Goal: Task Accomplishment & Management: Use online tool/utility

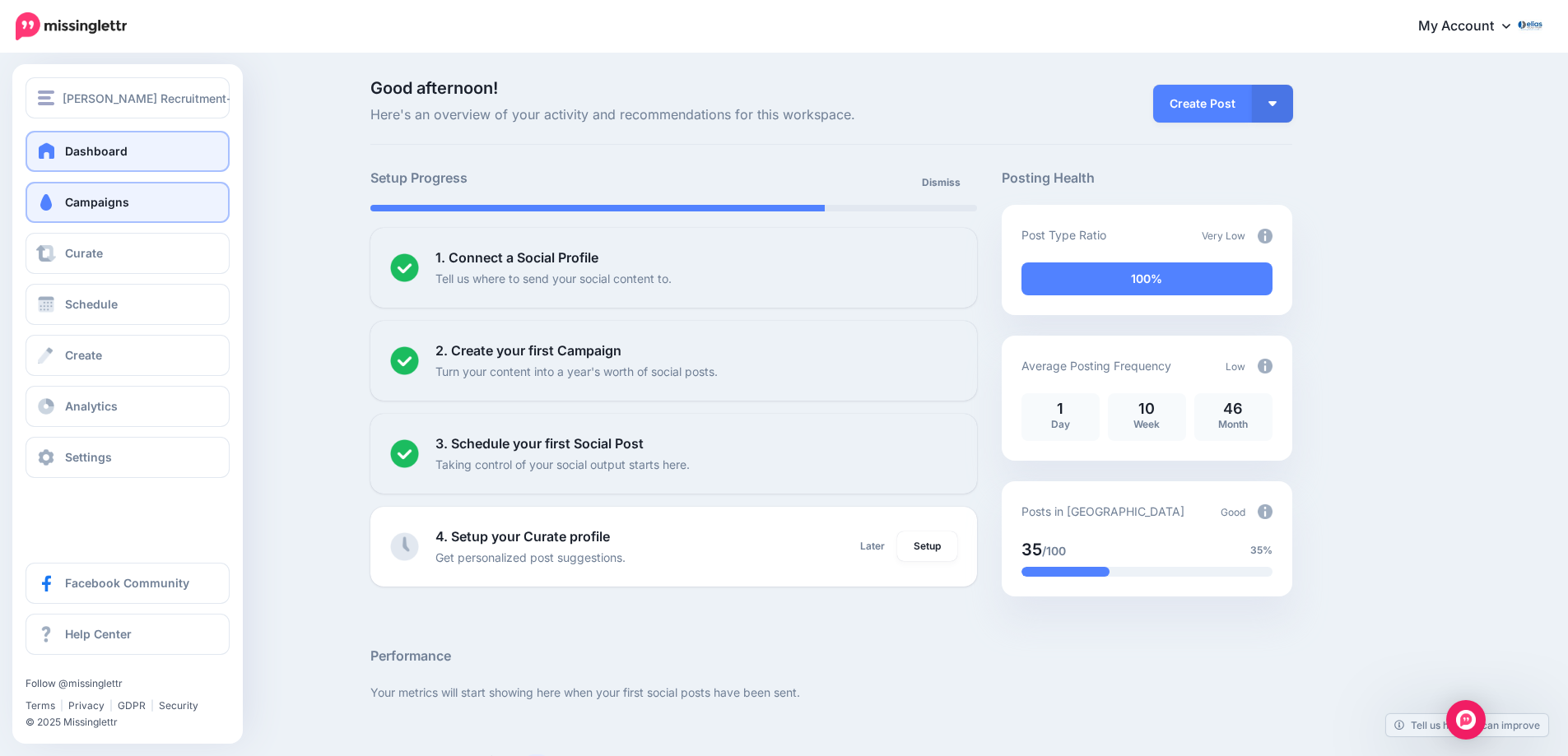
click at [63, 204] on link "Campaigns" at bounding box center [128, 202] width 204 height 41
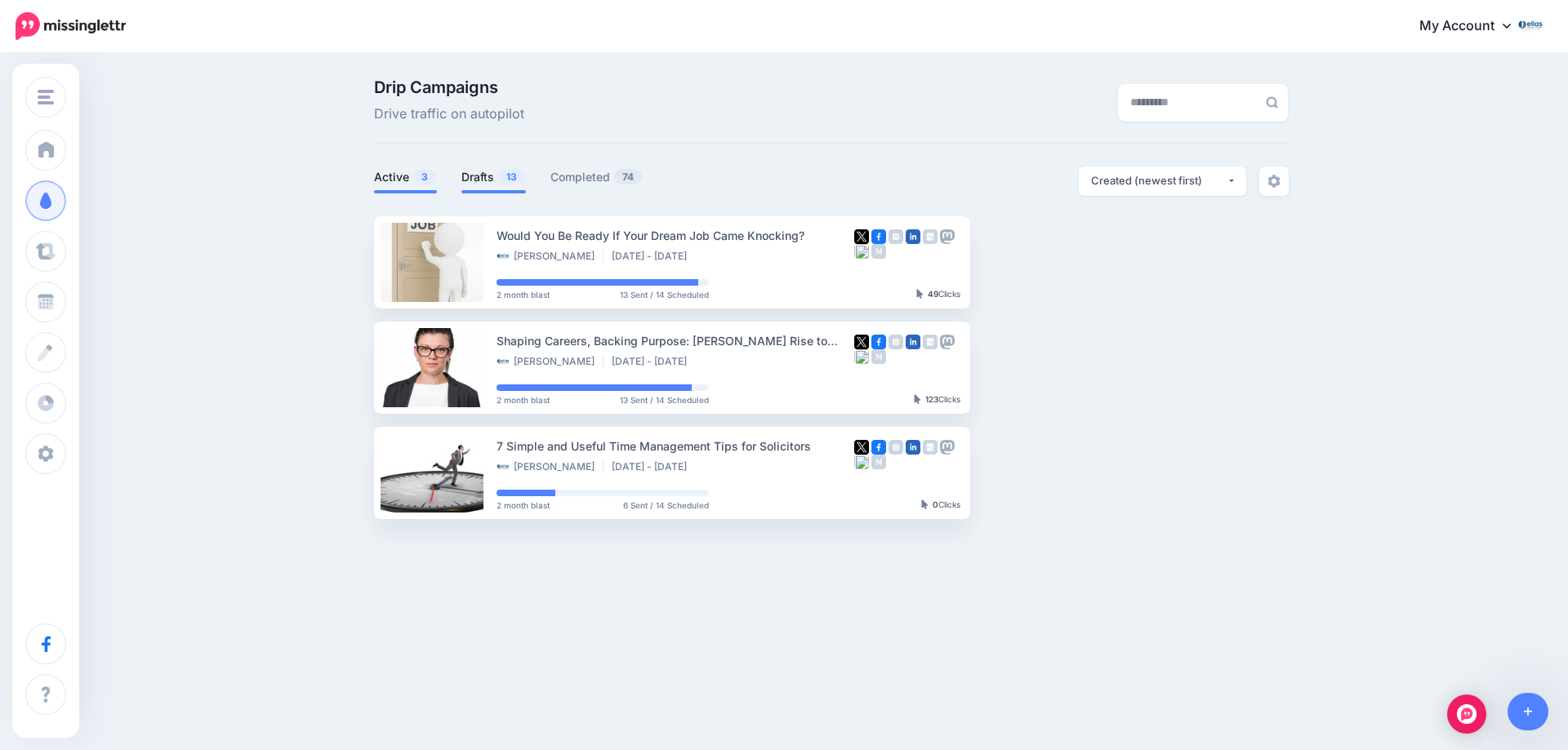
click at [484, 177] on link "Drafts 13" at bounding box center [494, 177] width 65 height 19
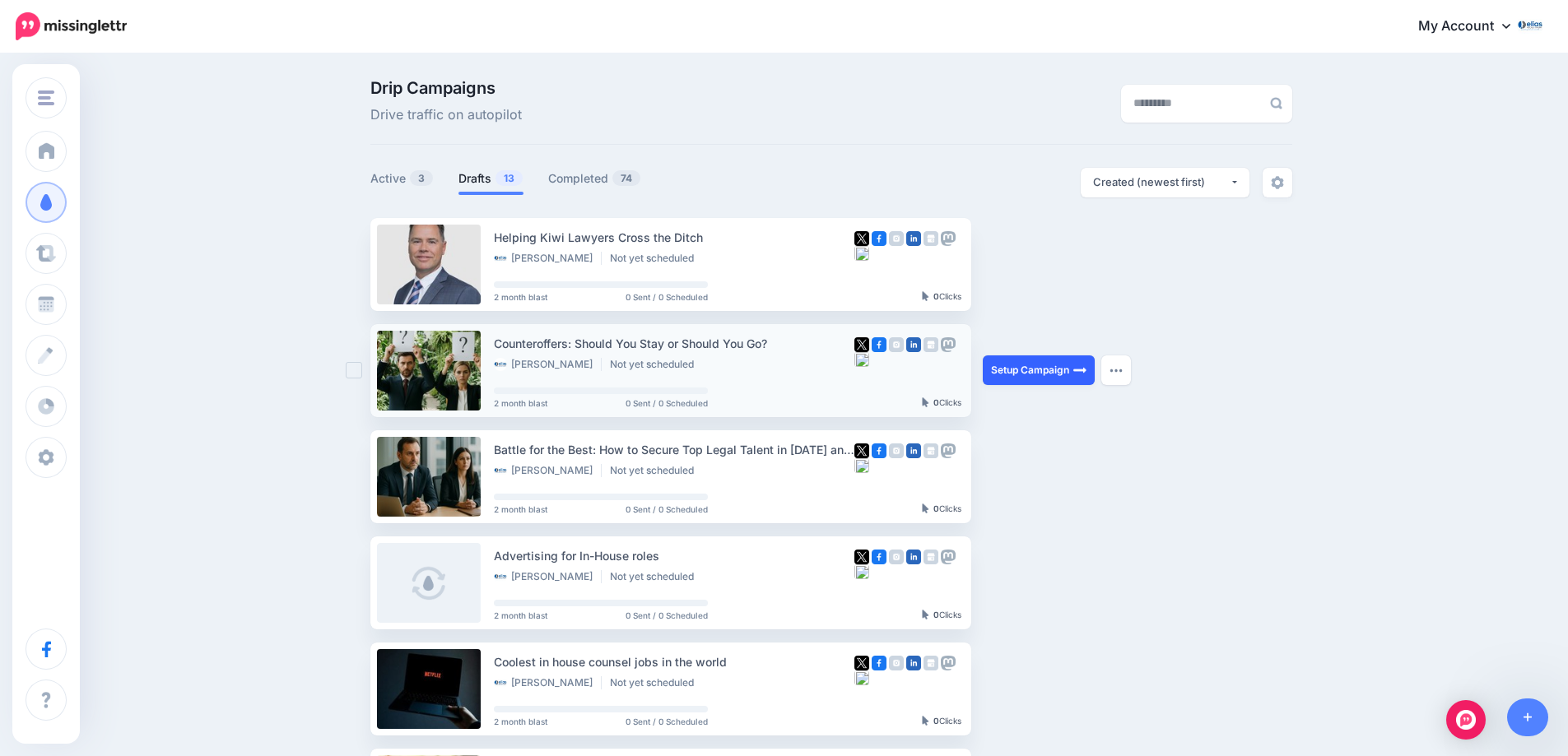
click at [1034, 375] on link "Setup Campaign" at bounding box center [1038, 370] width 112 height 30
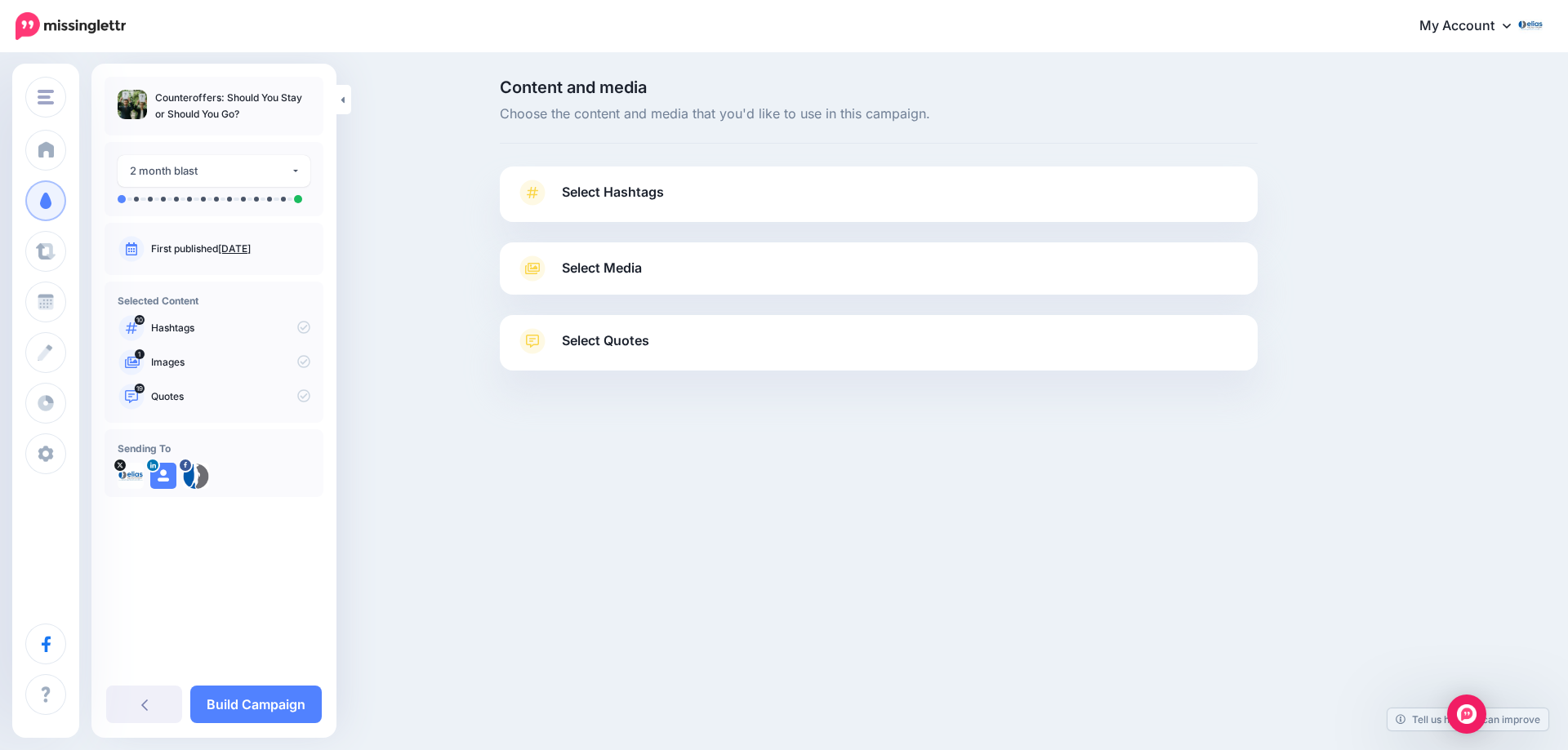
click at [621, 200] on span "Select Hashtags" at bounding box center [612, 191] width 102 height 22
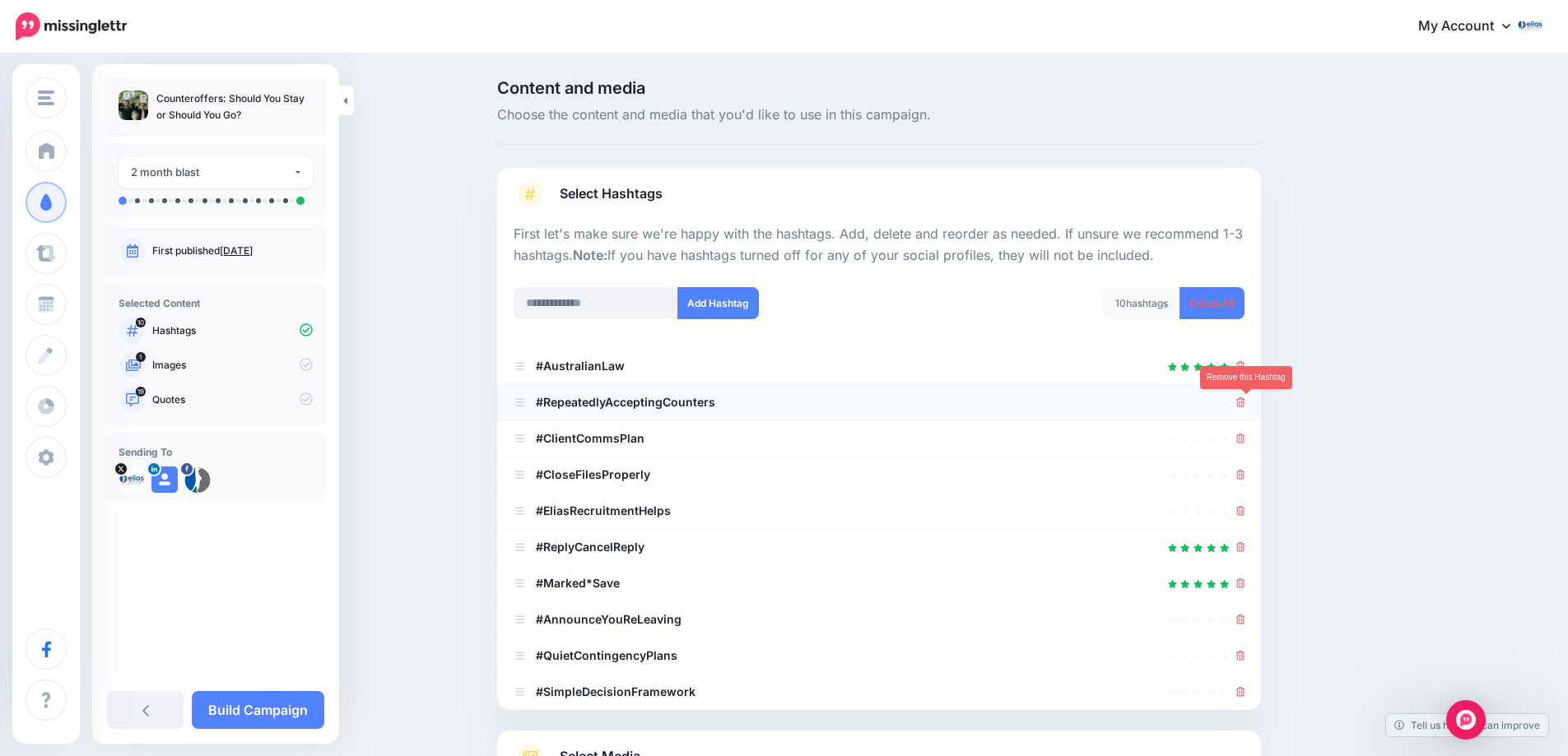
click at [1245, 404] on icon at bounding box center [1241, 402] width 9 height 10
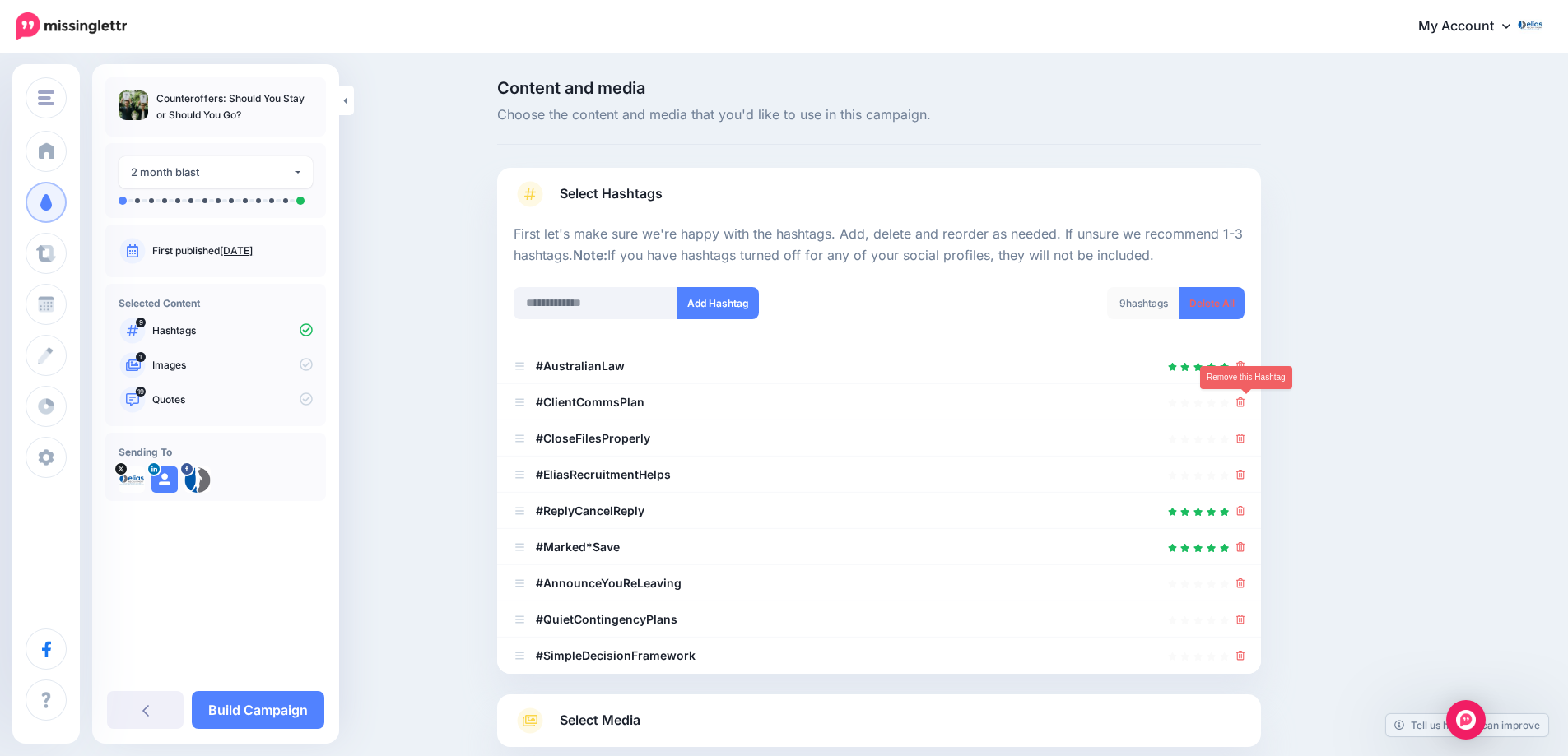
click at [1245, 404] on icon at bounding box center [1241, 402] width 9 height 10
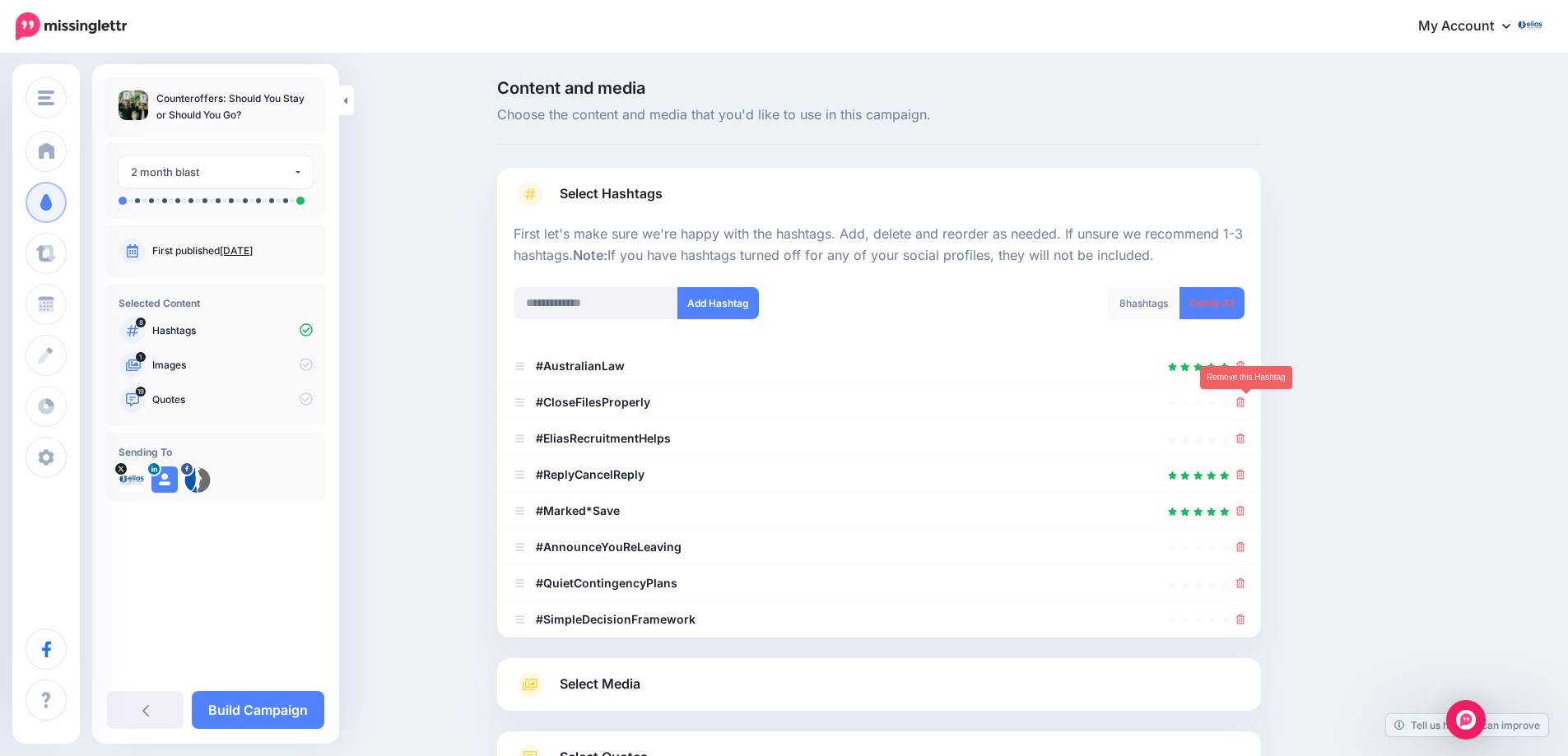
click at [1245, 404] on icon at bounding box center [1241, 402] width 9 height 10
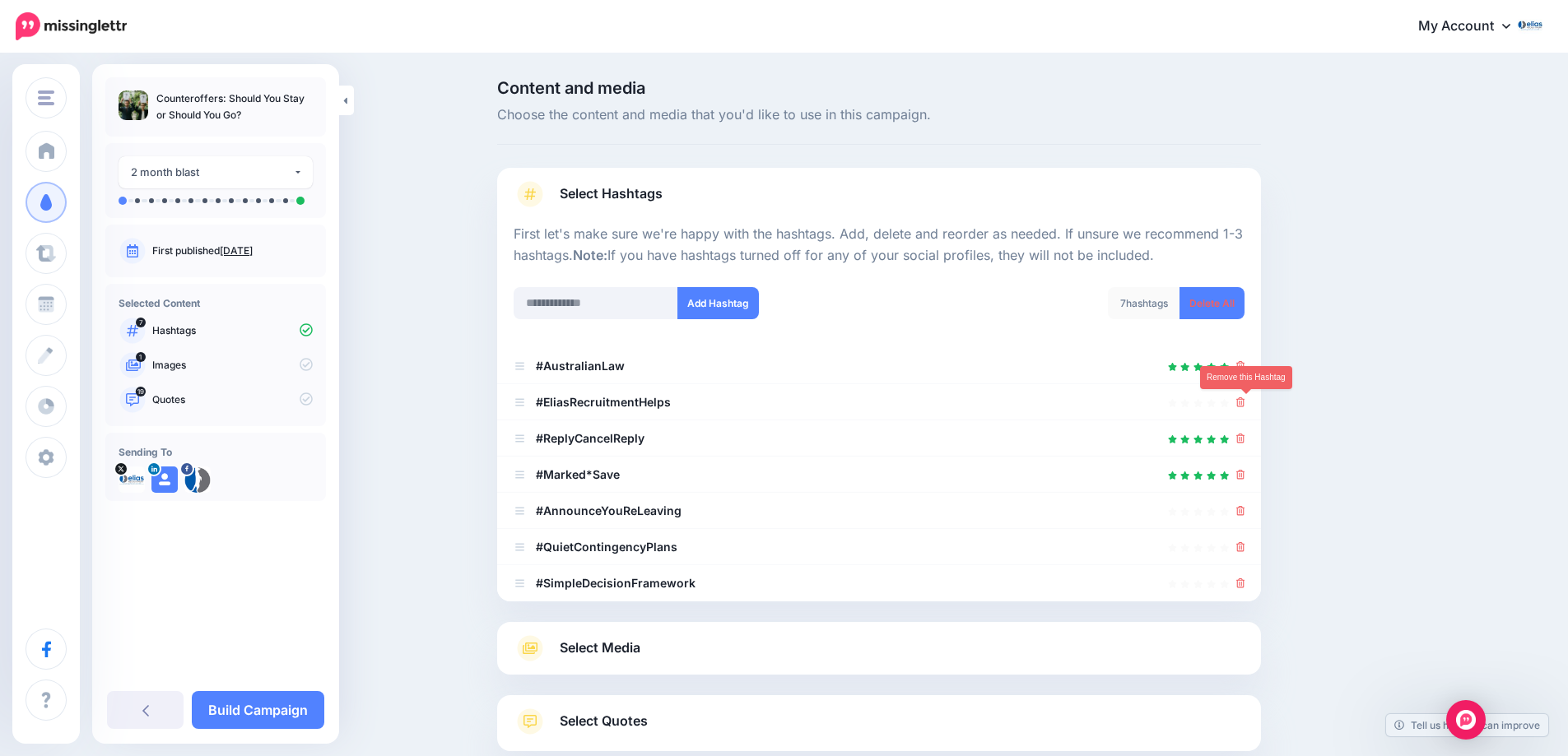
click at [1245, 407] on icon at bounding box center [1241, 402] width 9 height 10
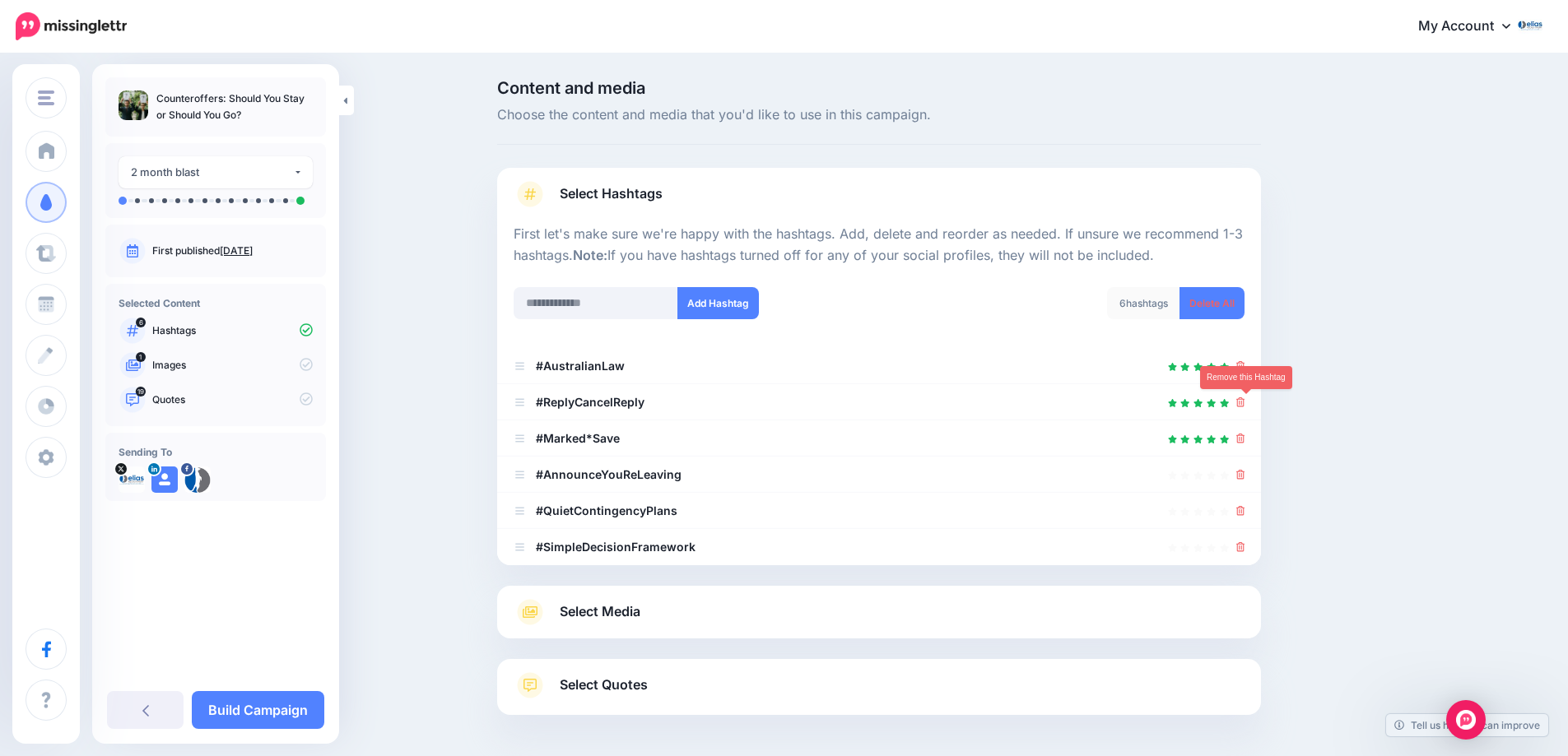
click at [1245, 407] on icon at bounding box center [1241, 402] width 9 height 10
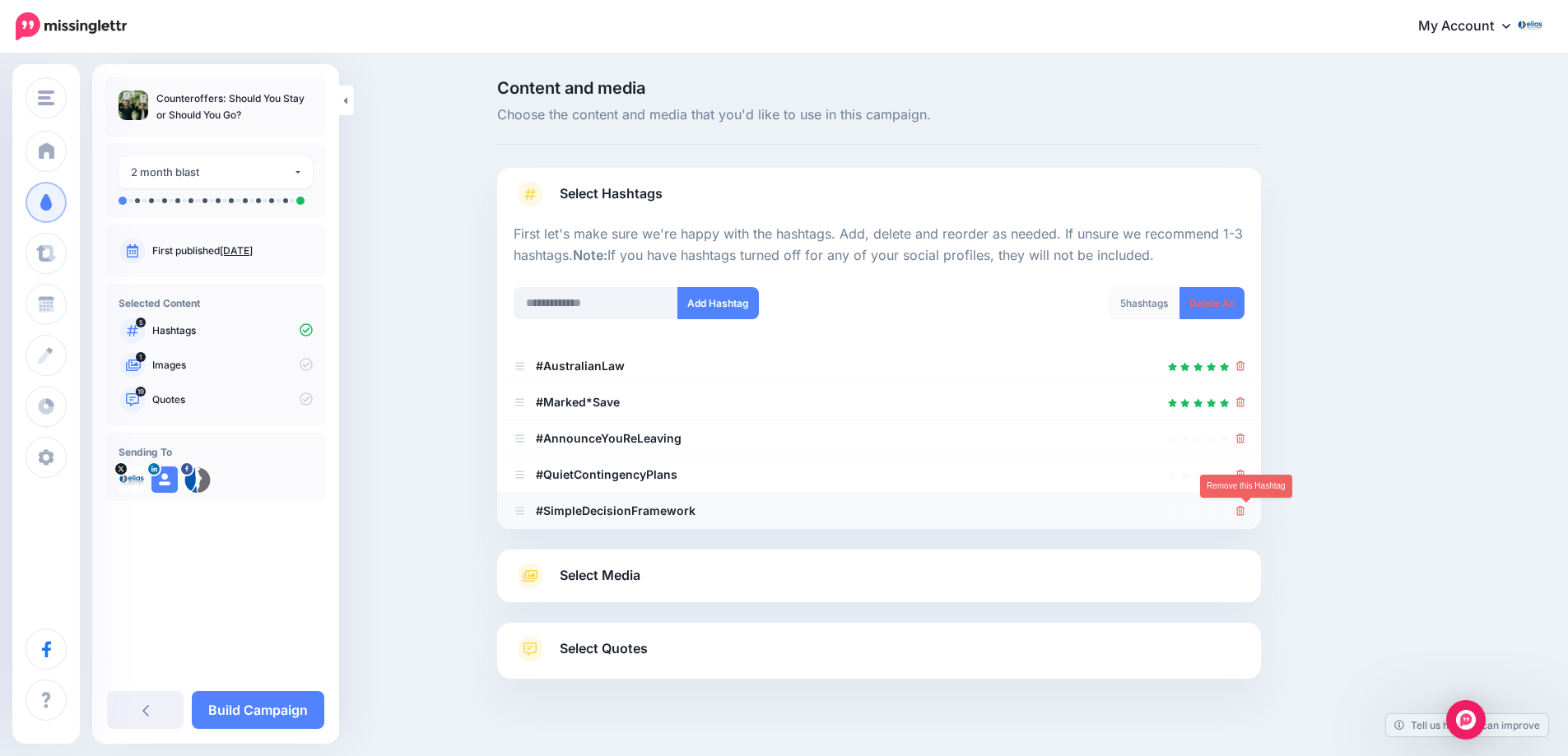
click at [1245, 510] on icon at bounding box center [1241, 510] width 9 height 10
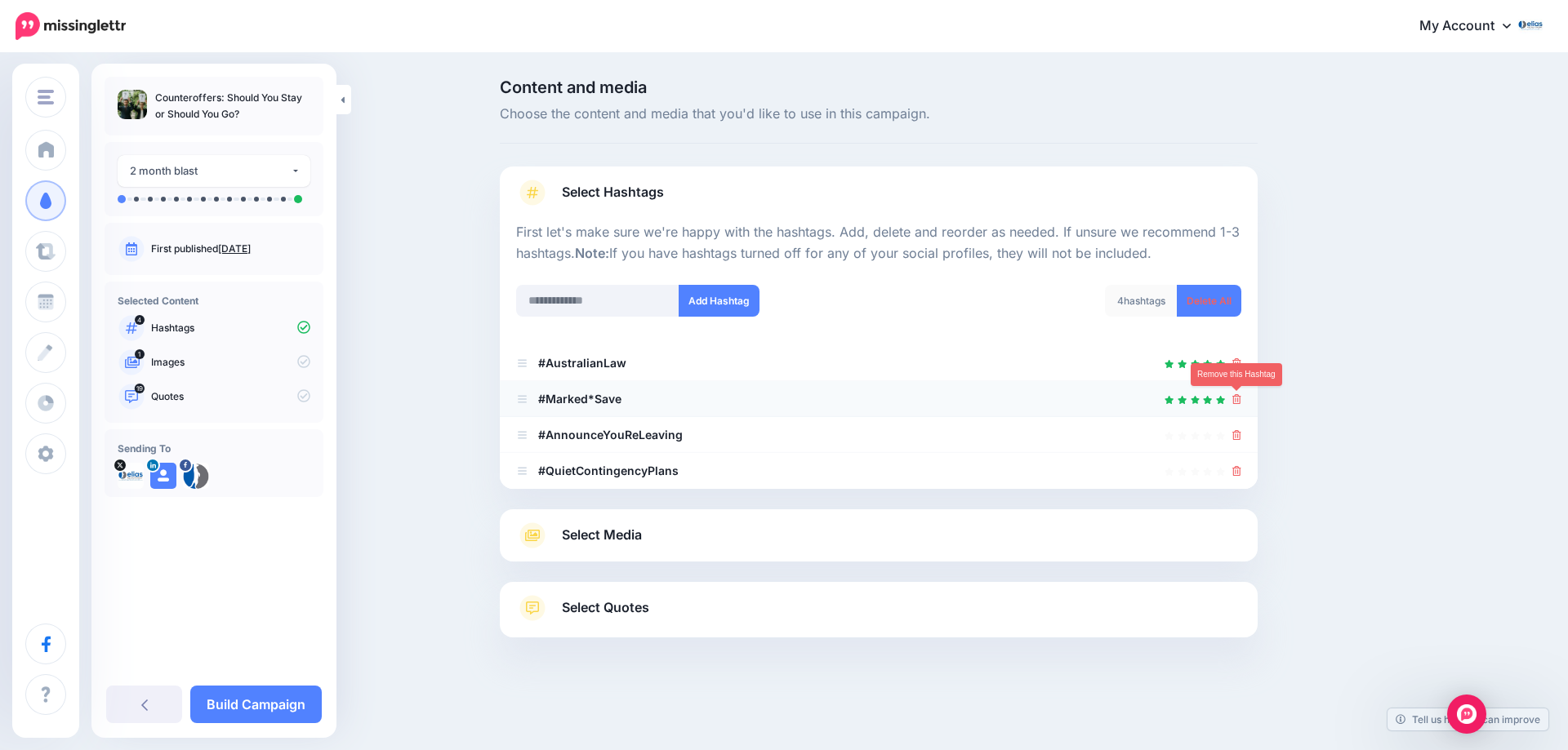
click at [1236, 402] on icon at bounding box center [1237, 399] width 9 height 10
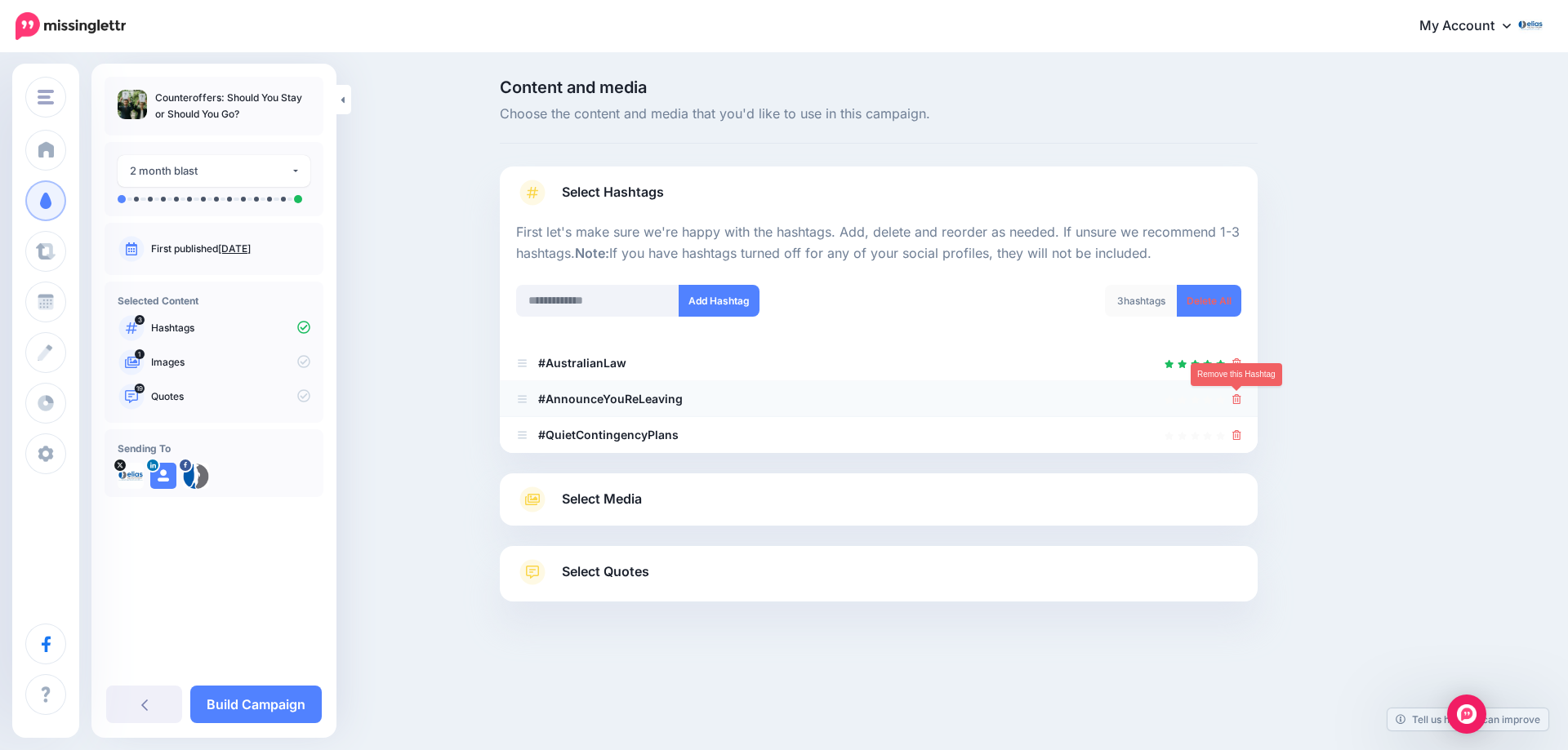
click at [1238, 404] on icon at bounding box center [1237, 399] width 9 height 10
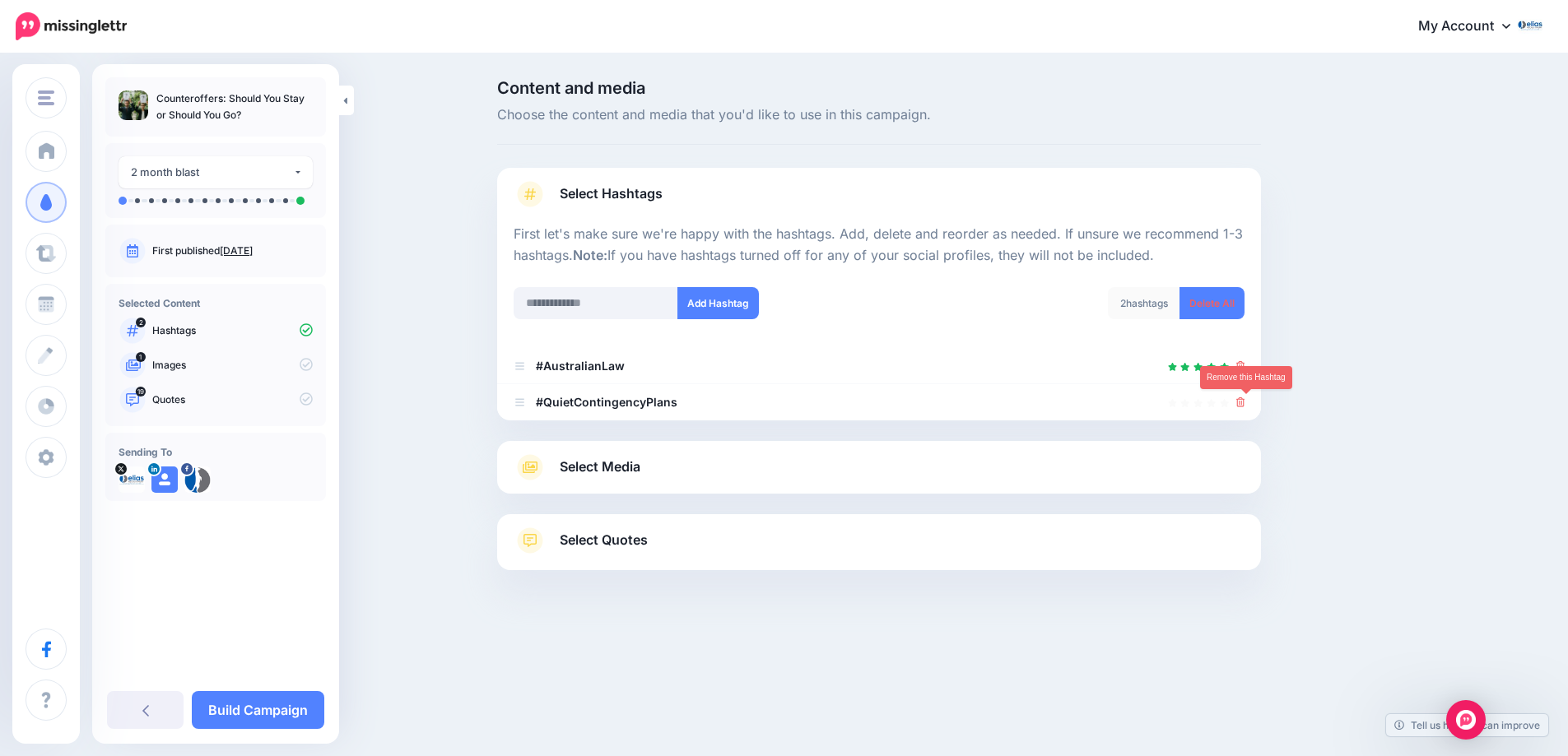
click at [1245, 407] on icon at bounding box center [1241, 402] width 9 height 10
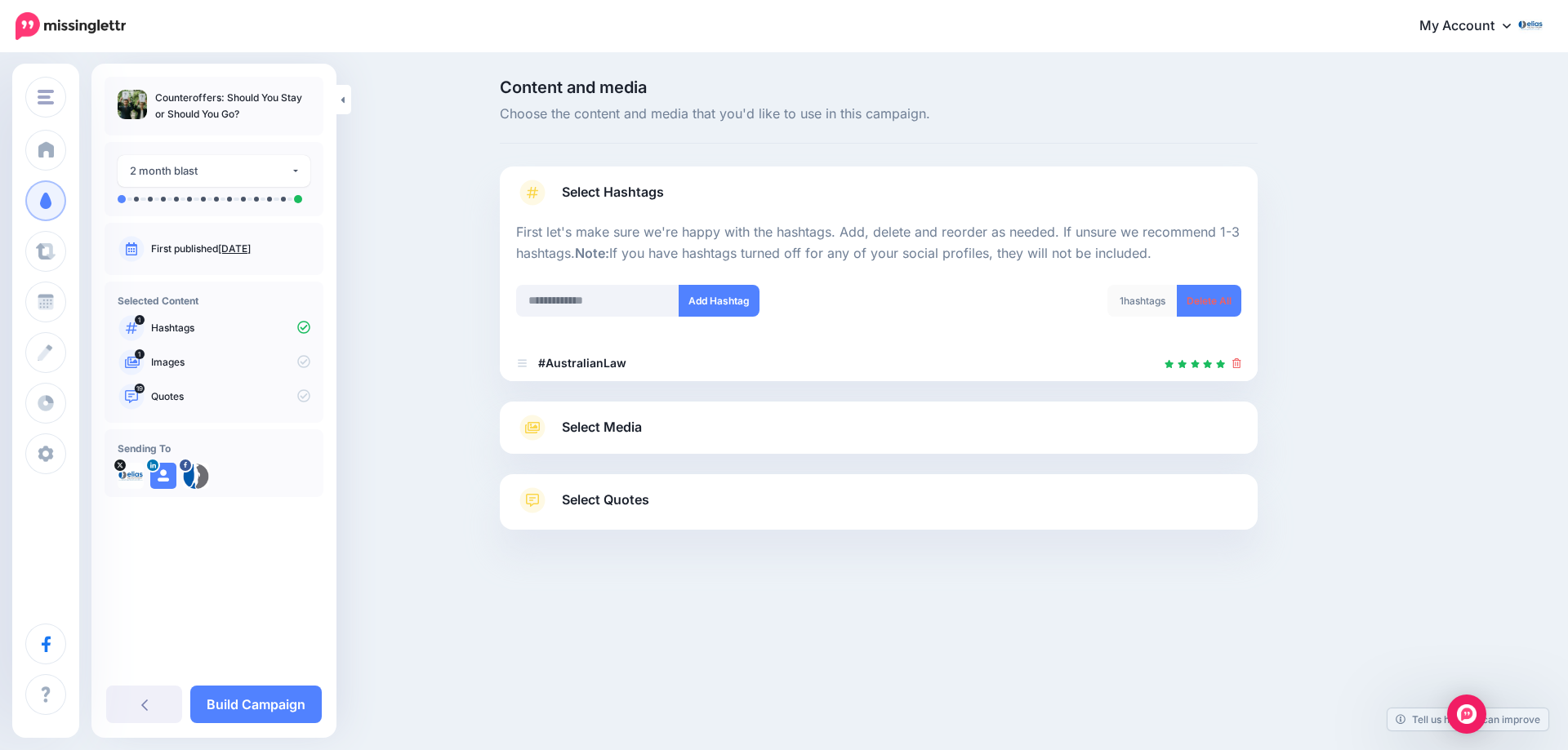
click at [626, 437] on span "Select Media" at bounding box center [602, 427] width 80 height 22
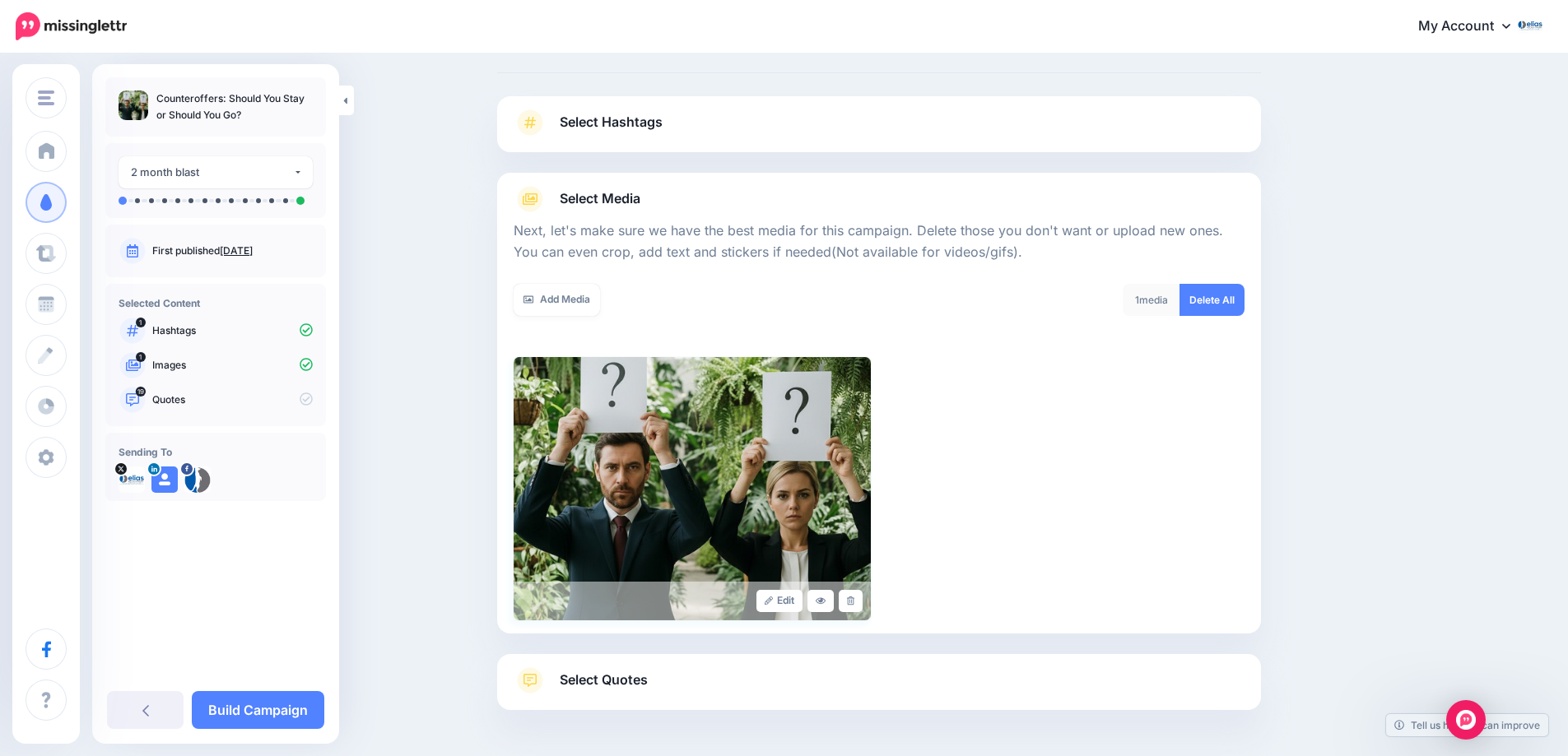
scroll to position [132, 0]
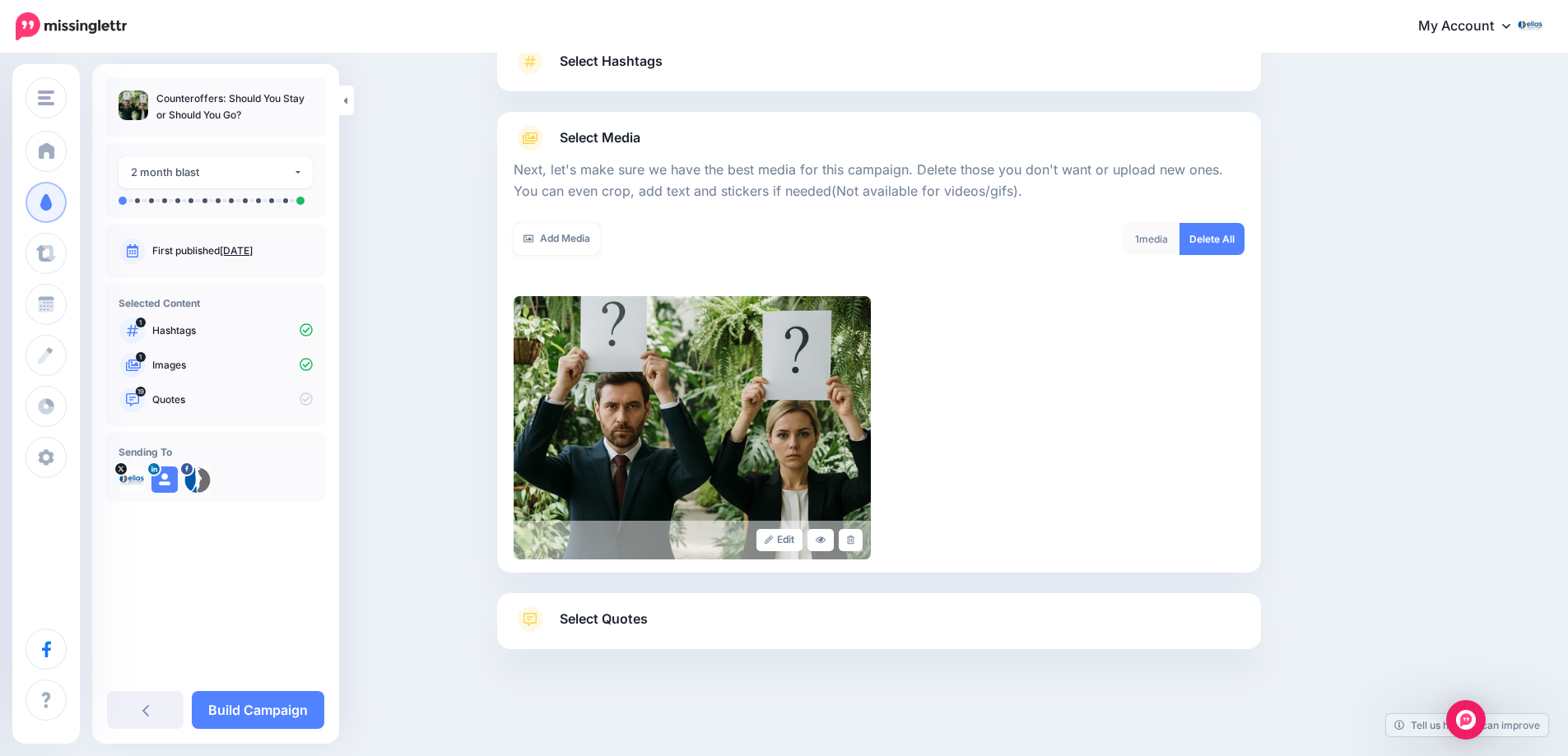
click at [619, 620] on span "Select Quotes" at bounding box center [604, 619] width 88 height 22
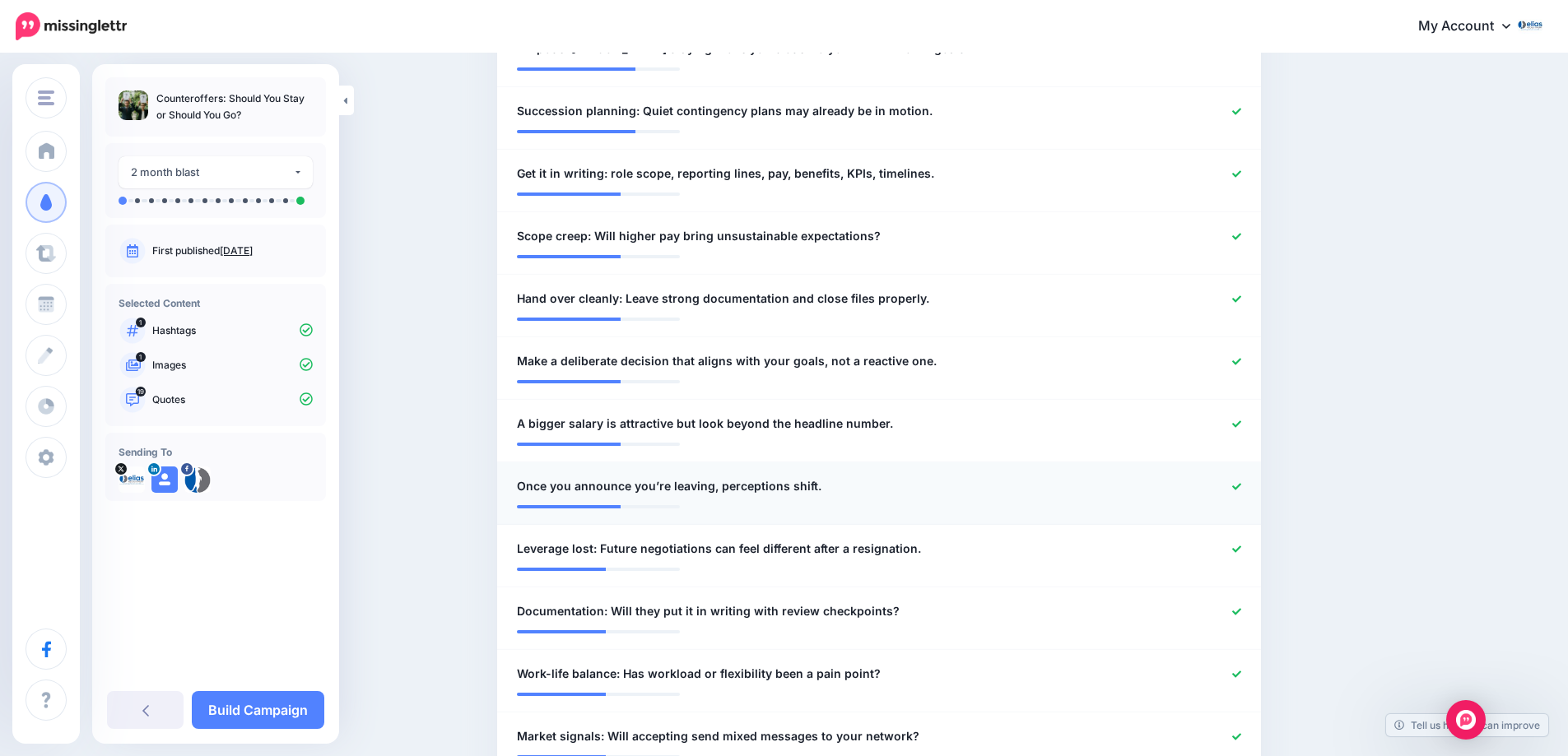
scroll to position [1037, 0]
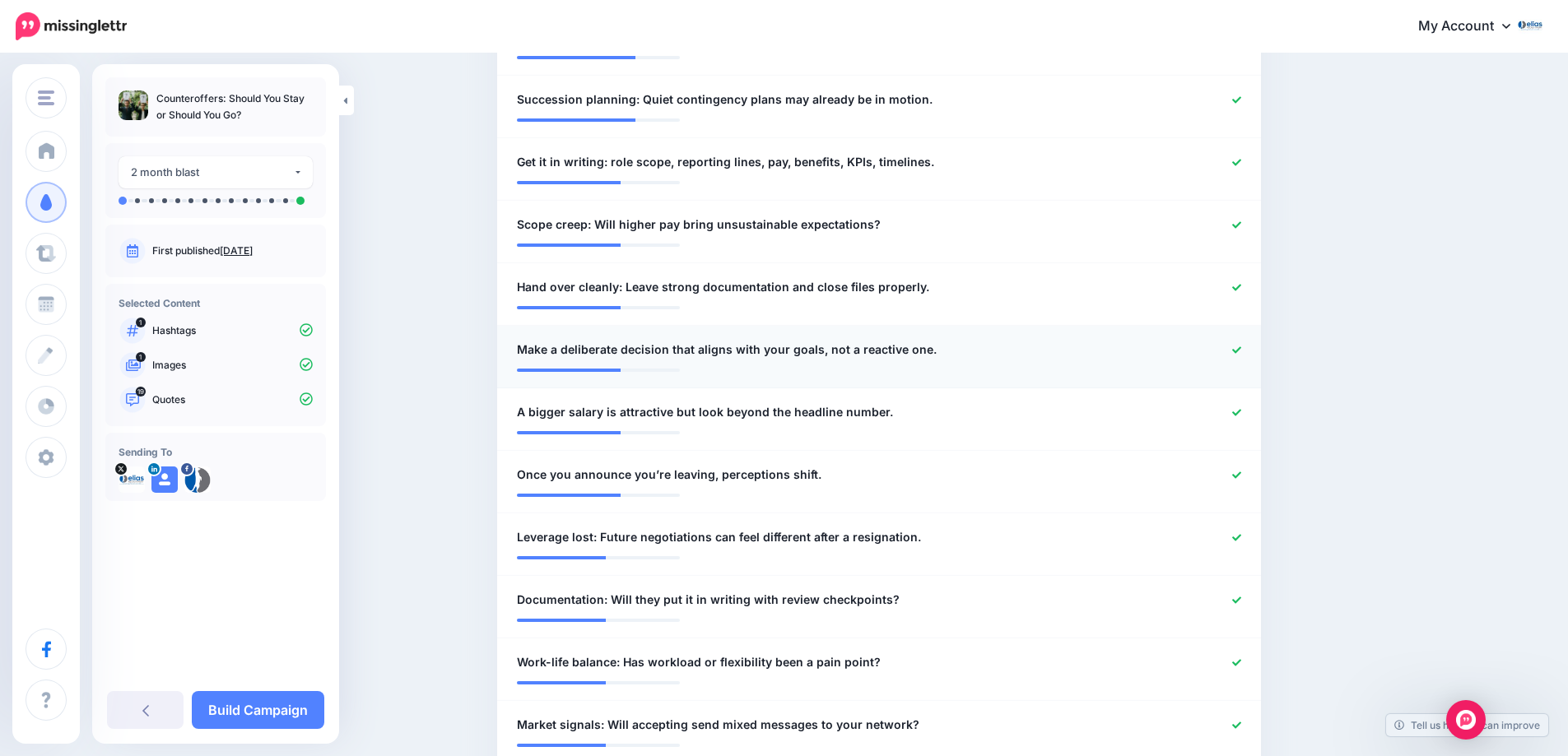
click at [1241, 353] on icon at bounding box center [1237, 350] width 9 height 9
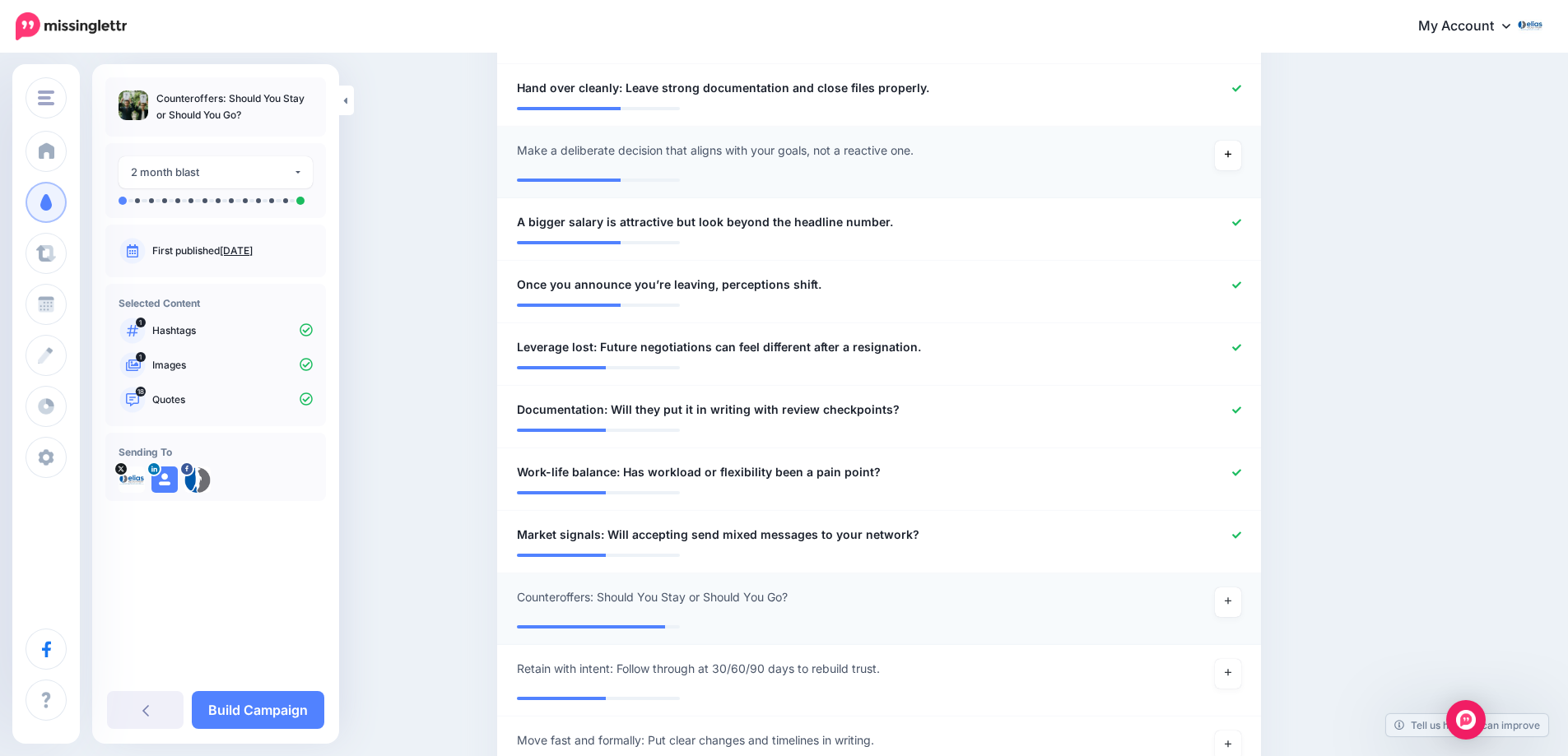
scroll to position [1202, 0]
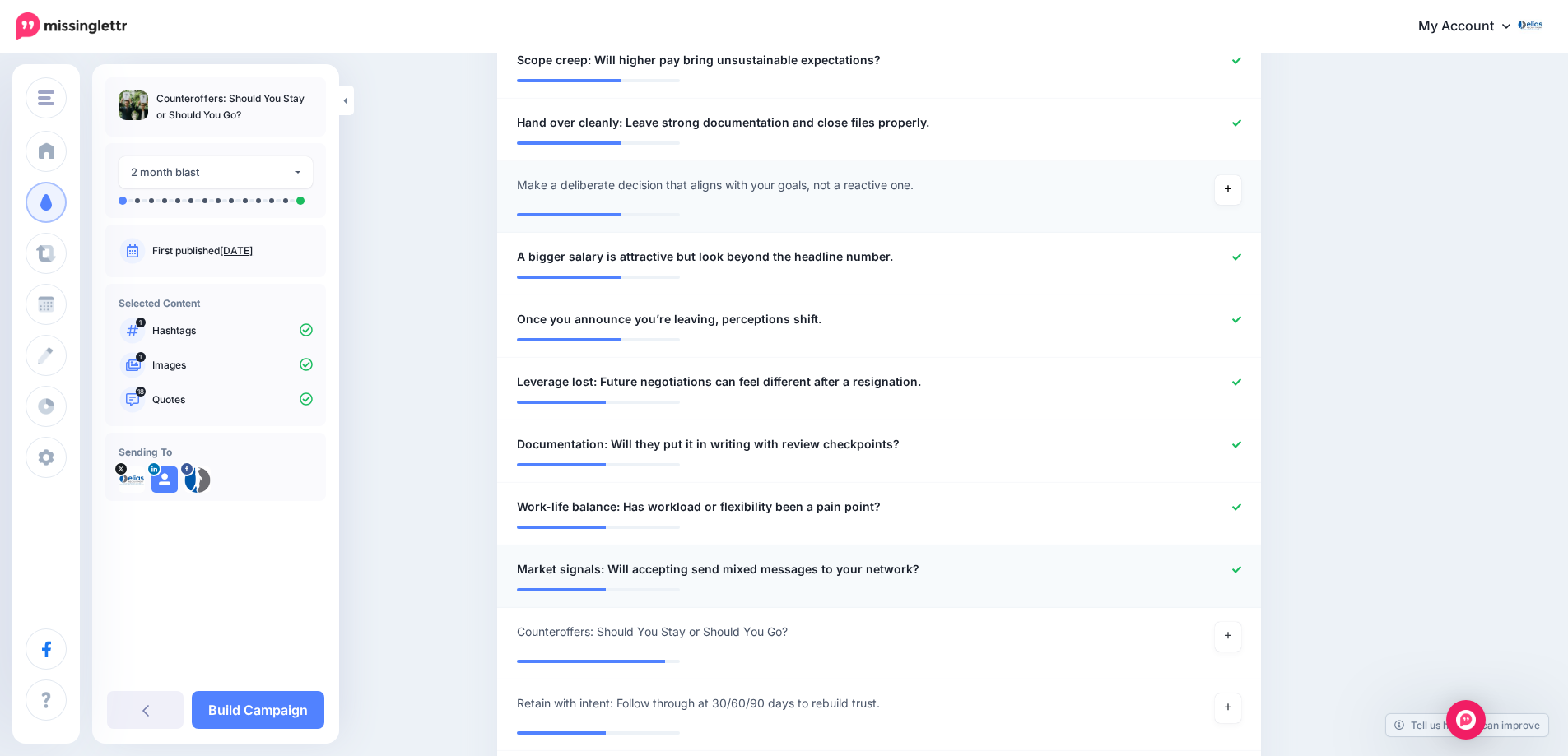
click at [1241, 573] on icon at bounding box center [1237, 569] width 9 height 9
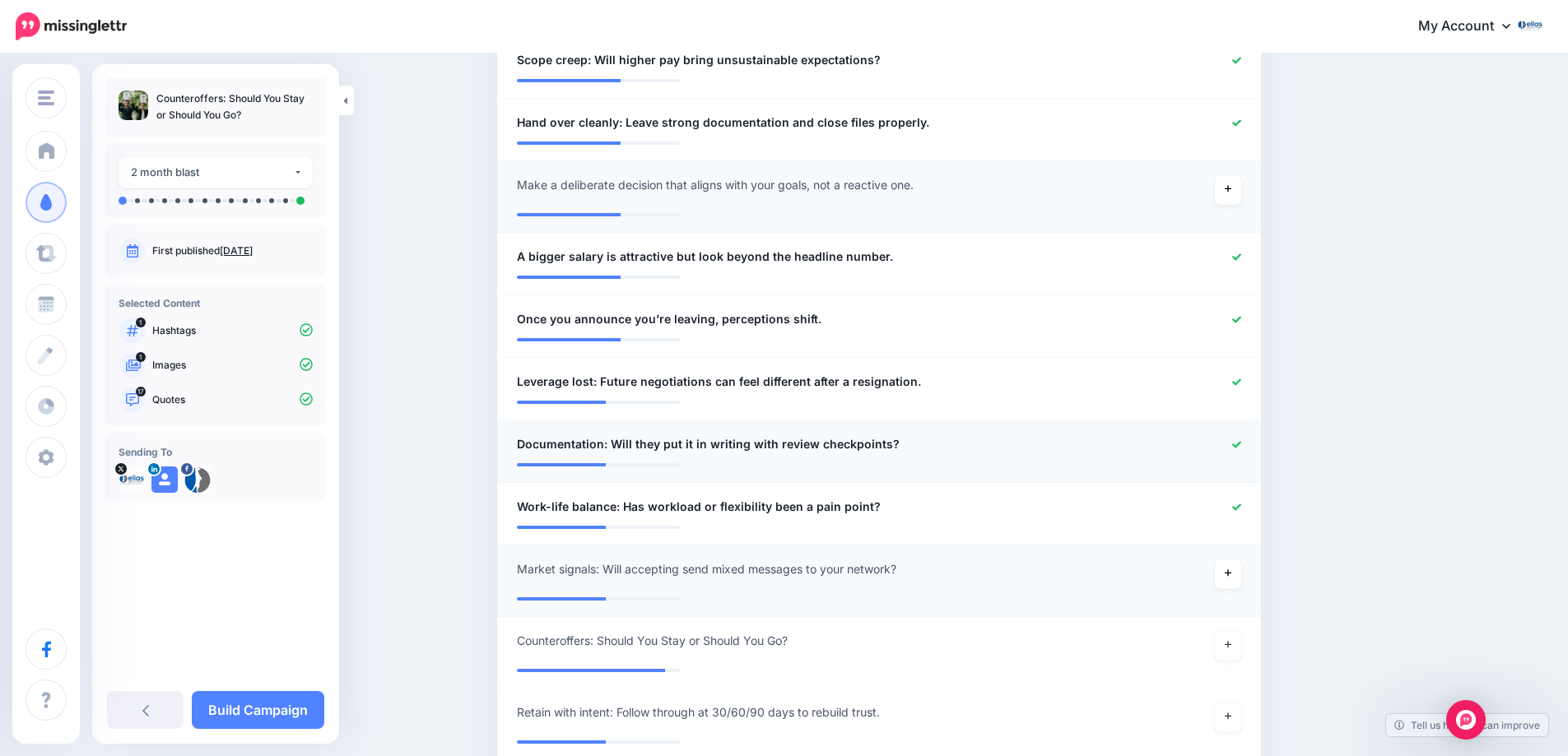
click at [1241, 443] on icon at bounding box center [1237, 445] width 9 height 9
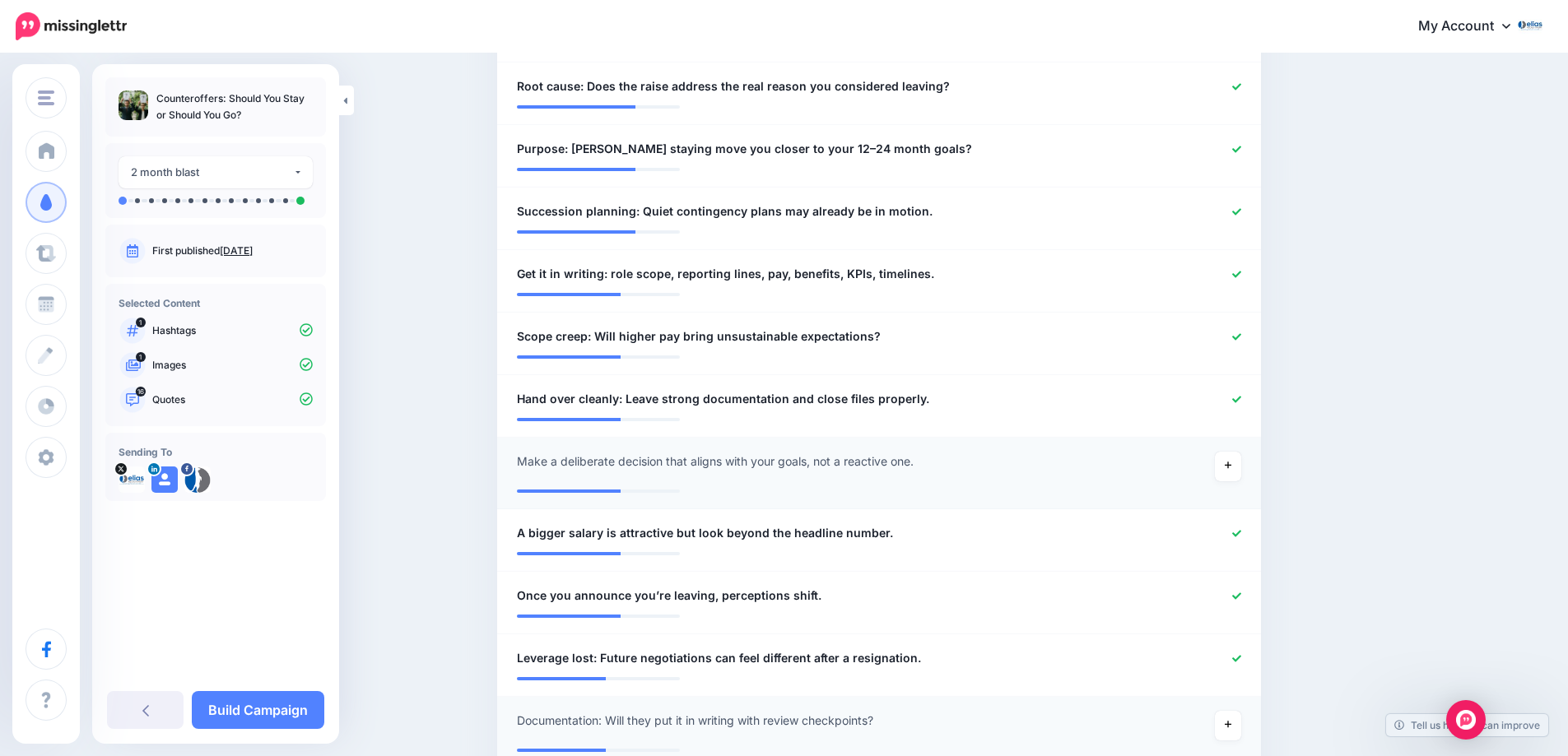
scroll to position [873, 0]
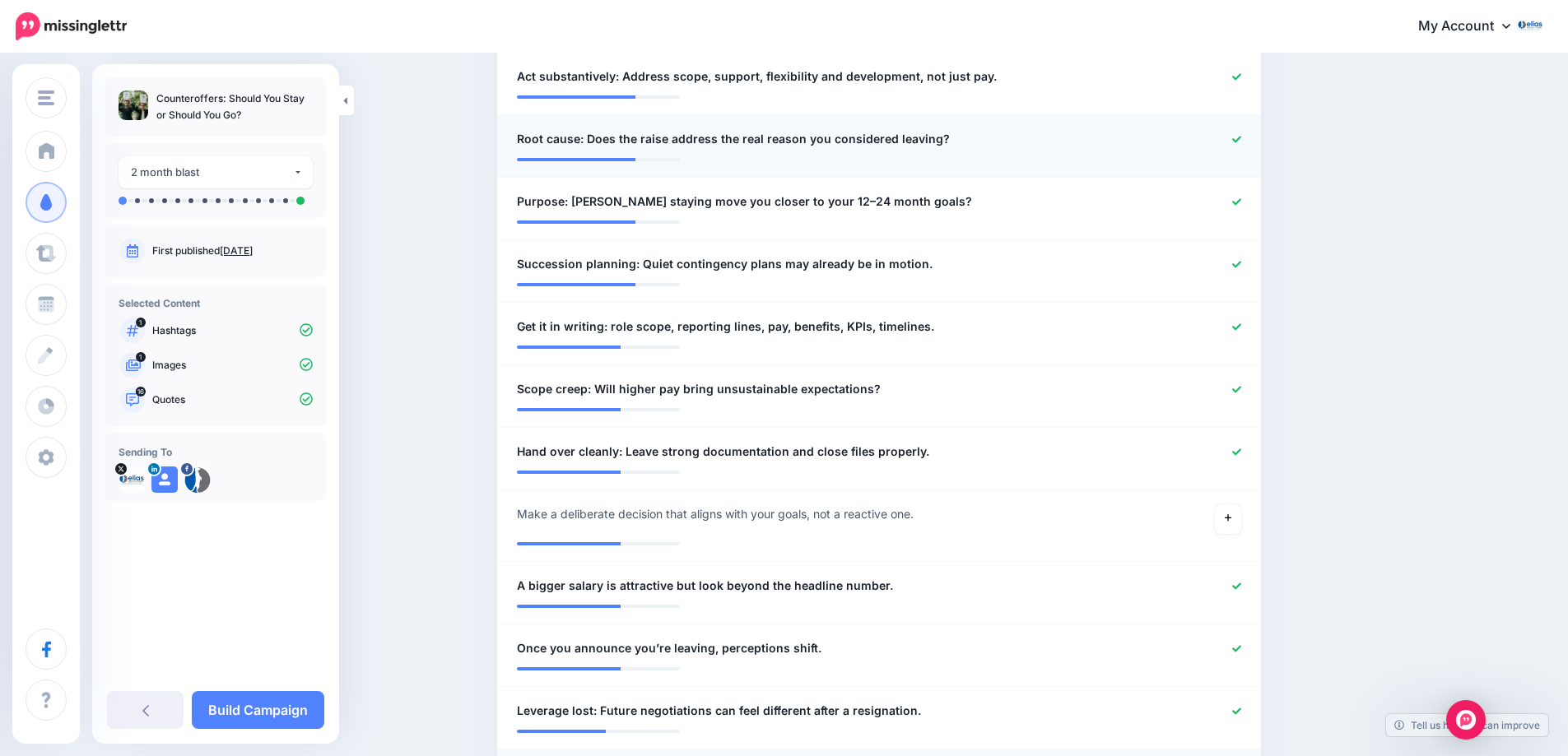
click at [1241, 138] on icon at bounding box center [1237, 139] width 9 height 9
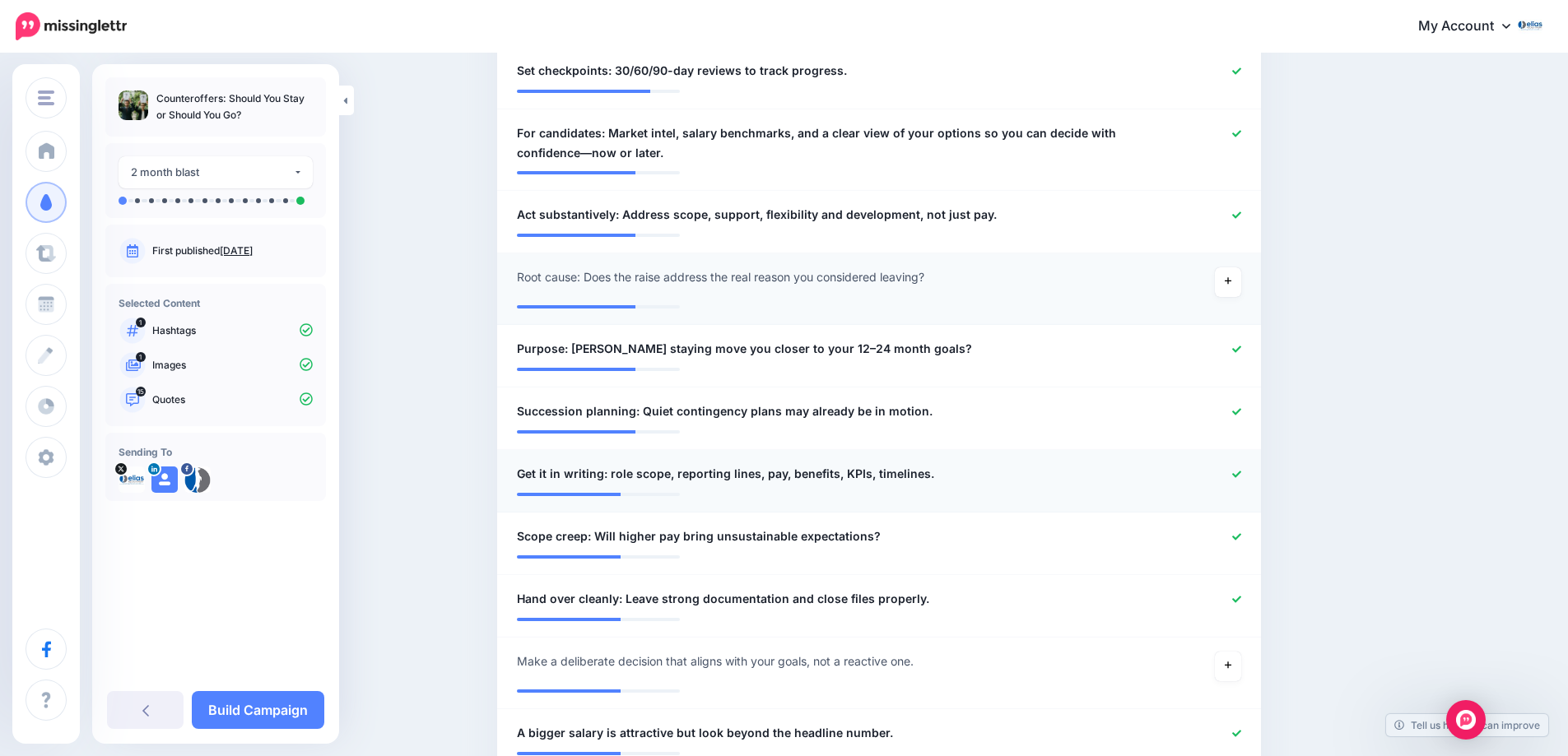
scroll to position [462, 0]
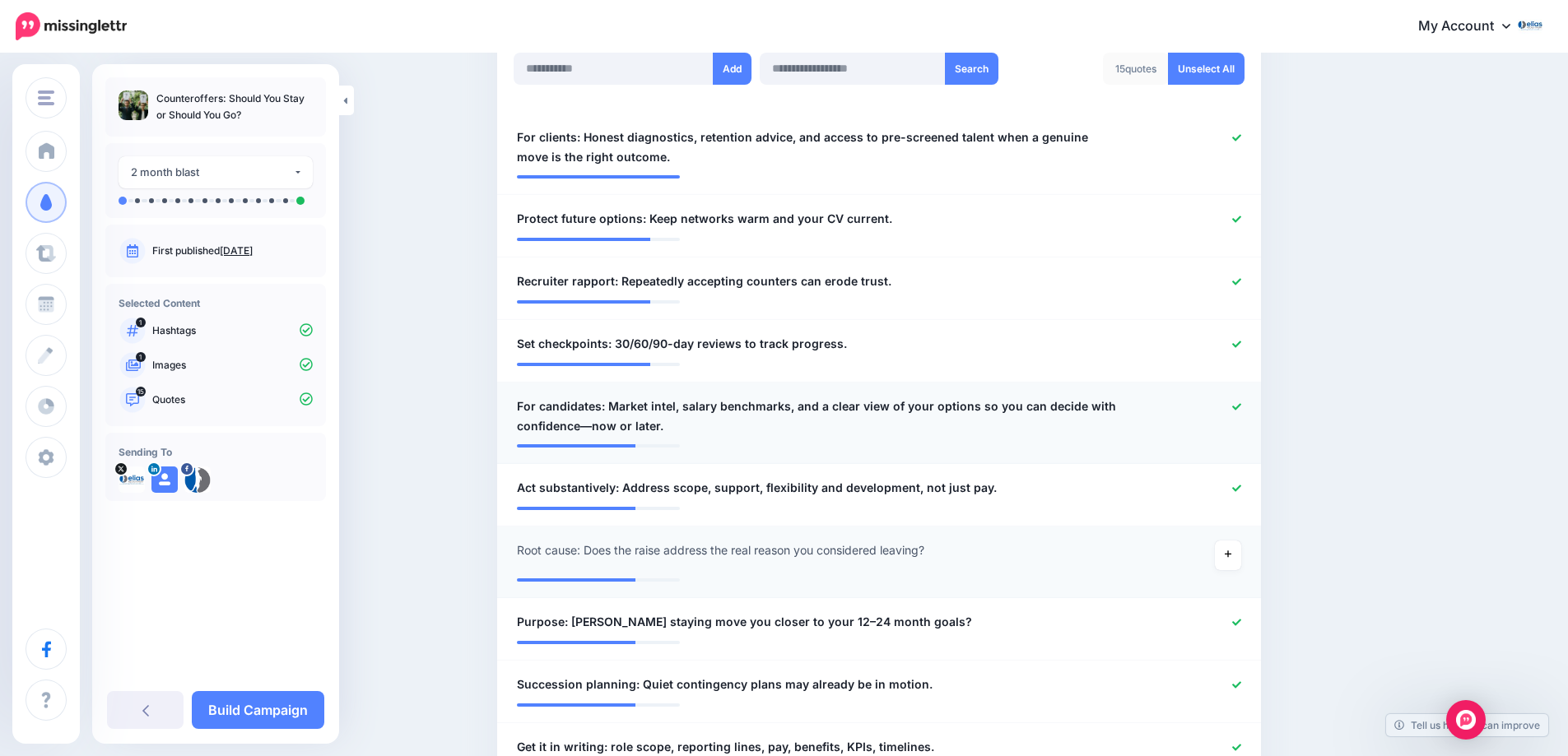
click at [1241, 404] on icon at bounding box center [1237, 407] width 9 height 9
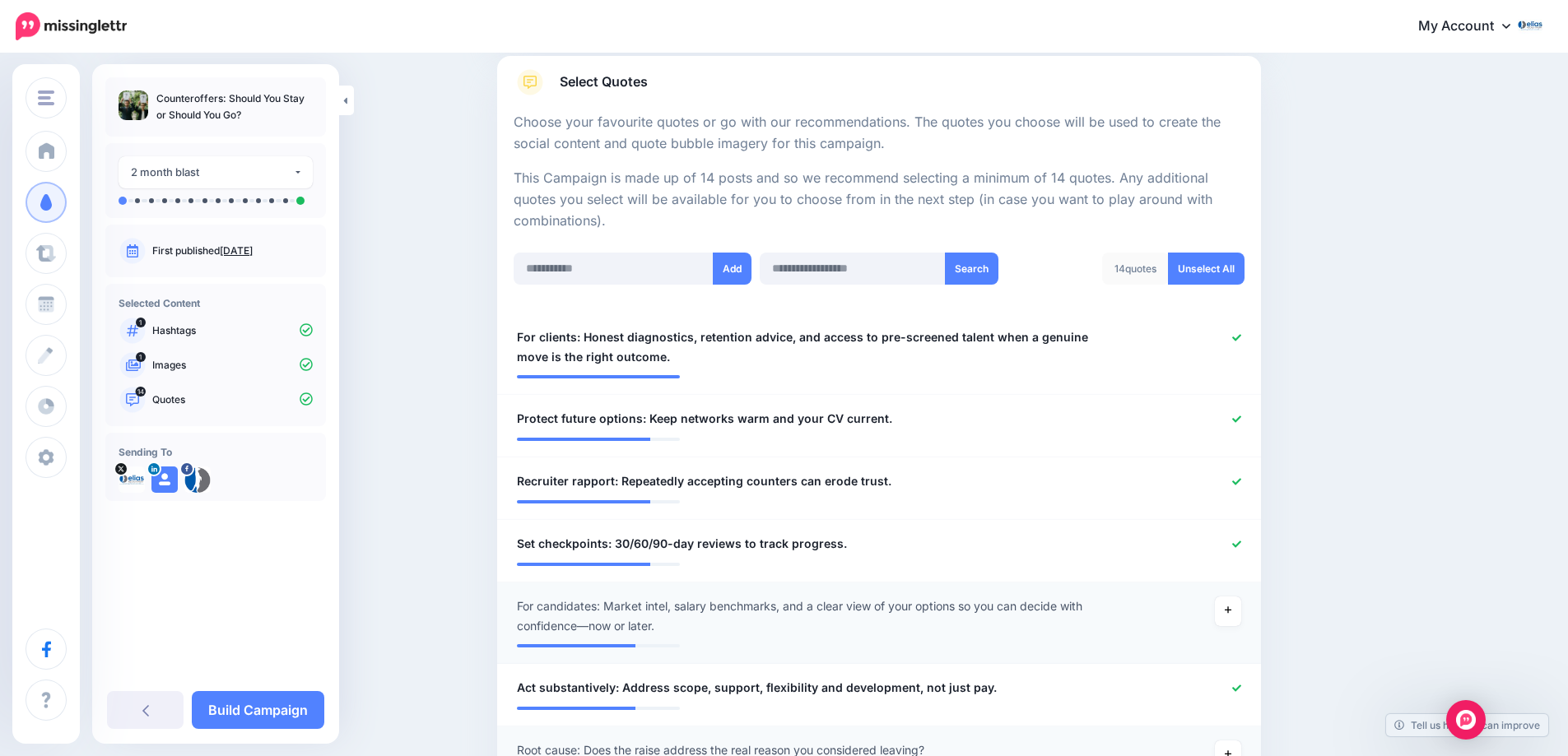
scroll to position [132, 0]
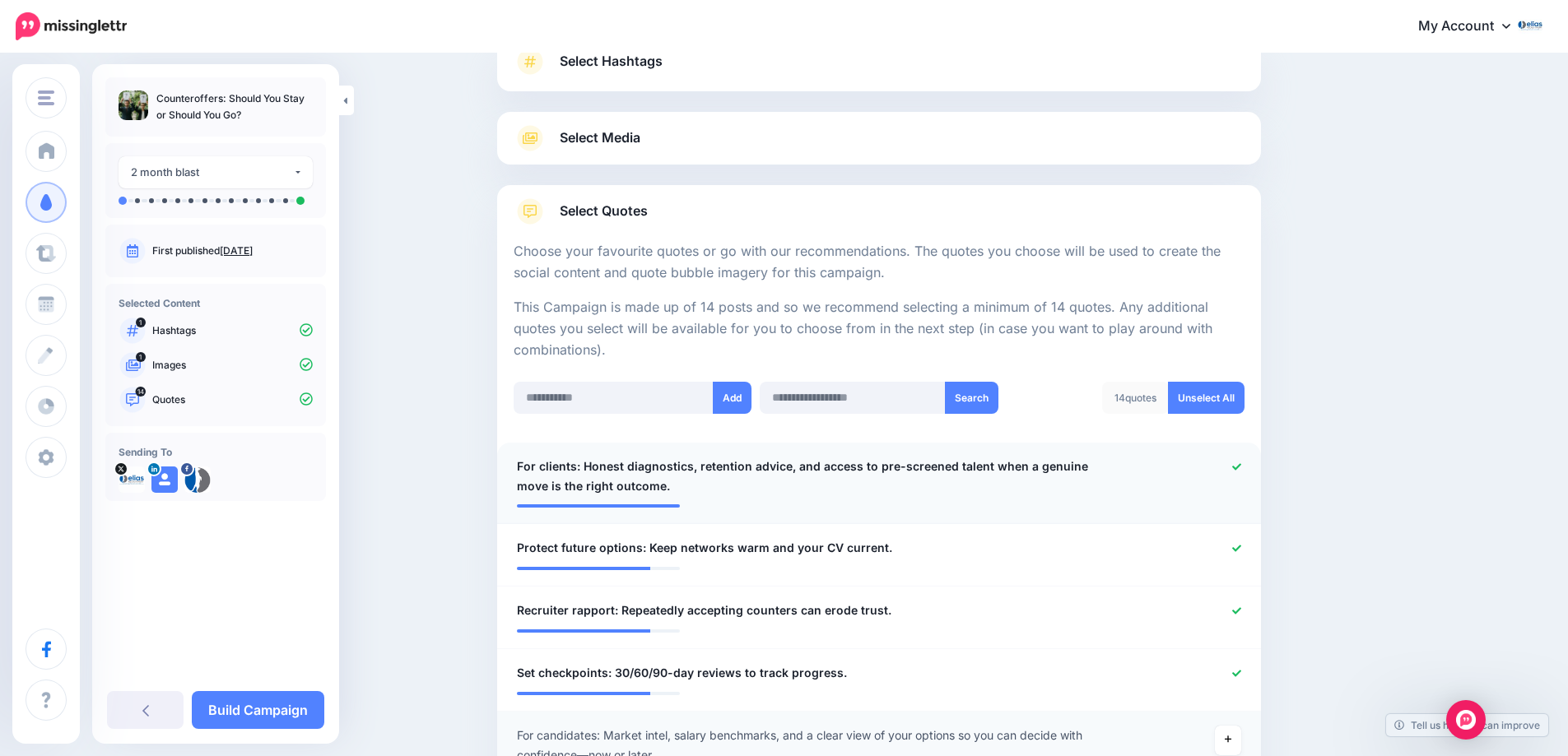
click at [1241, 464] on icon at bounding box center [1237, 466] width 9 height 6
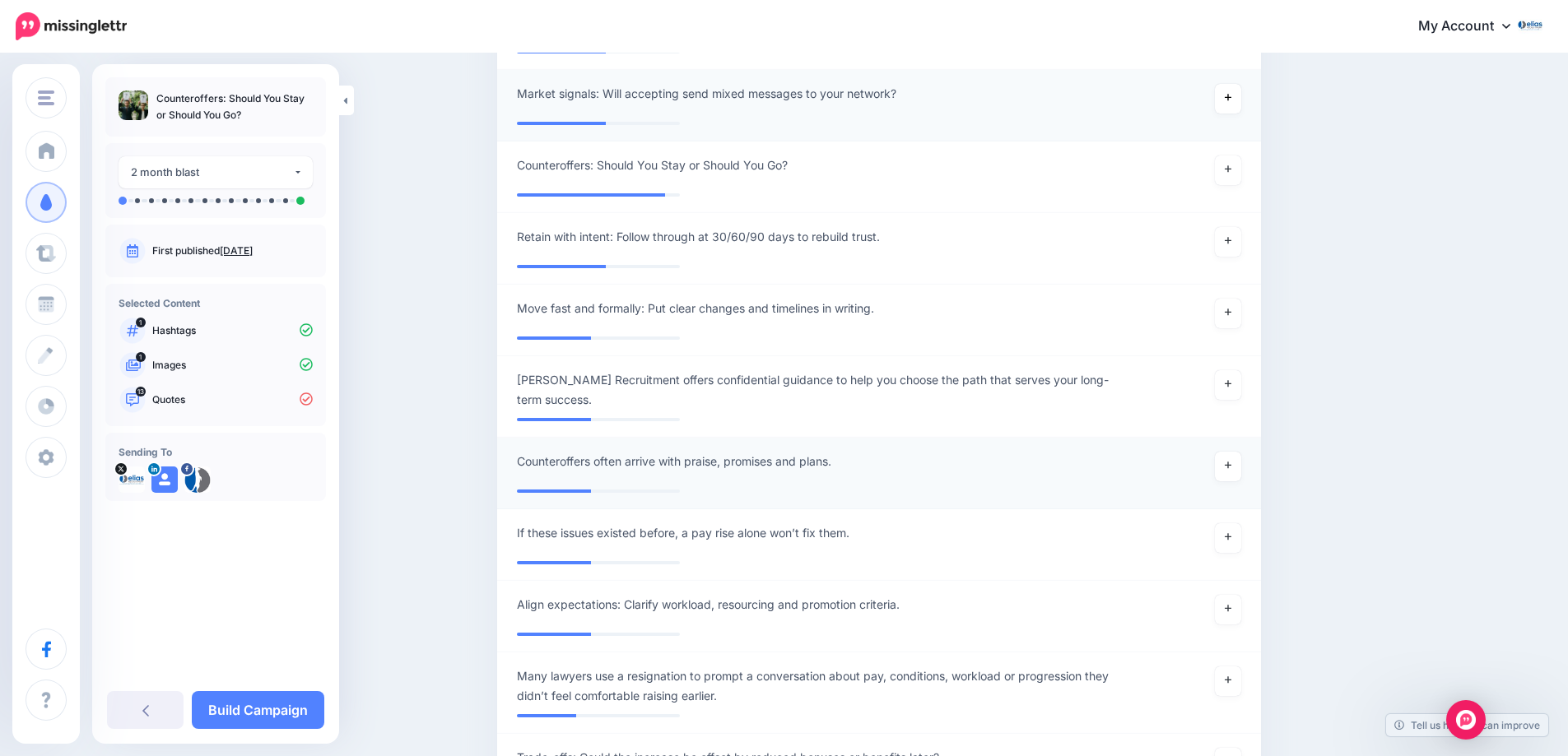
scroll to position [2107, 0]
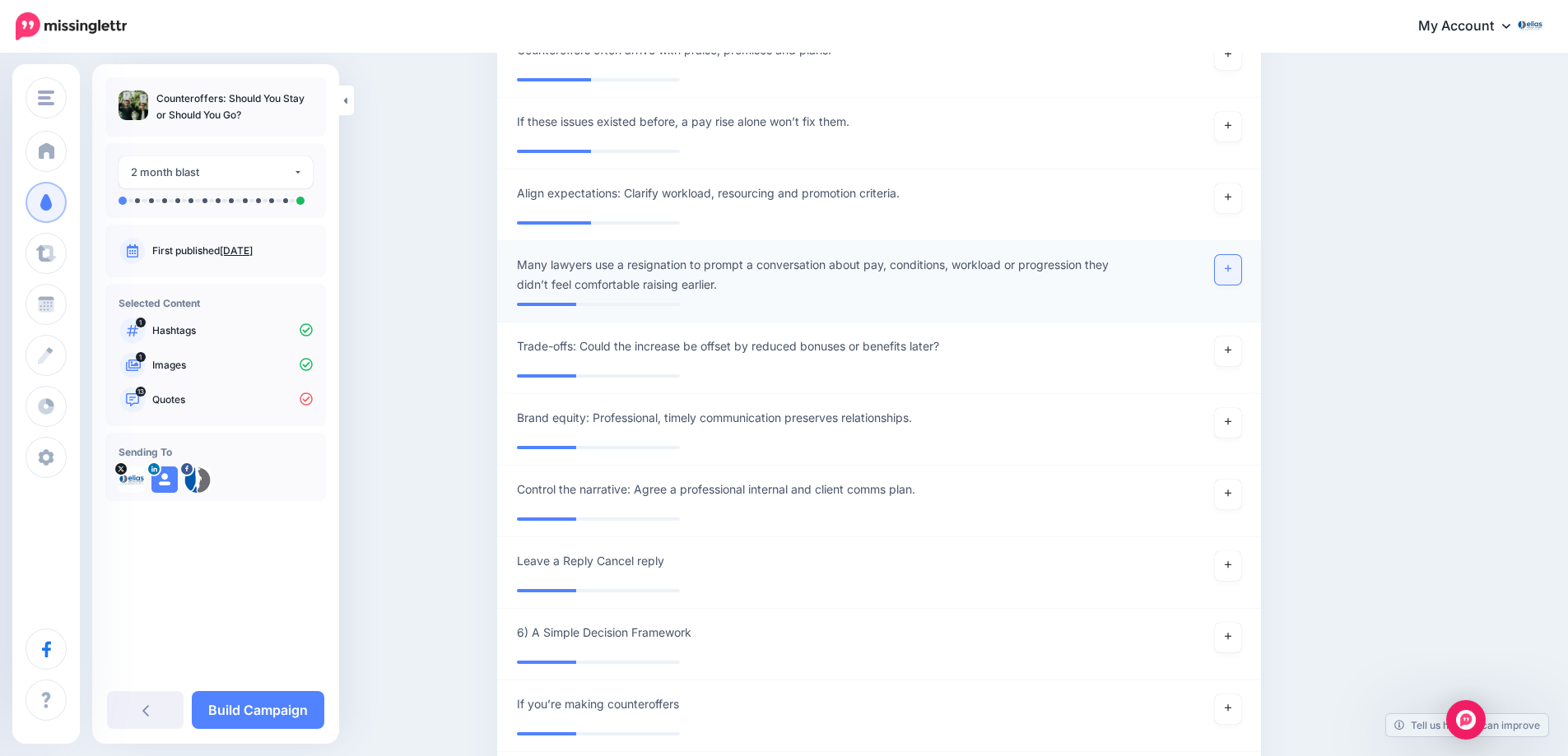
drag, startPoint x: 1253, startPoint y: 274, endPoint x: 1237, endPoint y: 274, distance: 16.0
click at [1250, 274] on div at bounding box center [1192, 274] width 125 height 40
click at [1234, 274] on link at bounding box center [1228, 270] width 26 height 30
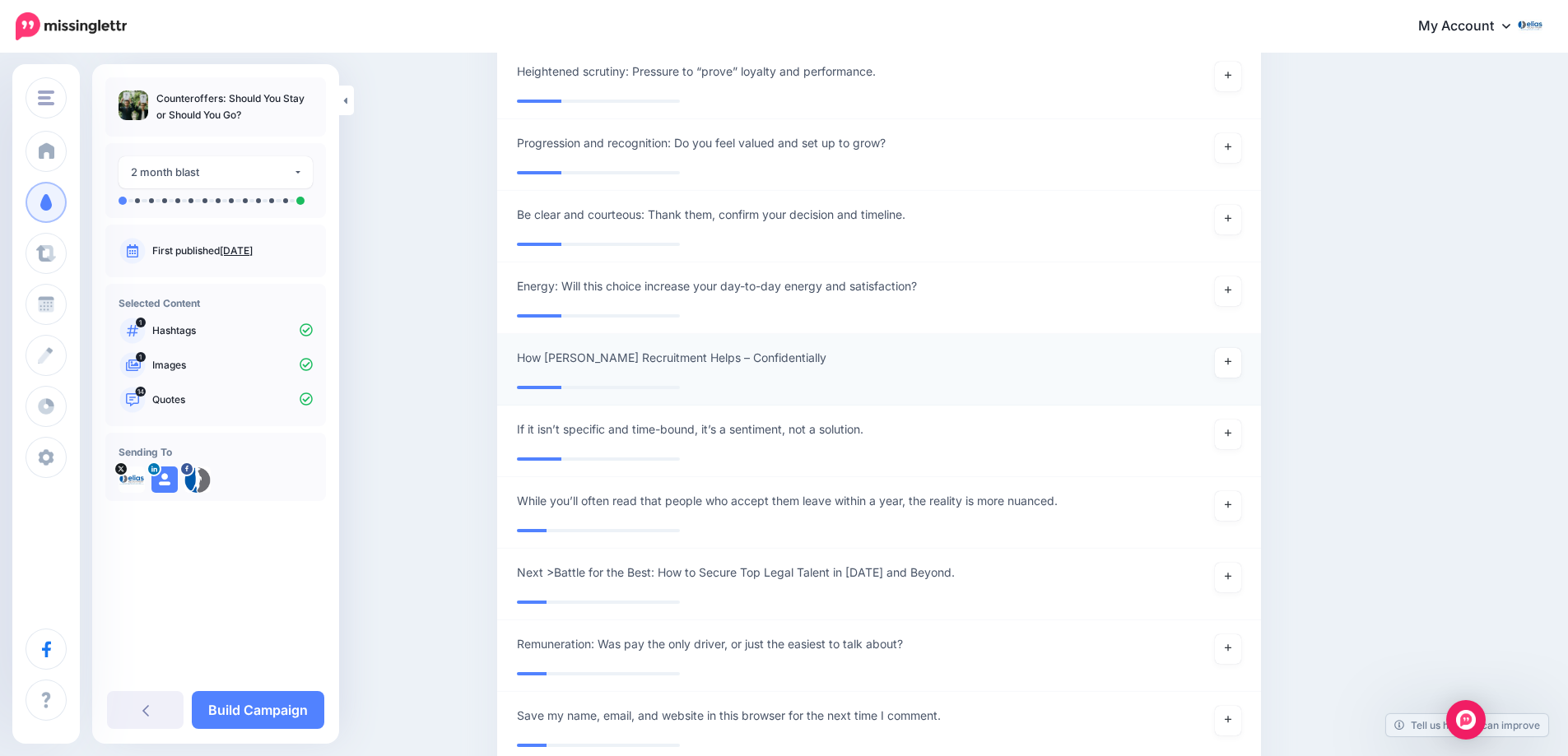
scroll to position [3012, 0]
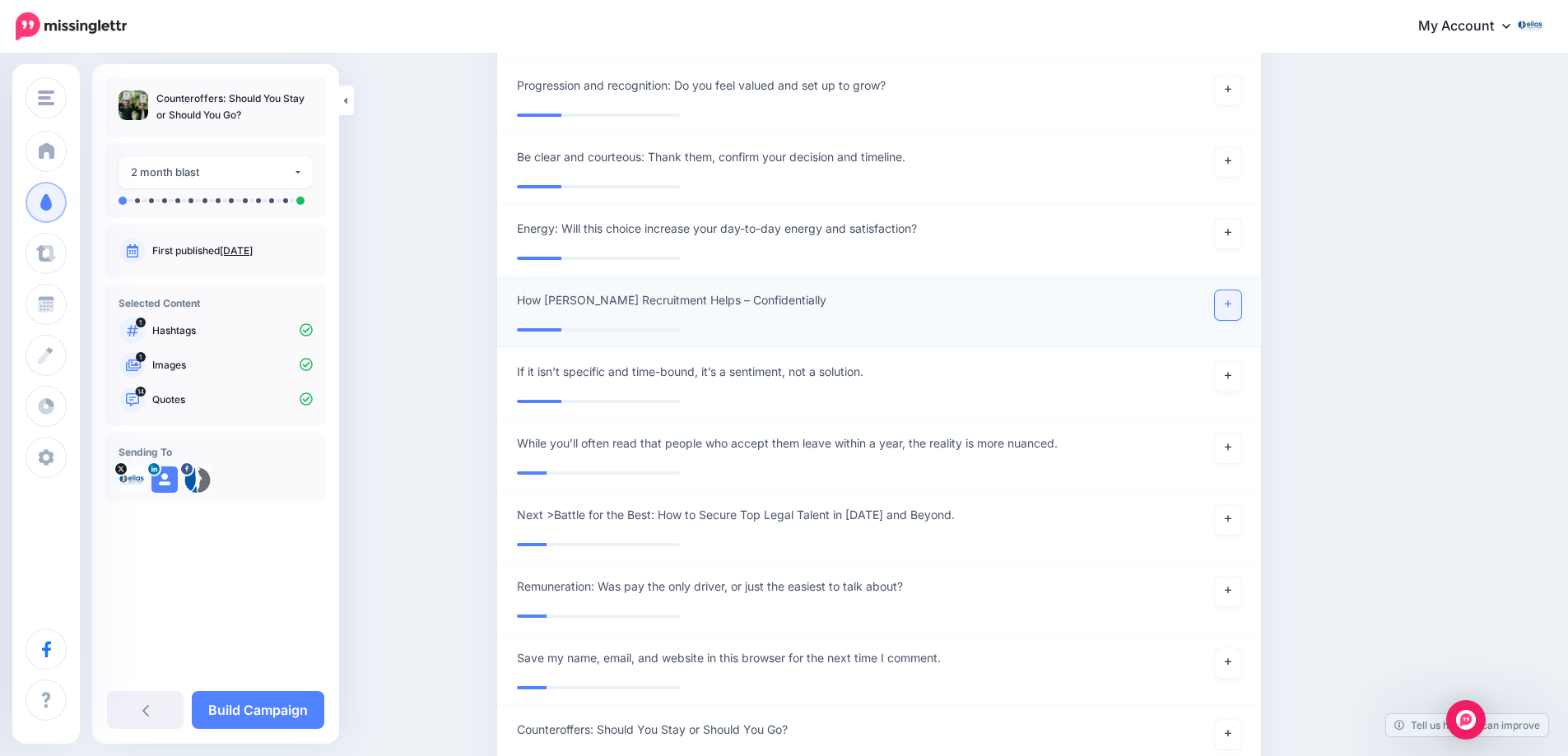
click at [1231, 305] on icon at bounding box center [1227, 304] width 6 height 9
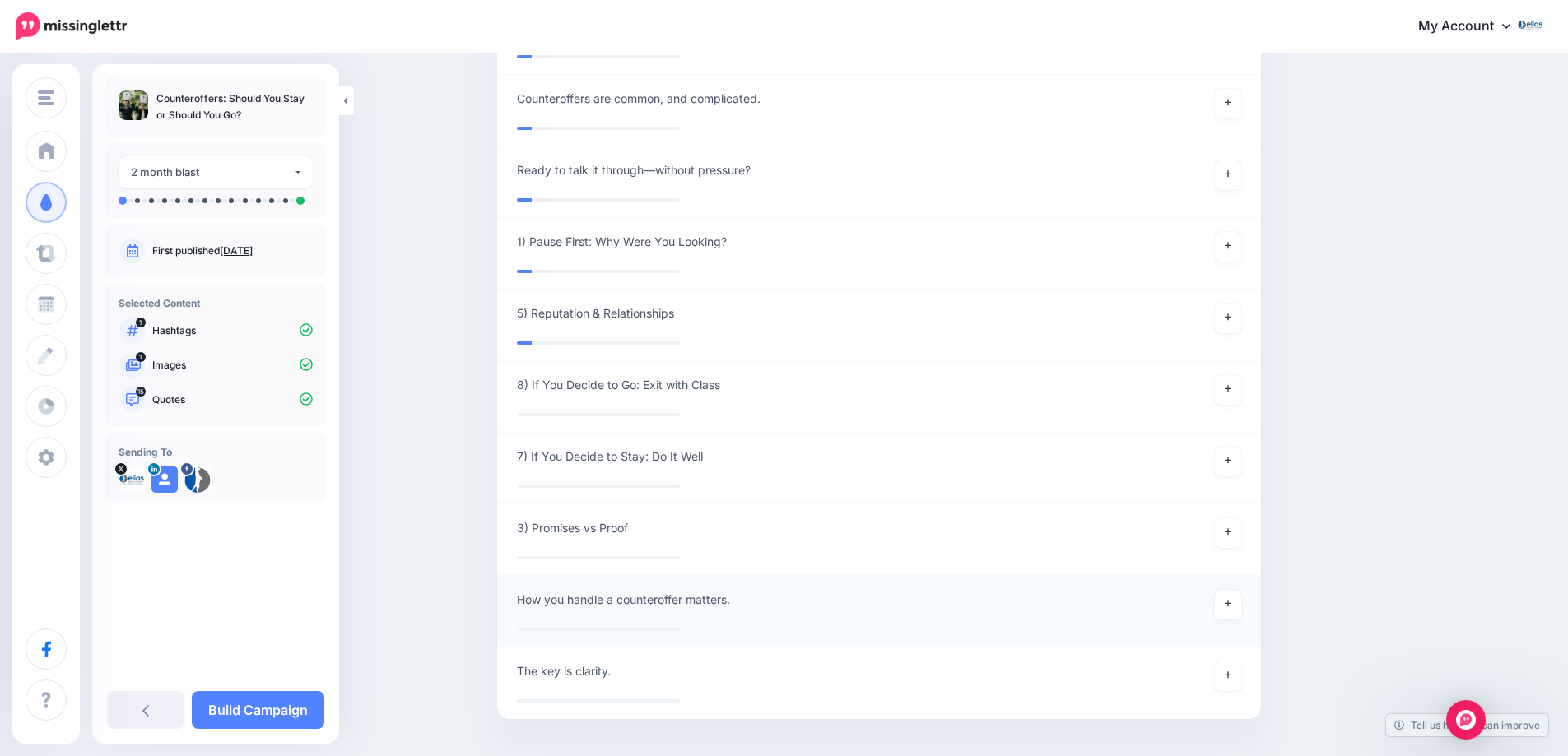
scroll to position [4635, 0]
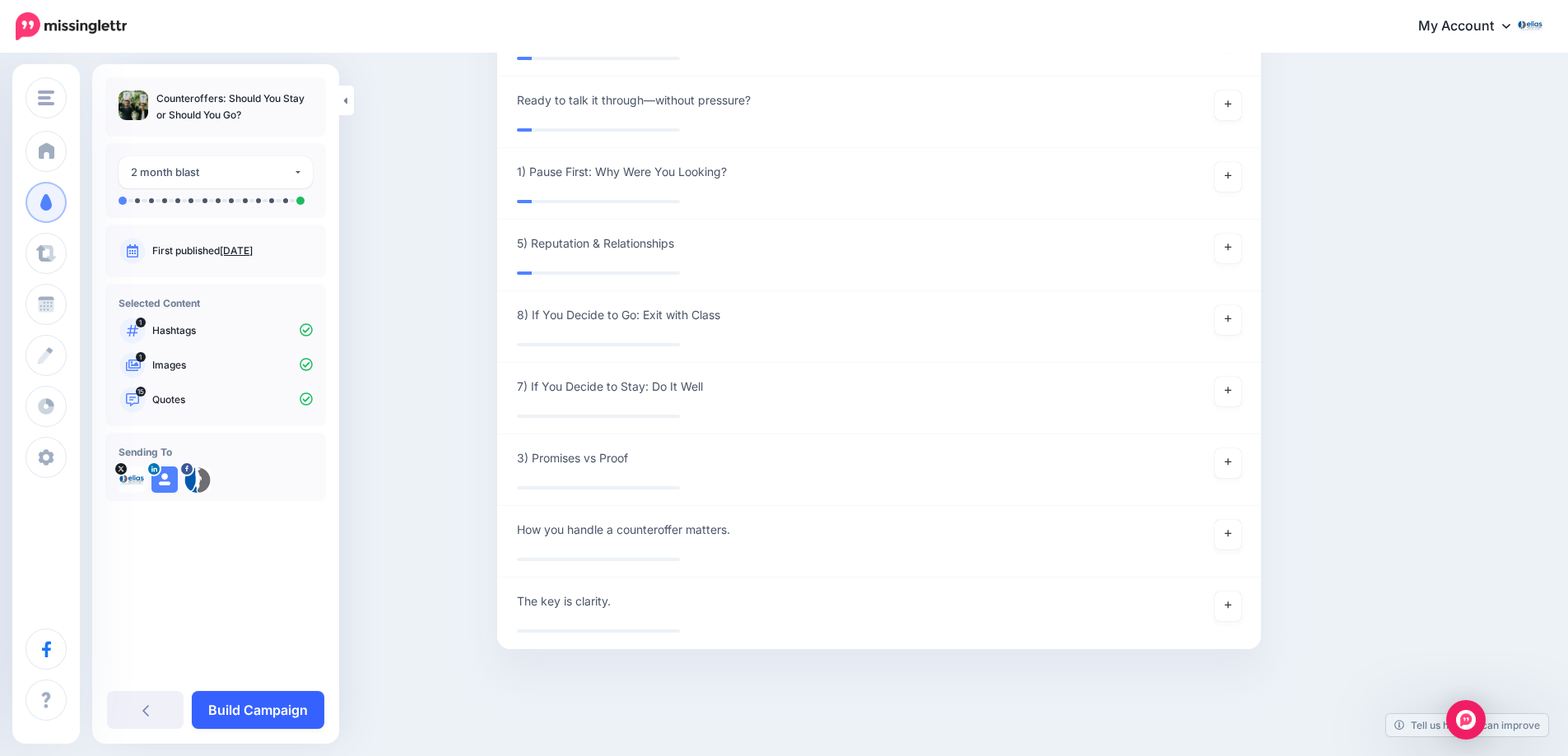
click at [269, 706] on link "Build Campaign" at bounding box center [258, 709] width 132 height 38
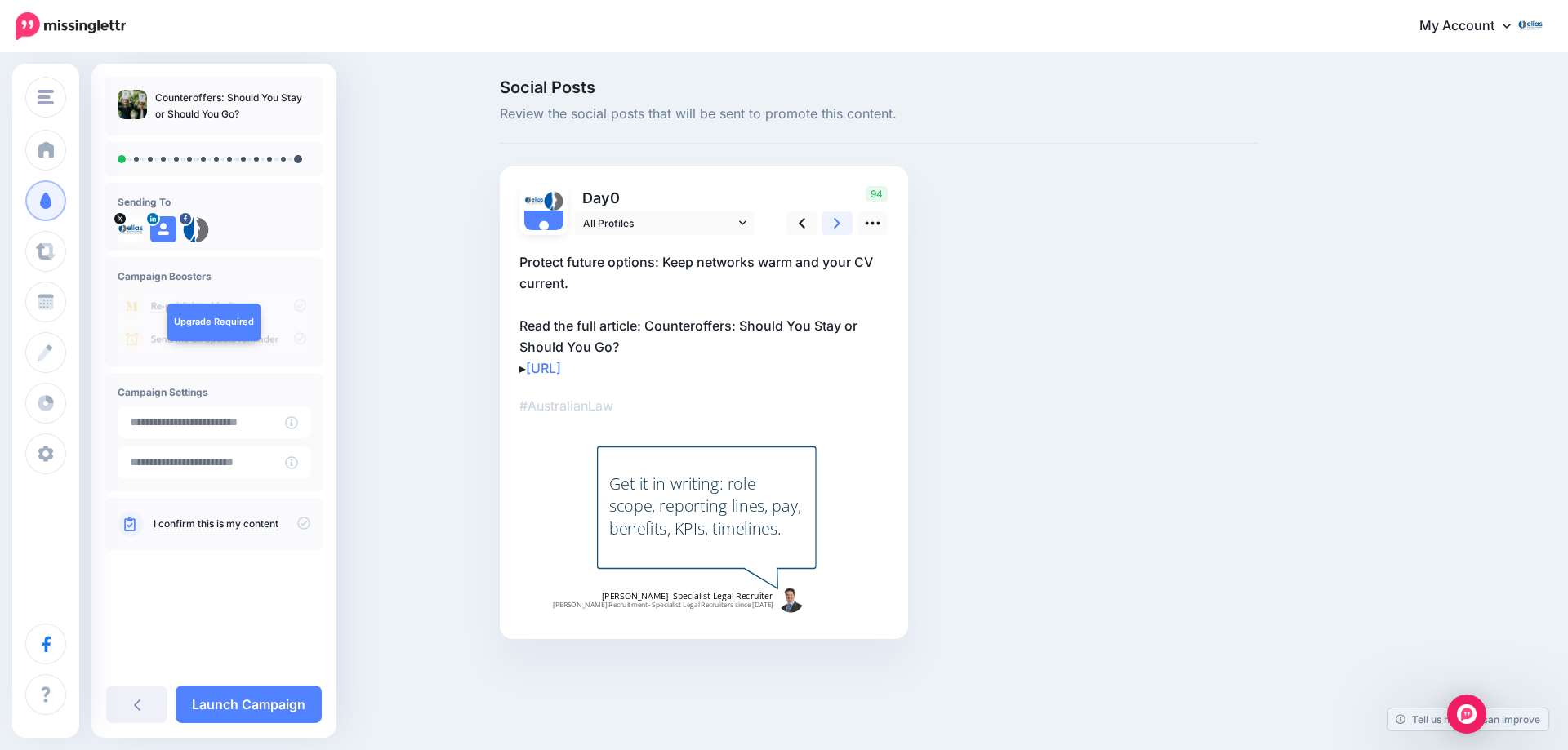
click at [834, 223] on icon at bounding box center [836, 224] width 6 height 17
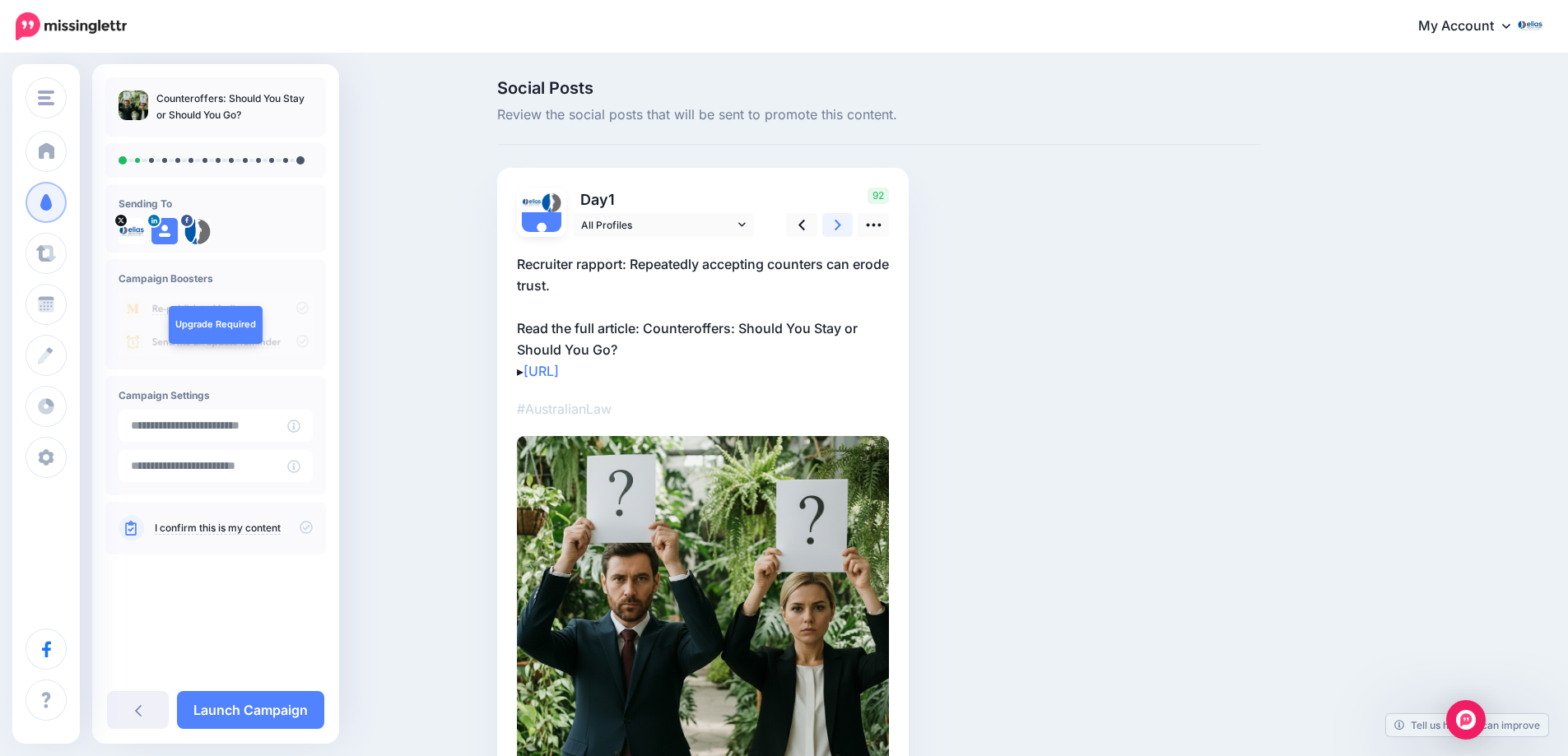
click at [841, 226] on icon at bounding box center [837, 226] width 6 height 18
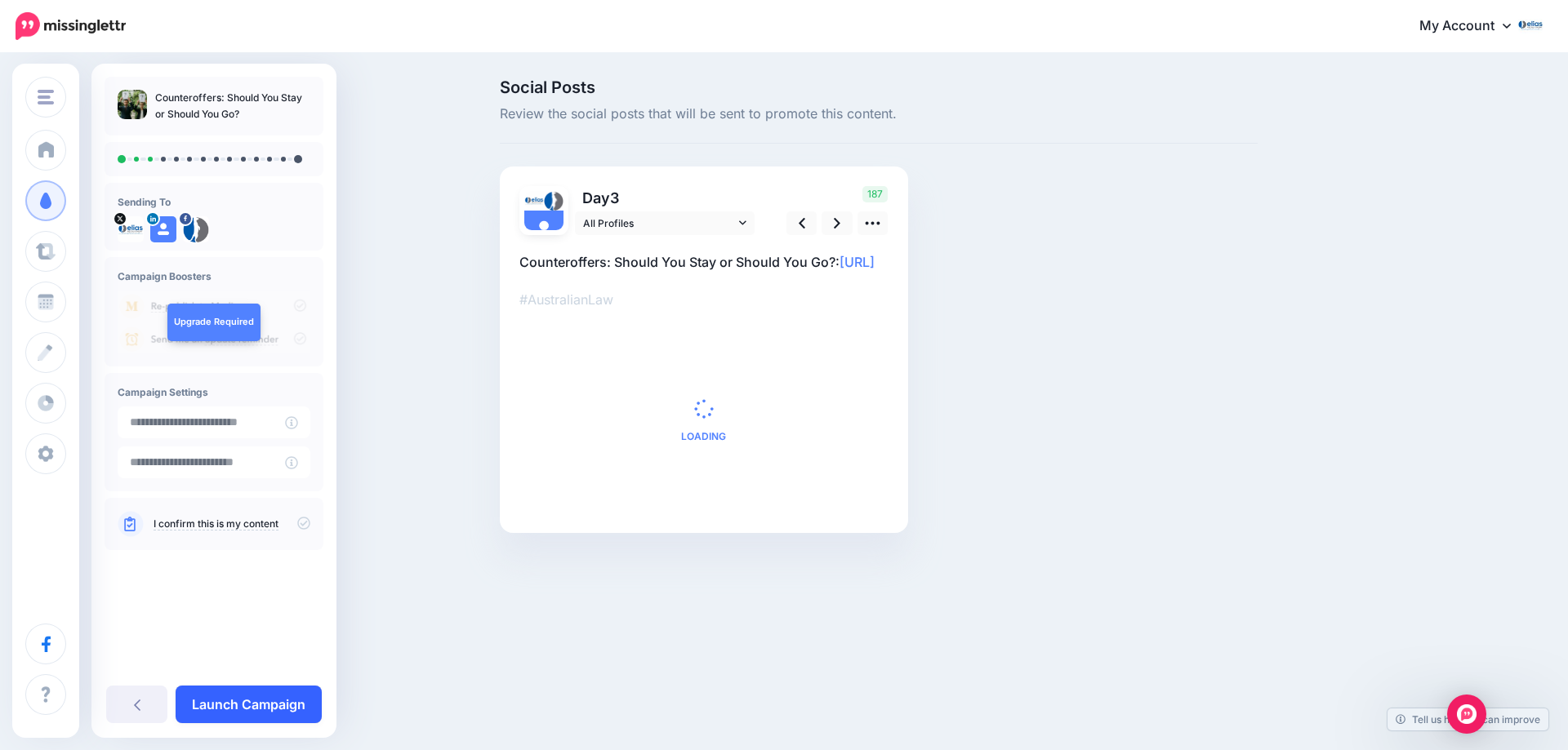
click at [253, 708] on link "Launch Campaign" at bounding box center [248, 704] width 146 height 38
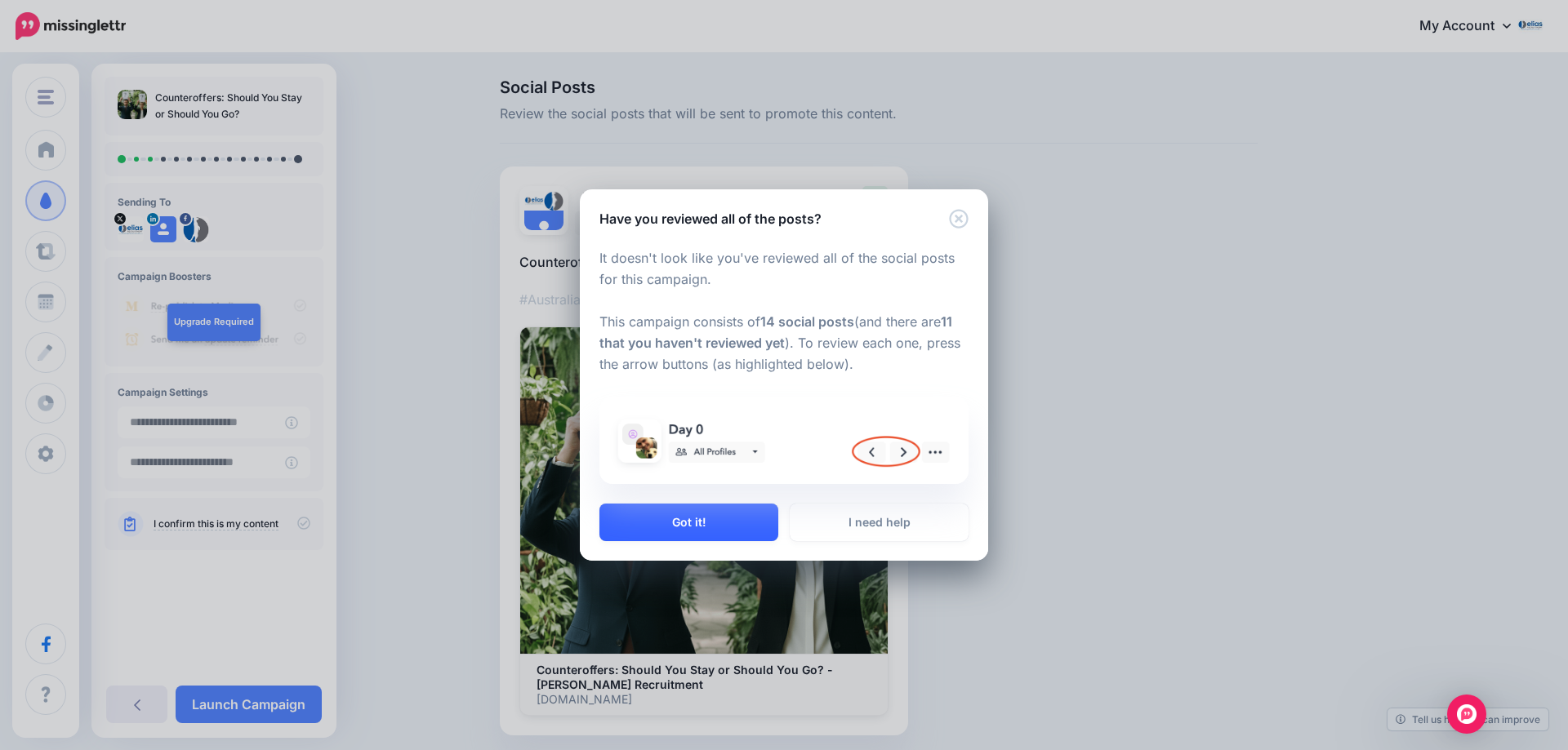
click at [729, 503] on button "Got it!" at bounding box center [688, 522] width 178 height 38
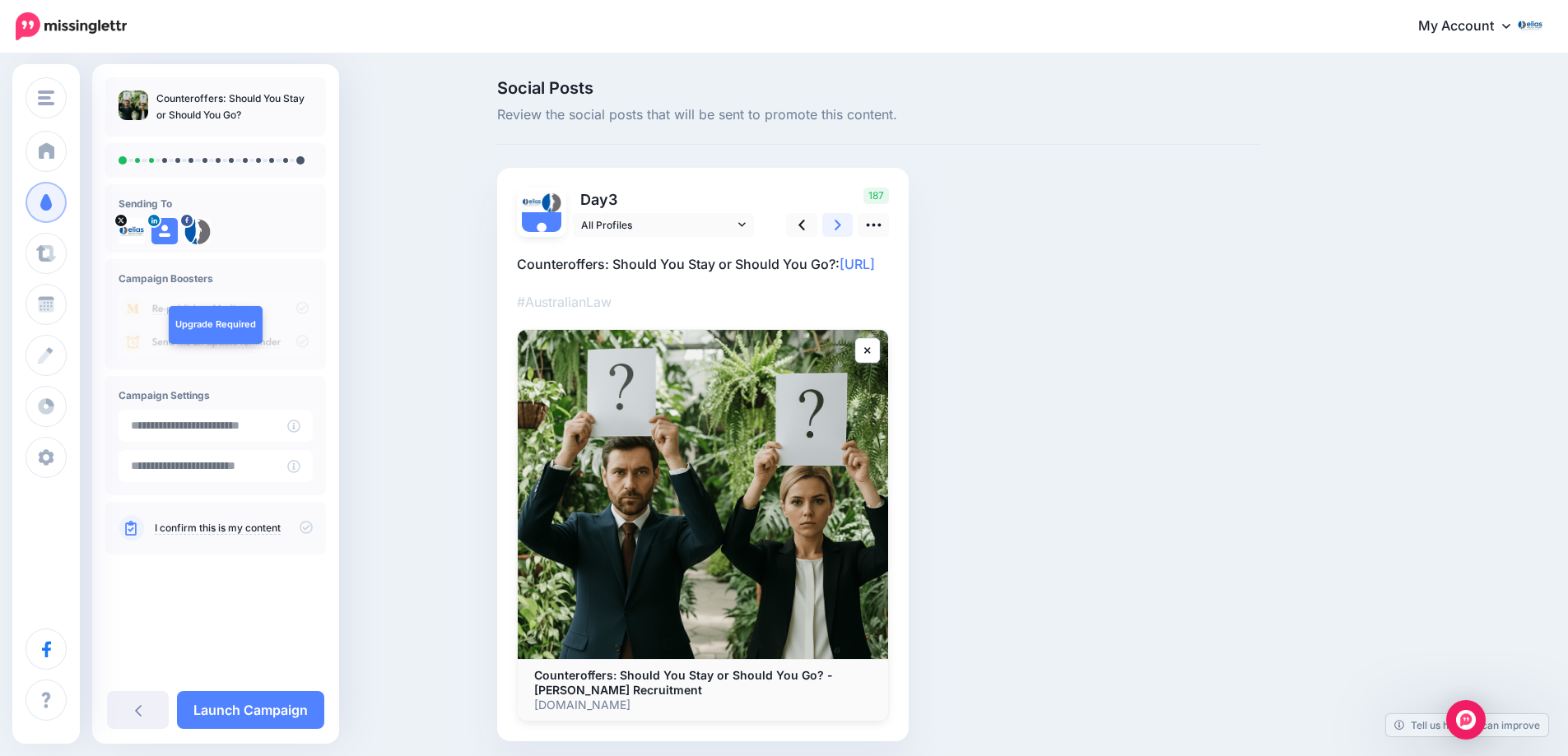
click at [849, 228] on link at bounding box center [837, 225] width 31 height 24
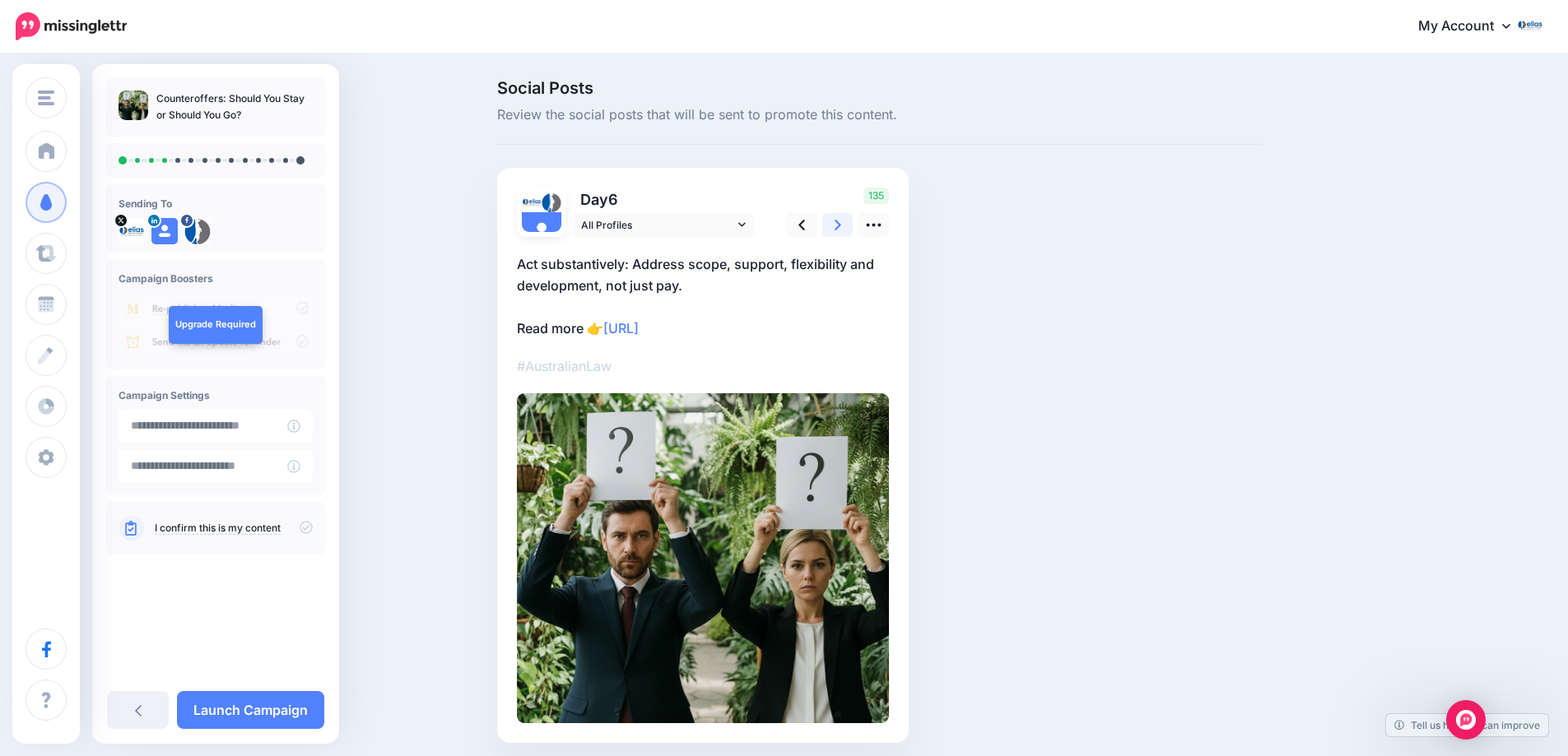
click at [849, 228] on link at bounding box center [837, 225] width 31 height 24
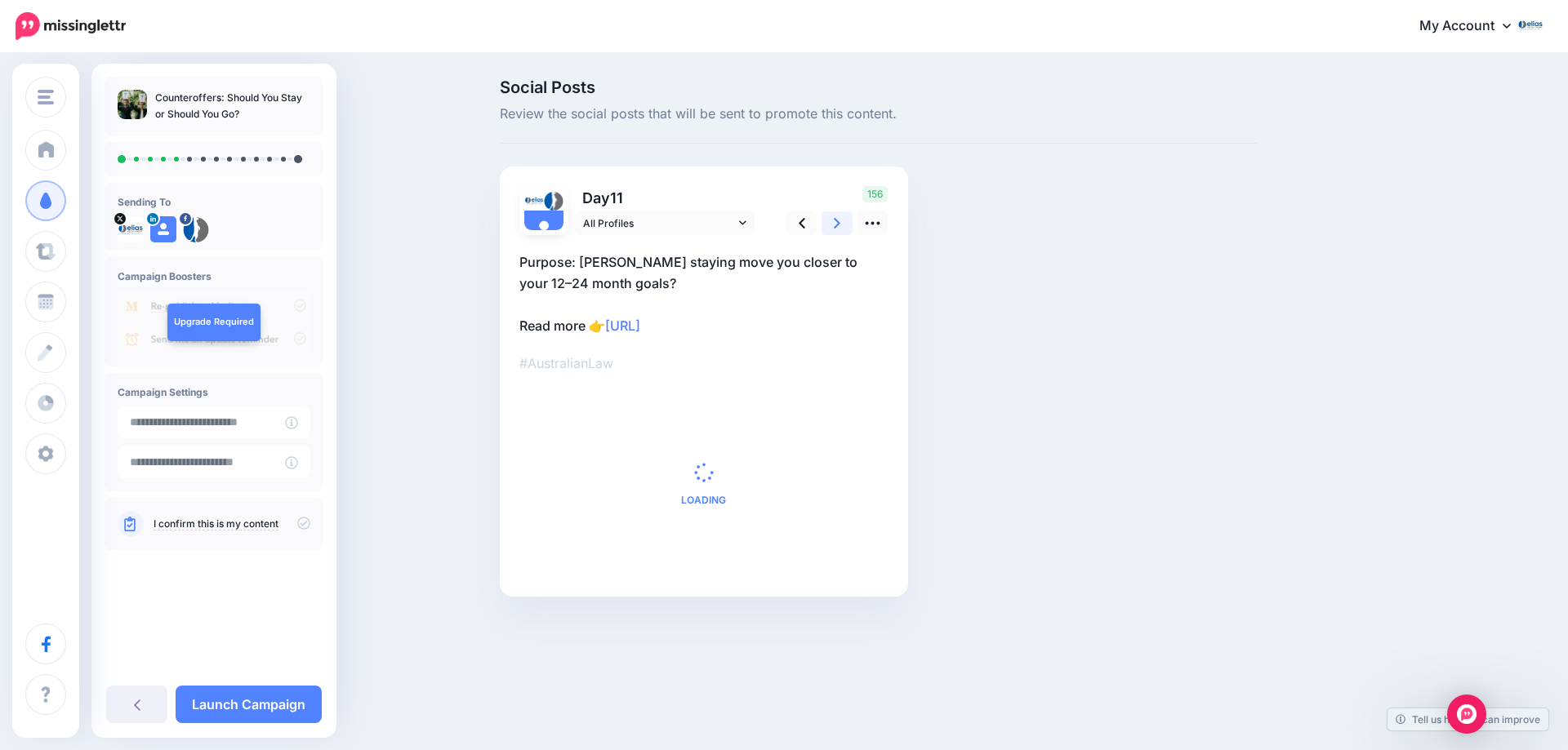
click at [842, 226] on link at bounding box center [836, 223] width 31 height 24
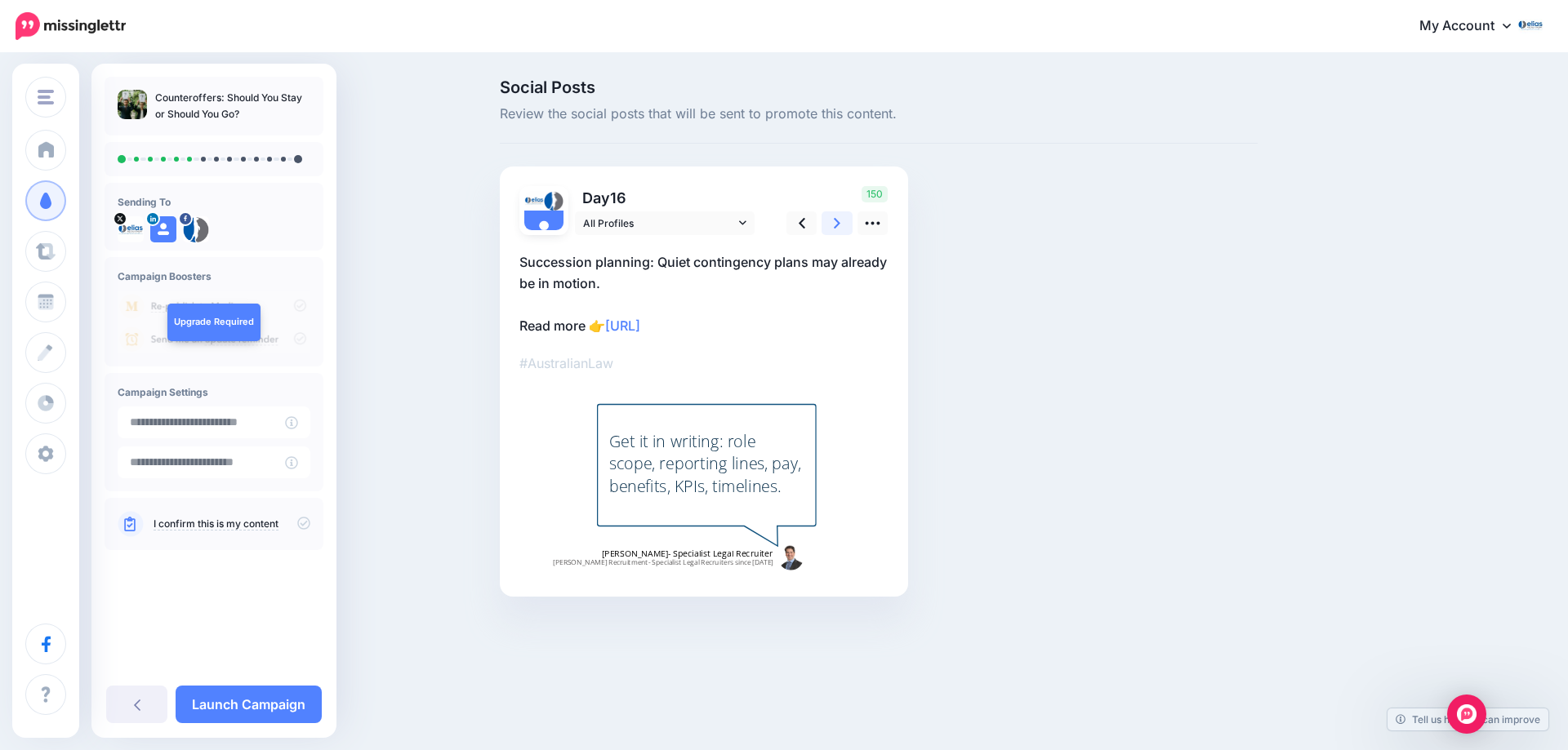
click at [842, 226] on link at bounding box center [836, 223] width 31 height 24
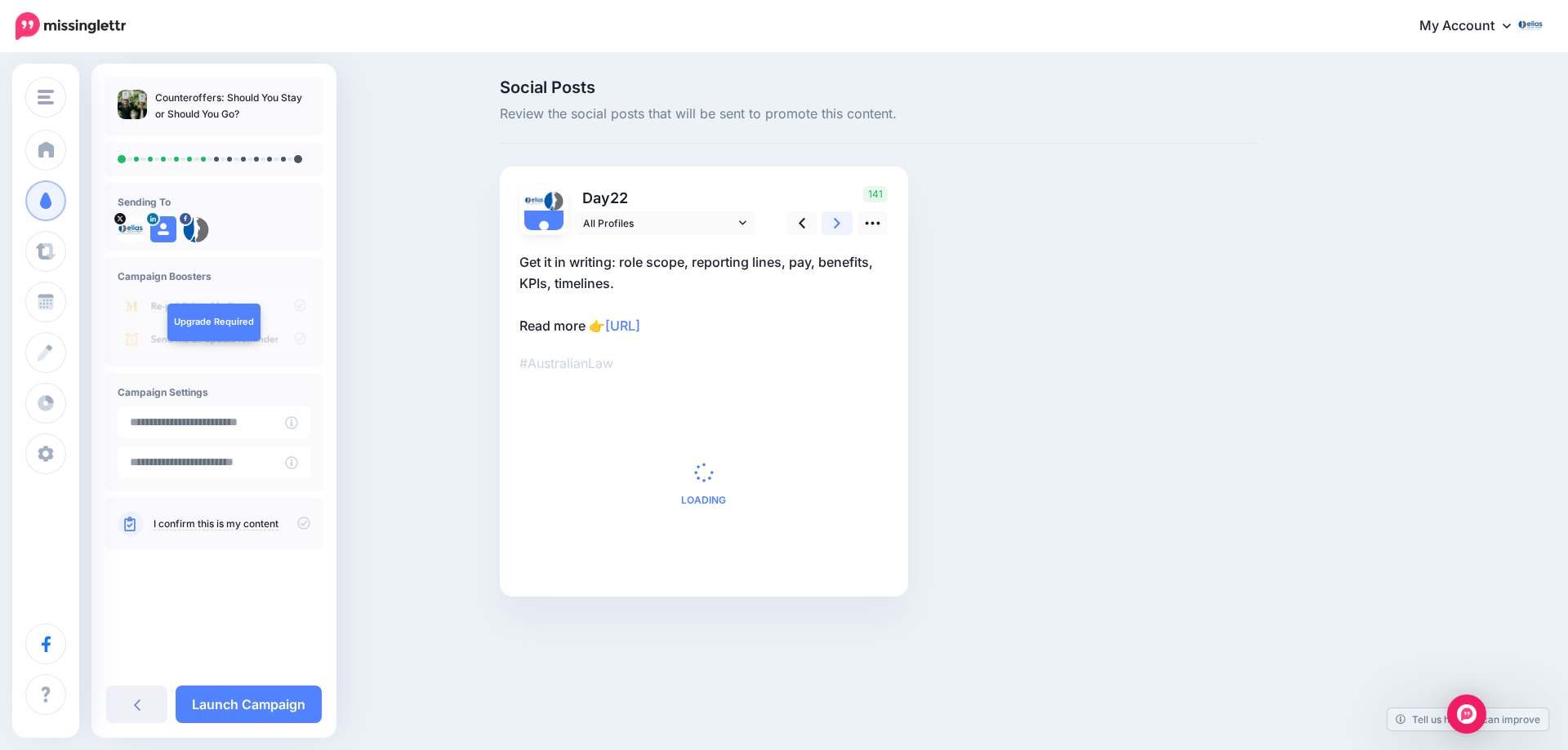
click at [842, 226] on link at bounding box center [836, 223] width 31 height 24
click at [842, 226] on link at bounding box center [831, 223] width 31 height 24
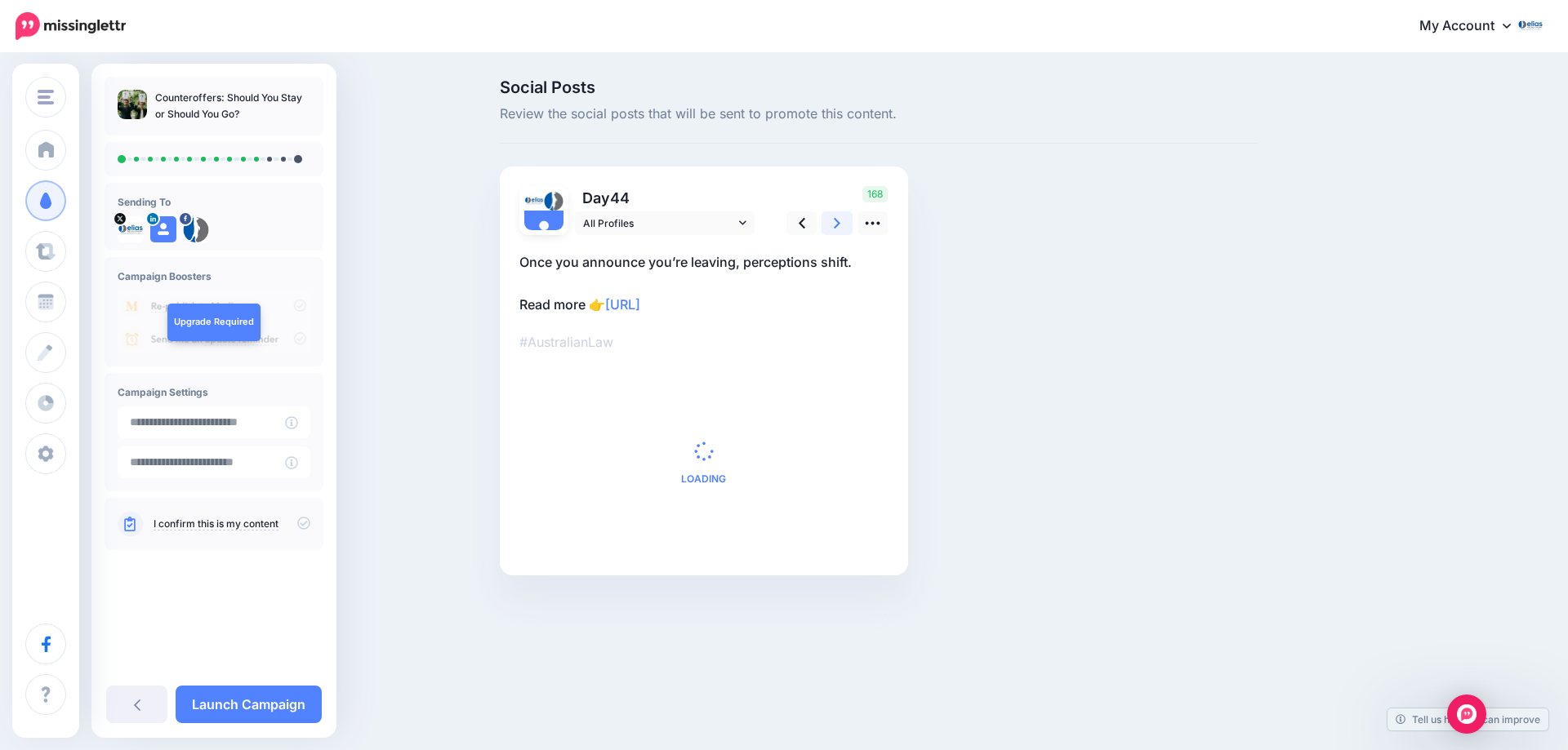
click at [842, 226] on link at bounding box center [836, 223] width 31 height 24
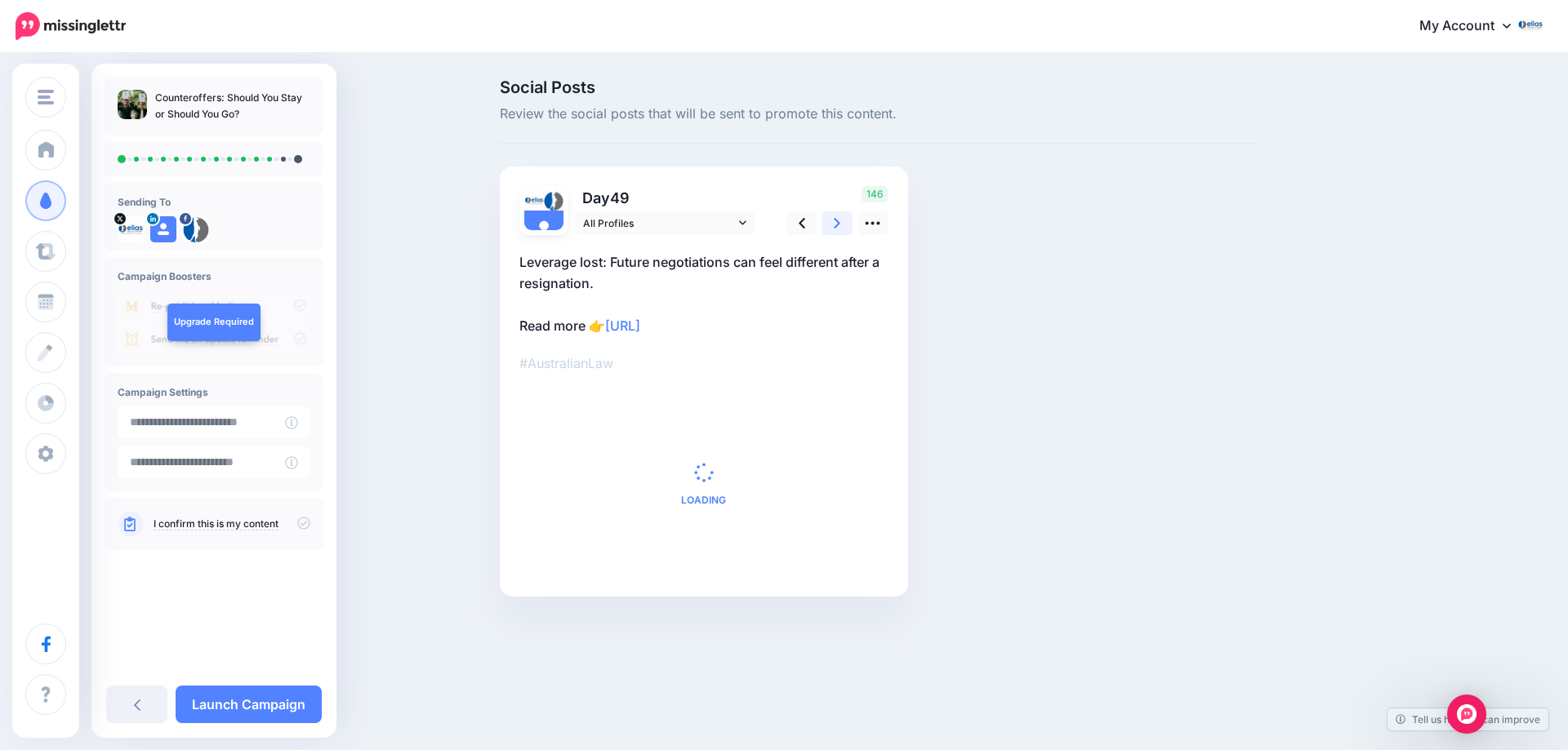
click at [842, 226] on link at bounding box center [836, 223] width 31 height 24
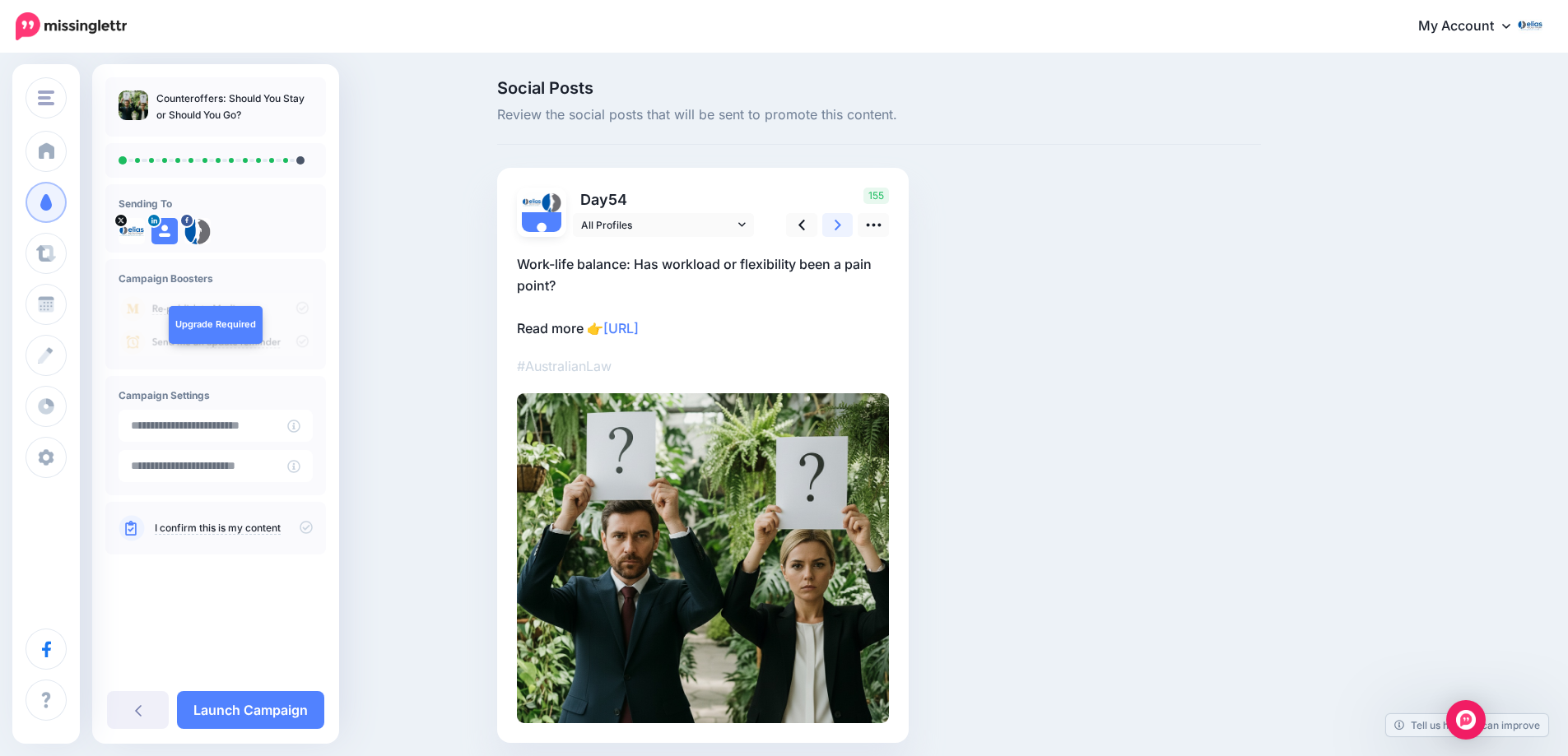
click at [849, 228] on link at bounding box center [837, 225] width 31 height 24
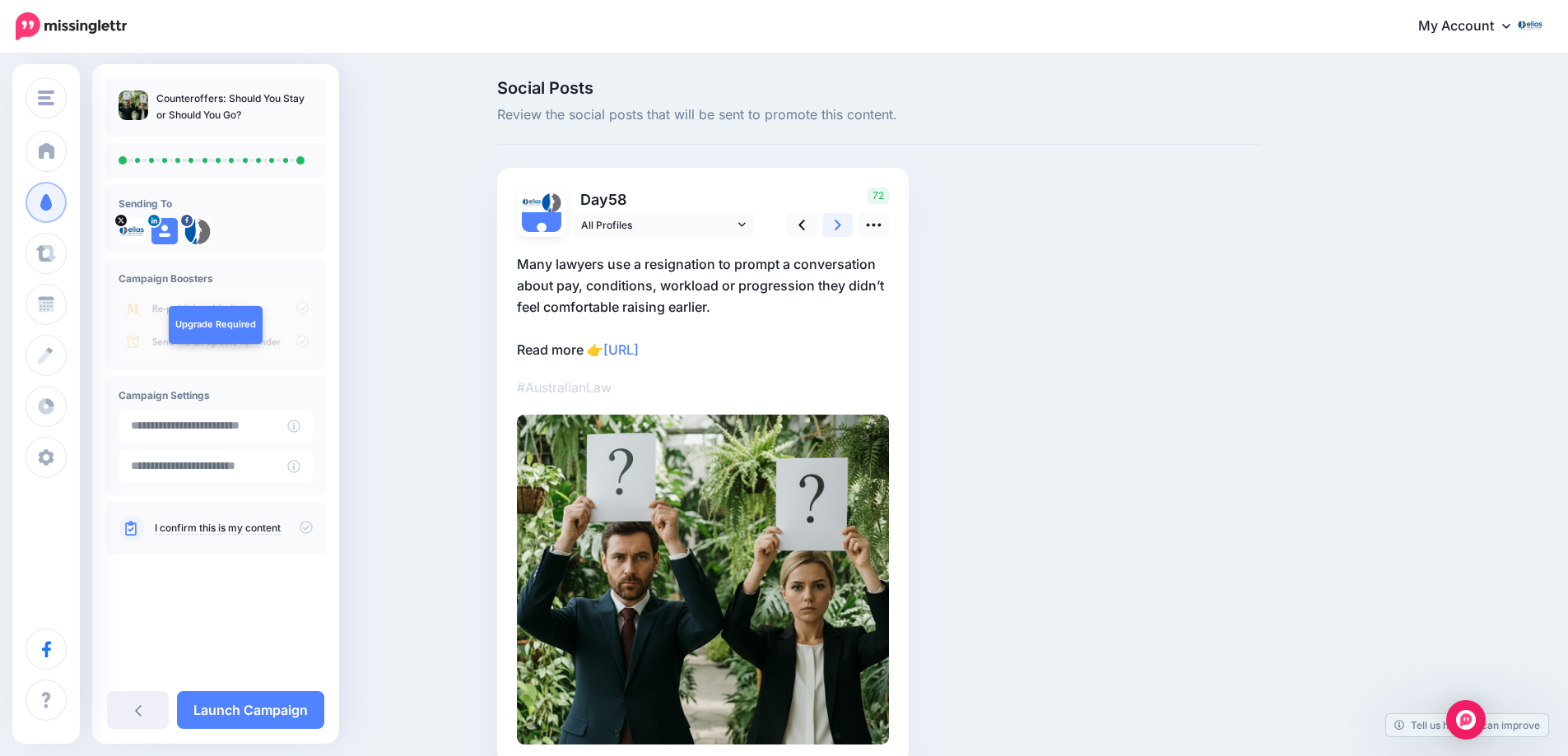
click at [848, 226] on link at bounding box center [837, 225] width 31 height 24
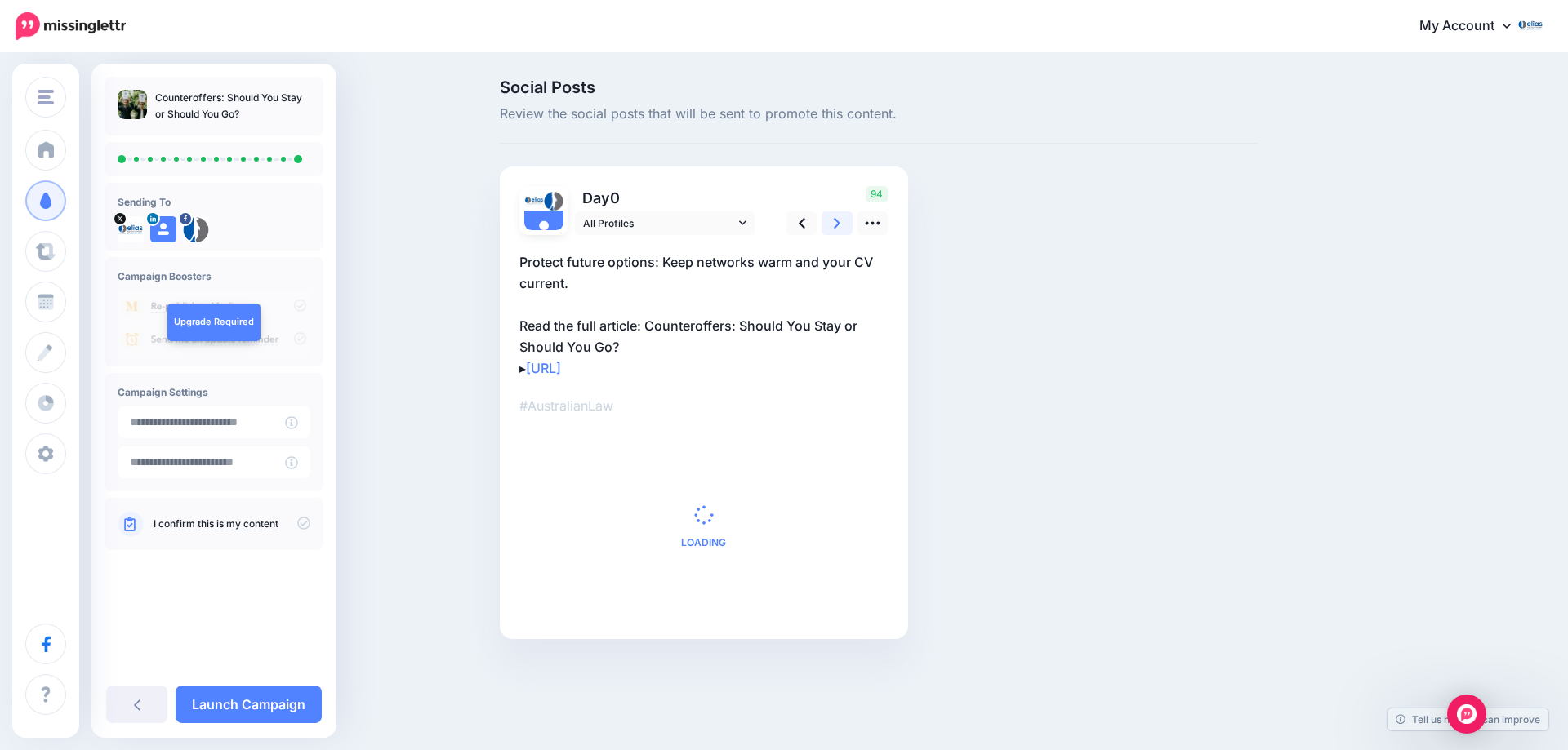
click at [841, 224] on link at bounding box center [836, 223] width 31 height 24
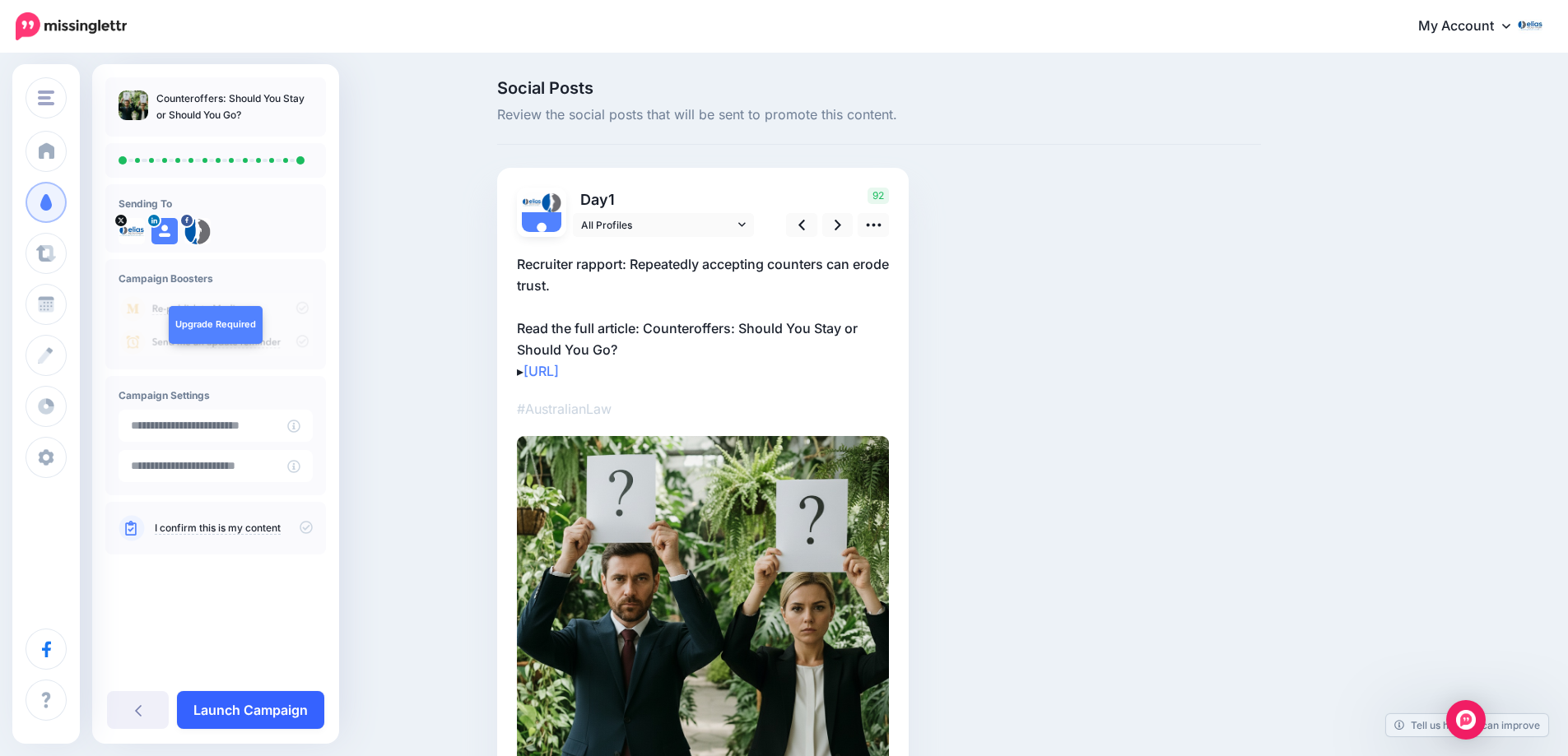
click at [256, 706] on link "Launch Campaign" at bounding box center [250, 709] width 147 height 38
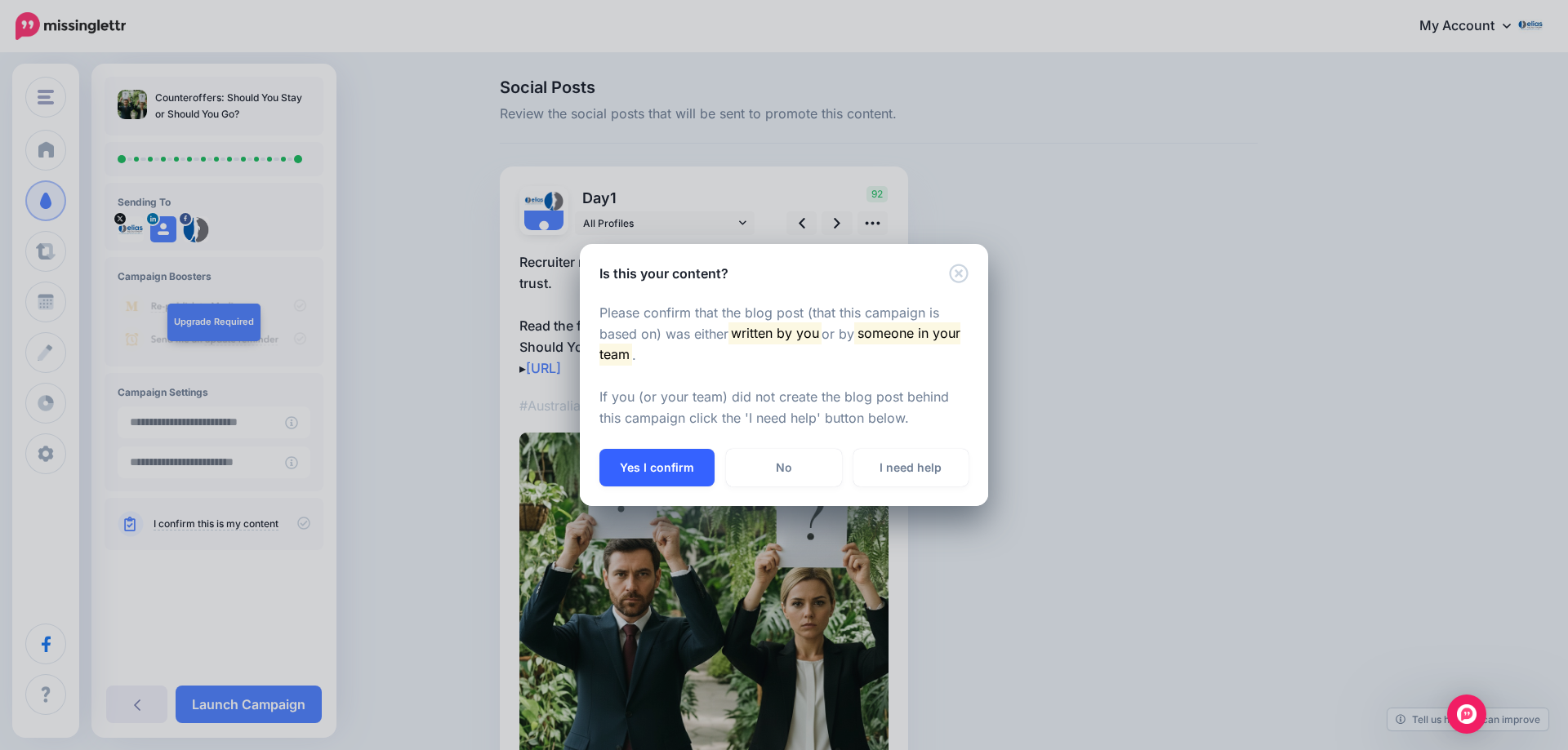
click at [645, 472] on button "Yes I confirm" at bounding box center [657, 468] width 115 height 38
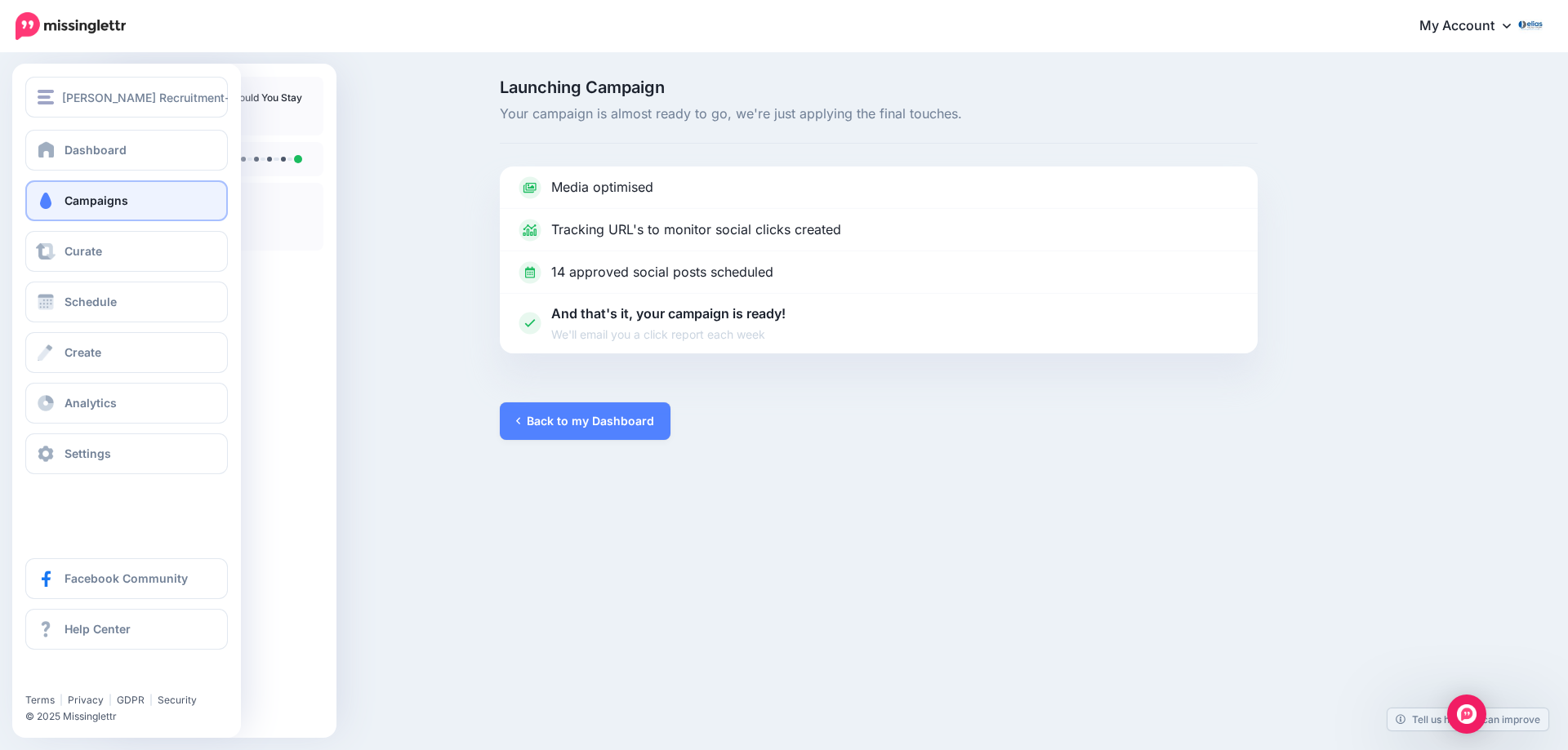
click at [63, 205] on link "Campaigns" at bounding box center [127, 200] width 203 height 41
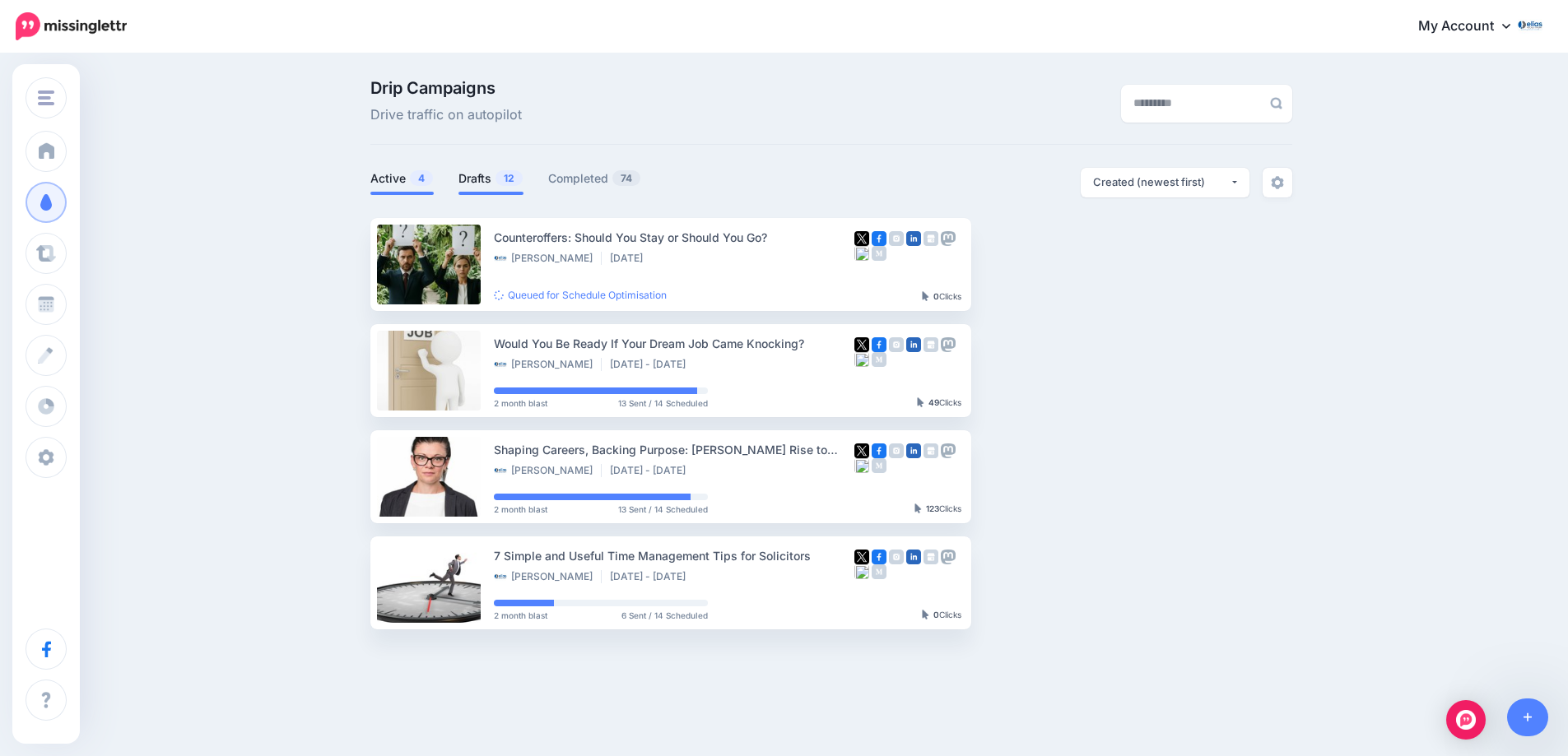
click at [487, 178] on link "Drafts 12" at bounding box center [491, 178] width 65 height 19
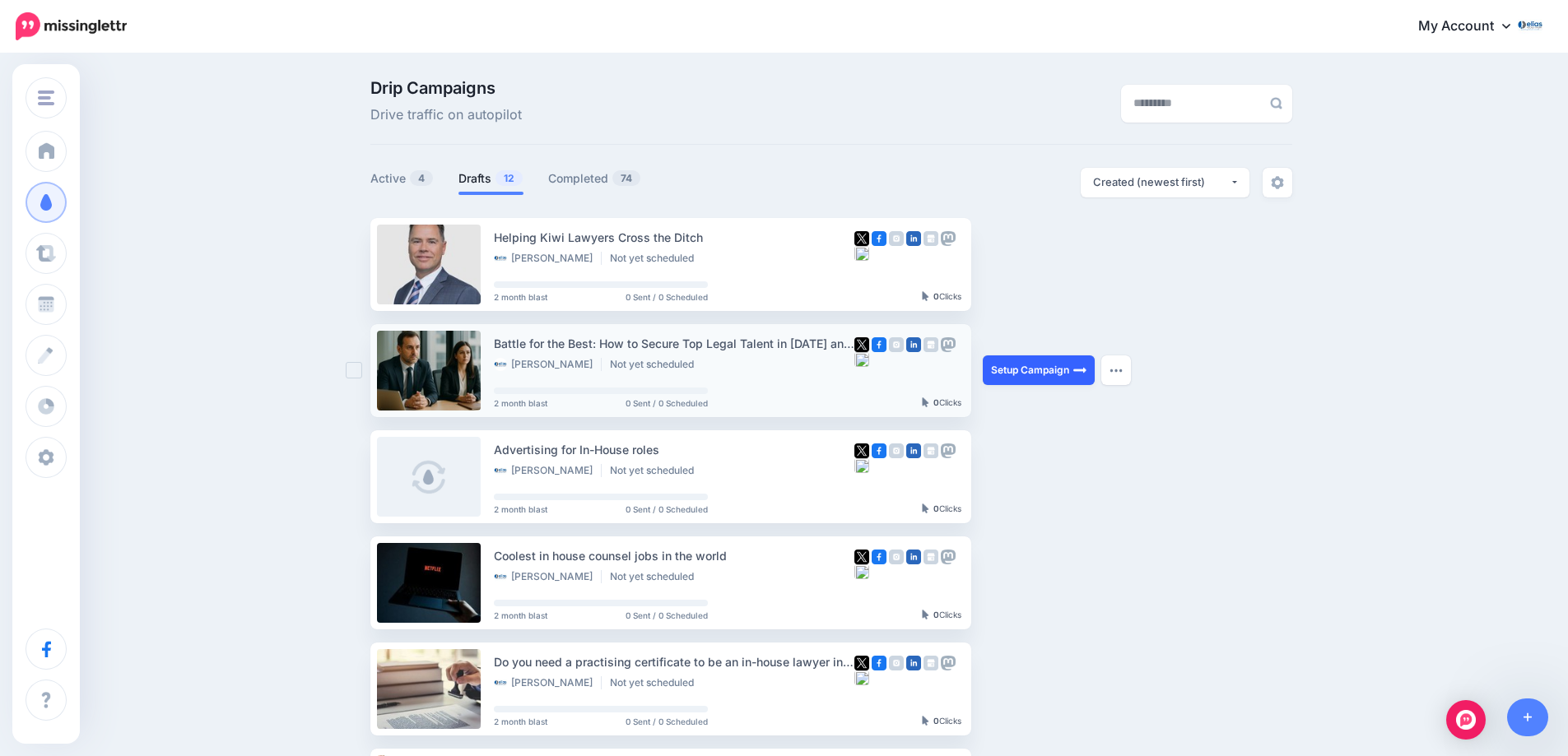
click at [1037, 371] on link "Setup Campaign" at bounding box center [1038, 370] width 112 height 30
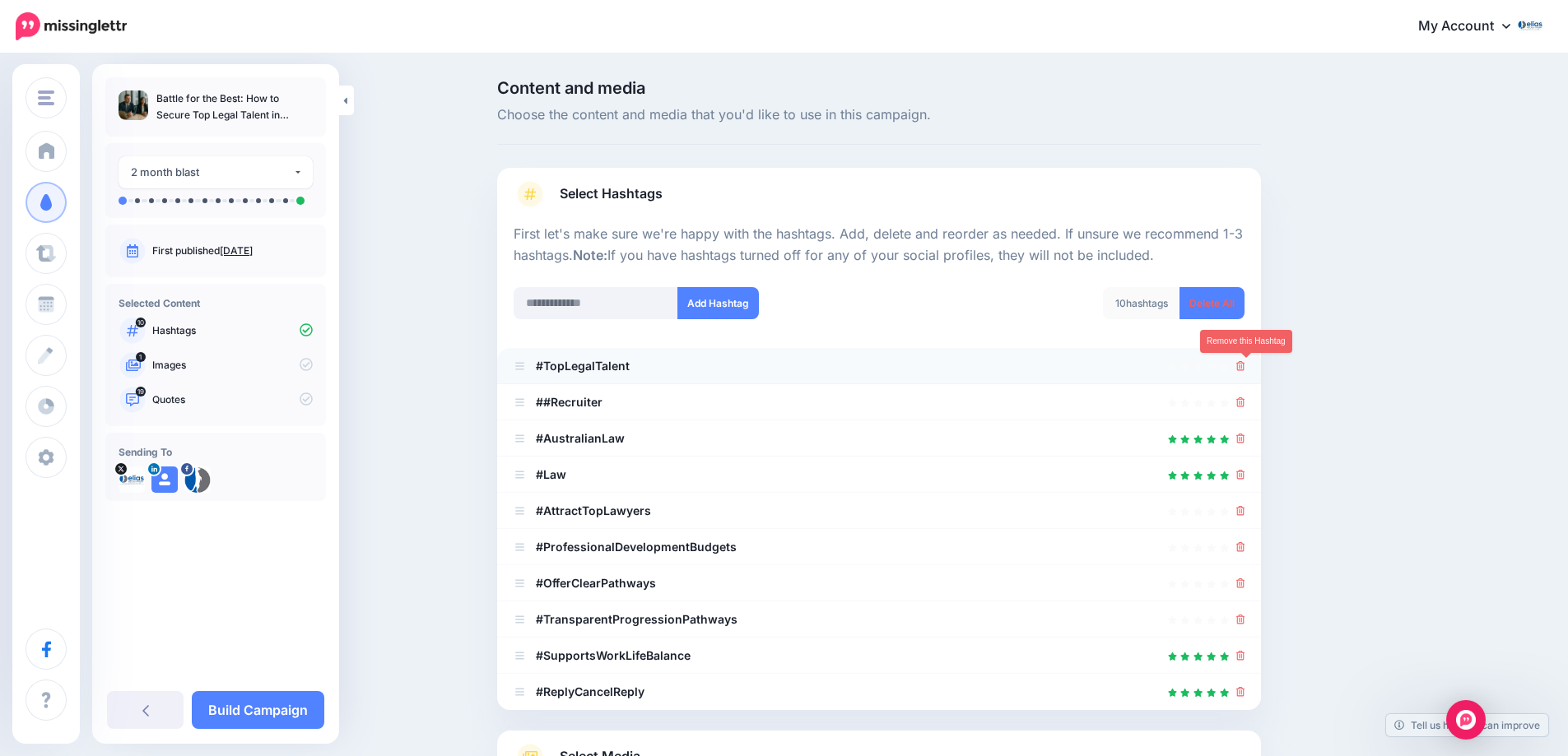
click at [1245, 365] on icon at bounding box center [1241, 366] width 9 height 10
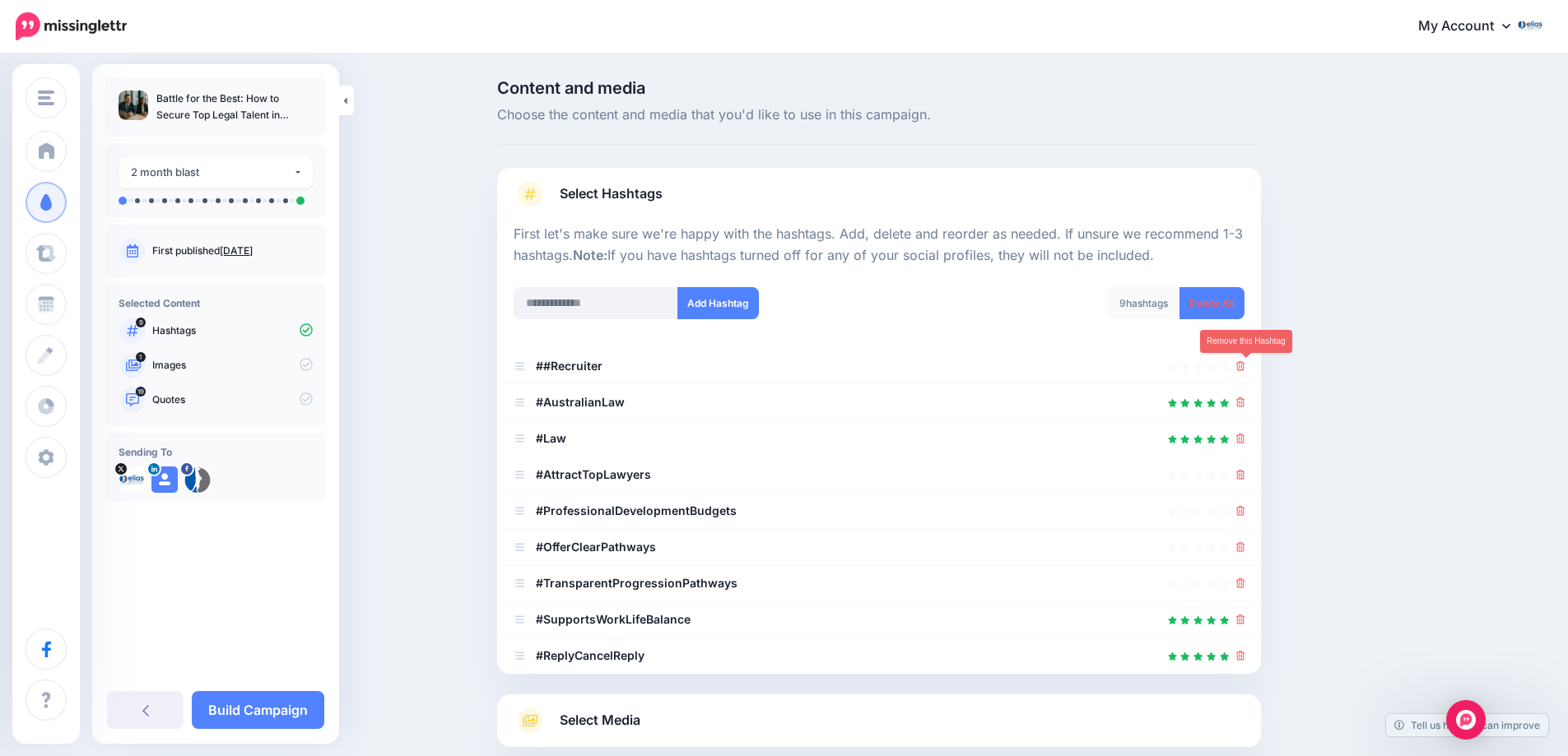
click at [1245, 365] on icon at bounding box center [1241, 366] width 9 height 10
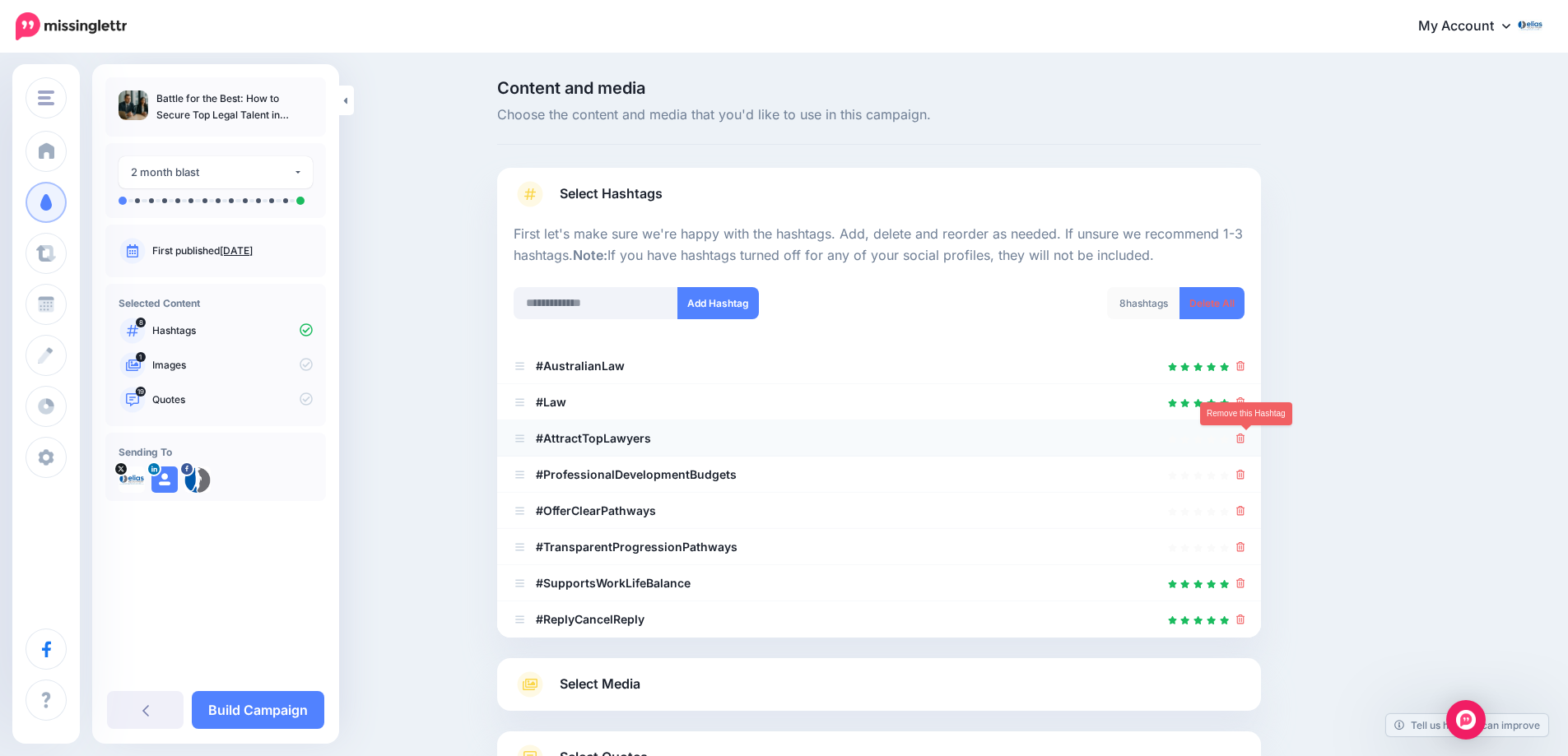
click at [1245, 439] on icon at bounding box center [1241, 438] width 9 height 10
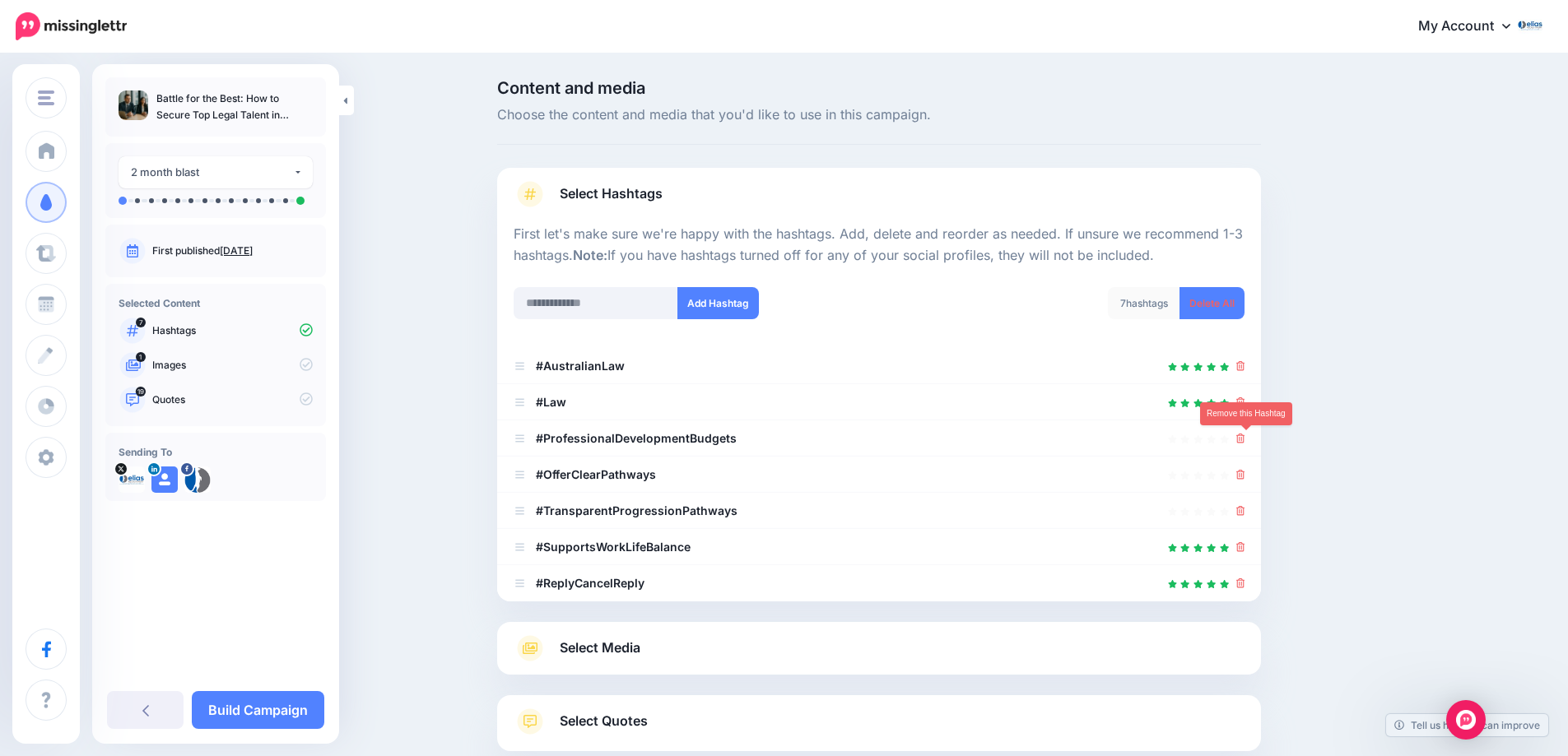
click at [1245, 439] on icon at bounding box center [1241, 438] width 9 height 10
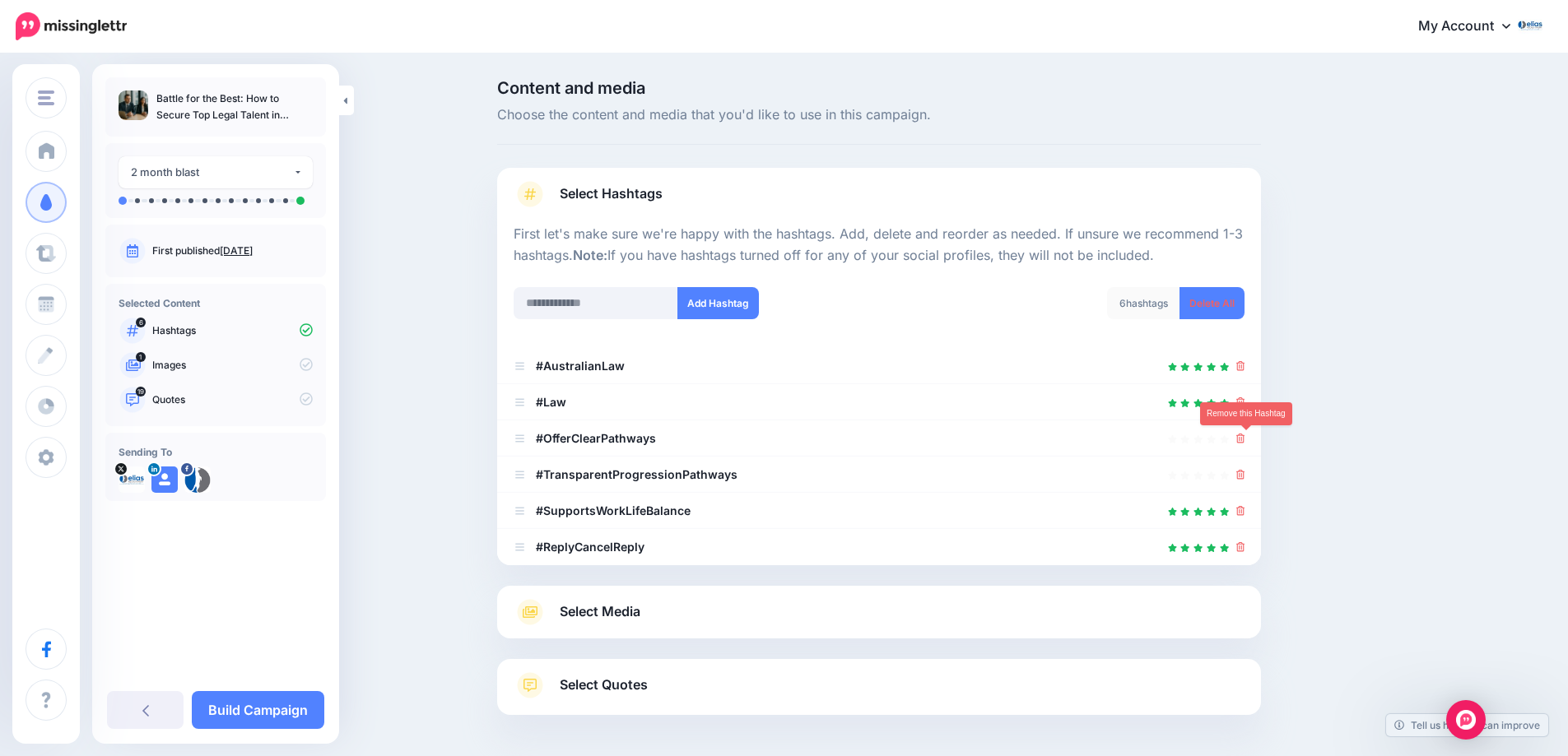
click at [1245, 439] on icon at bounding box center [1241, 438] width 9 height 10
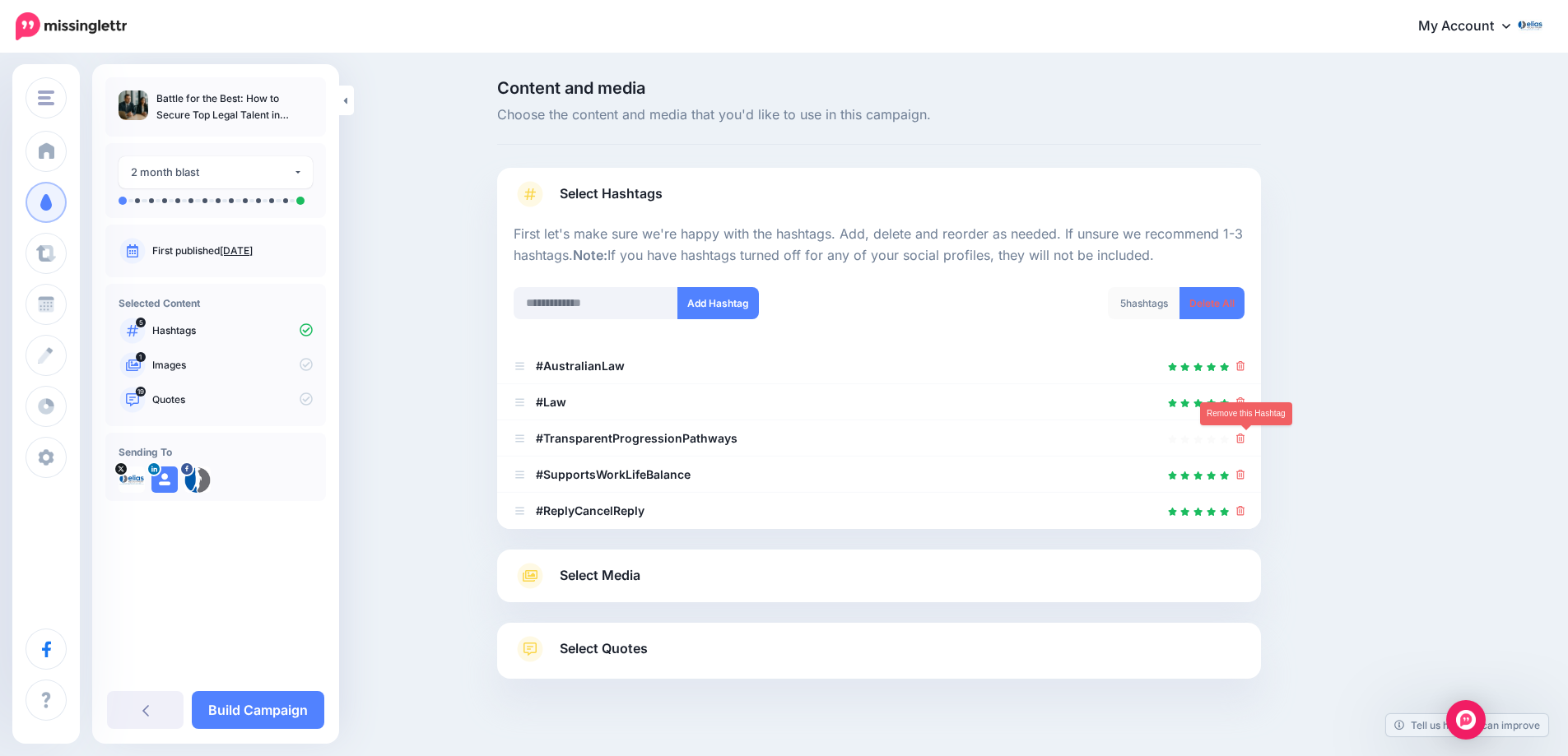
click at [1245, 439] on icon at bounding box center [1241, 438] width 9 height 10
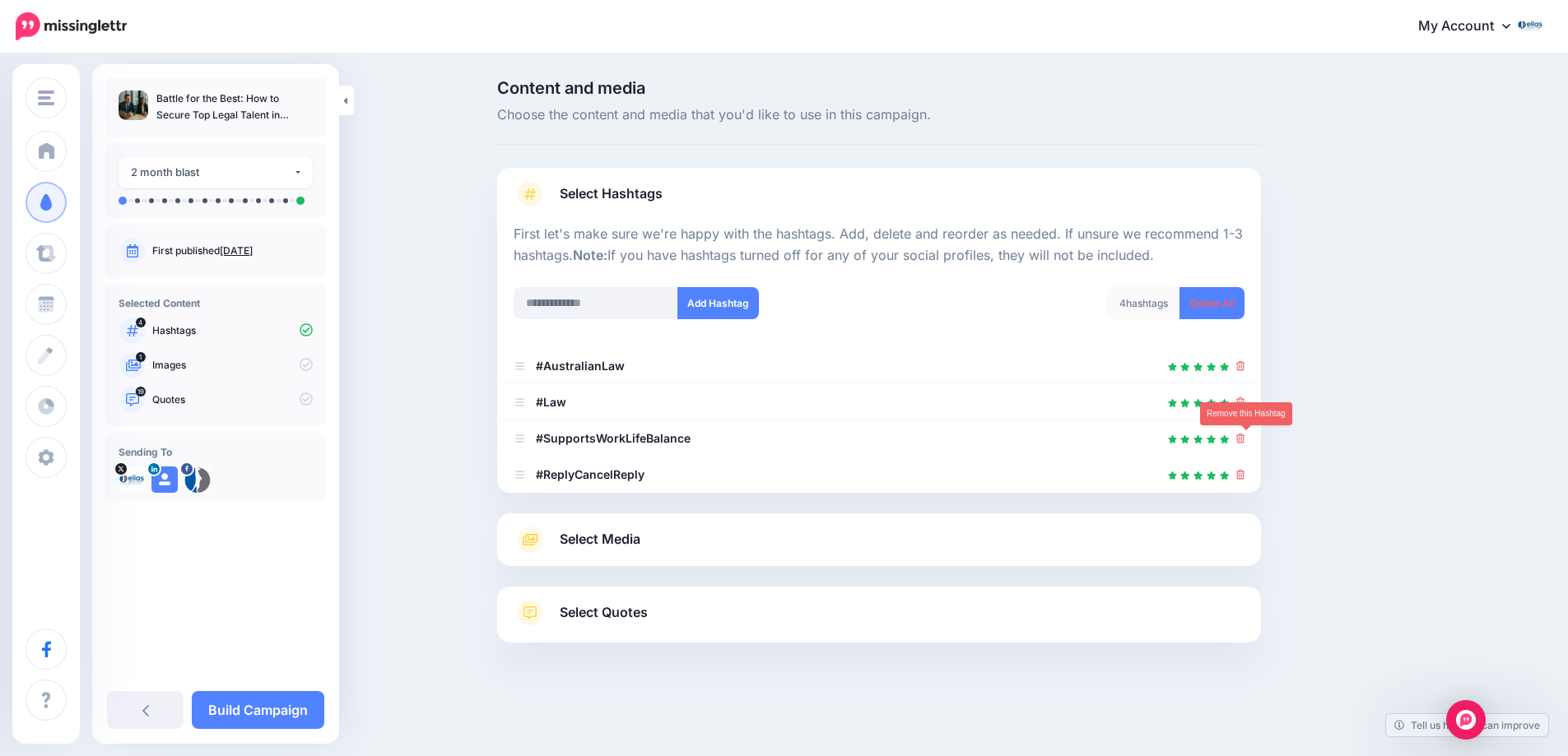
click at [1245, 439] on icon at bounding box center [1241, 438] width 9 height 10
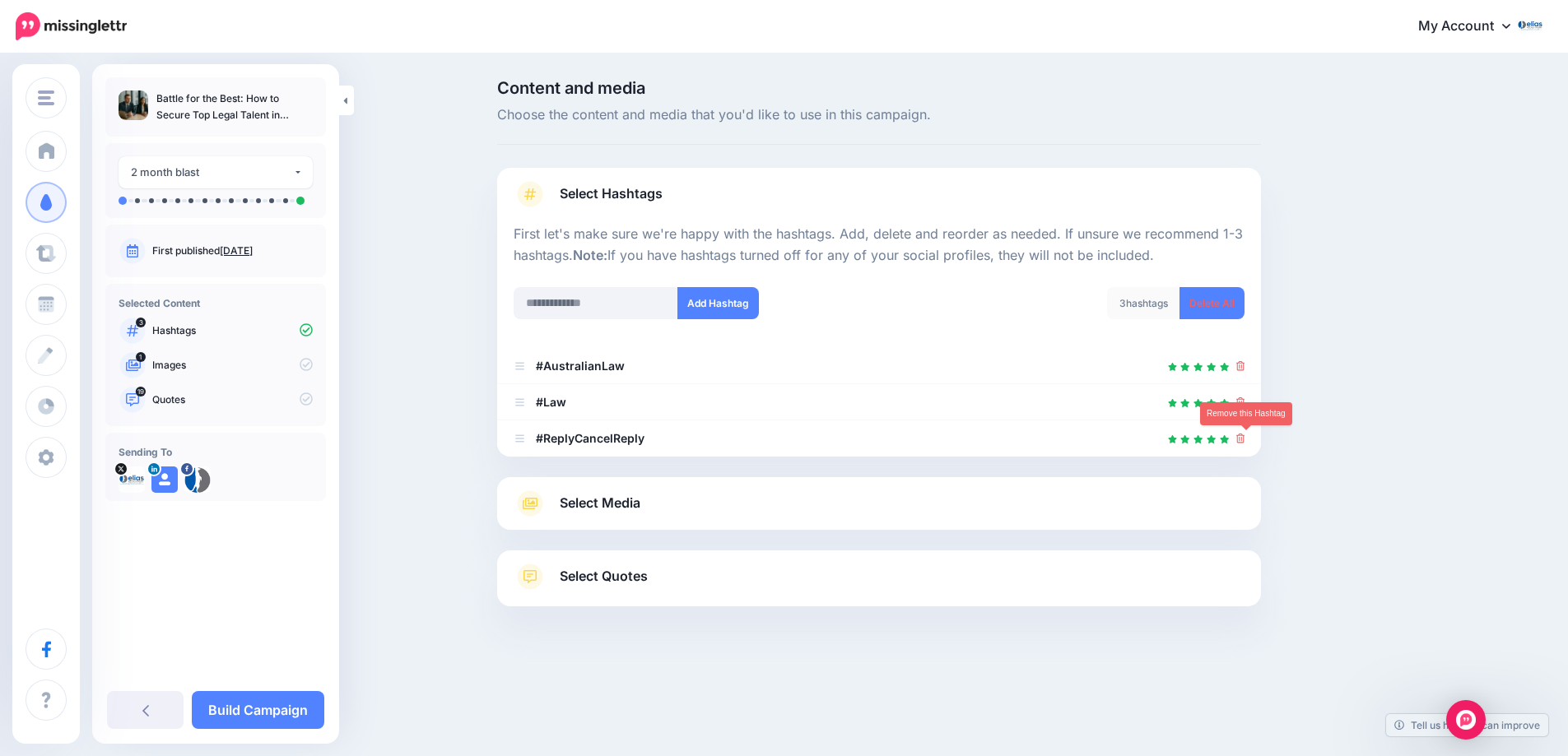
click at [1245, 439] on icon at bounding box center [1241, 438] width 9 height 10
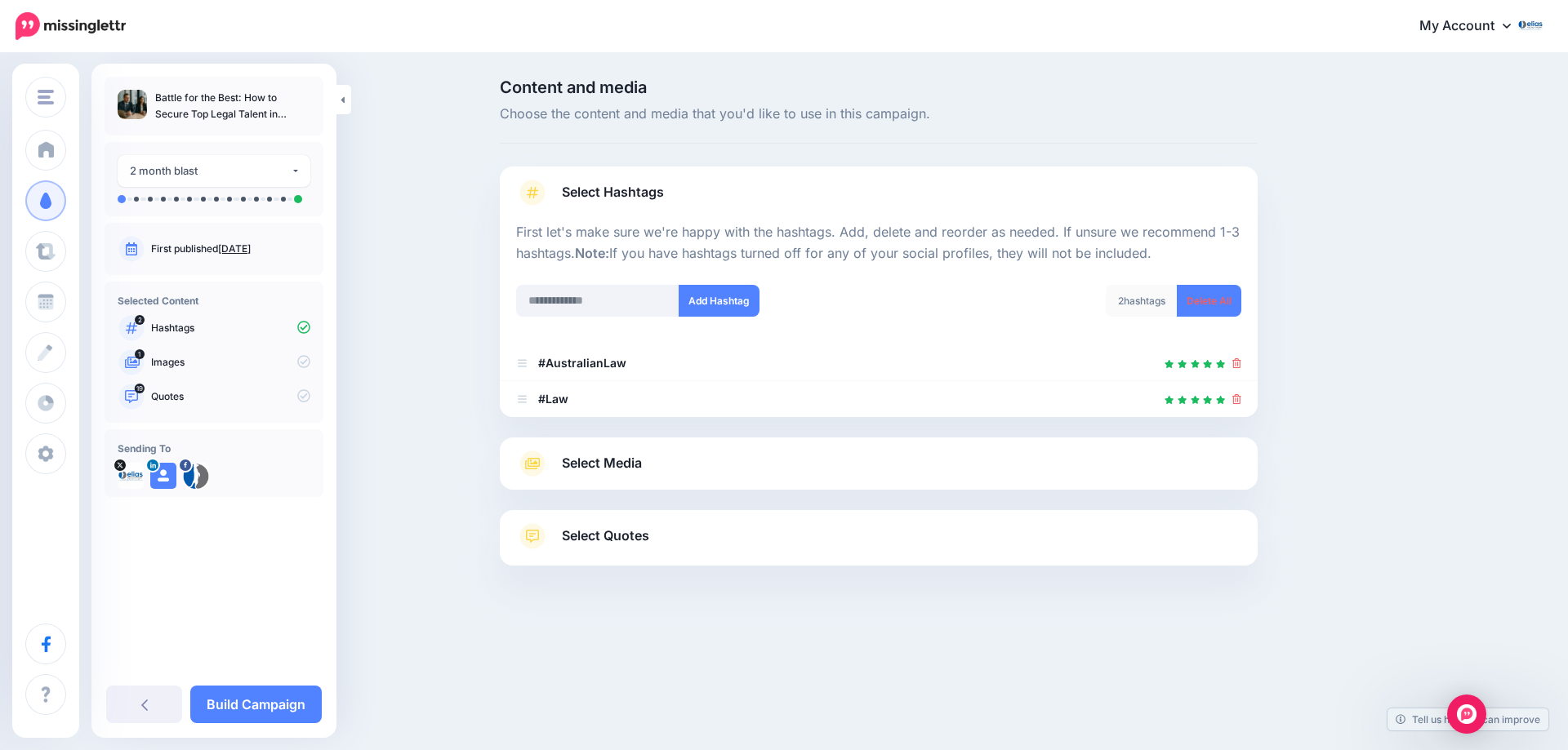
click at [676, 476] on link "Select Media" at bounding box center [878, 463] width 725 height 26
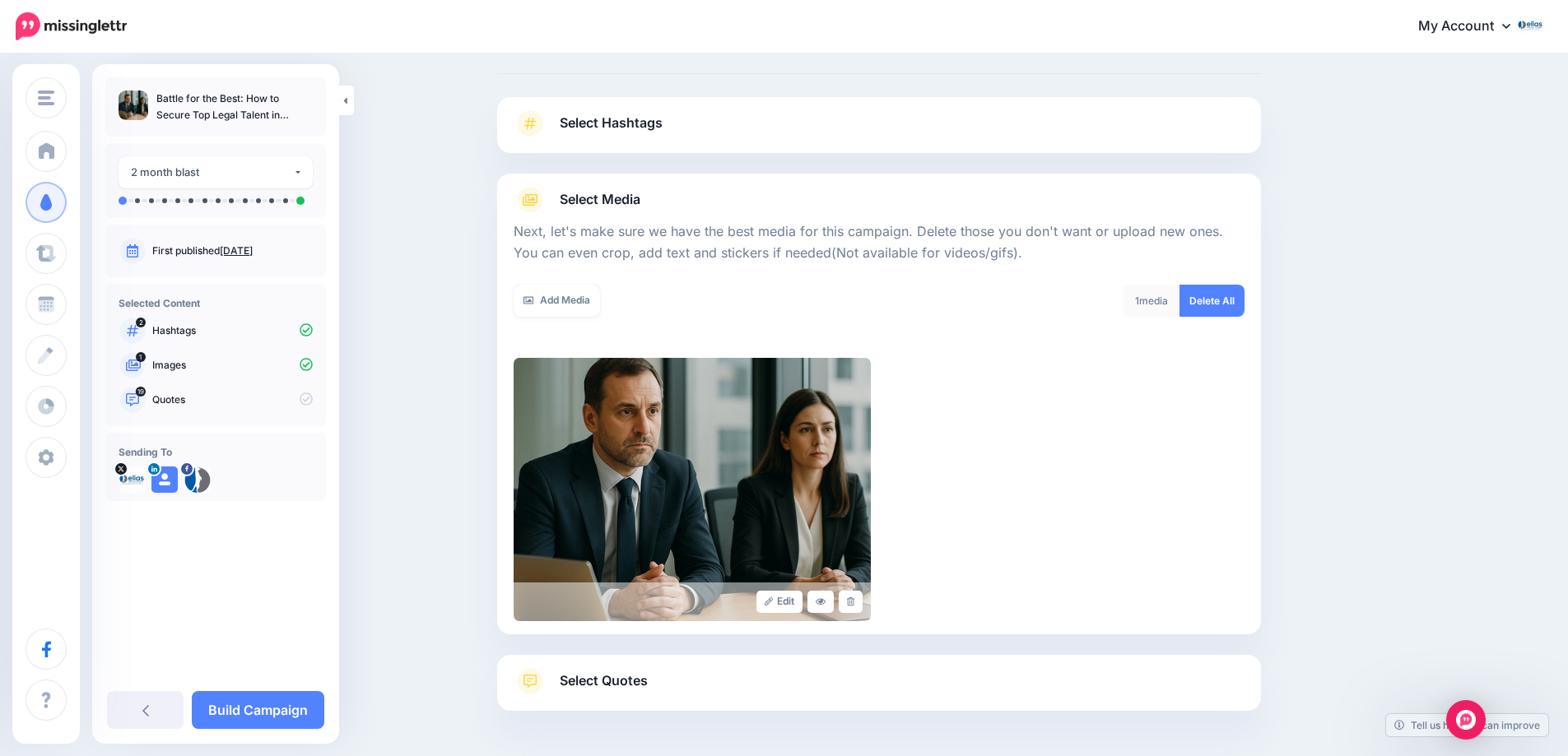
scroll to position [132, 0]
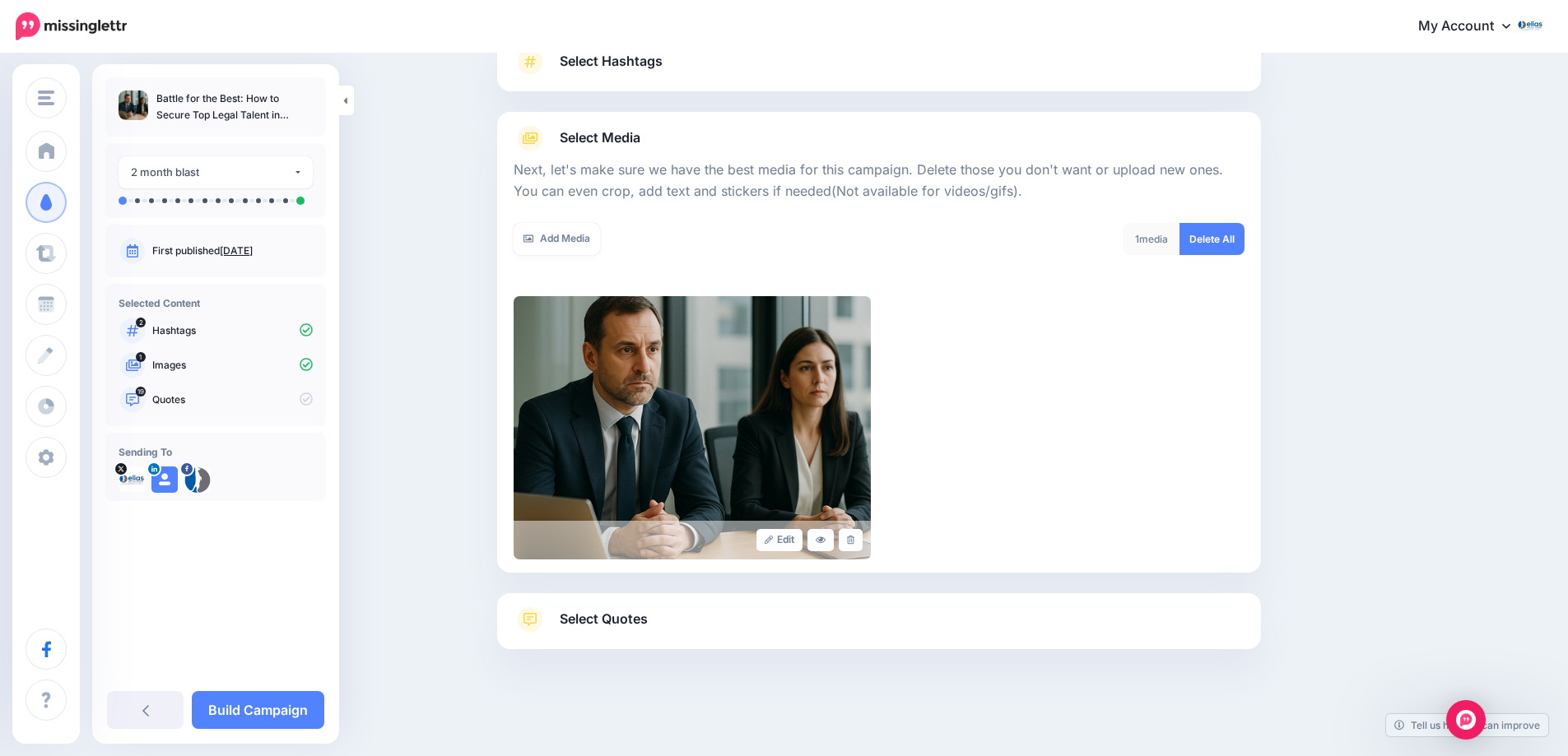
click at [644, 615] on span "Select Quotes" at bounding box center [604, 619] width 88 height 22
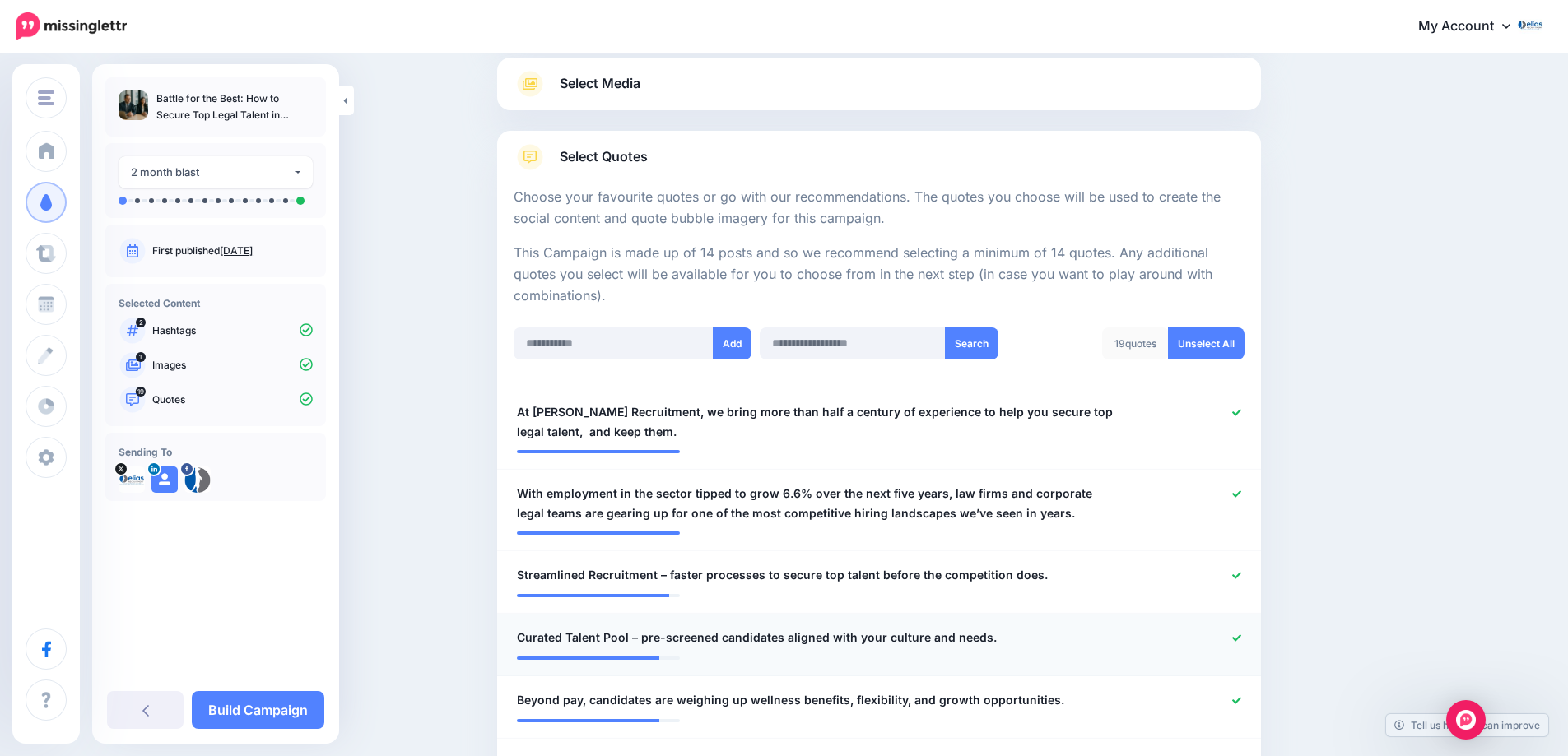
scroll to position [379, 0]
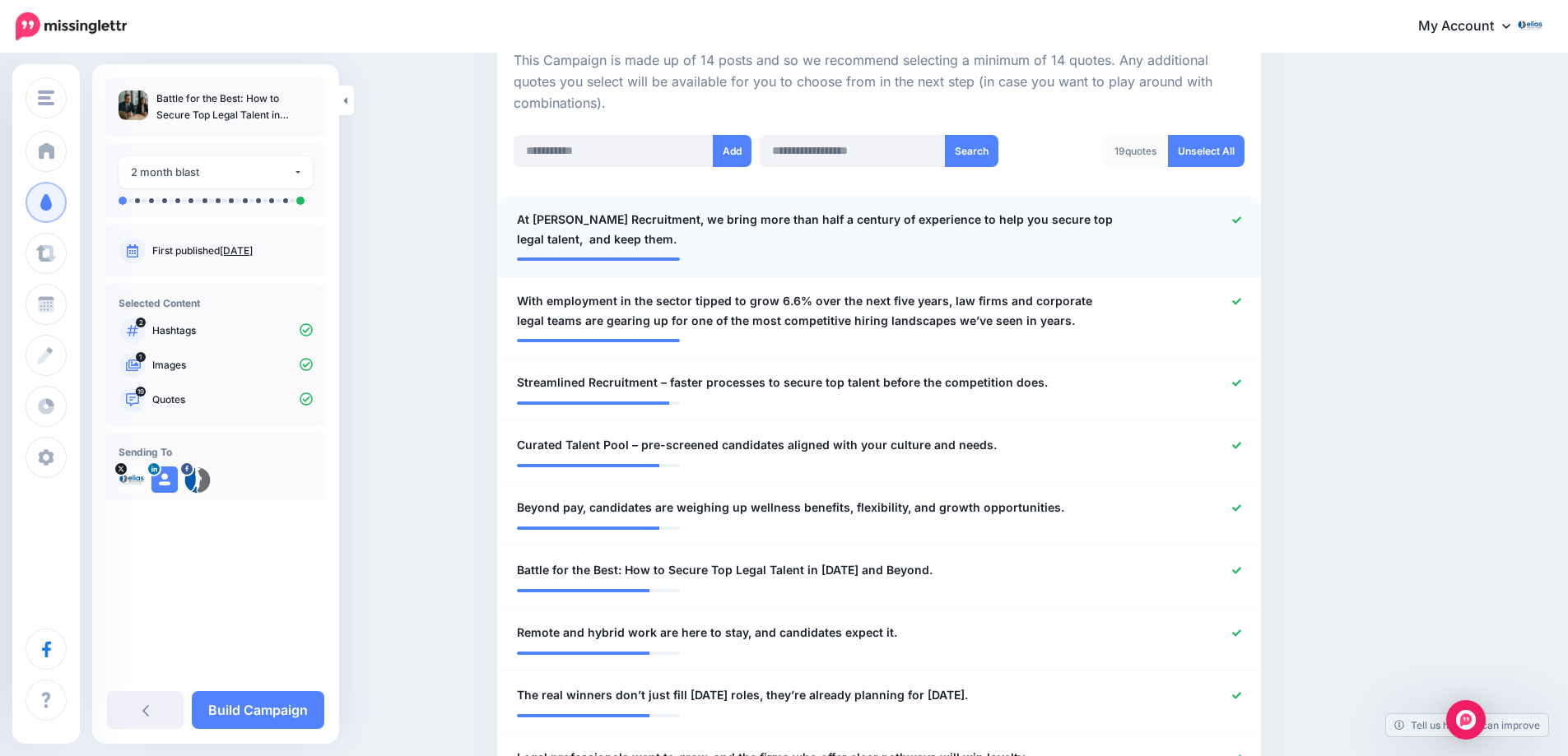
click at [1241, 219] on icon at bounding box center [1237, 220] width 9 height 9
click at [1241, 448] on icon at bounding box center [1237, 445] width 9 height 9
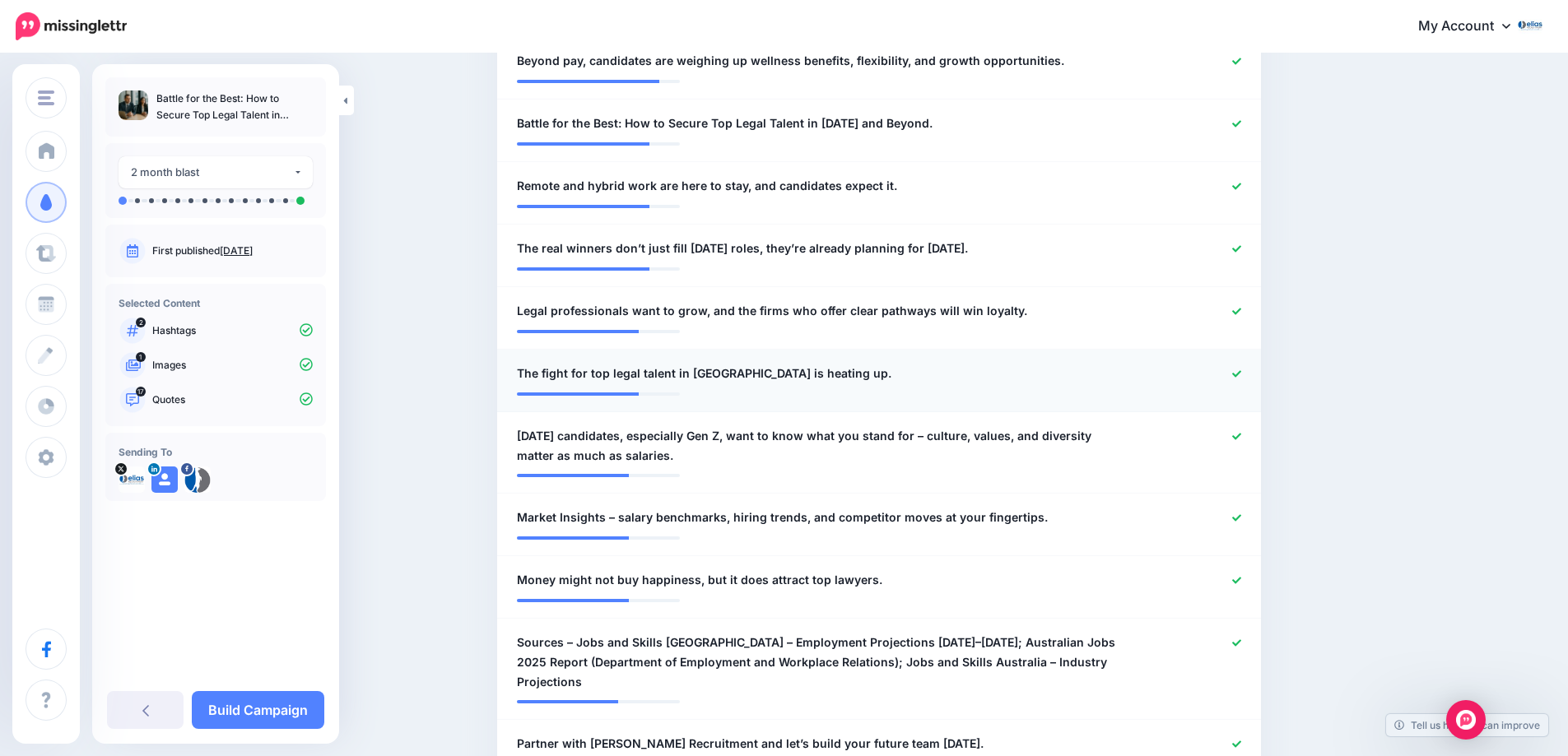
scroll to position [873, 0]
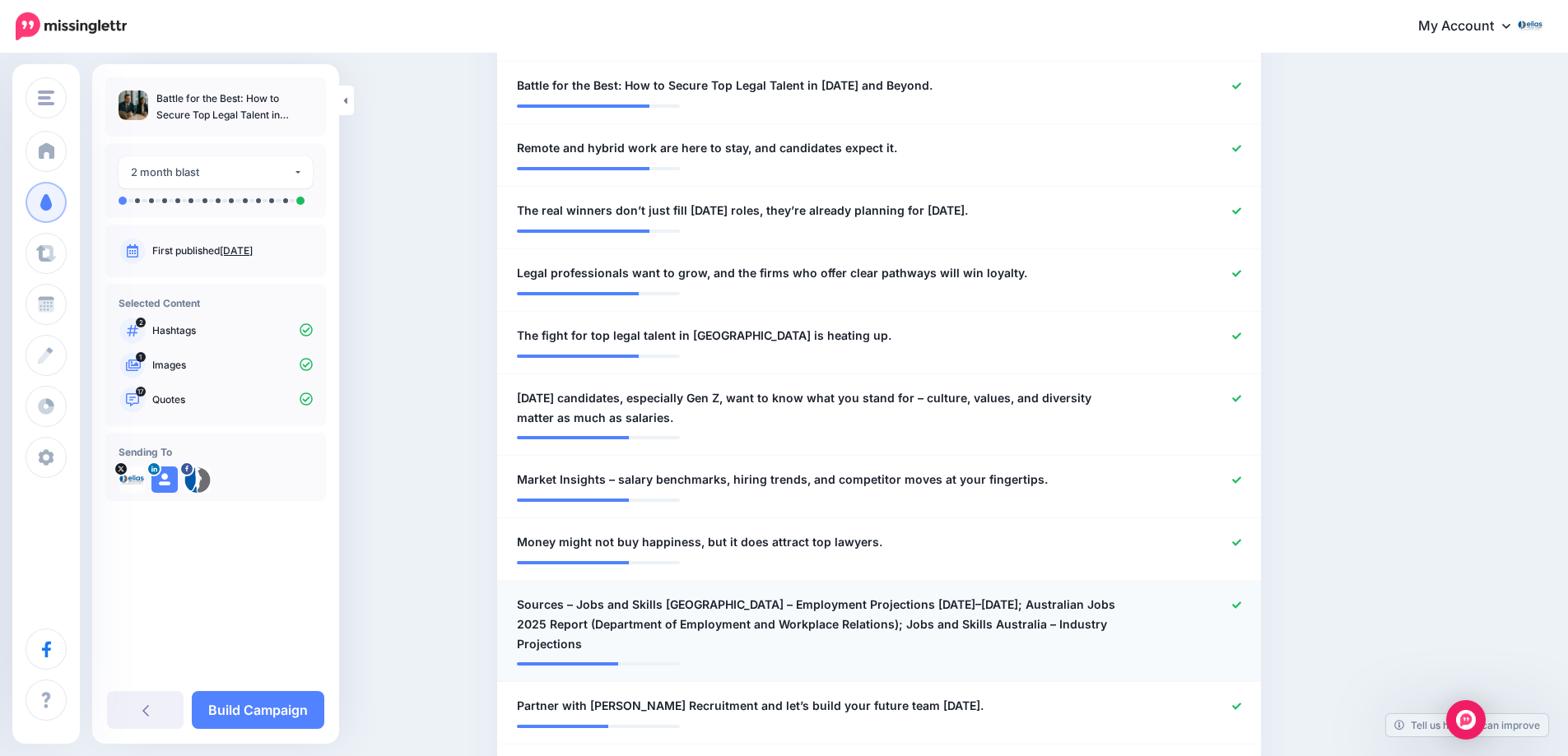
click at [1241, 603] on icon at bounding box center [1237, 605] width 9 height 9
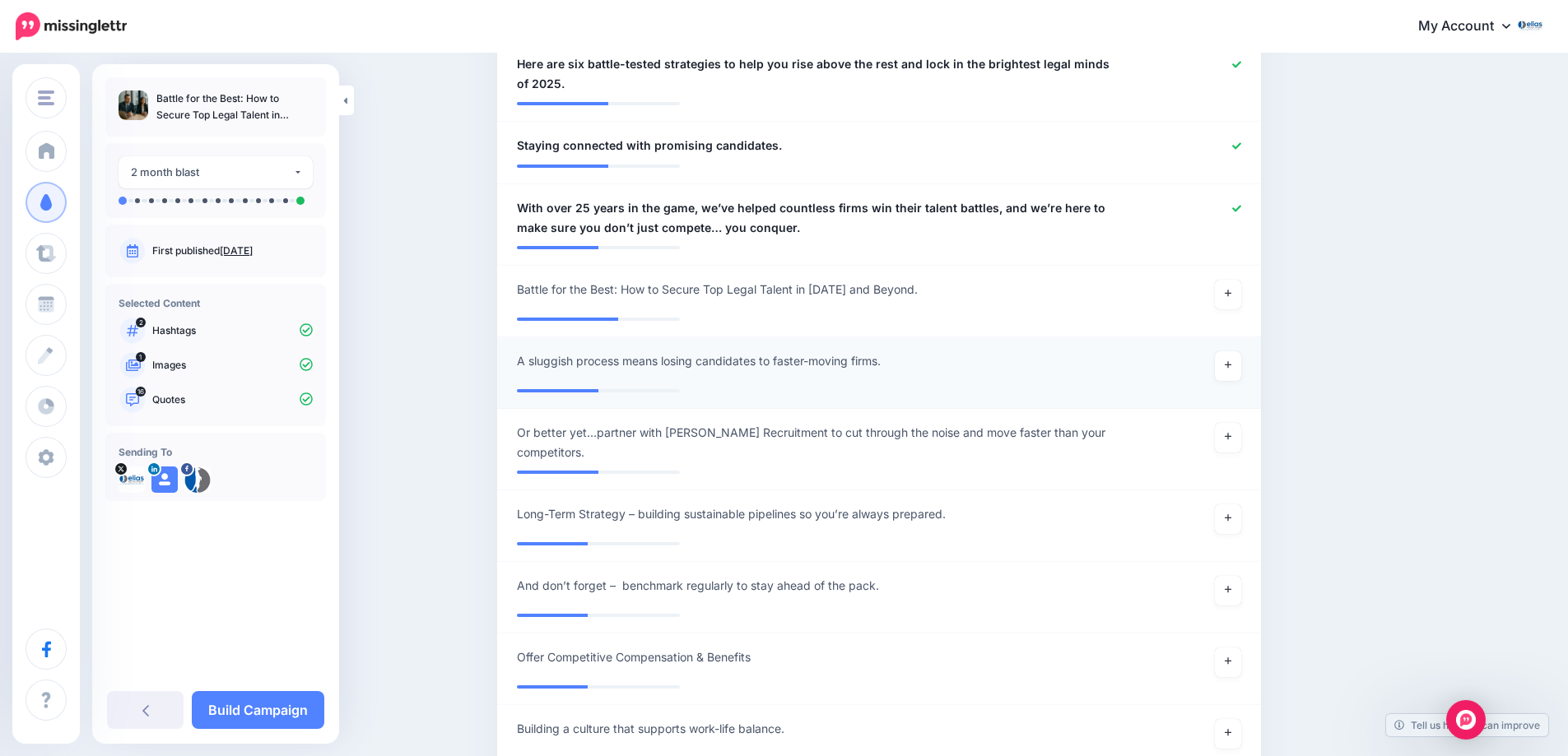
scroll to position [1778, 0]
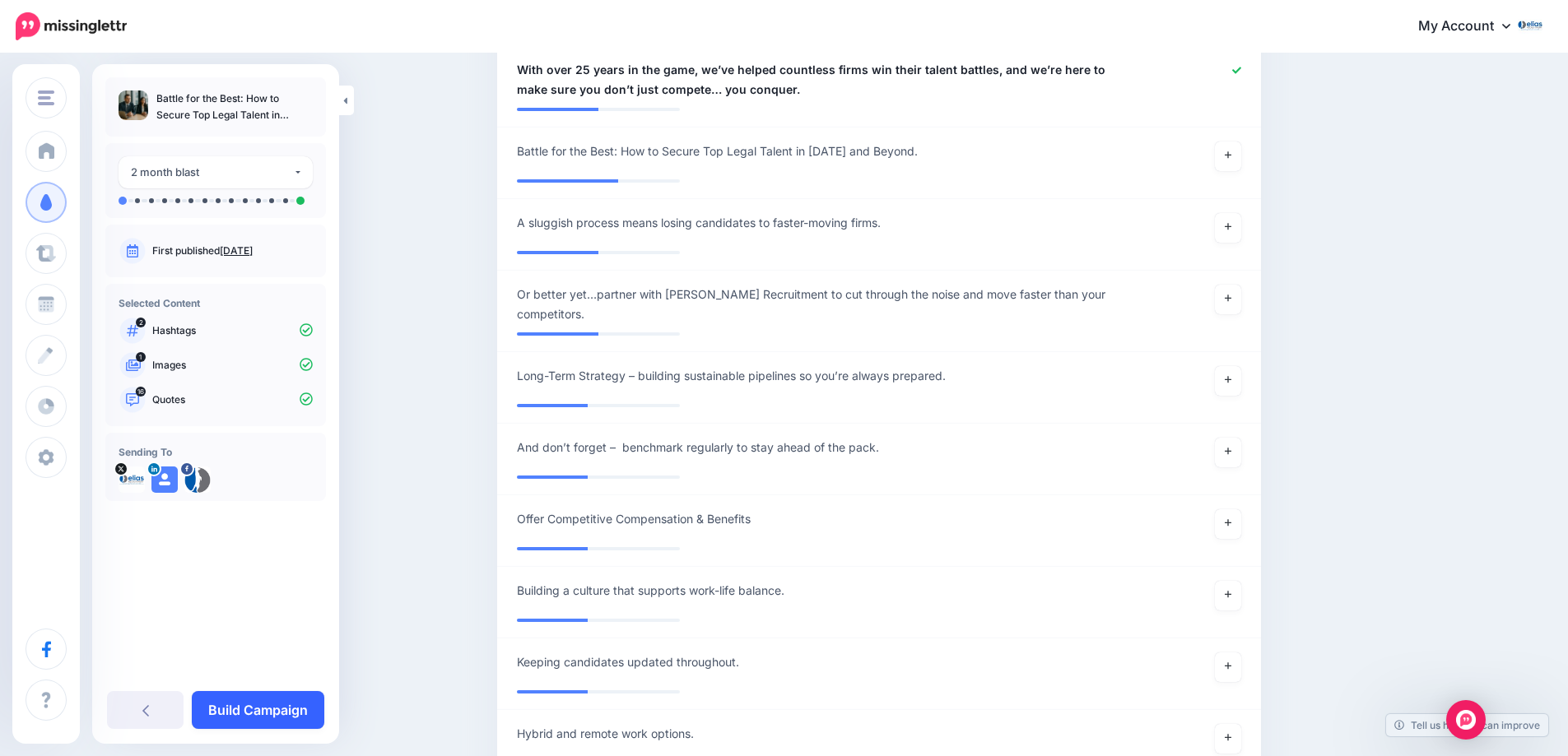
click at [242, 707] on link "Build Campaign" at bounding box center [258, 709] width 132 height 38
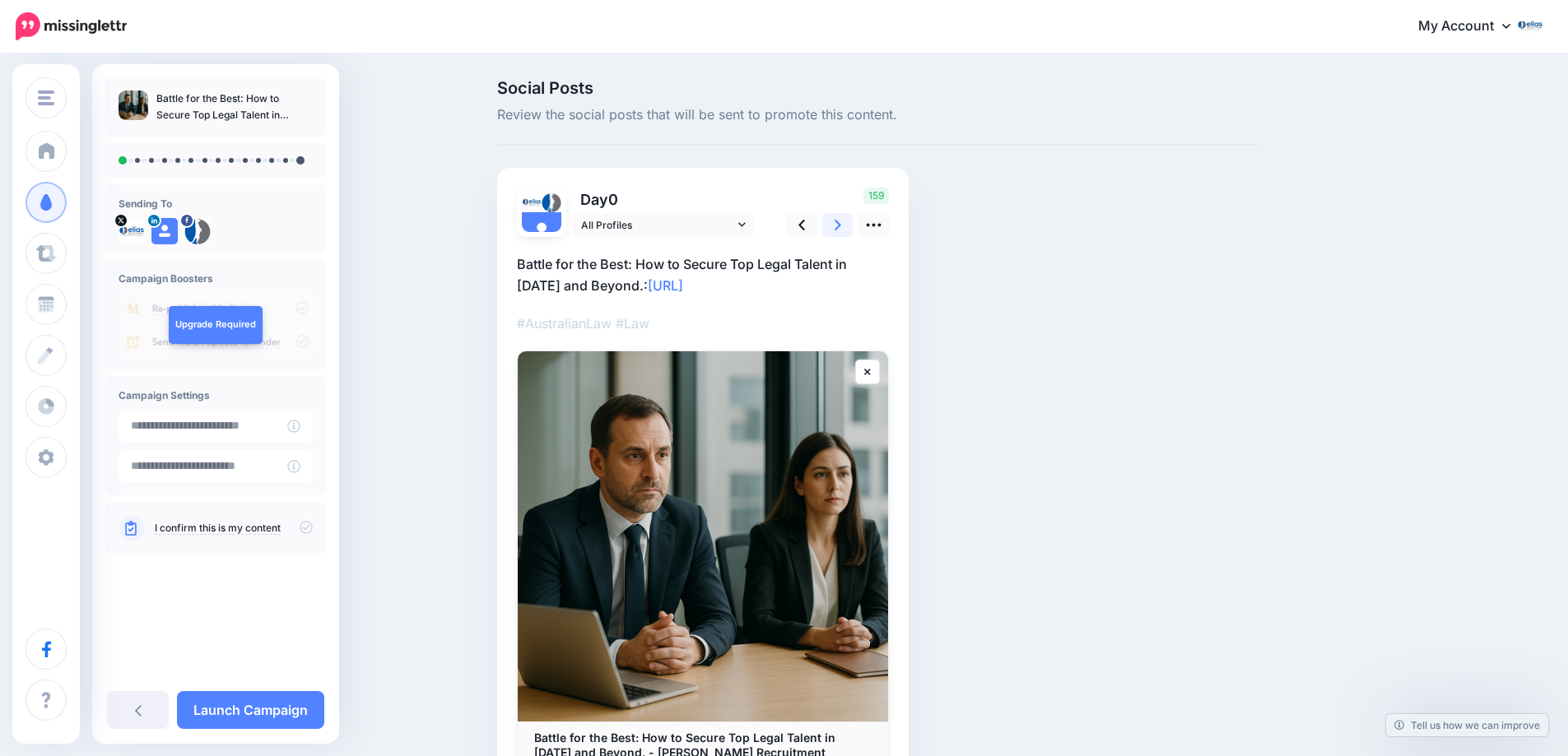
click at [836, 222] on link at bounding box center [837, 225] width 31 height 24
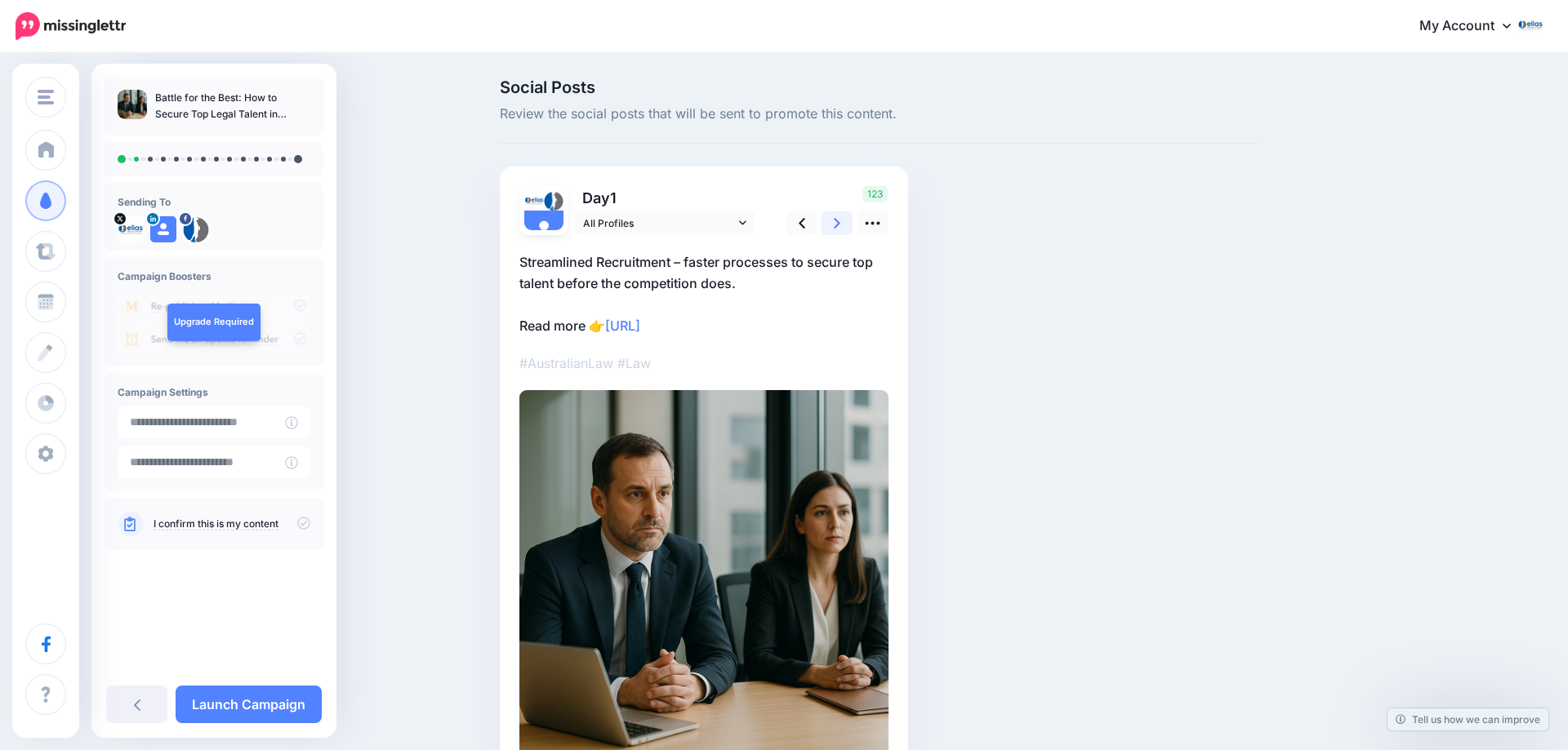
click at [830, 220] on link at bounding box center [836, 223] width 31 height 24
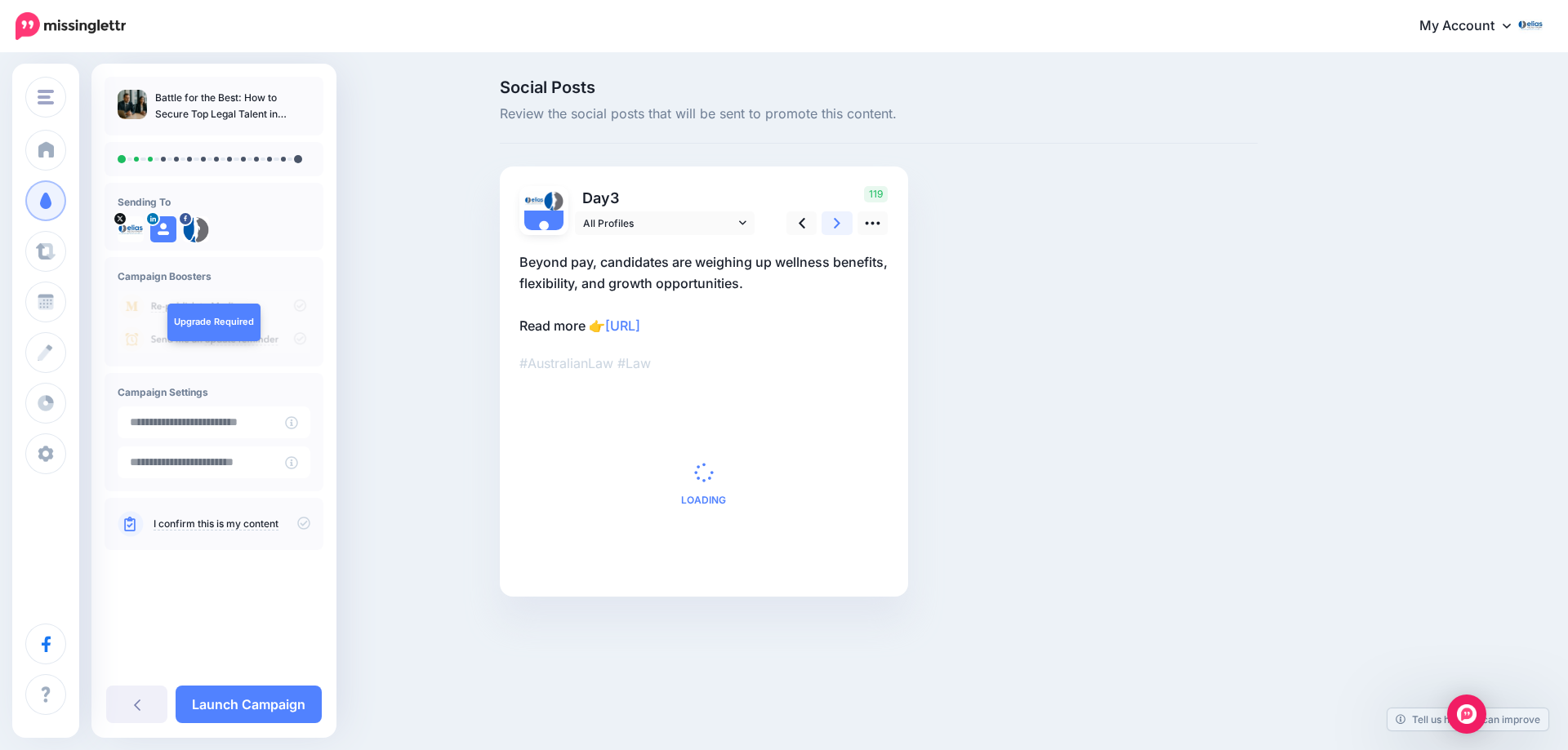
click at [830, 220] on link at bounding box center [836, 223] width 31 height 24
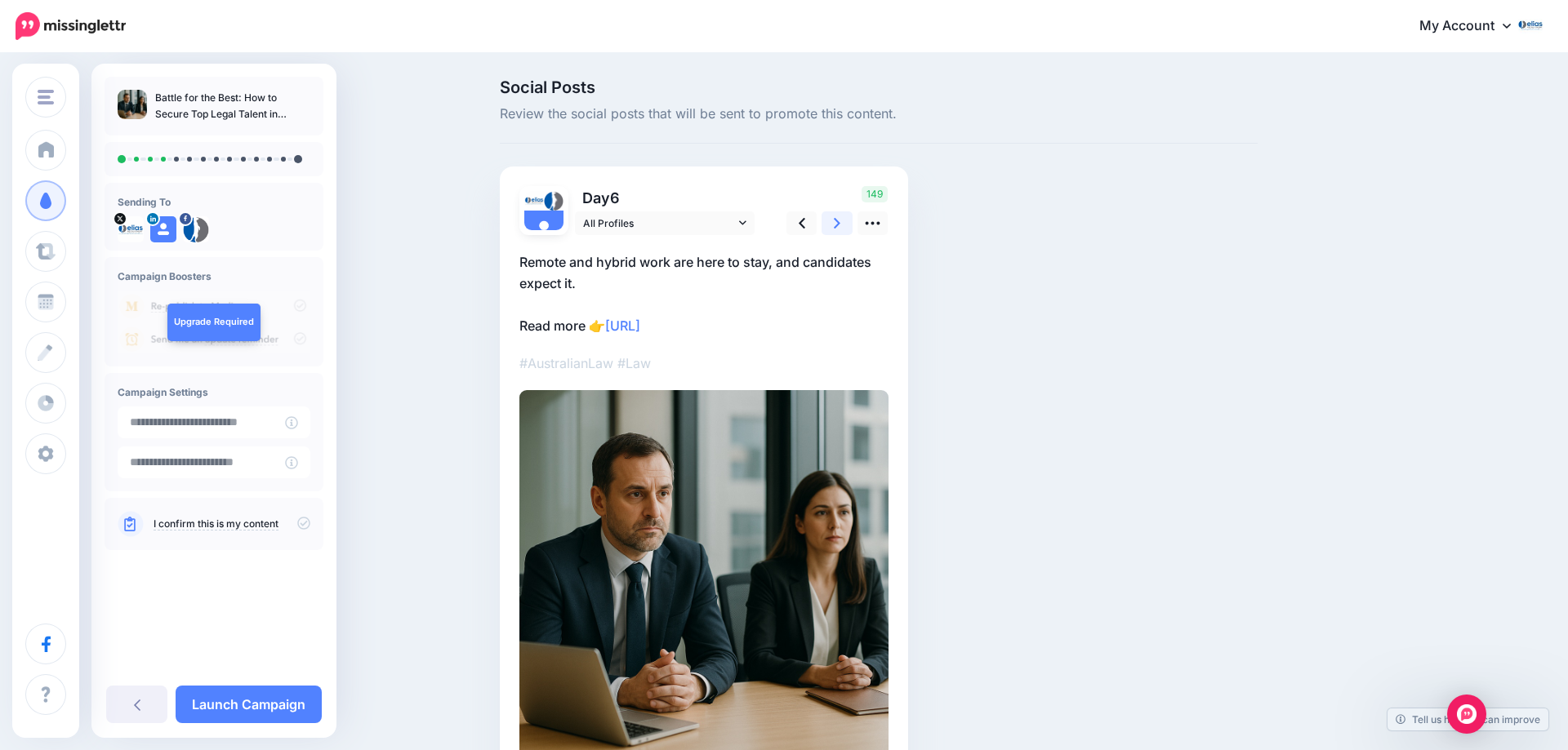
click at [830, 220] on link at bounding box center [836, 223] width 31 height 24
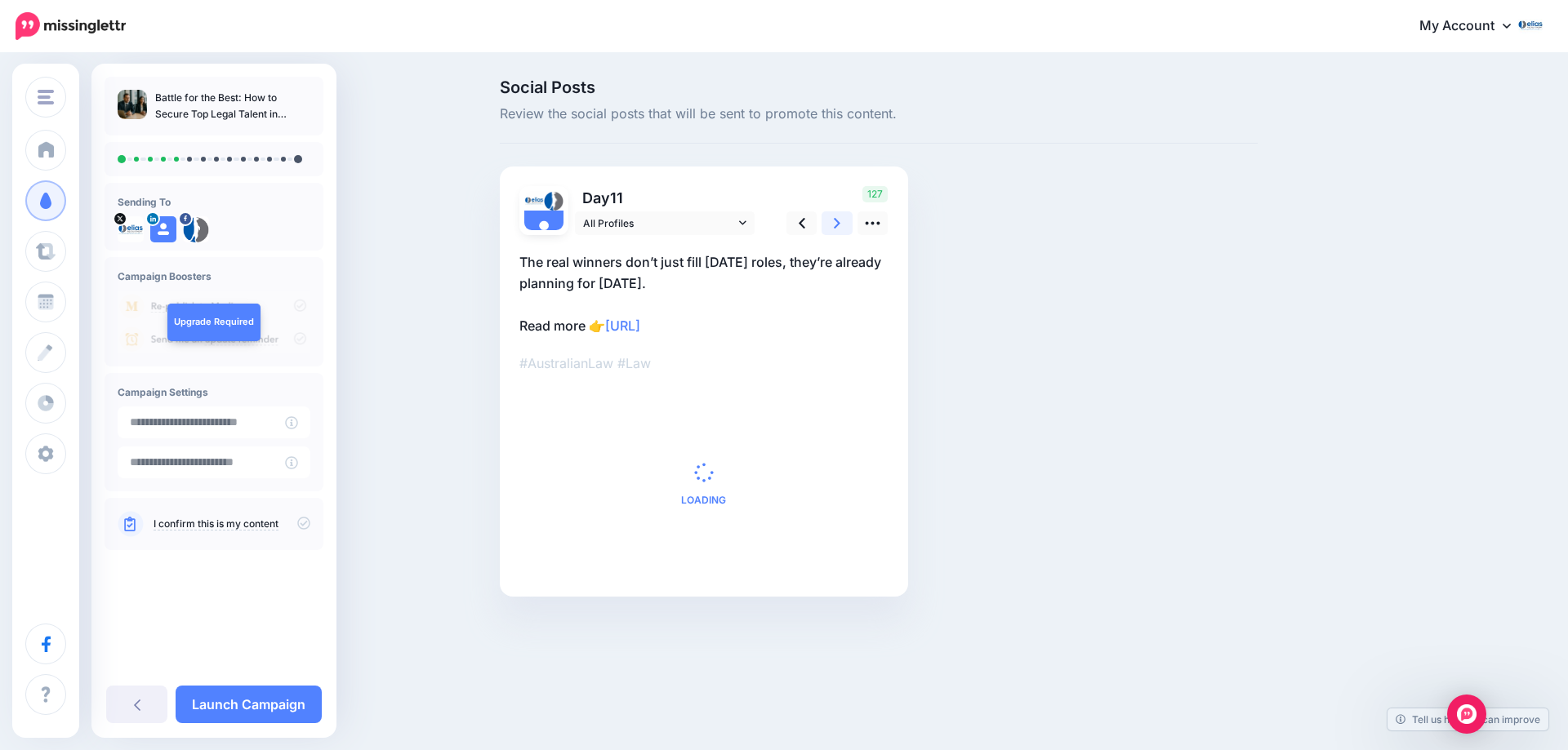
click at [830, 220] on link at bounding box center [836, 223] width 31 height 24
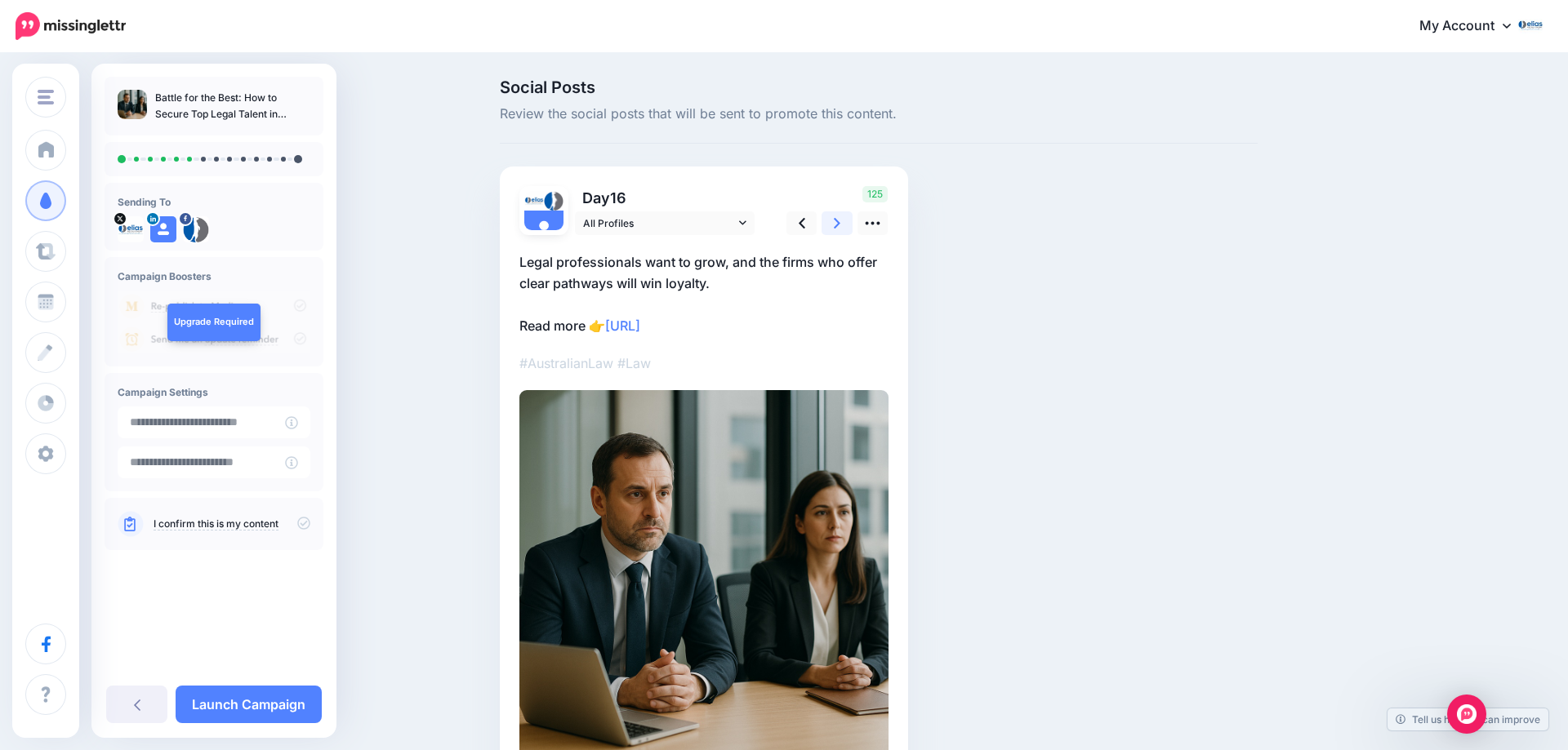
click at [830, 220] on link at bounding box center [836, 223] width 31 height 24
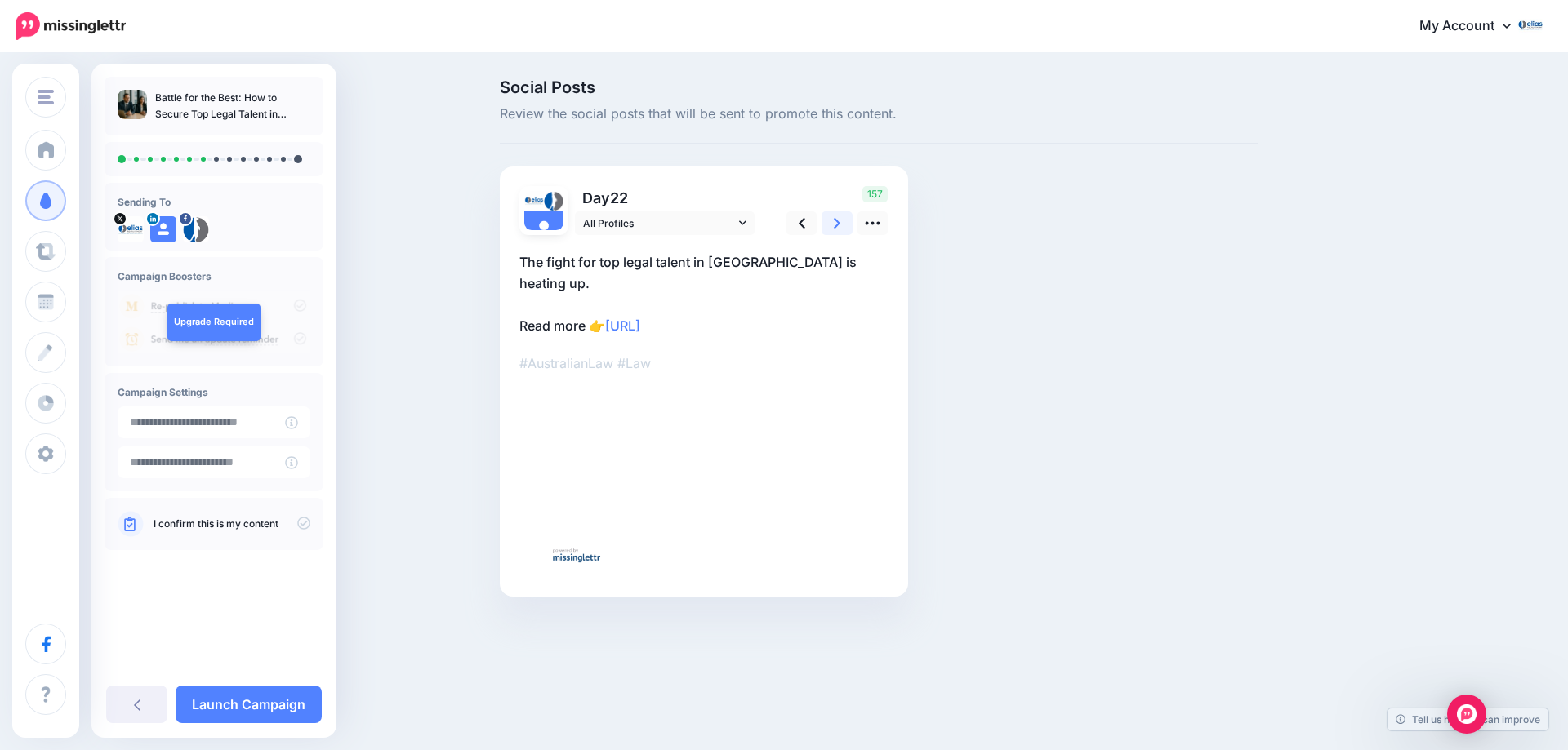
click at [830, 220] on link at bounding box center [836, 223] width 31 height 24
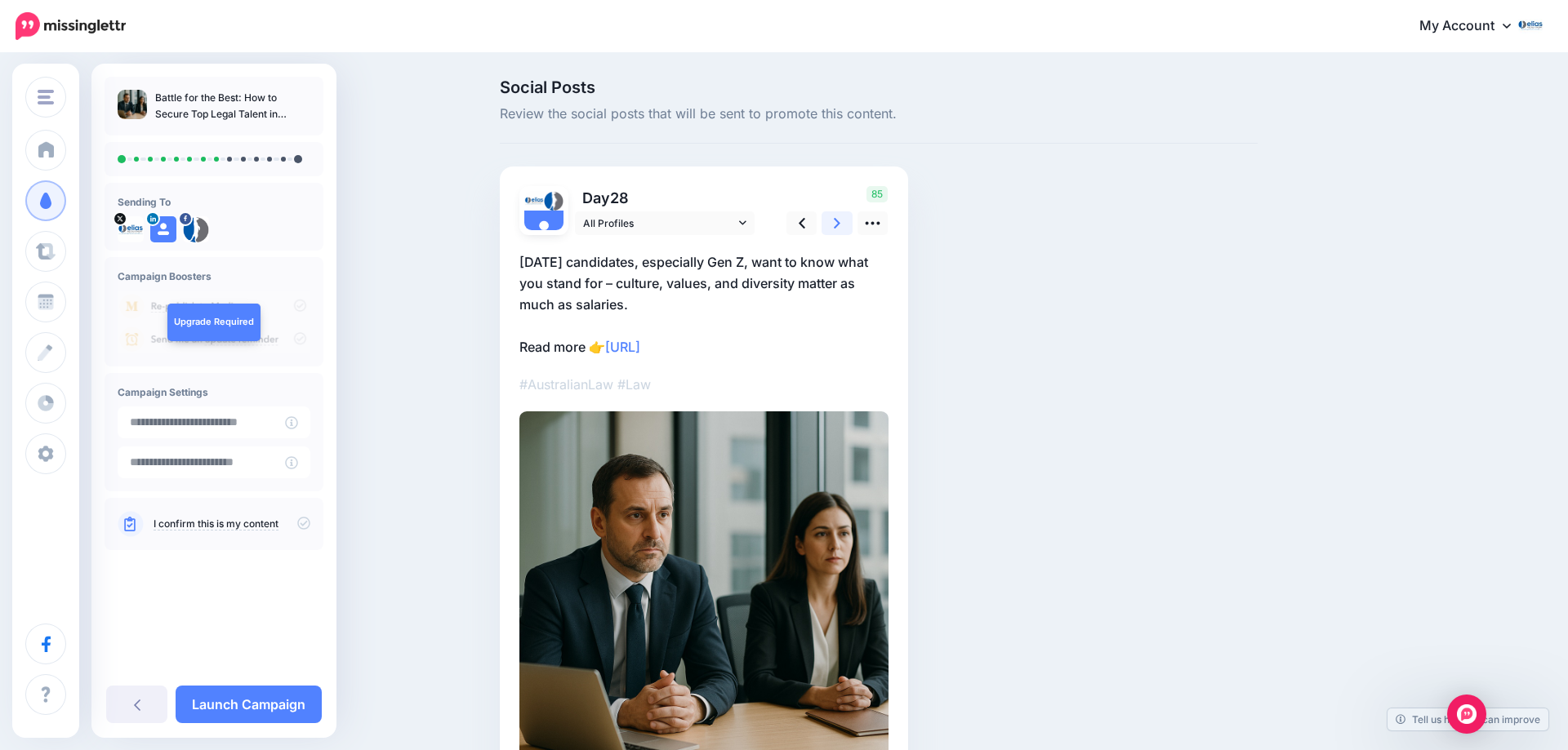
click at [834, 220] on link at bounding box center [836, 223] width 31 height 24
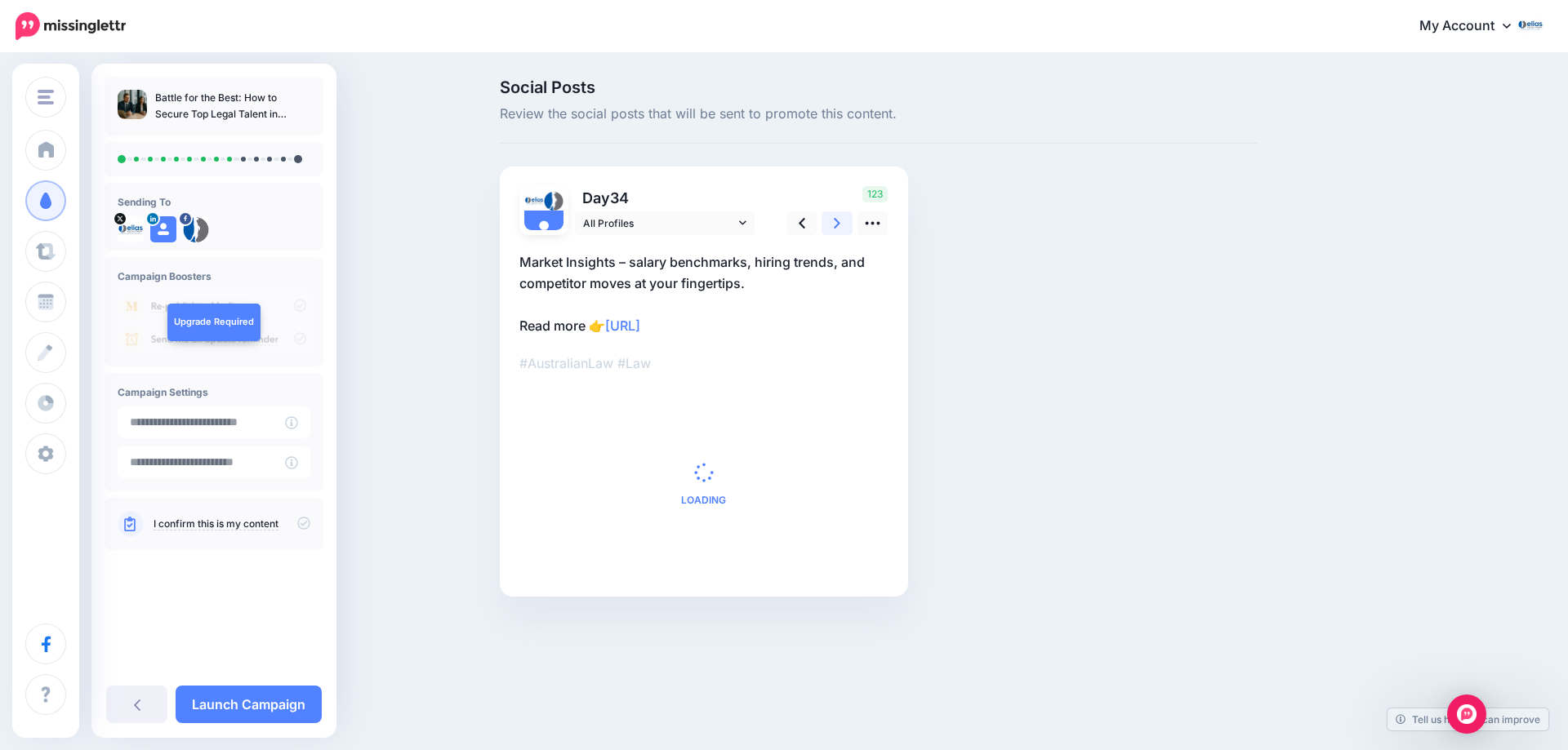
click at [845, 220] on link at bounding box center [836, 223] width 31 height 24
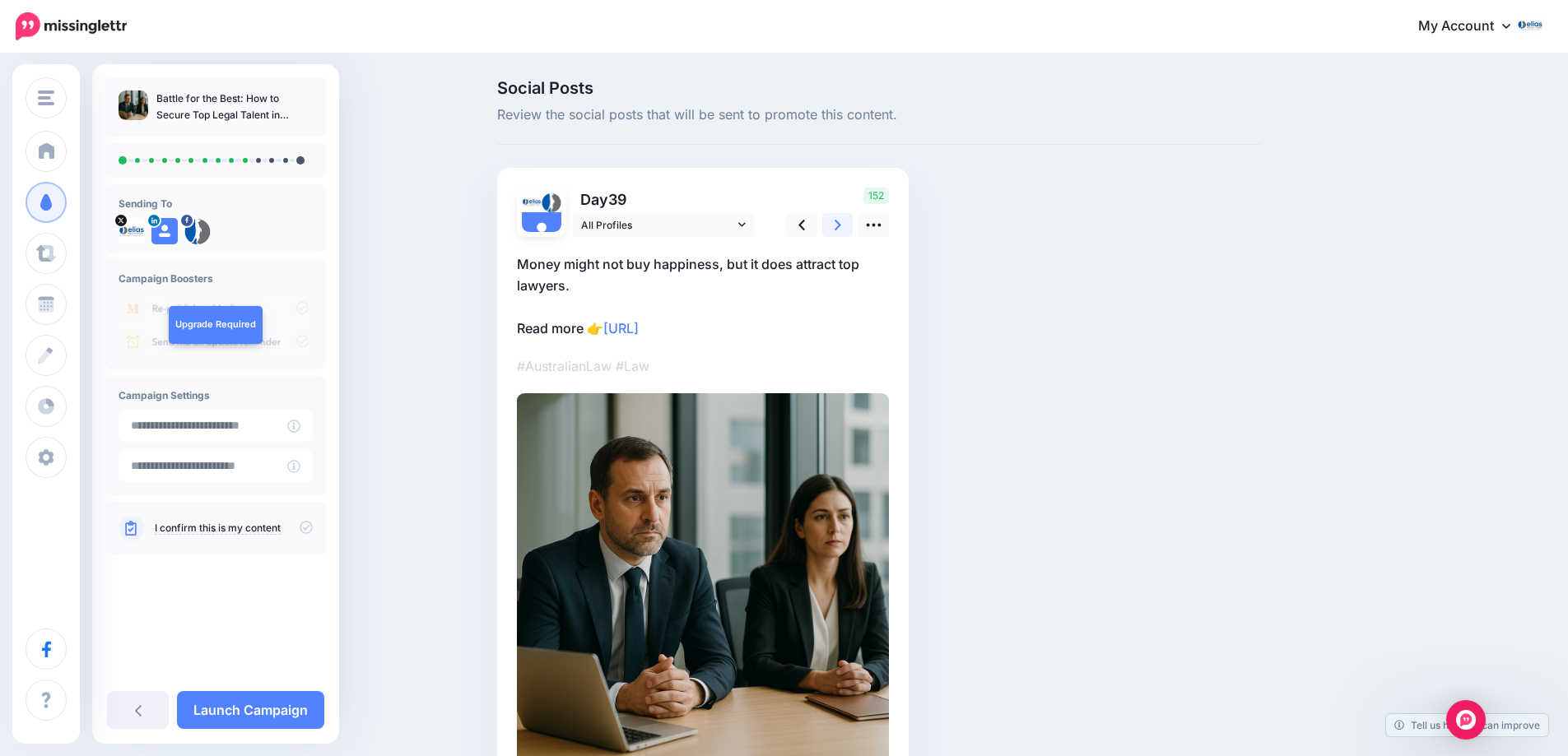
click at [851, 222] on link at bounding box center [837, 225] width 31 height 24
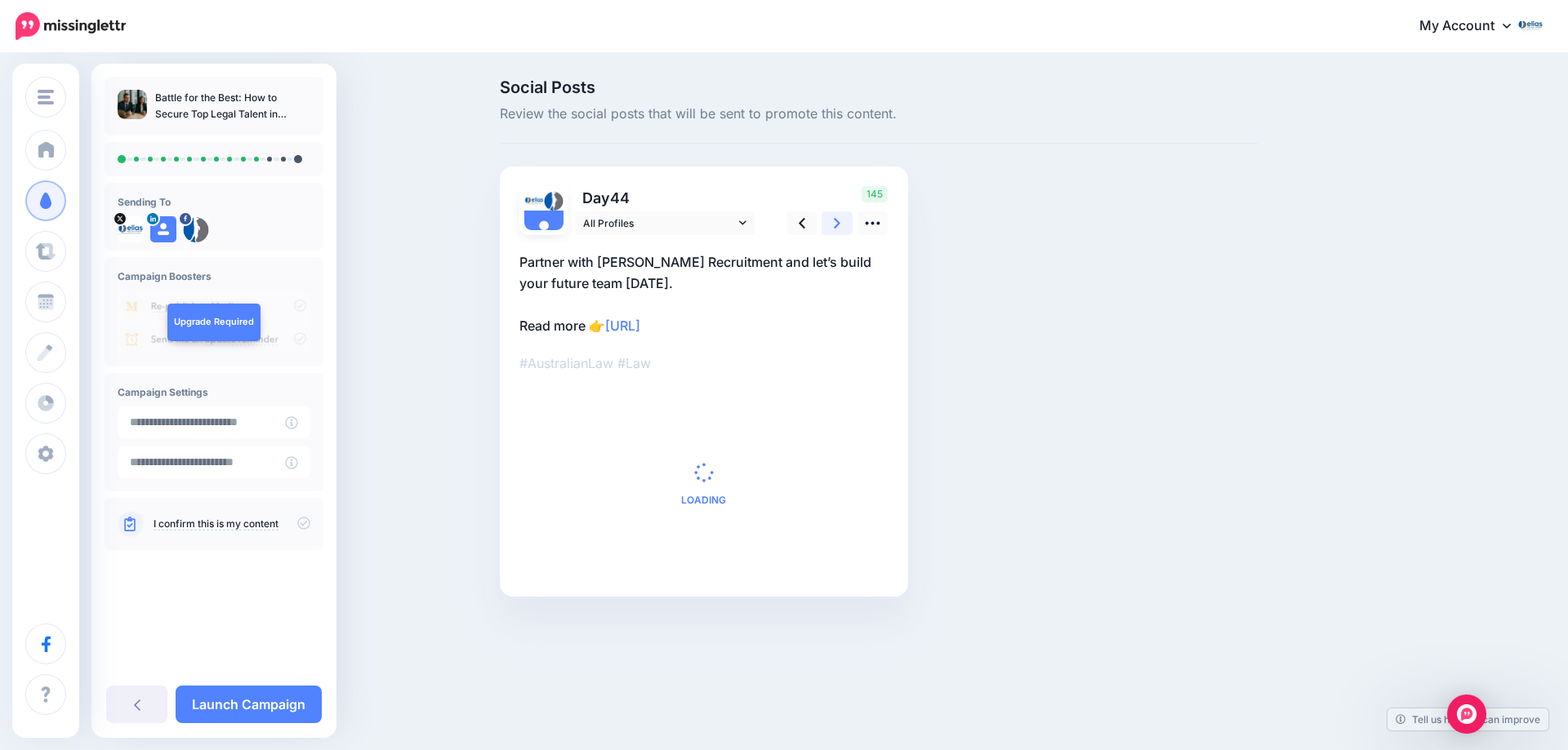
click at [845, 220] on link at bounding box center [836, 223] width 31 height 24
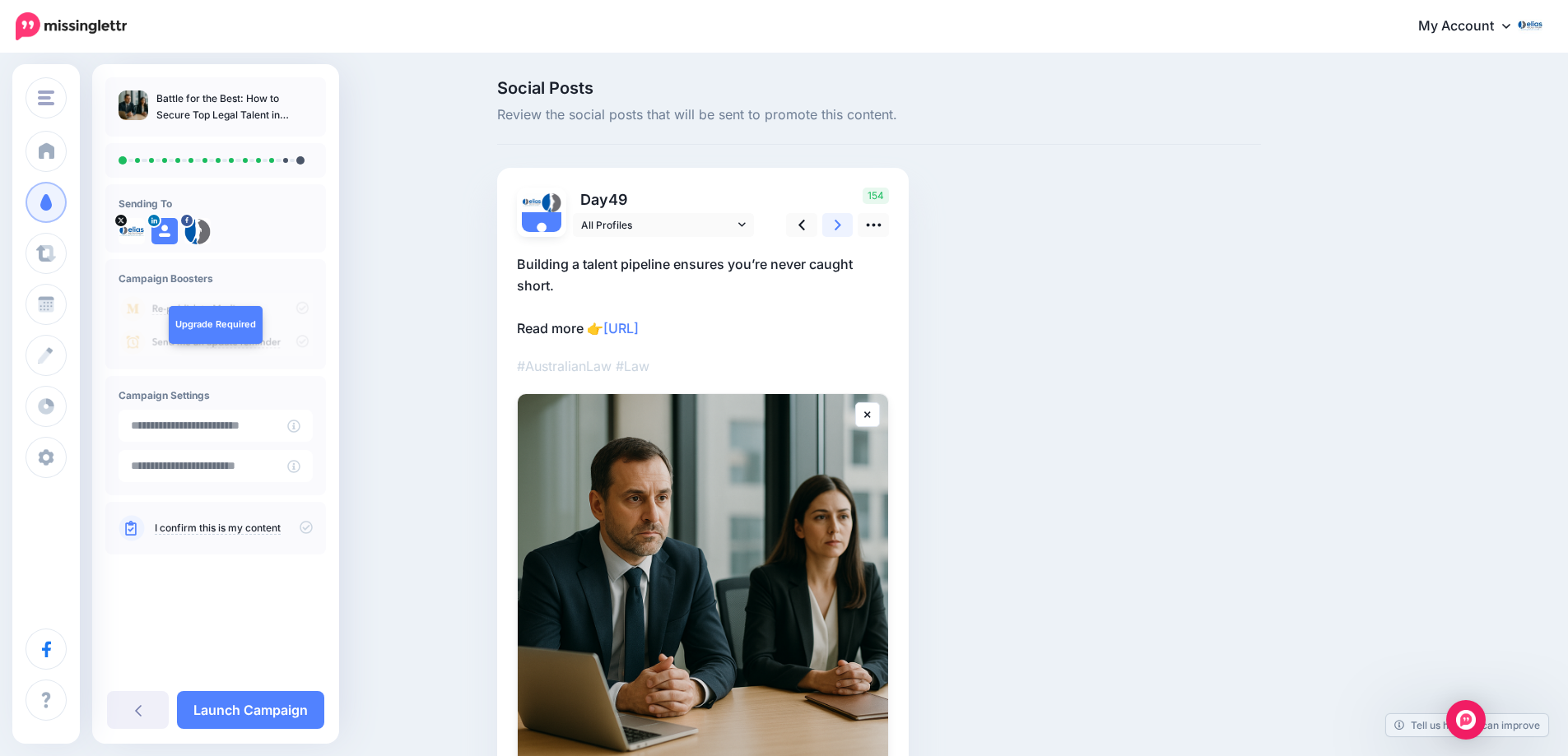
click at [851, 222] on link at bounding box center [837, 225] width 31 height 24
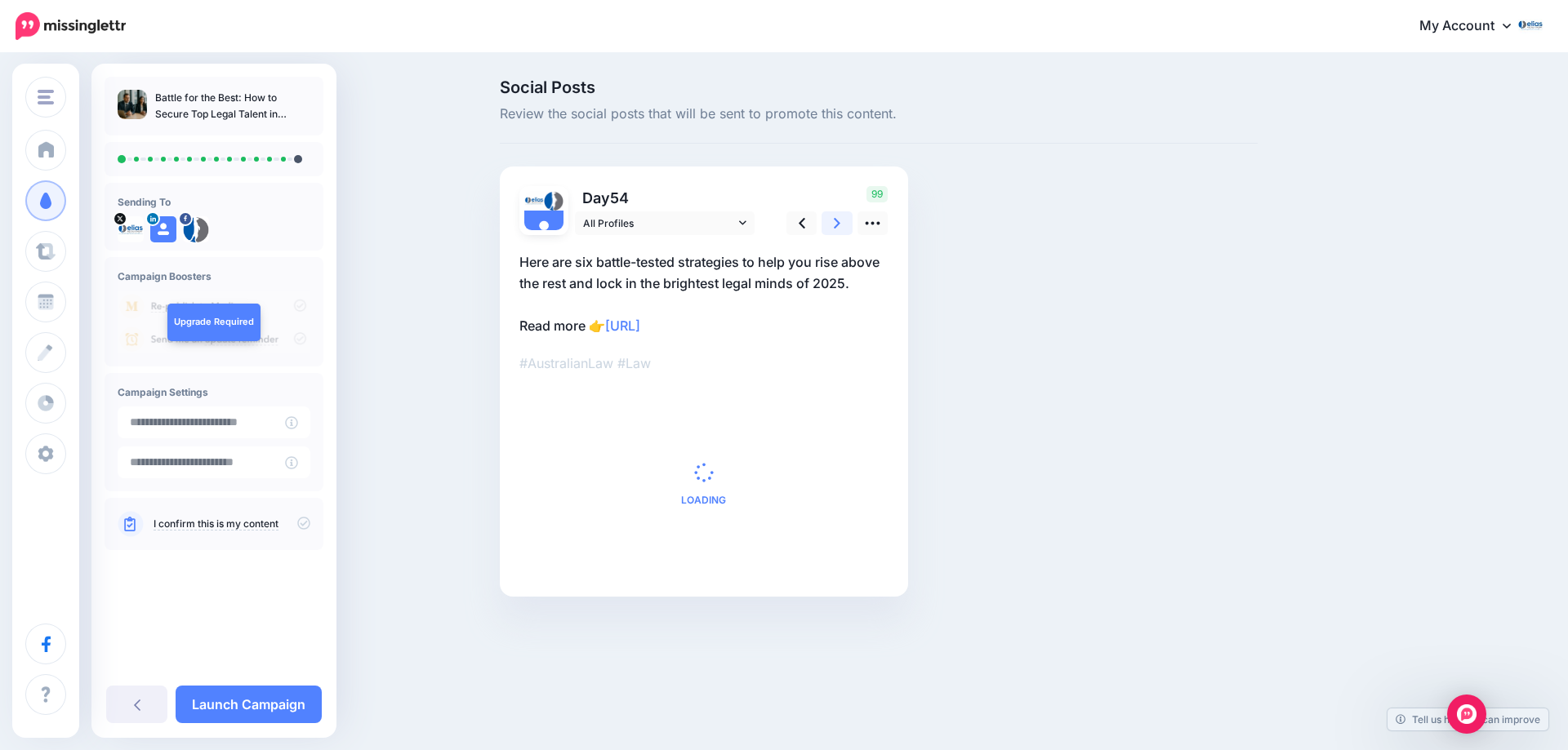
click at [845, 219] on link at bounding box center [836, 223] width 31 height 24
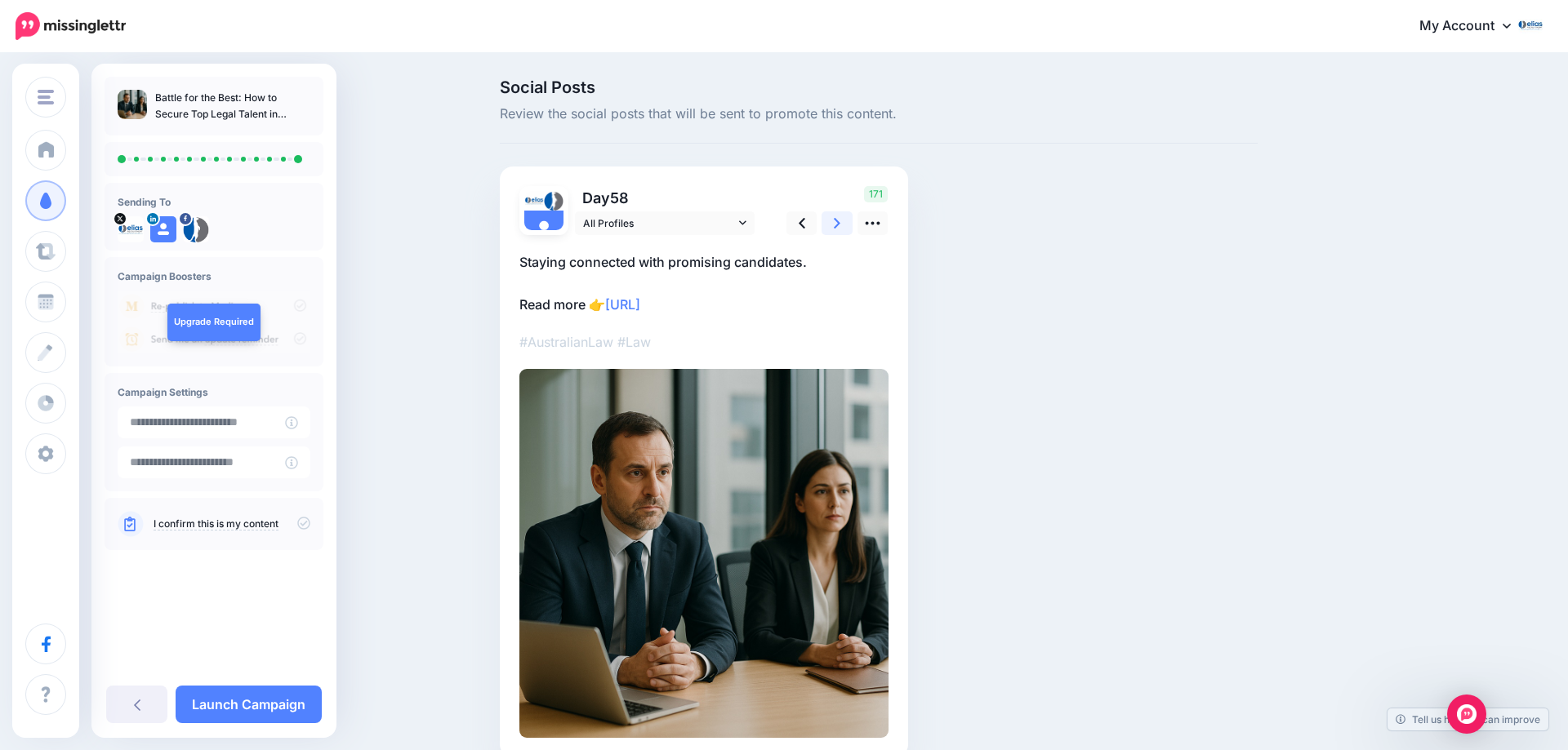
drag, startPoint x: 845, startPoint y: 218, endPoint x: 844, endPoint y: 209, distance: 9.1
click at [845, 216] on link at bounding box center [836, 223] width 31 height 24
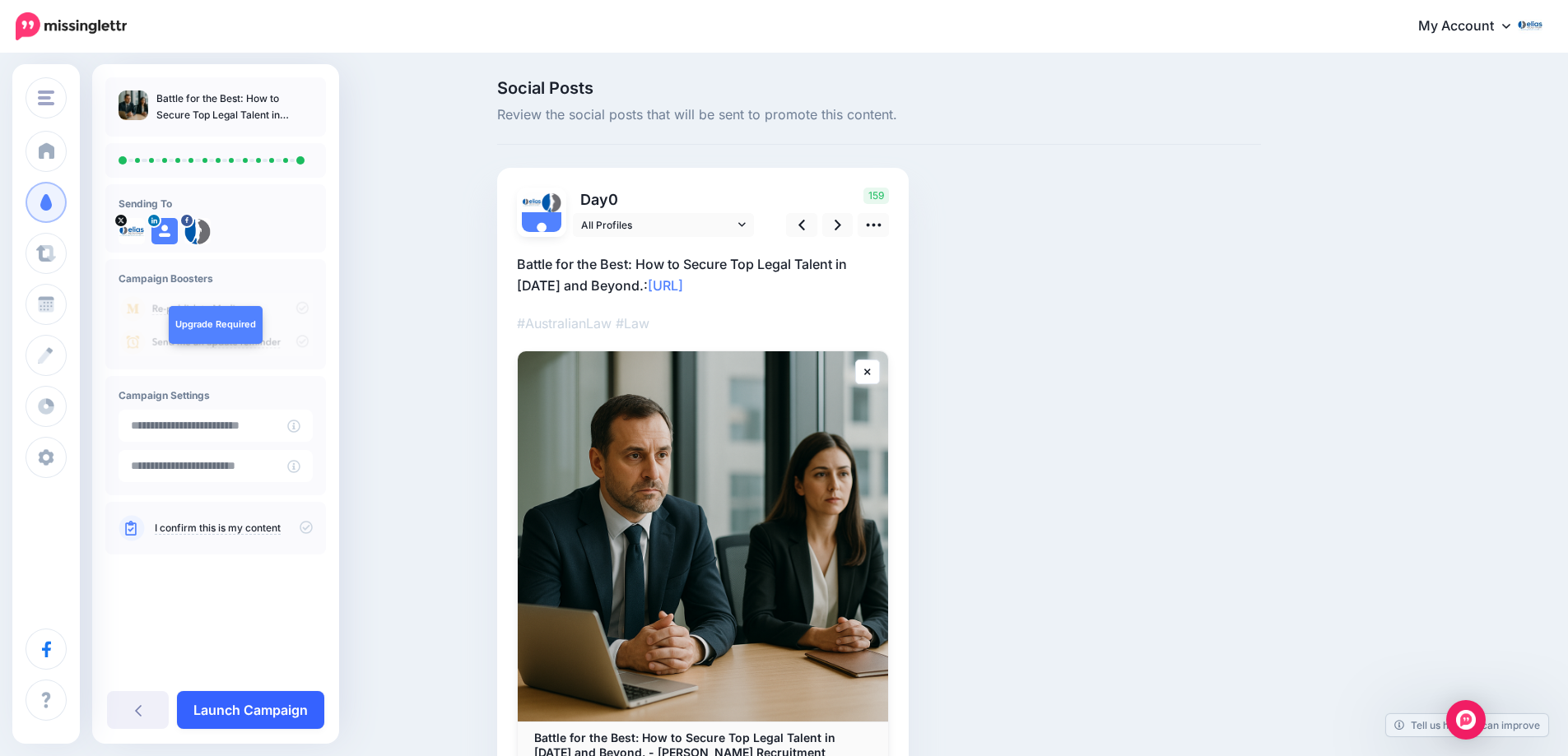
click at [278, 709] on link "Launch Campaign" at bounding box center [250, 709] width 147 height 38
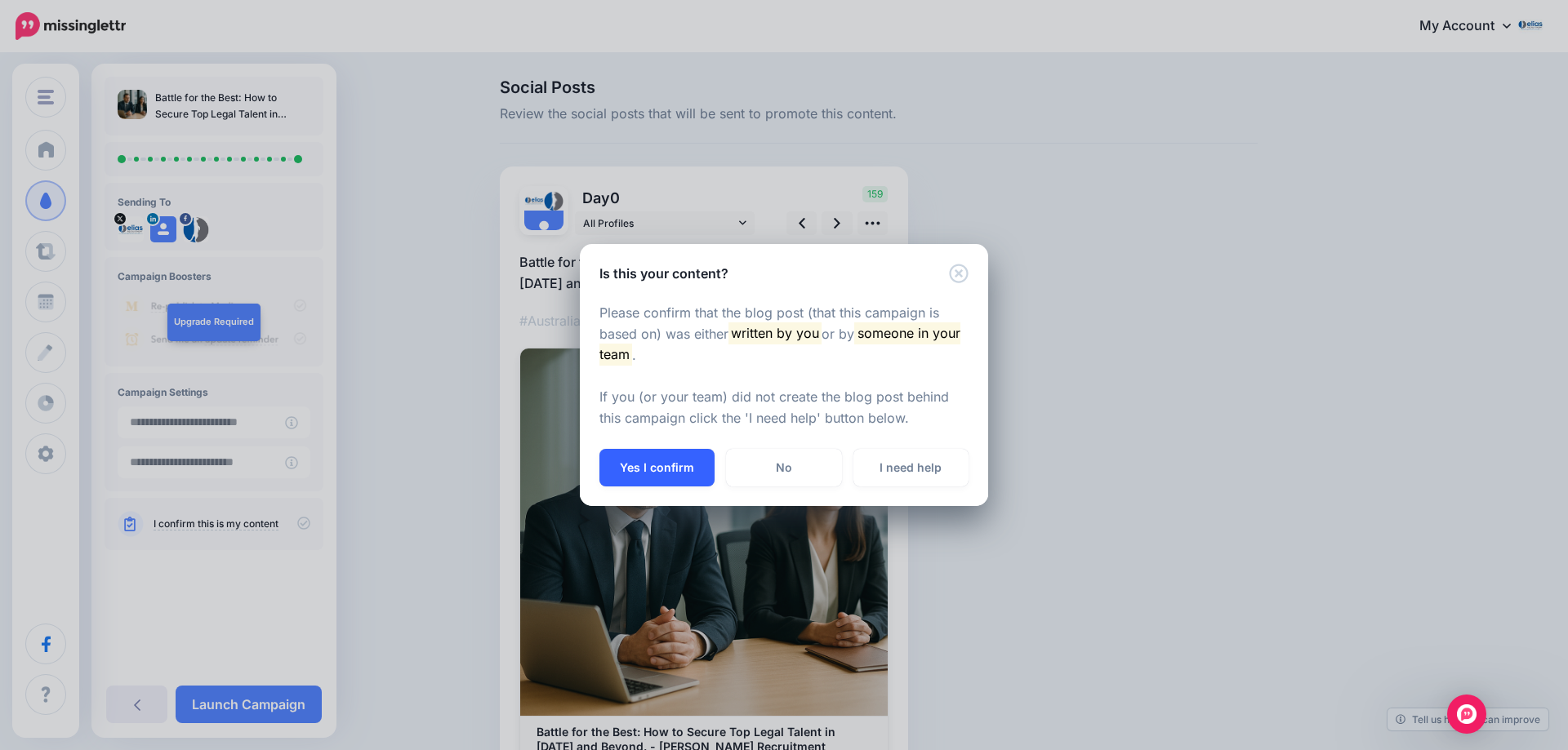
click at [642, 479] on button "Yes I confirm" at bounding box center [657, 468] width 115 height 38
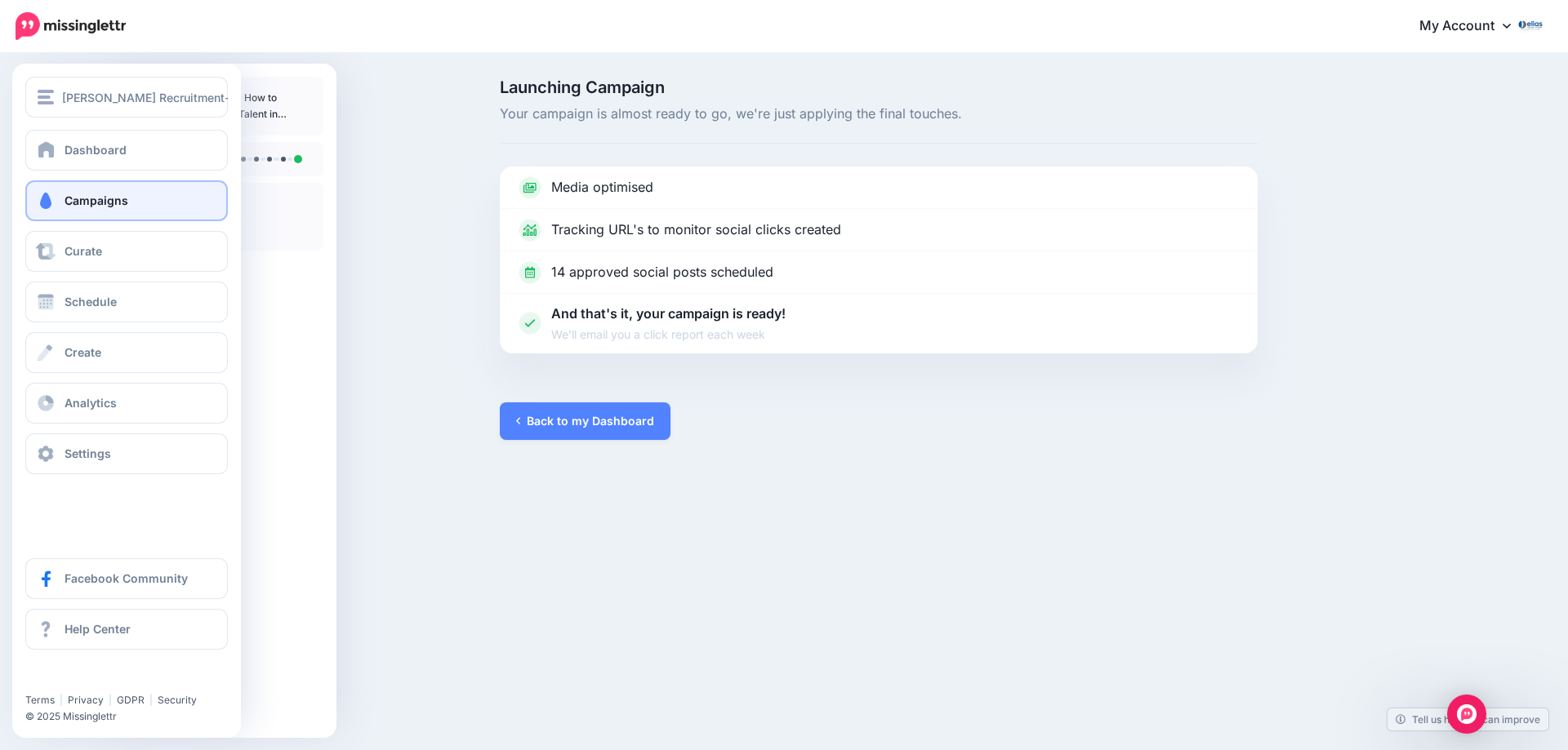
click at [72, 199] on span "Campaigns" at bounding box center [96, 200] width 64 height 14
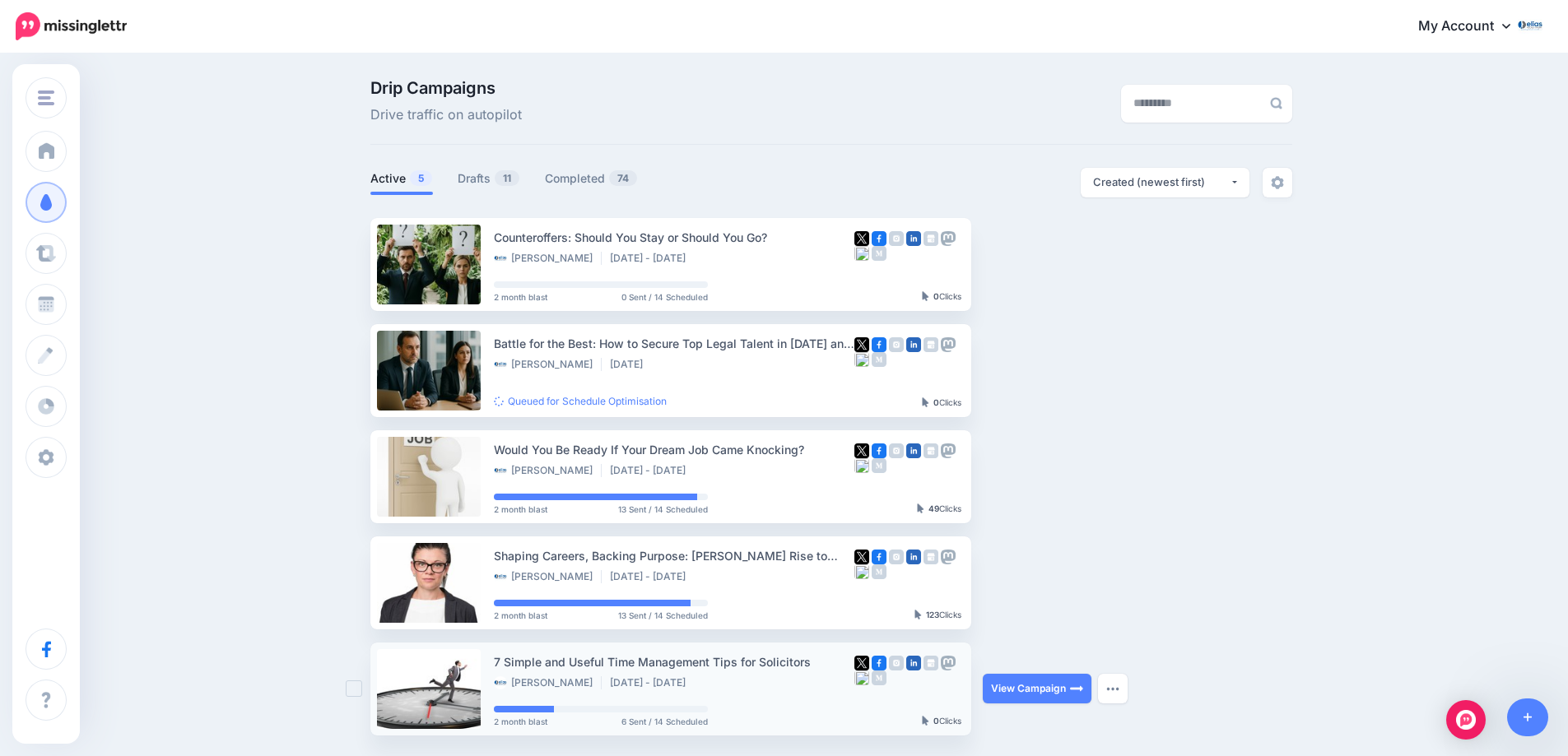
drag, startPoint x: 819, startPoint y: 663, endPoint x: 517, endPoint y: 664, distance: 302.0
click at [517, 664] on div "7 Simple and Useful Time Management Tips for Solicitors" at bounding box center [673, 661] width 360 height 19
click at [1408, 354] on div "Drip Campaigns Drive traffic on autopilot Active 5 11 74" at bounding box center [784, 414] width 1568 height 717
click at [479, 178] on link "Drafts 11" at bounding box center [488, 178] width 63 height 19
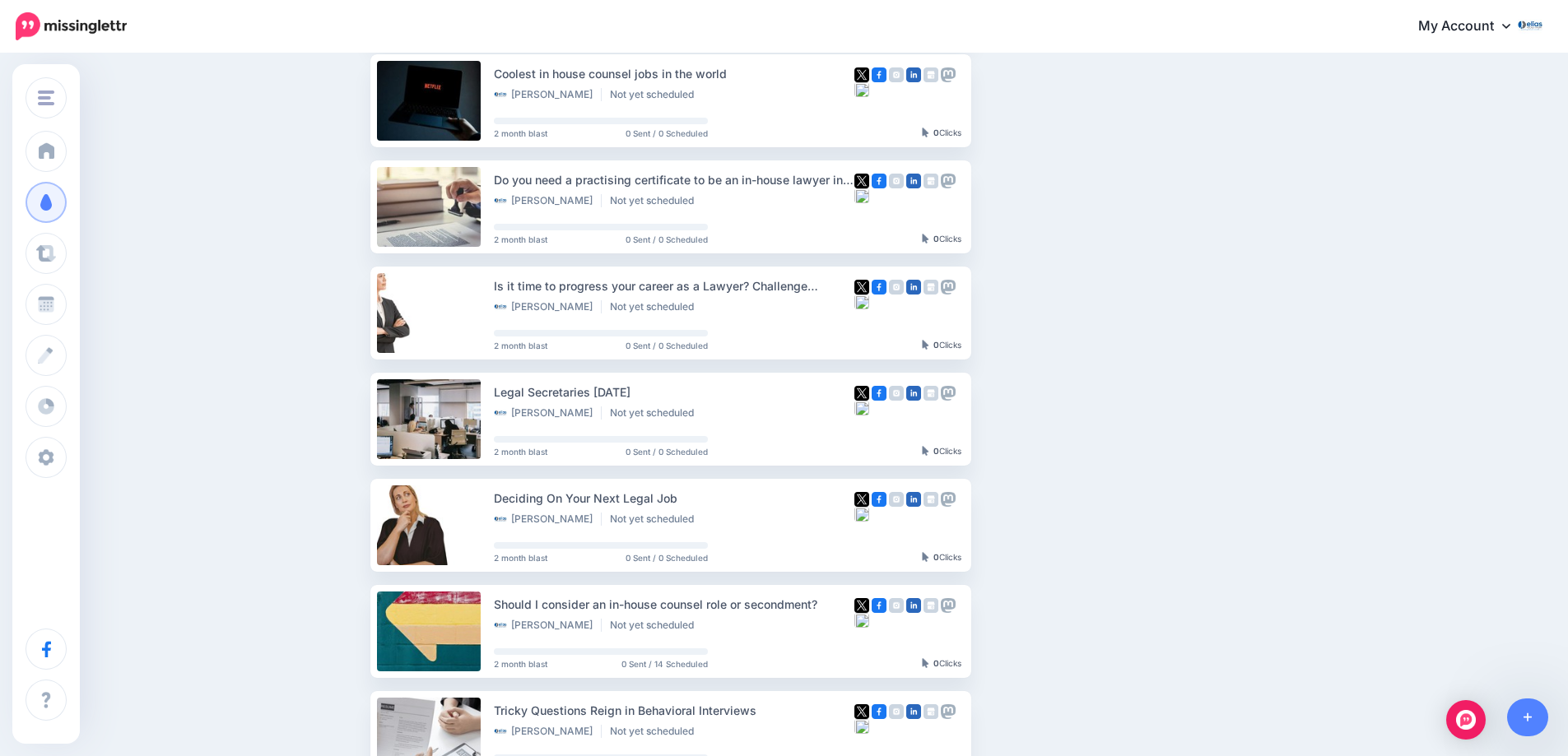
scroll to position [88, 0]
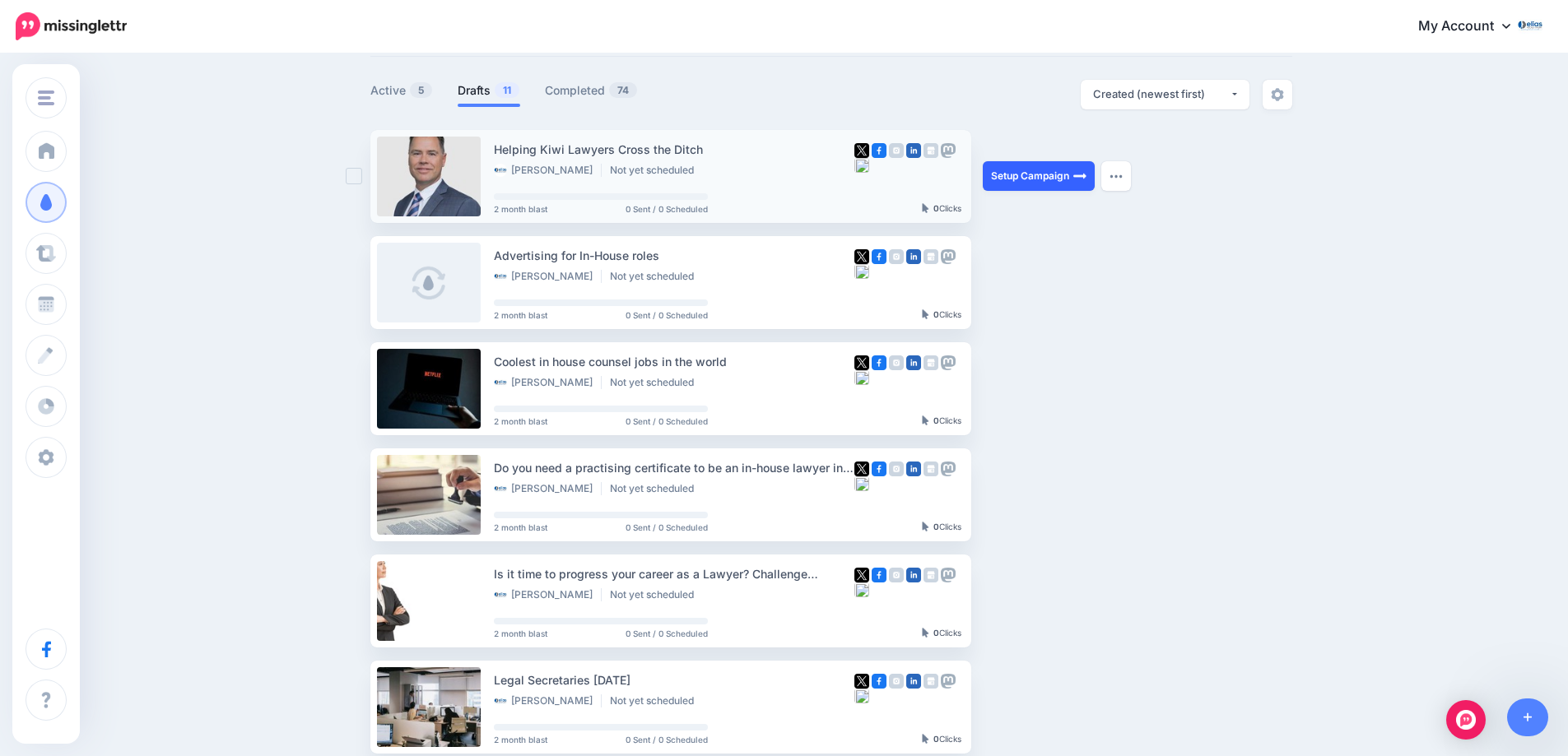
click at [1060, 188] on link "Setup Campaign" at bounding box center [1038, 176] width 112 height 30
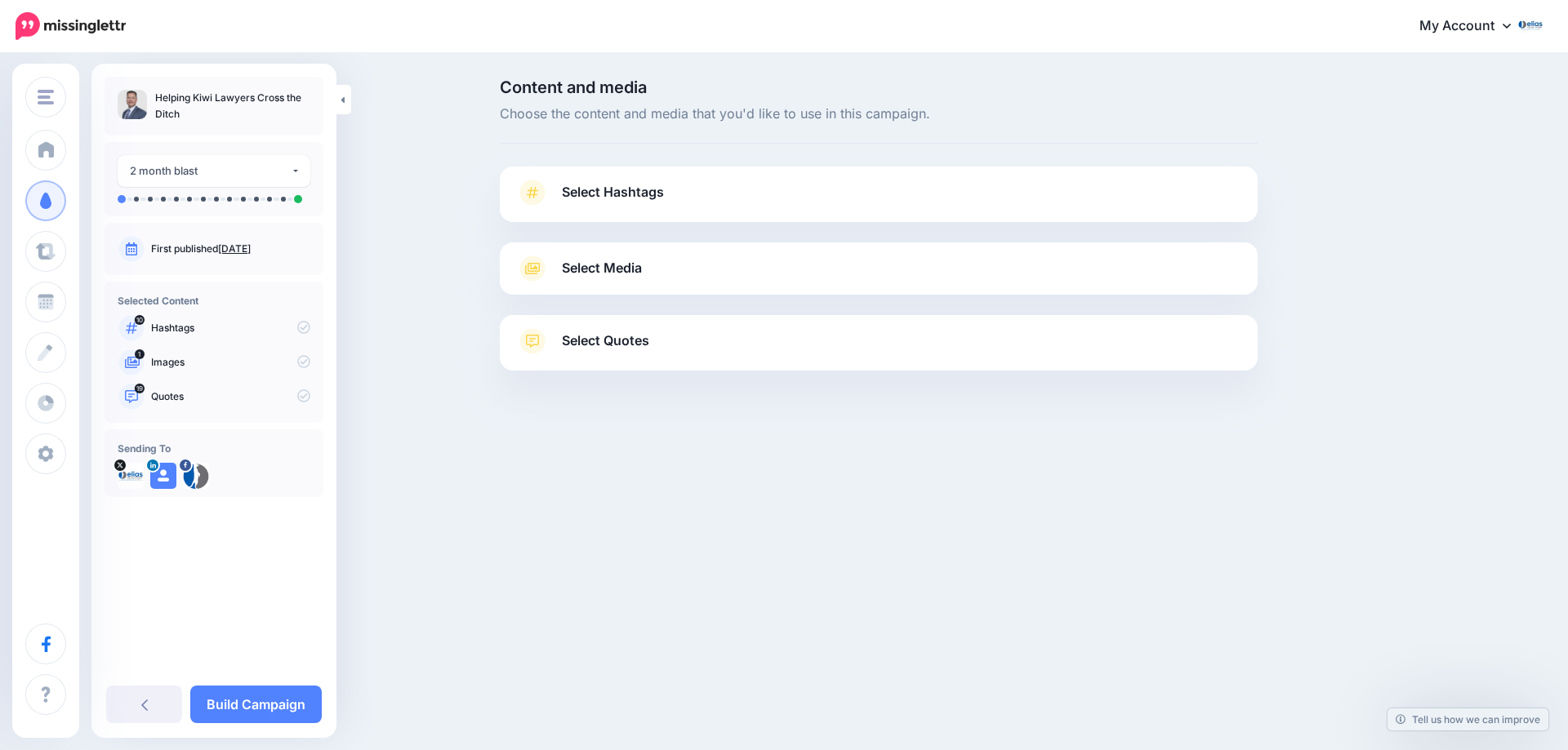
click at [620, 190] on span "Select Hashtags" at bounding box center [612, 191] width 102 height 22
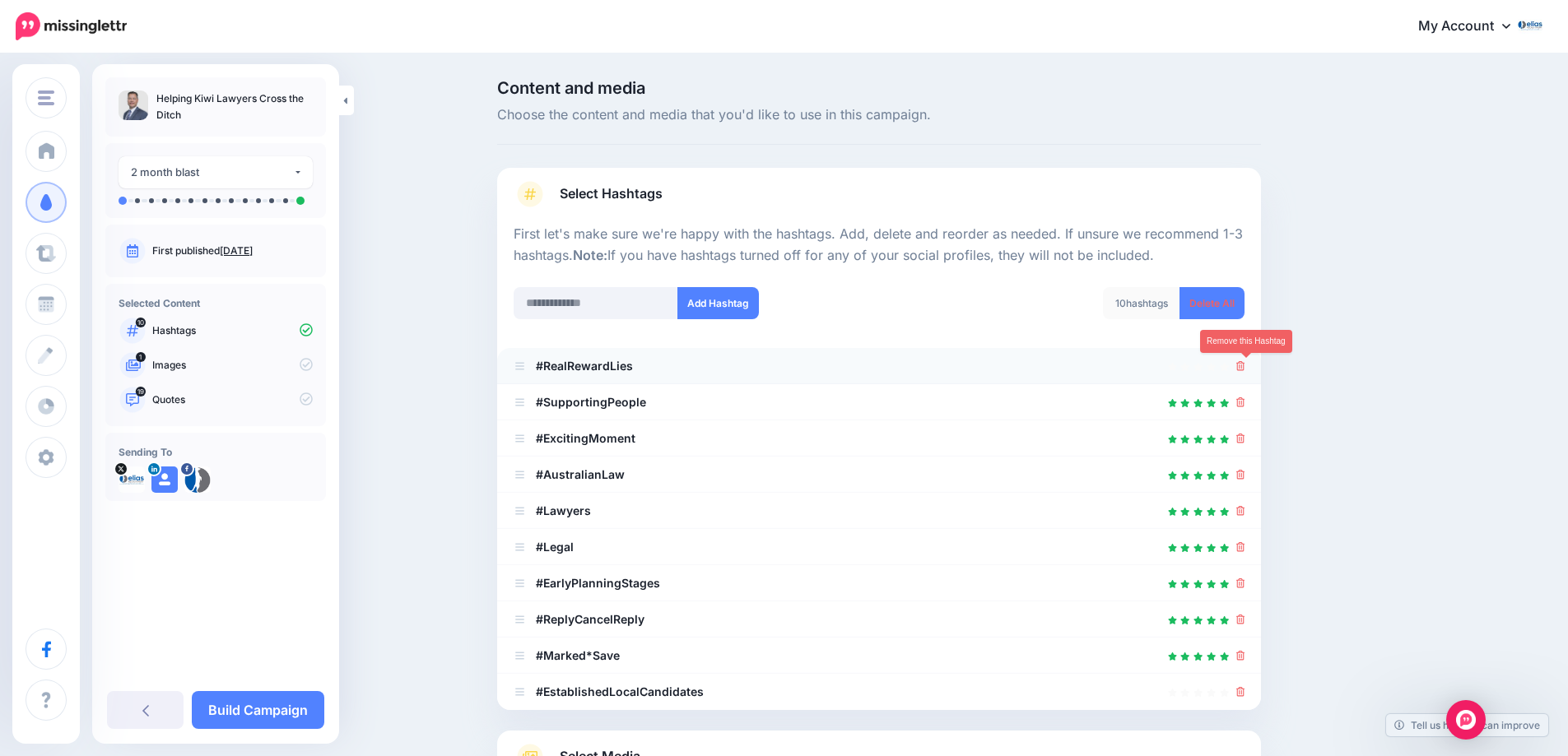
click at [1245, 368] on icon at bounding box center [1241, 366] width 9 height 10
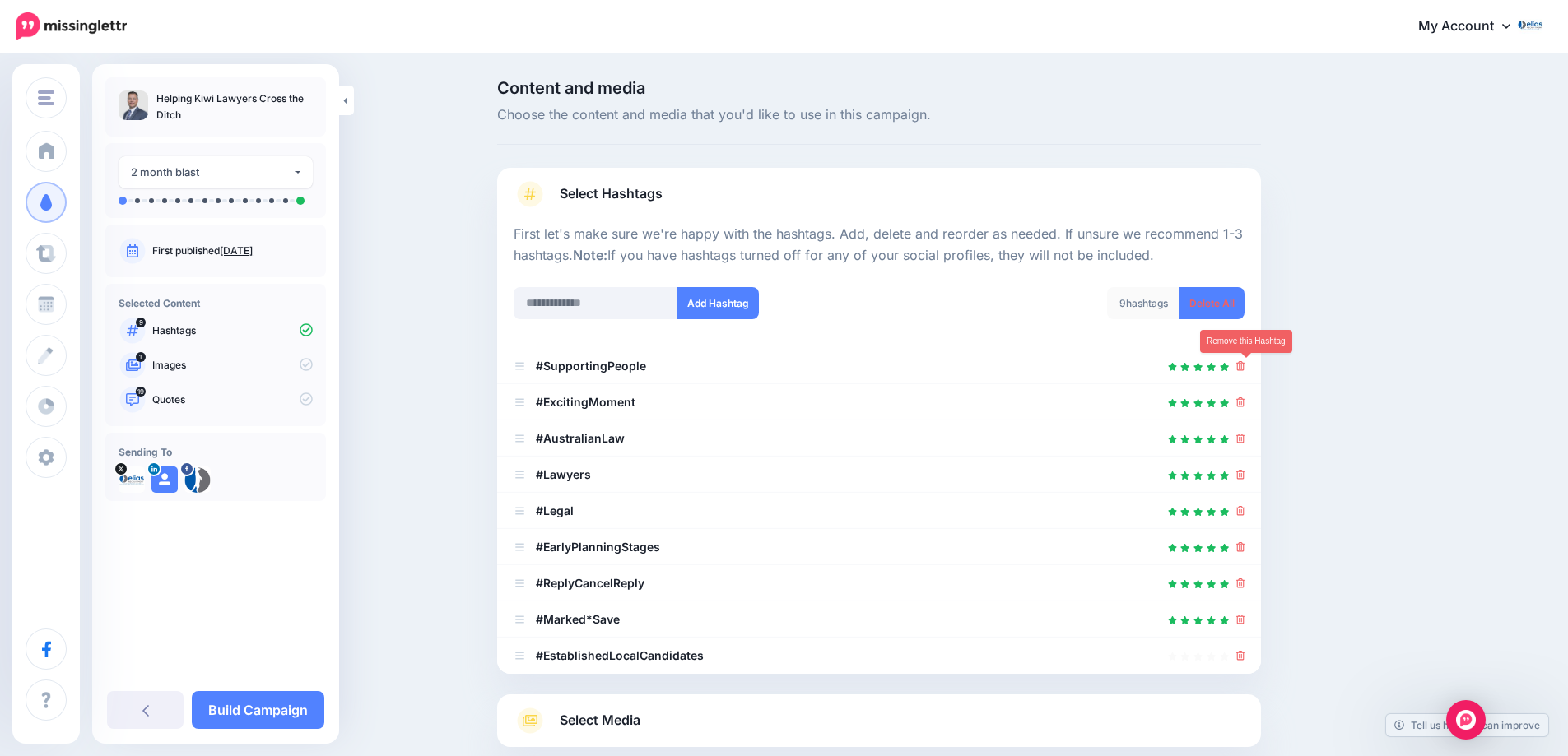
click at [1245, 368] on icon at bounding box center [1241, 366] width 9 height 10
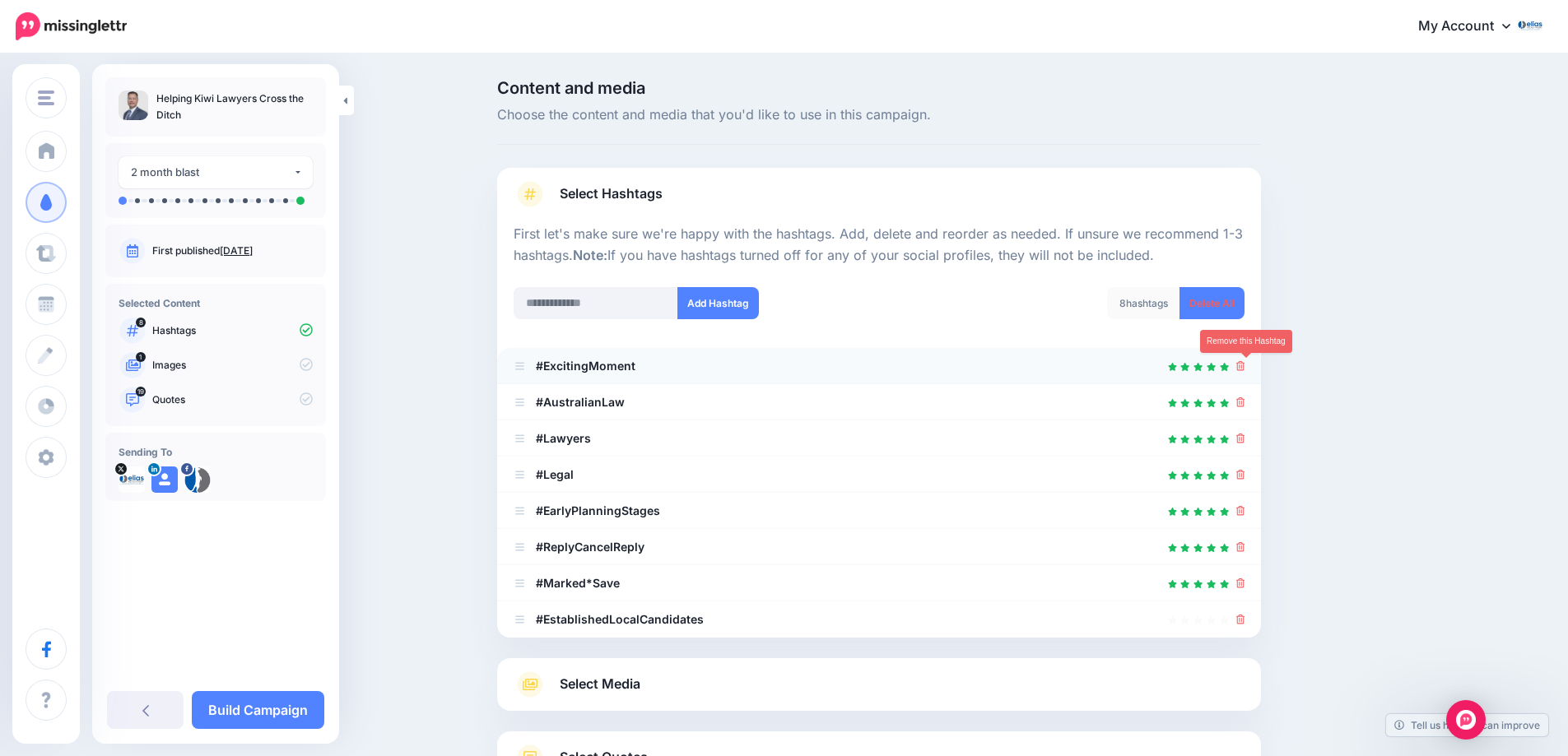
click at [1245, 364] on icon at bounding box center [1241, 366] width 9 height 10
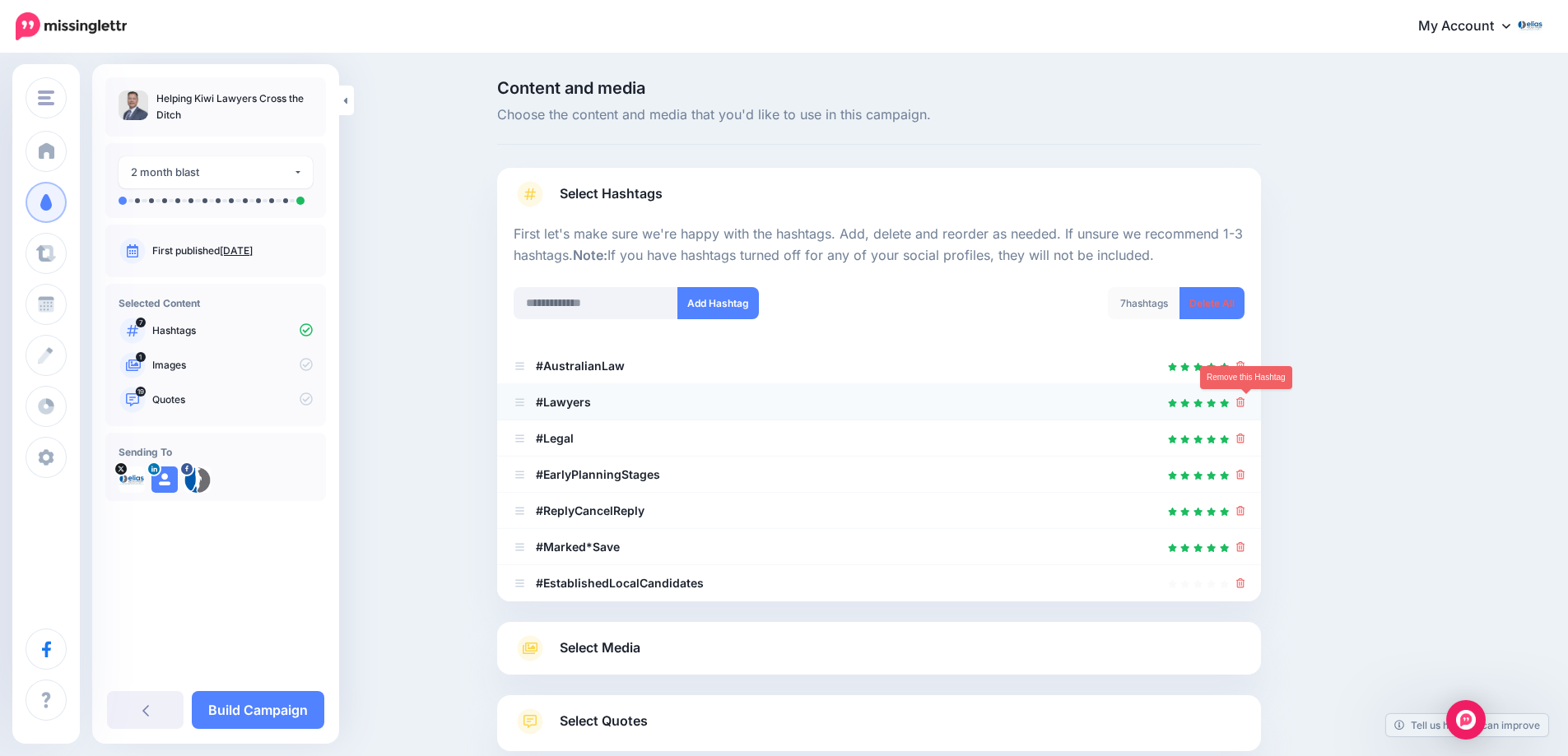
click at [1245, 401] on icon at bounding box center [1241, 402] width 9 height 10
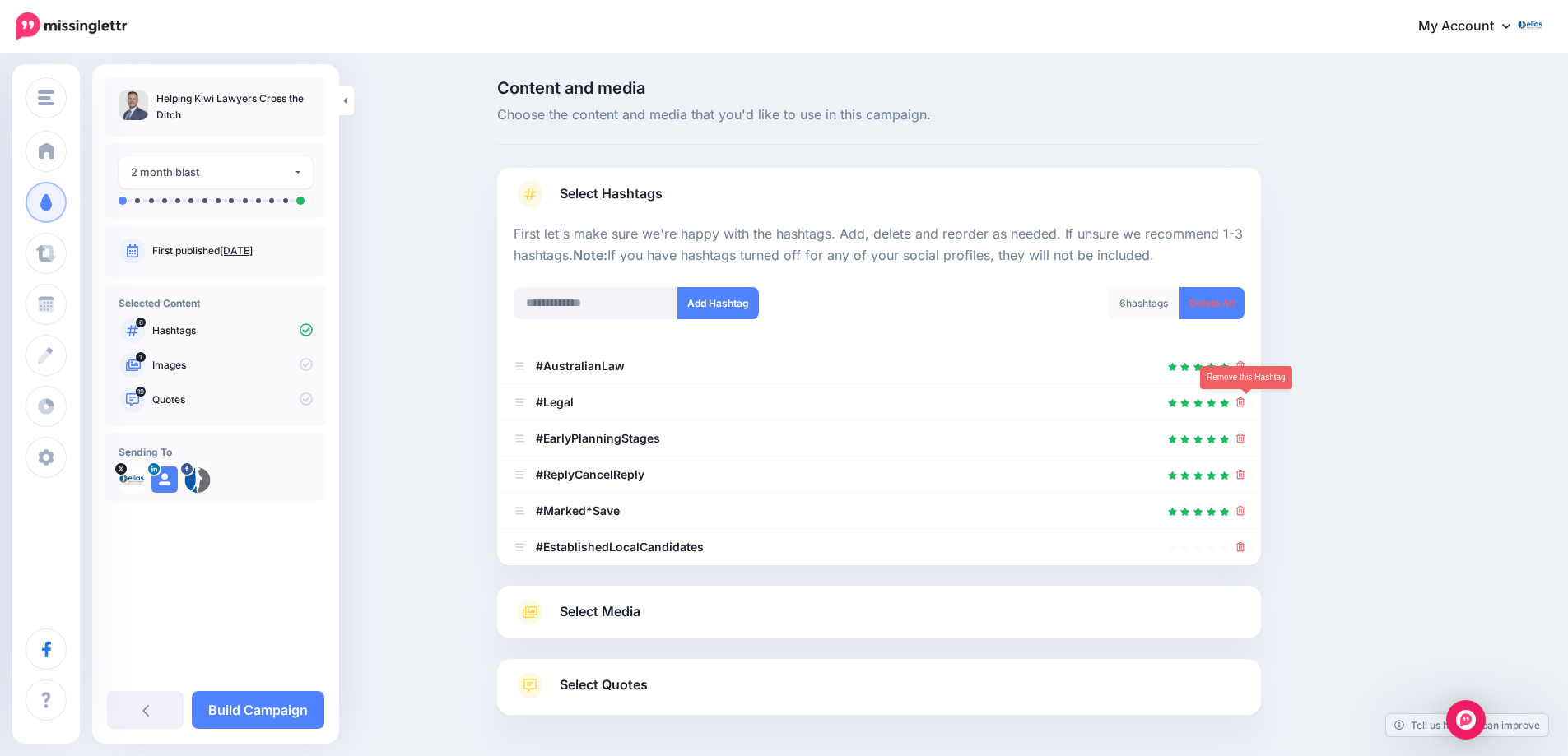
click at [1245, 404] on icon at bounding box center [1241, 402] width 9 height 10
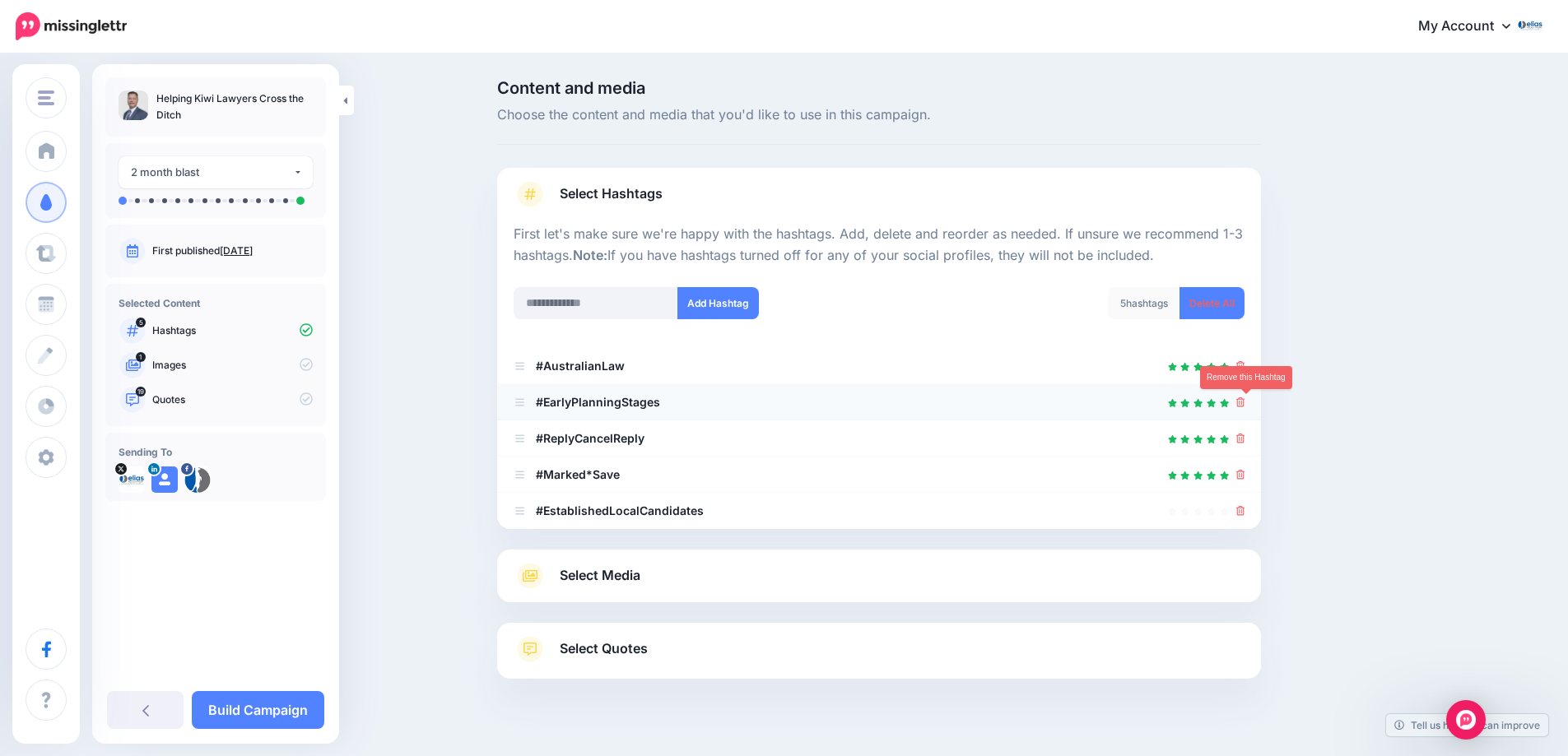
click at [1245, 404] on icon at bounding box center [1241, 402] width 9 height 10
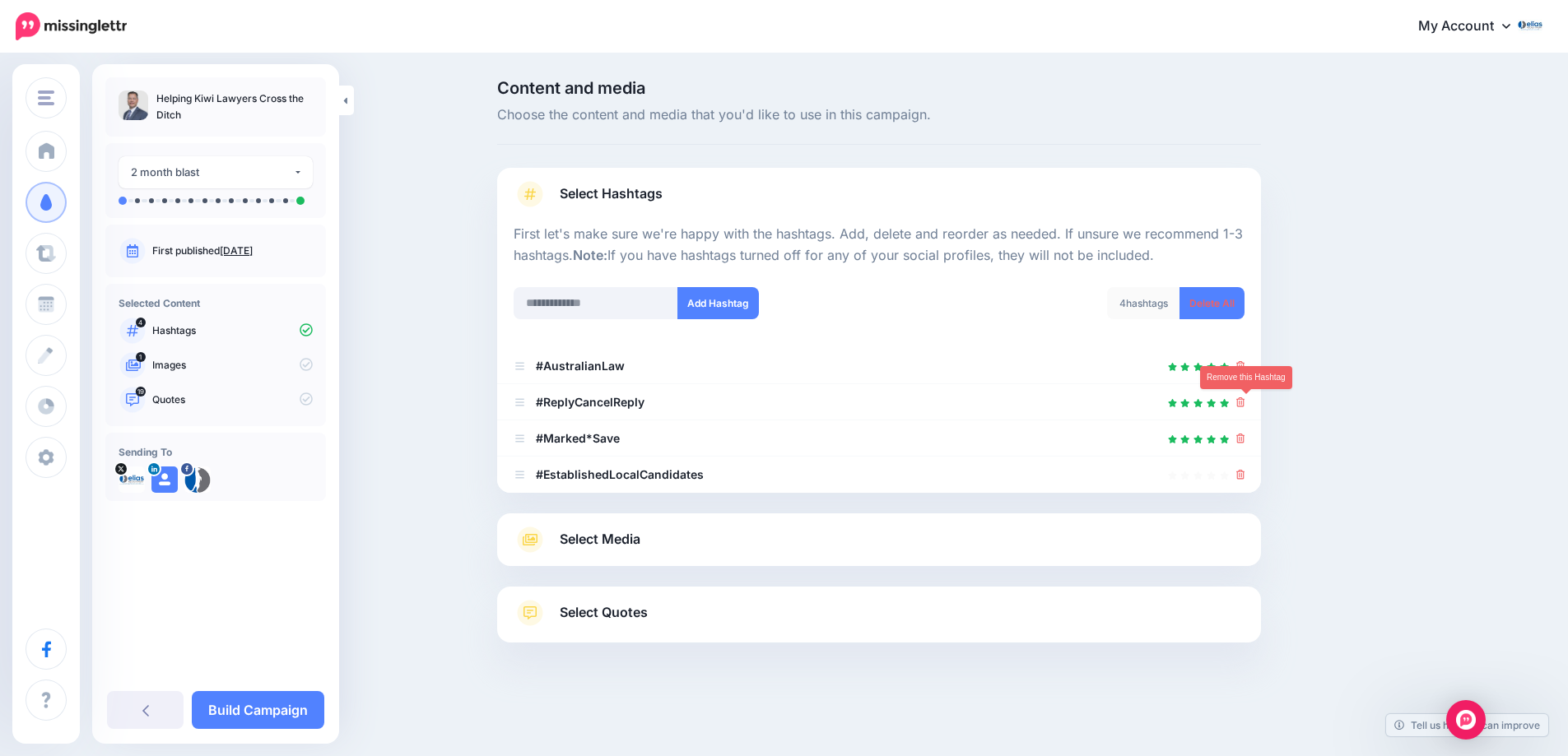
click at [1245, 404] on icon at bounding box center [1241, 402] width 9 height 10
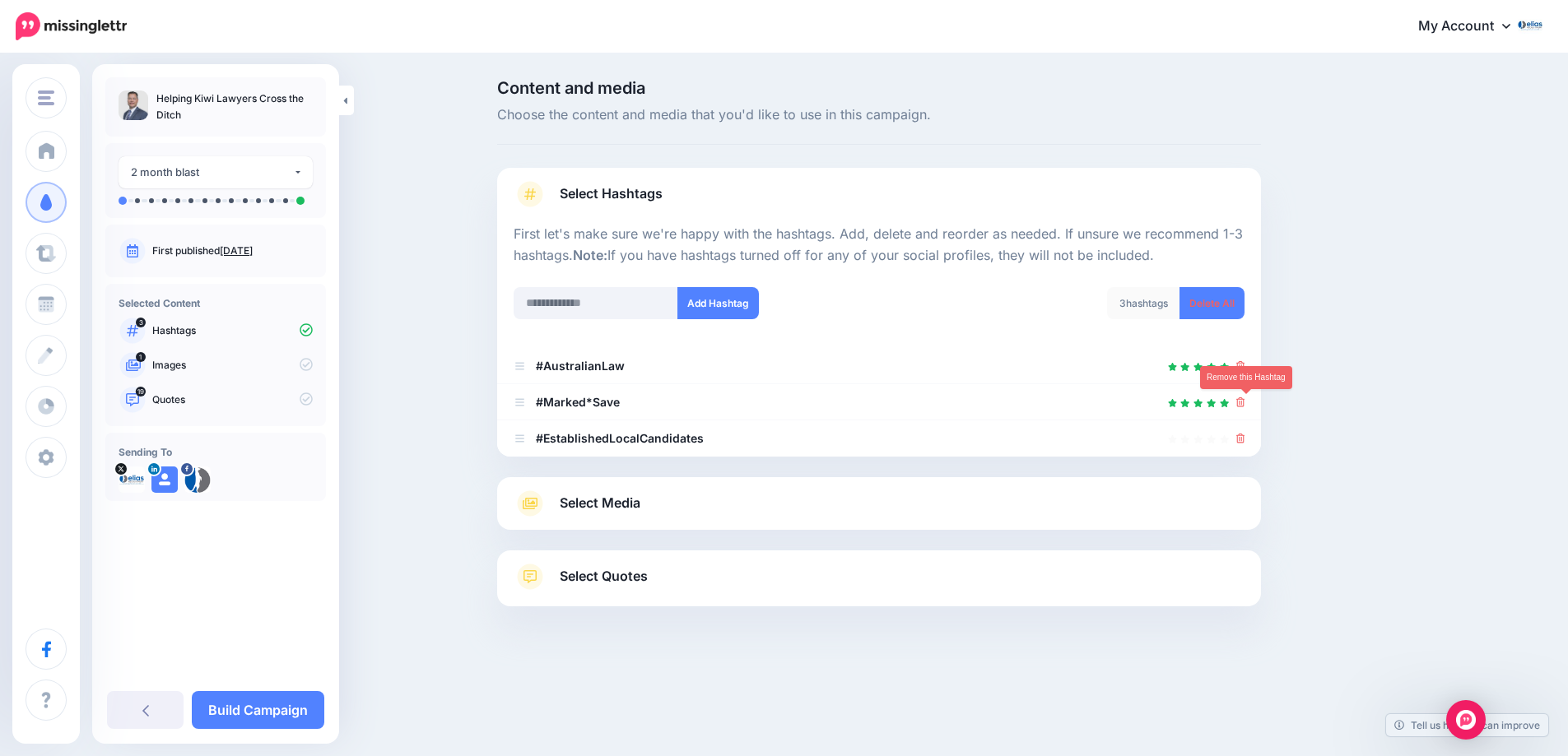
click at [1245, 404] on icon at bounding box center [1241, 402] width 9 height 10
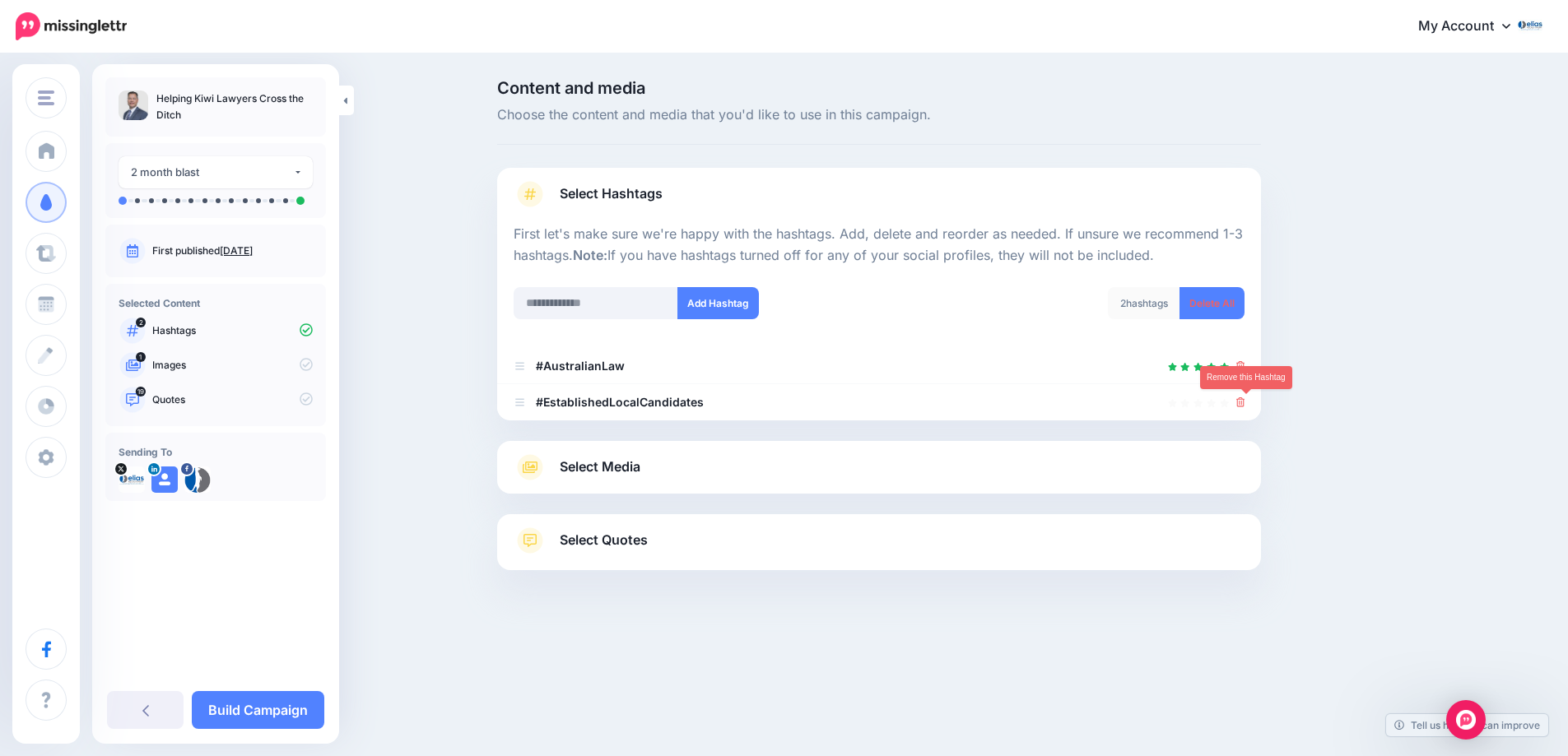
click at [1245, 404] on icon at bounding box center [1241, 402] width 9 height 10
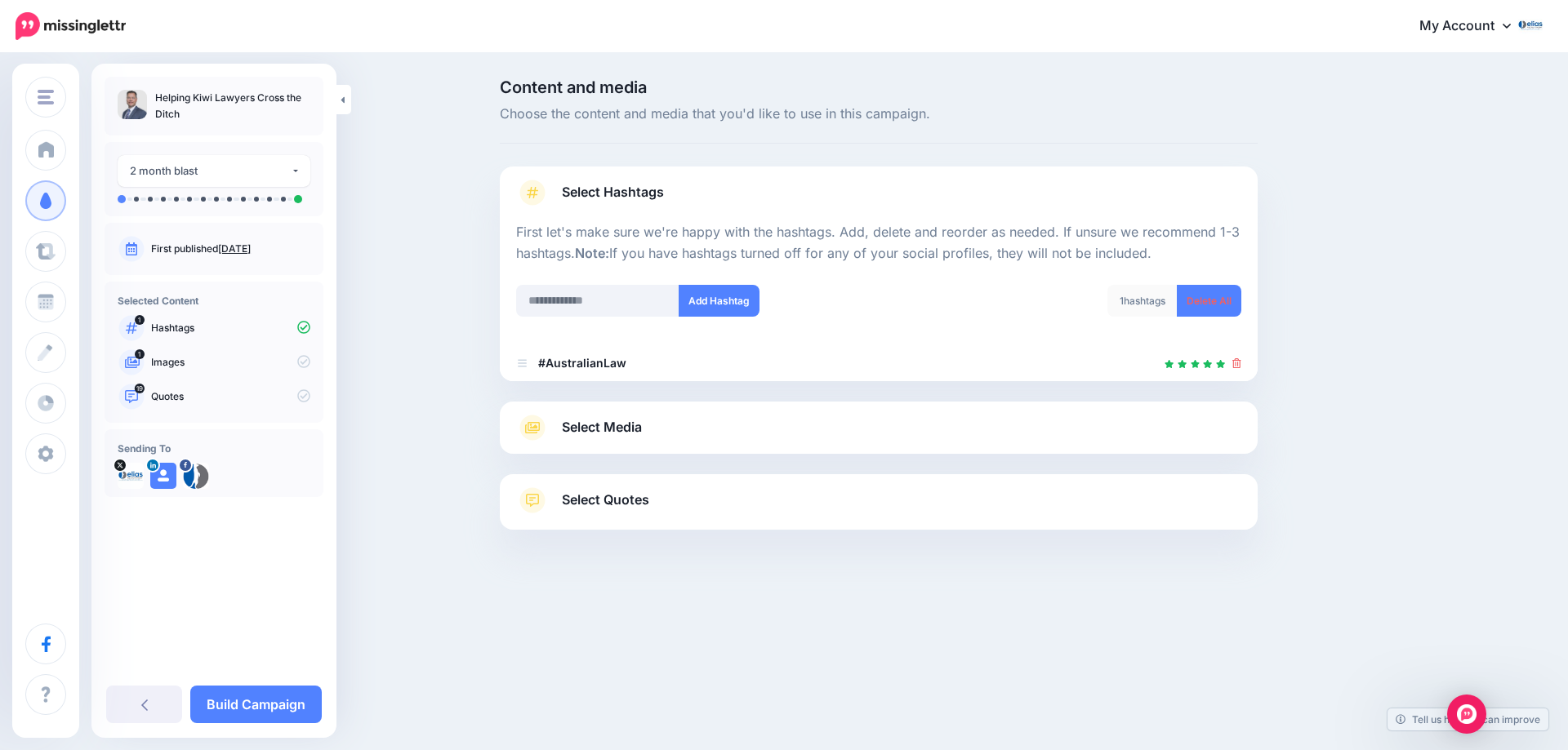
click at [642, 437] on span "Select Media" at bounding box center [602, 427] width 80 height 22
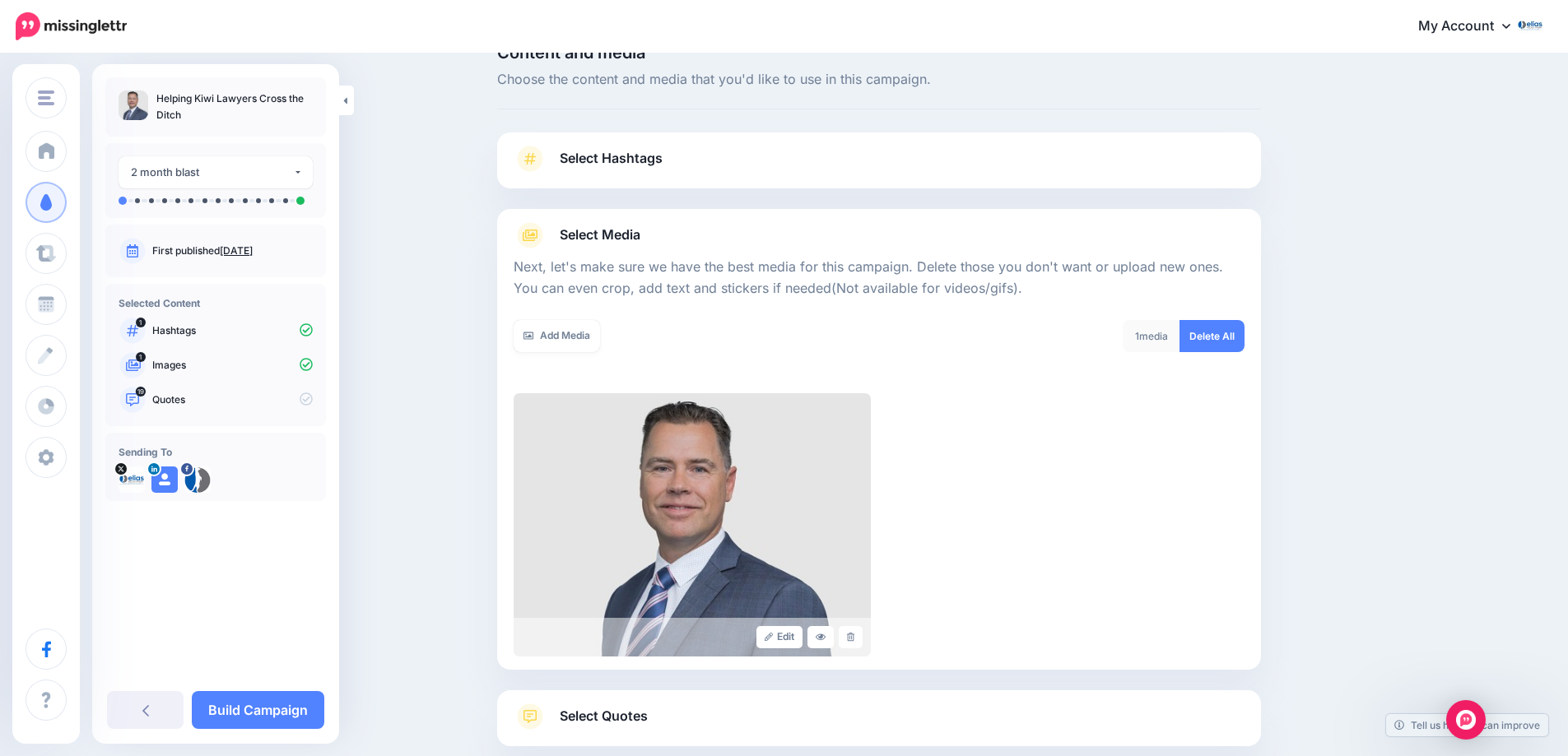
scroll to position [132, 0]
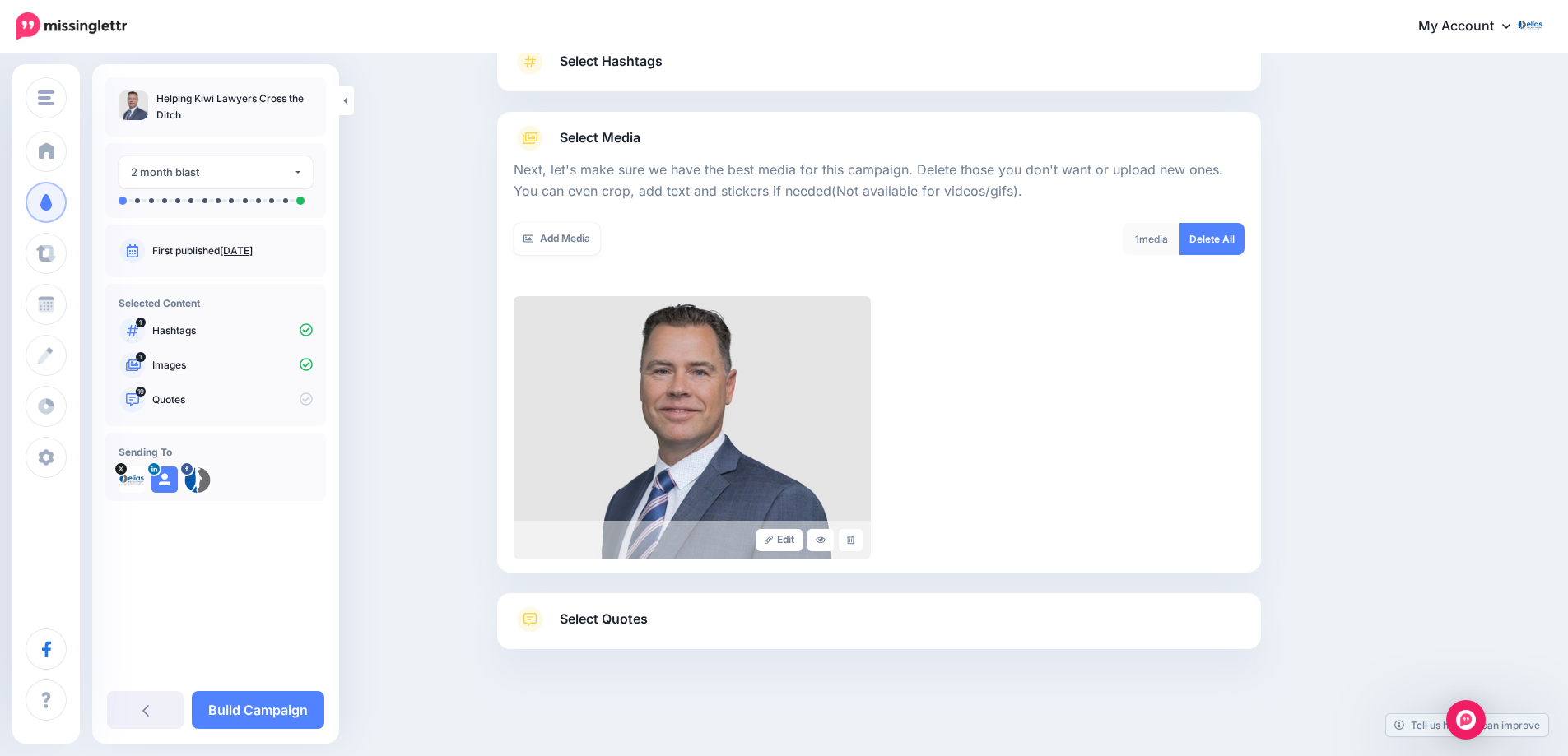
click at [621, 626] on span "Select Quotes" at bounding box center [604, 619] width 88 height 22
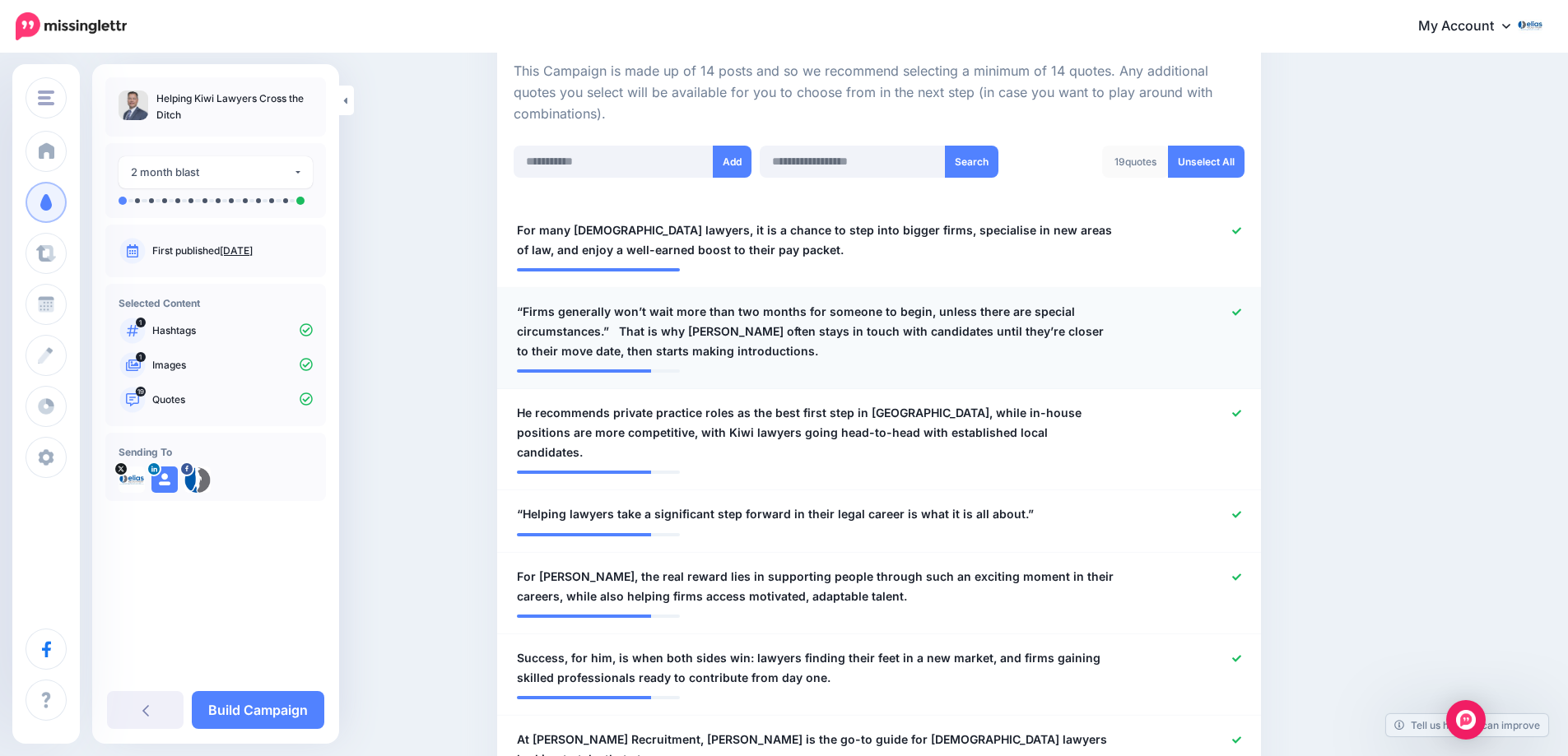
scroll to position [462, 0]
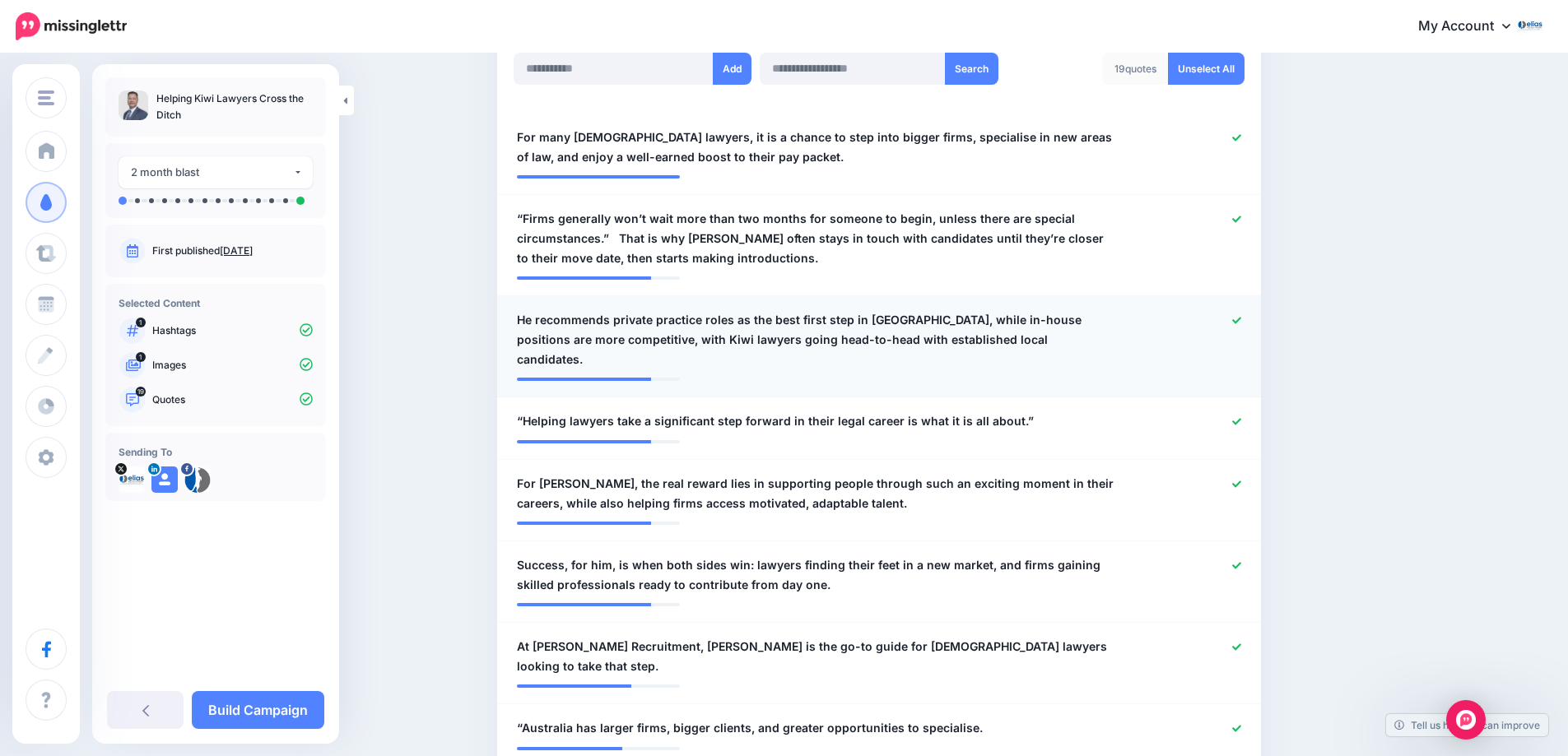
click at [1241, 321] on icon at bounding box center [1237, 321] width 9 height 9
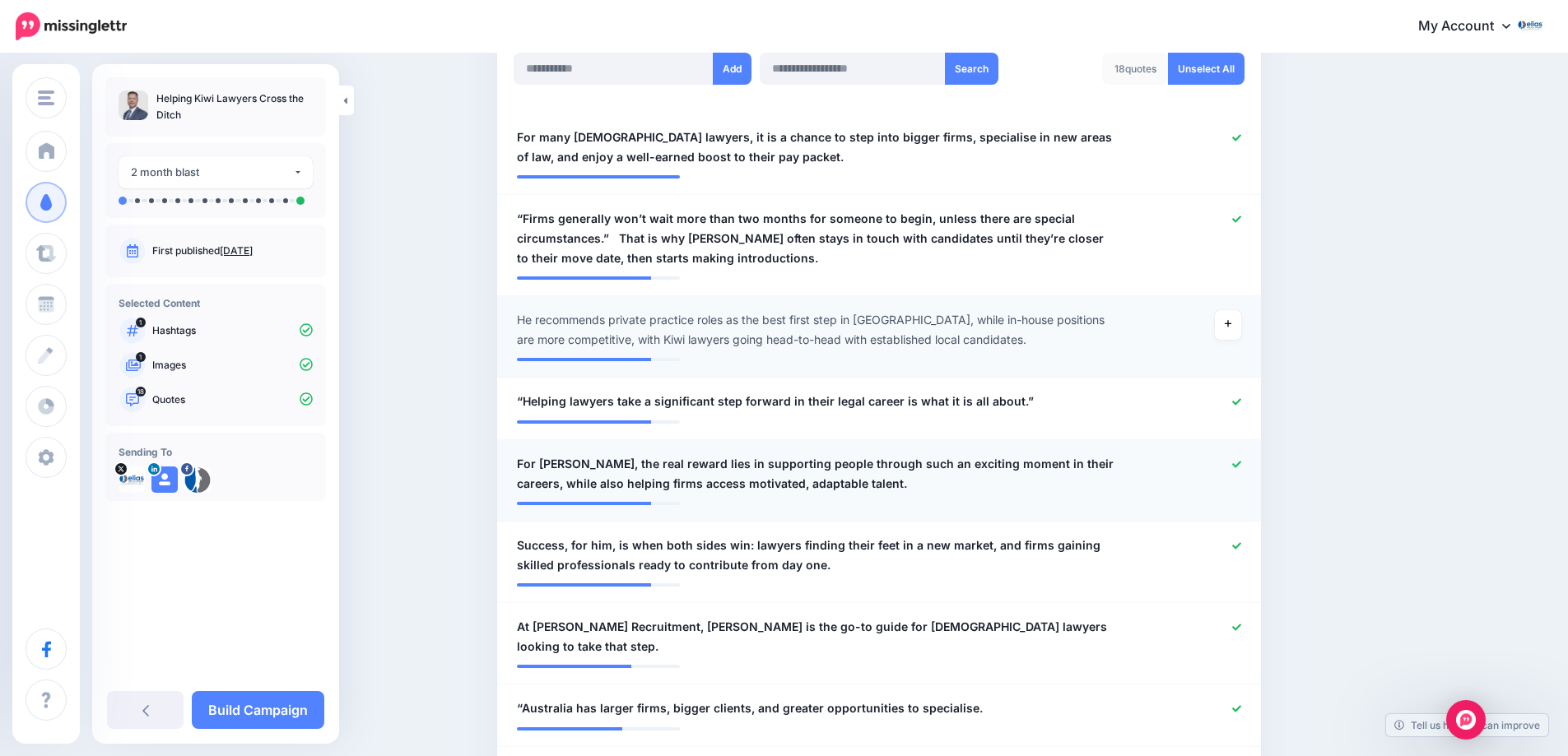
click at [1239, 463] on icon at bounding box center [1237, 463] width 9 height 6
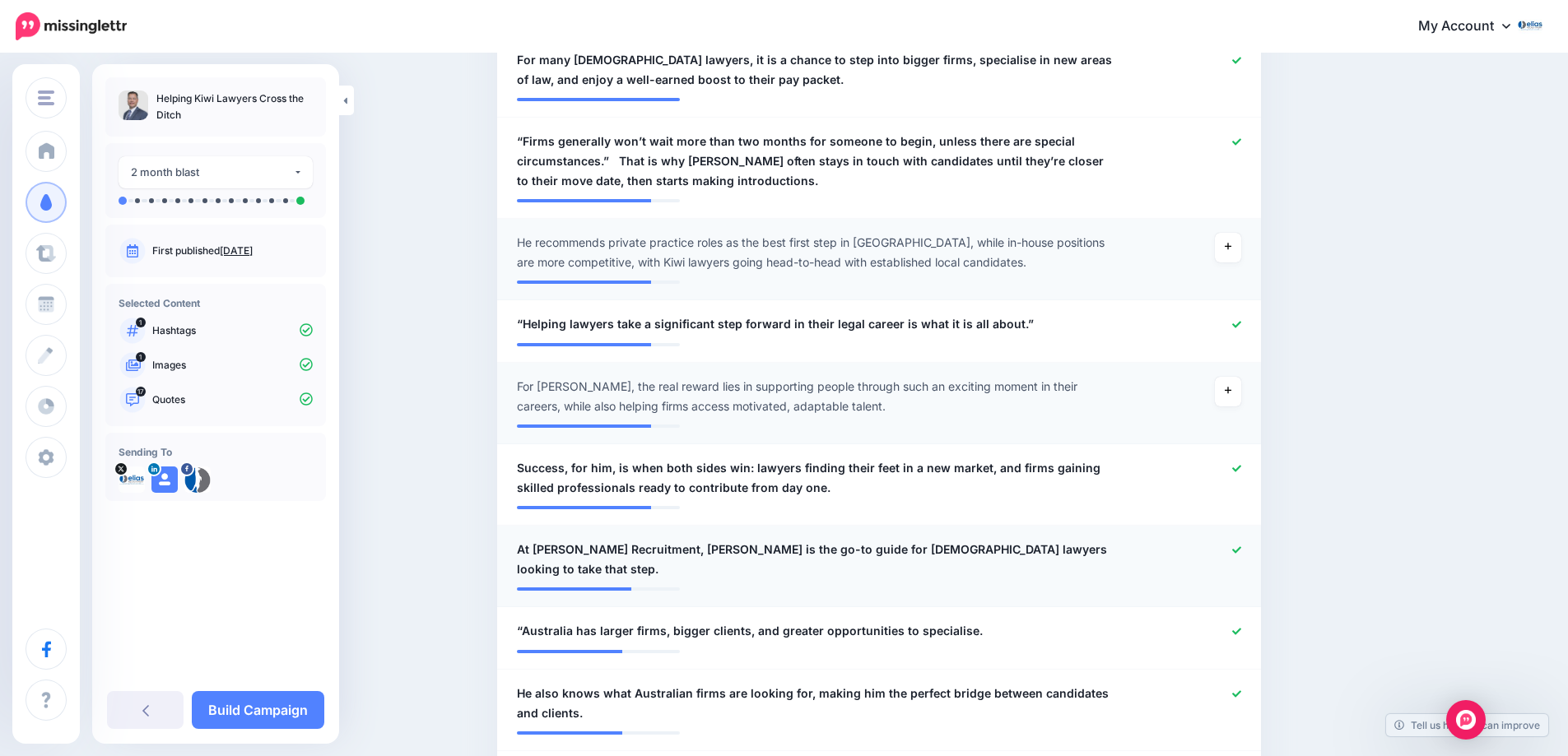
scroll to position [626, 0]
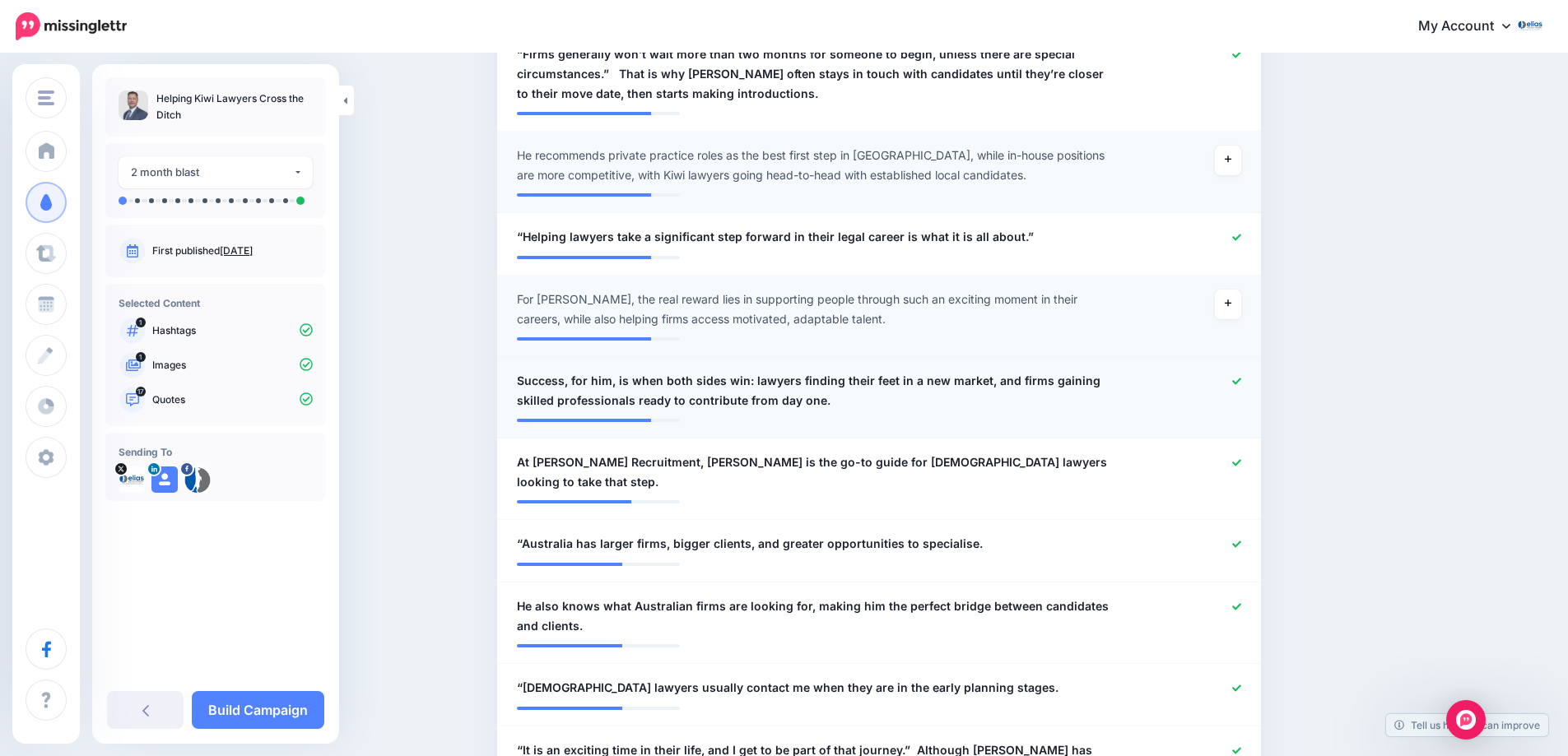
click at [1241, 382] on icon at bounding box center [1237, 382] width 9 height 9
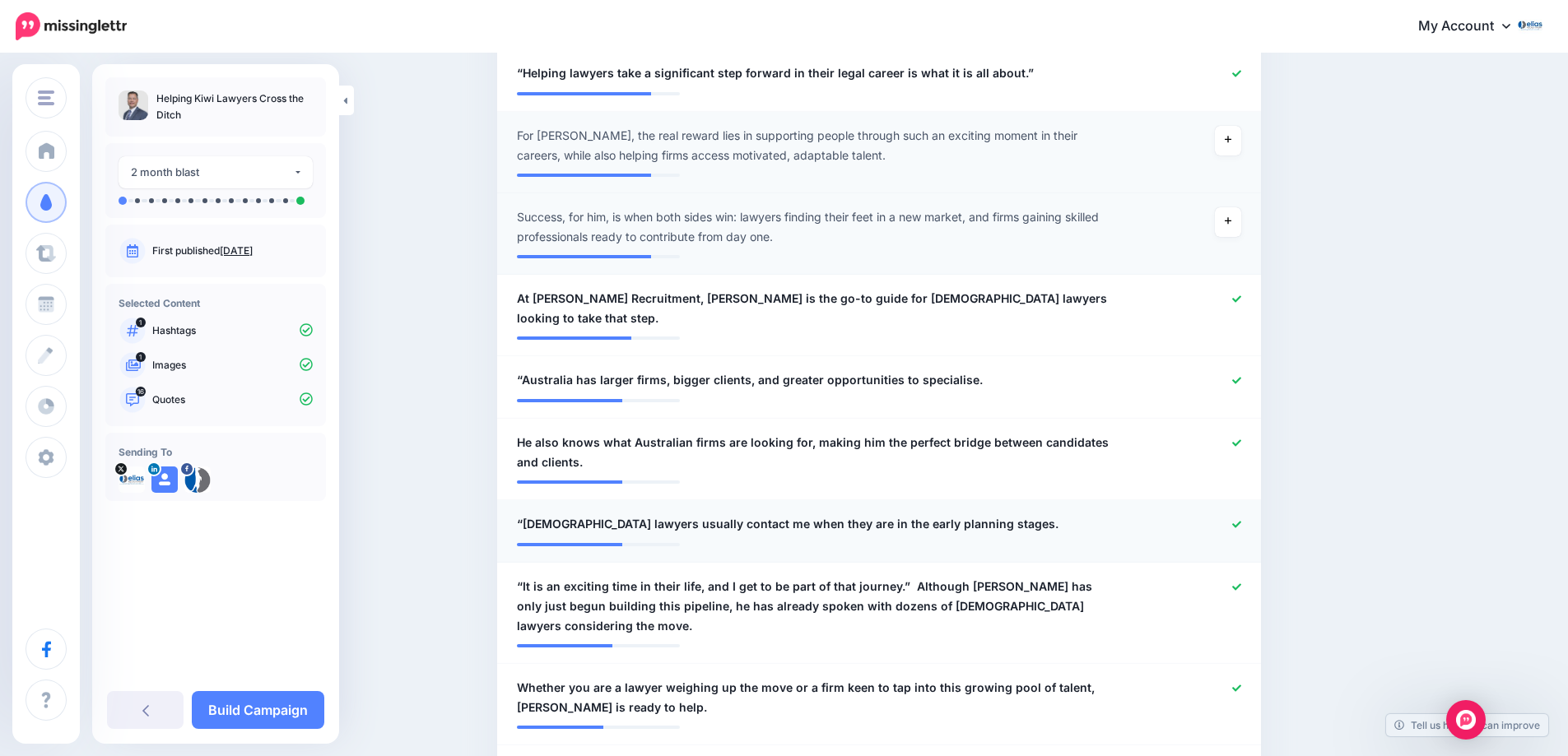
scroll to position [790, 0]
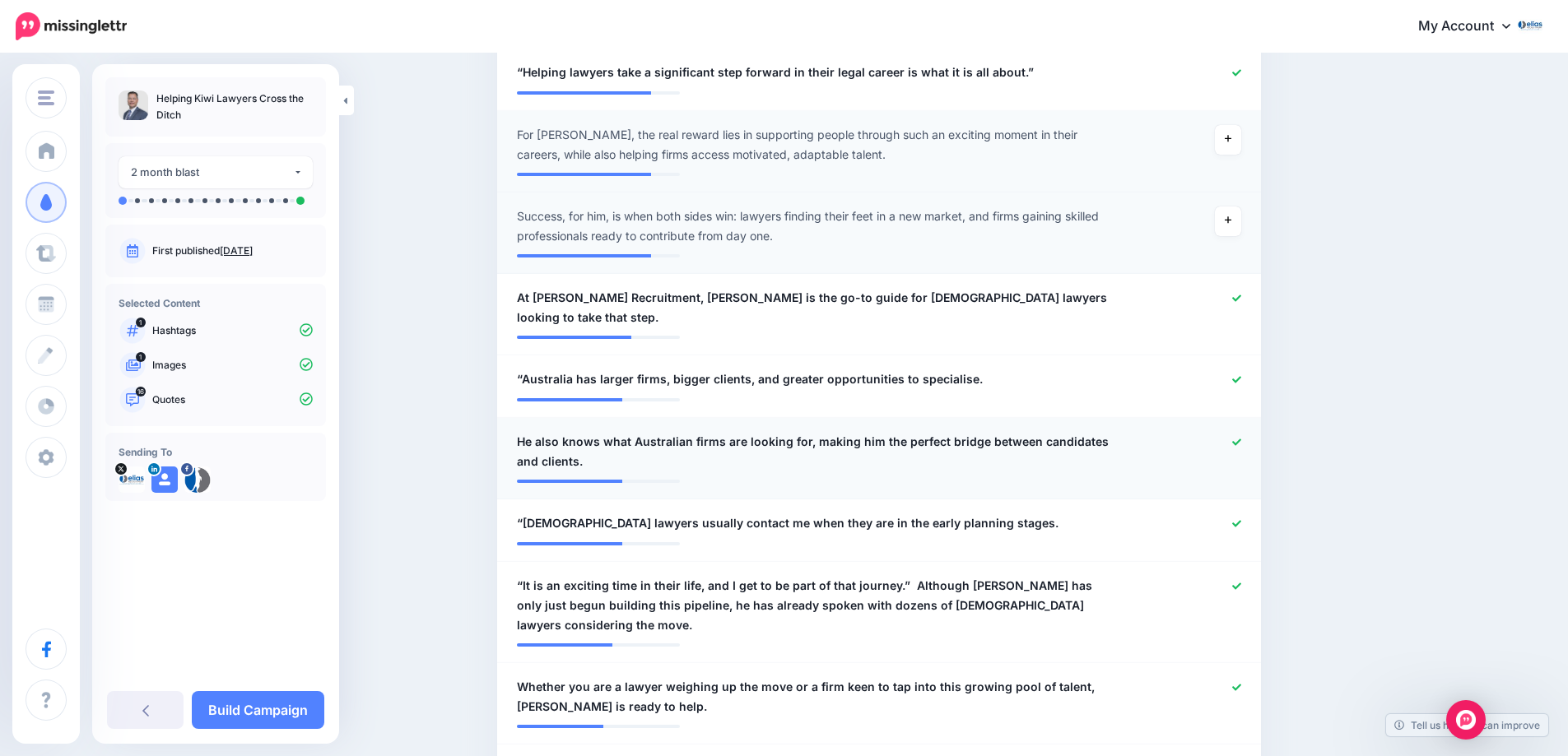
click at [1241, 439] on icon at bounding box center [1237, 441] width 9 height 6
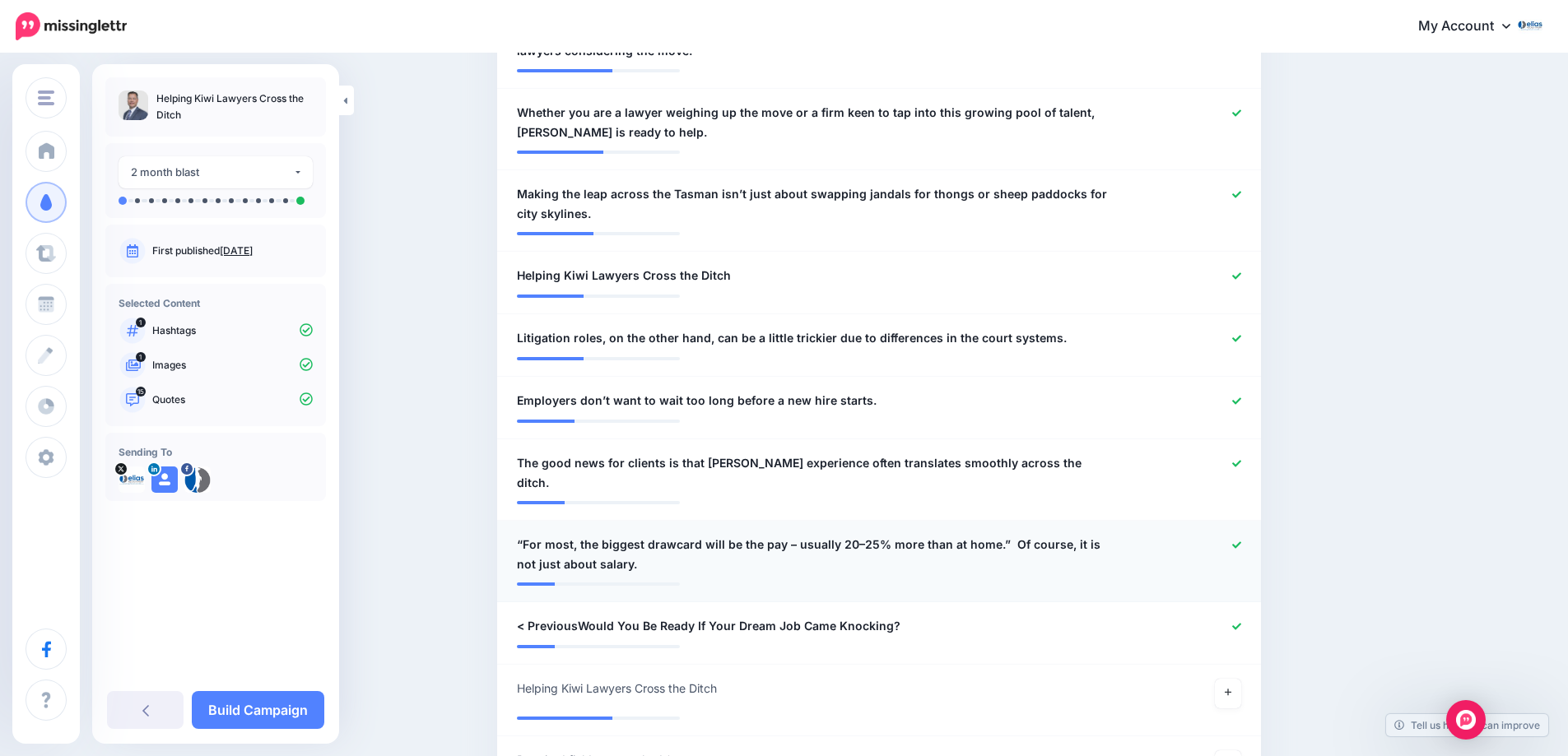
scroll to position [1367, 0]
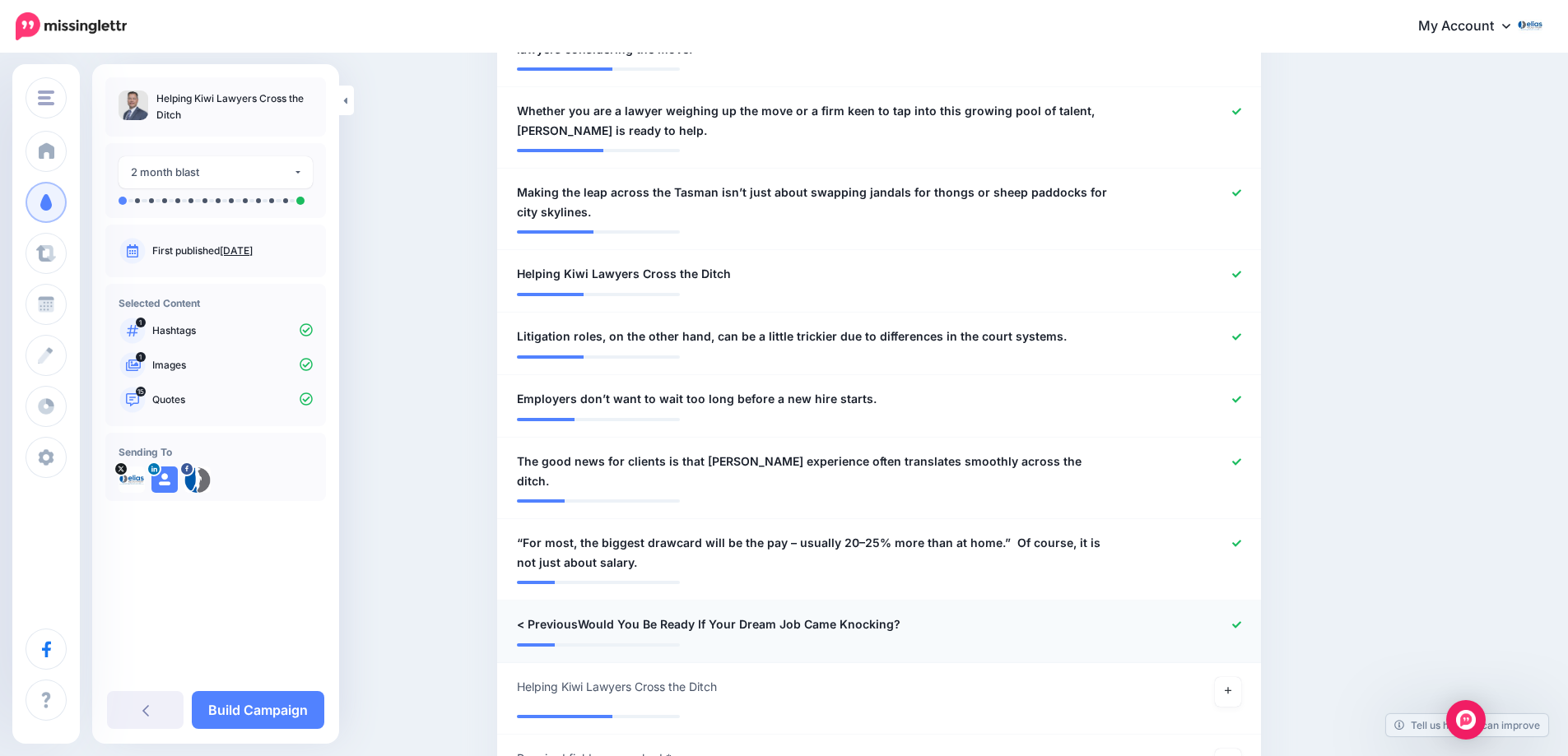
click at [1241, 621] on icon at bounding box center [1237, 624] width 9 height 6
click at [1241, 539] on icon at bounding box center [1237, 544] width 9 height 9
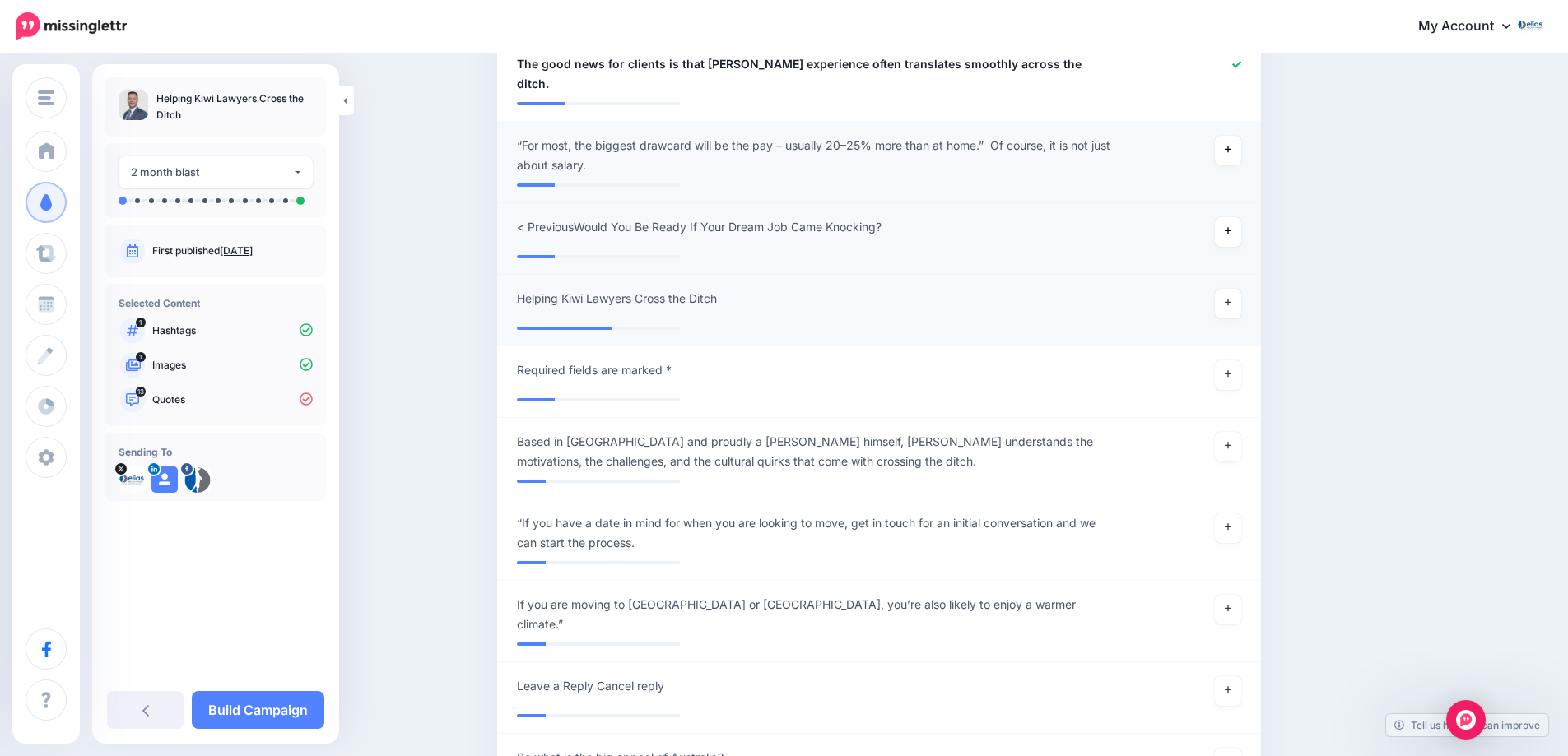
scroll to position [1860, 0]
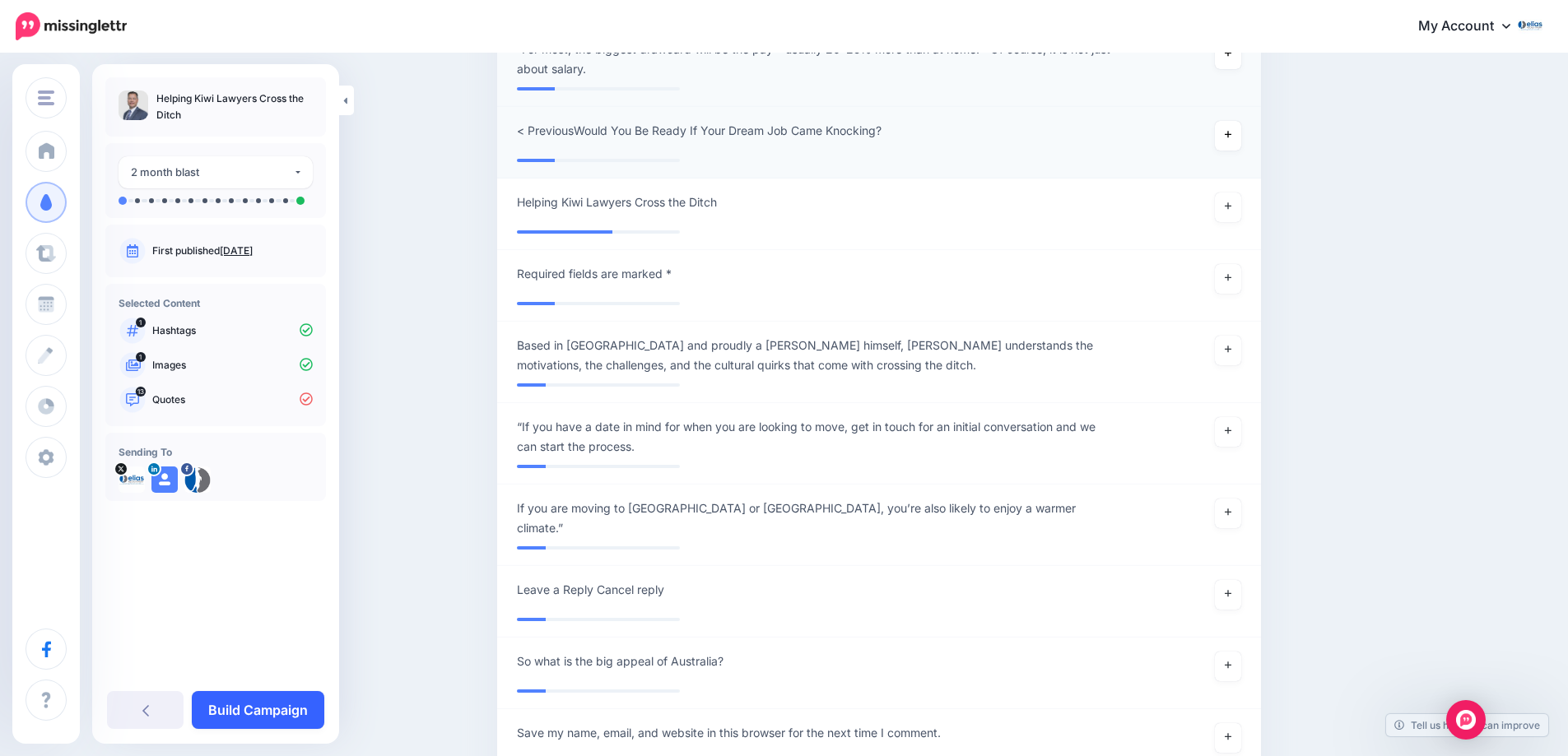
click at [252, 708] on link "Build Campaign" at bounding box center [258, 709] width 132 height 38
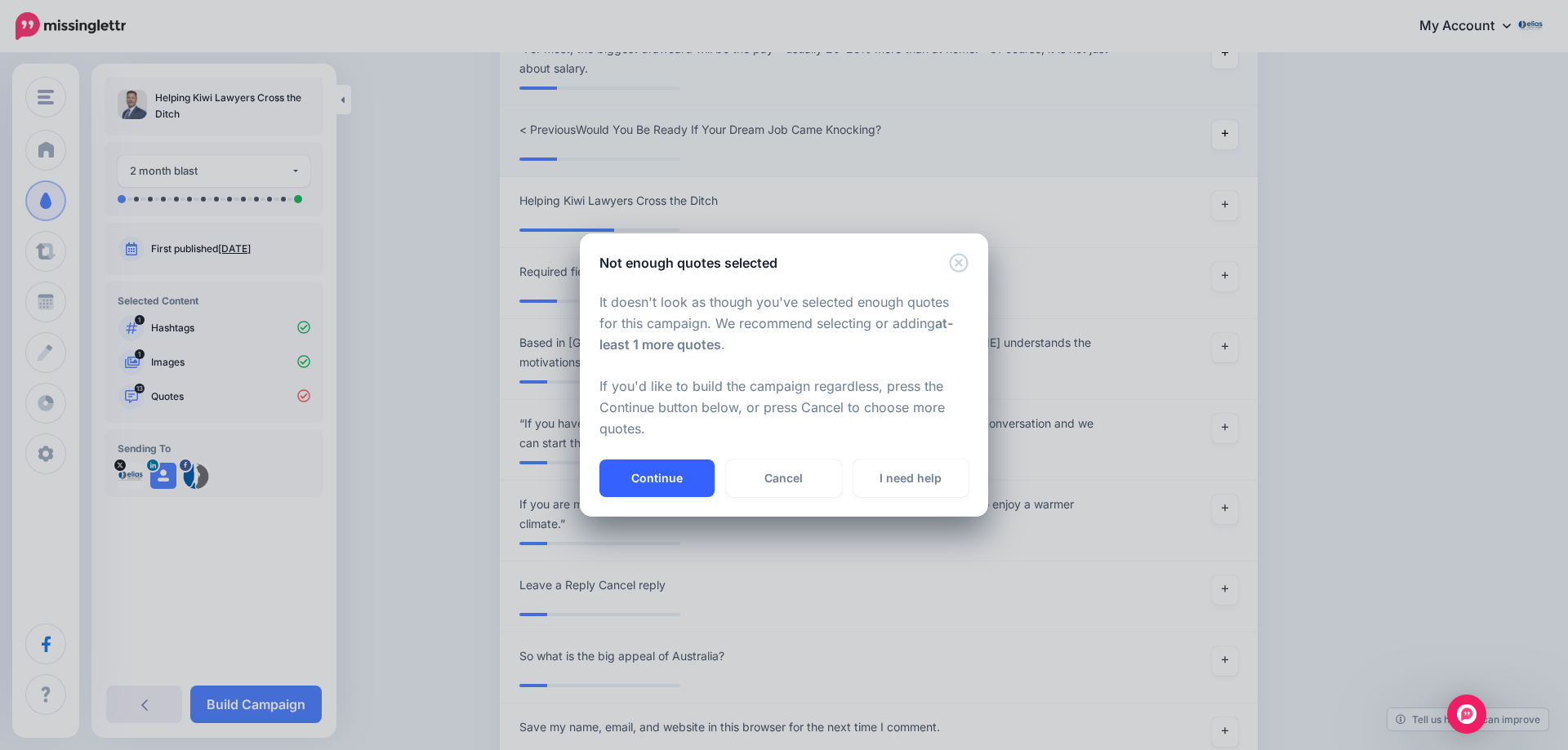
click at [679, 480] on button "Continue" at bounding box center [657, 478] width 115 height 38
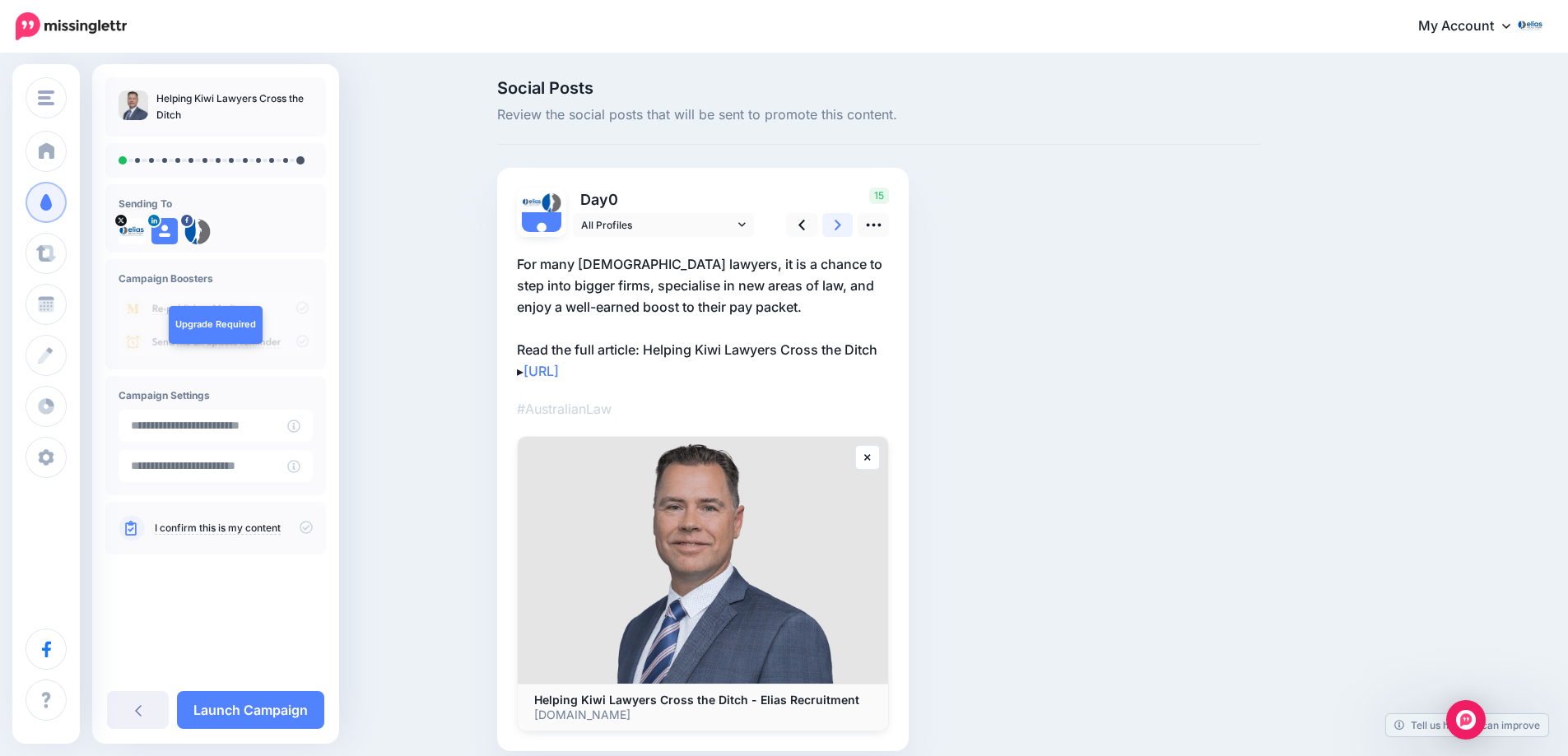
click at [841, 226] on icon at bounding box center [837, 226] width 6 height 18
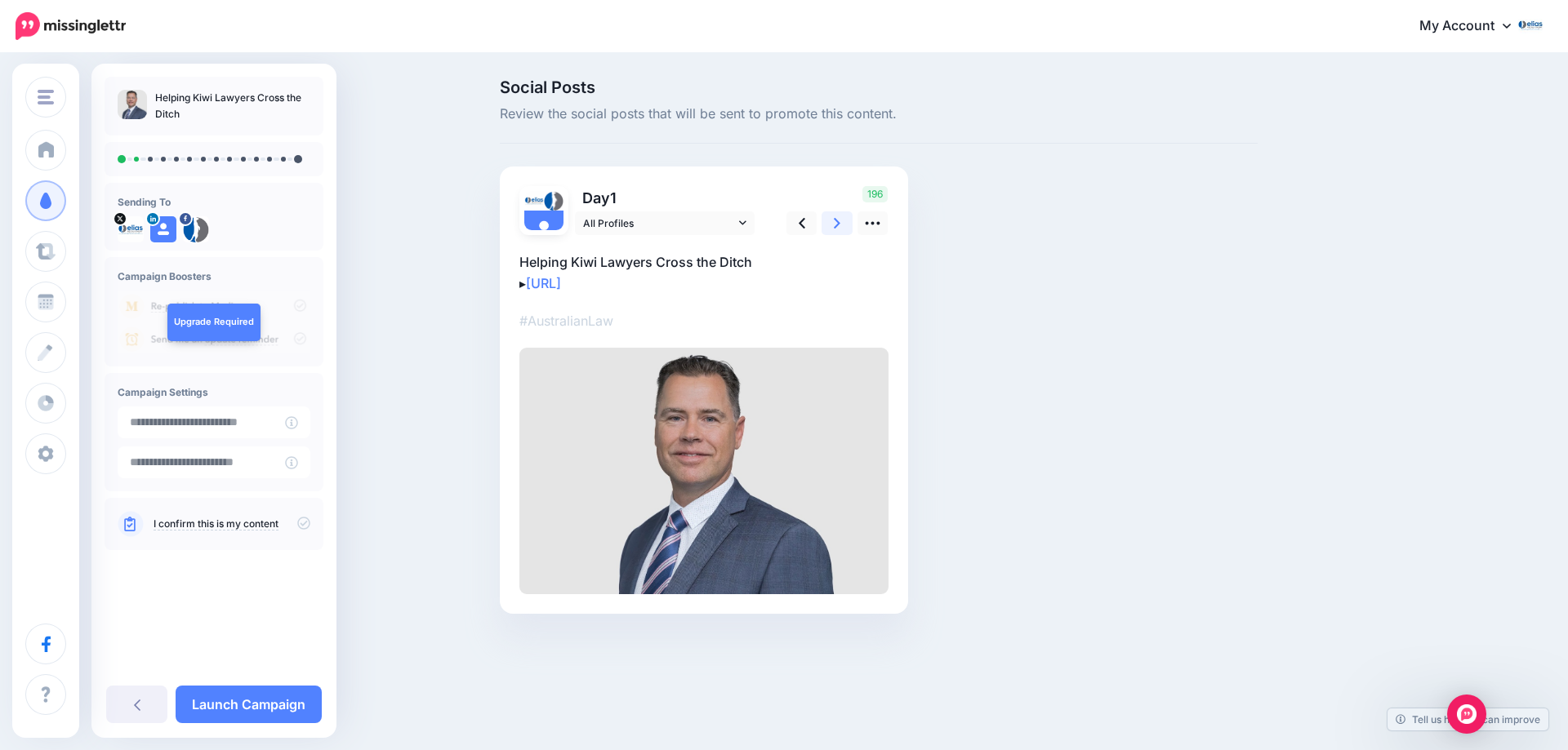
click at [836, 224] on icon at bounding box center [836, 224] width 6 height 17
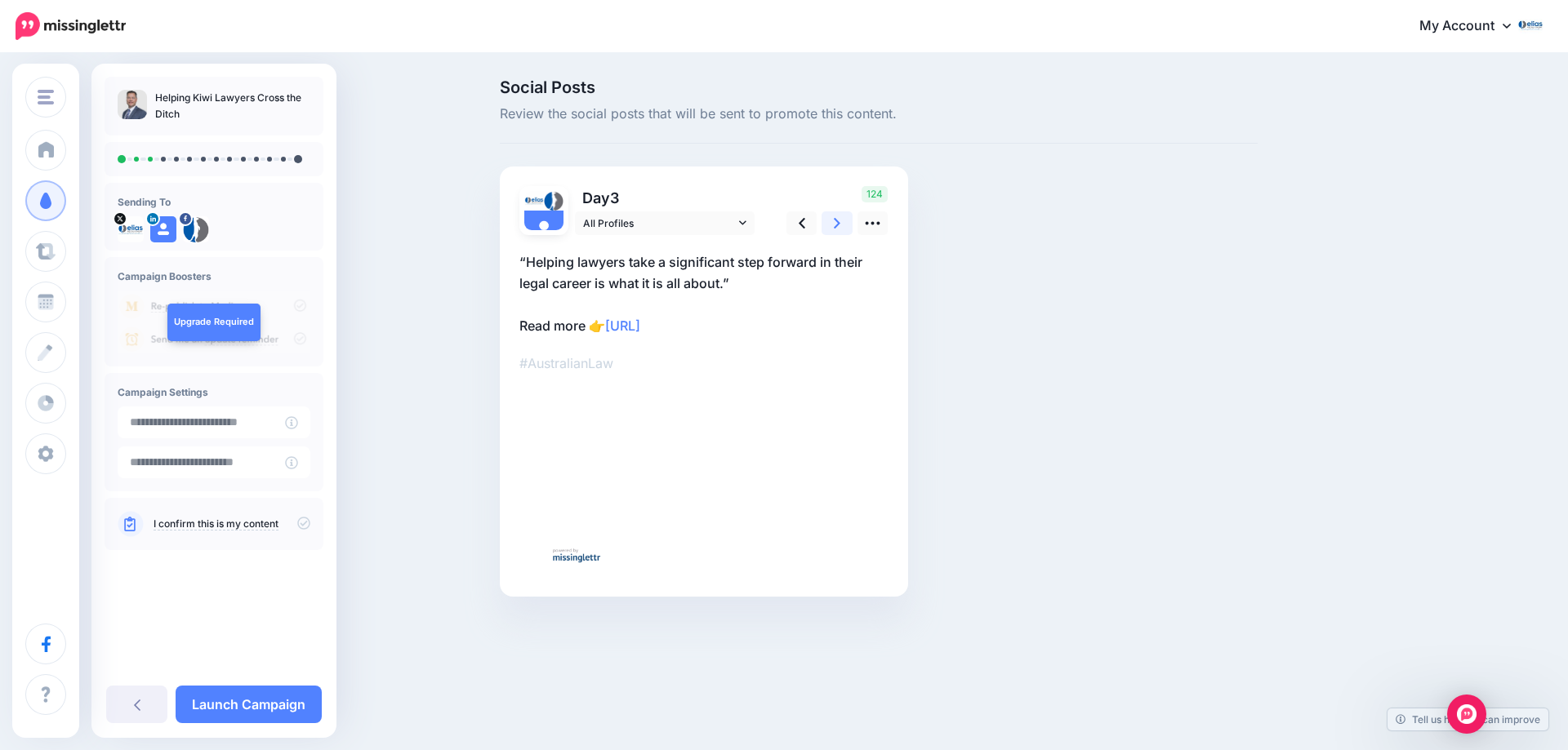
click at [836, 224] on icon at bounding box center [836, 224] width 6 height 17
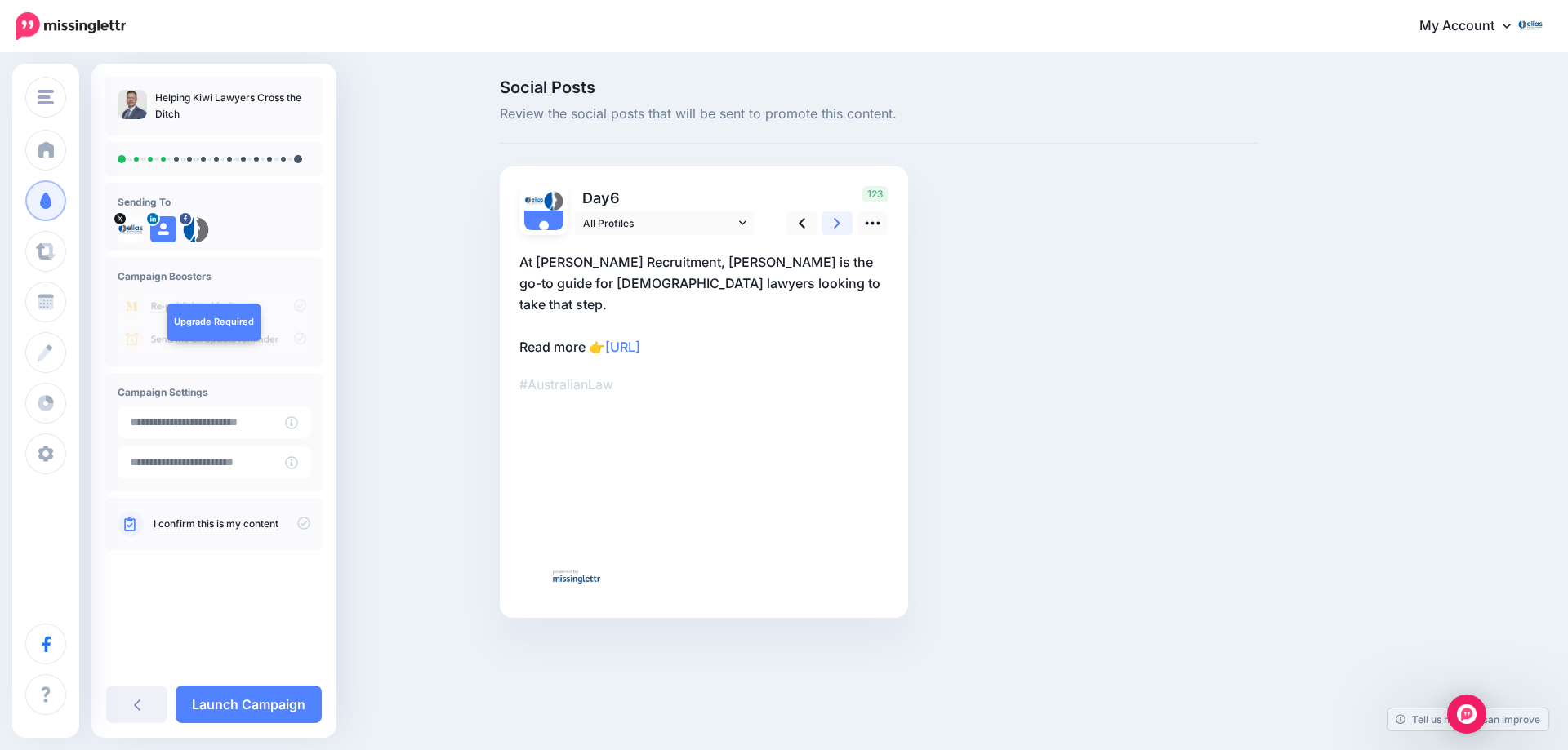
click at [836, 224] on icon at bounding box center [836, 224] width 6 height 17
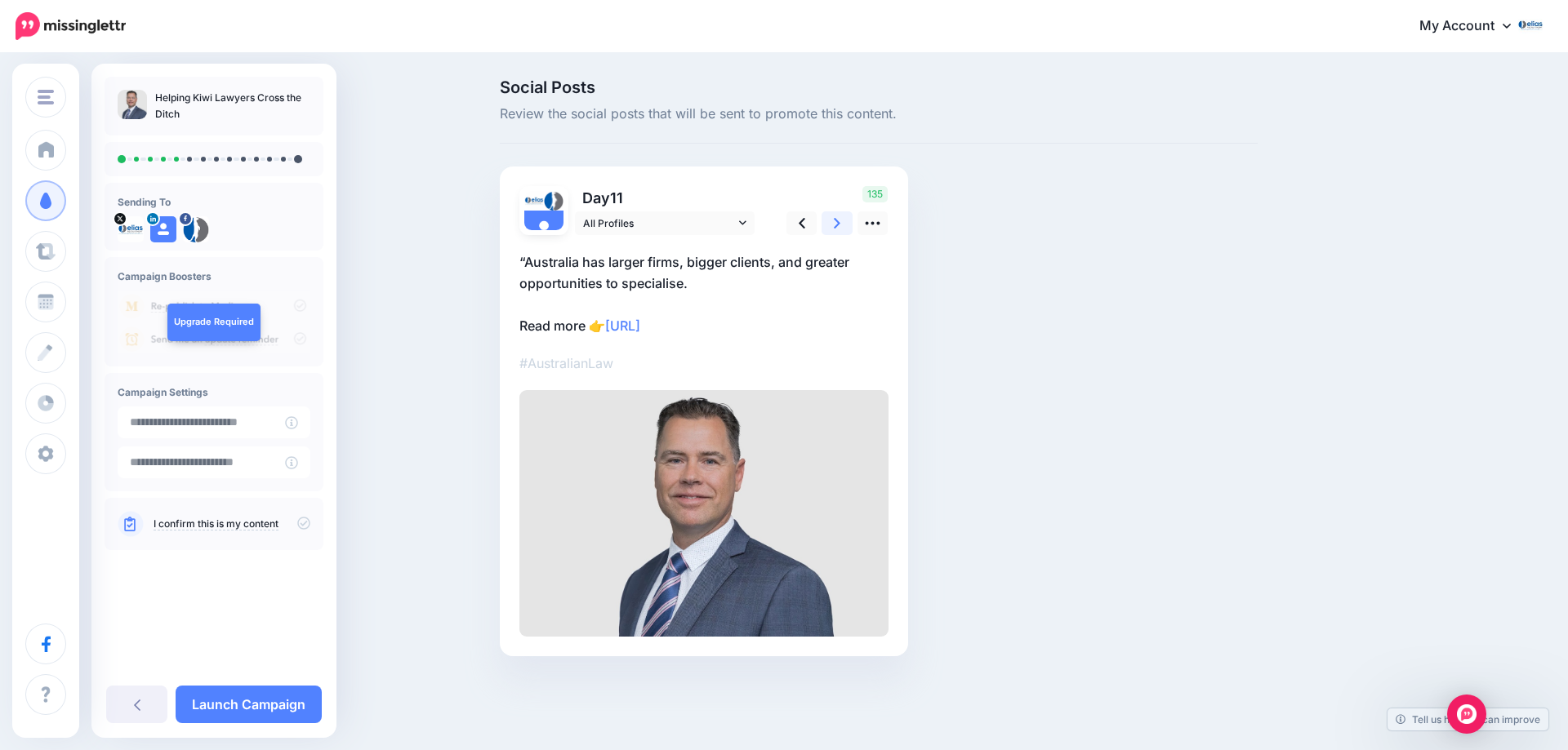
click at [836, 224] on icon at bounding box center [836, 224] width 6 height 17
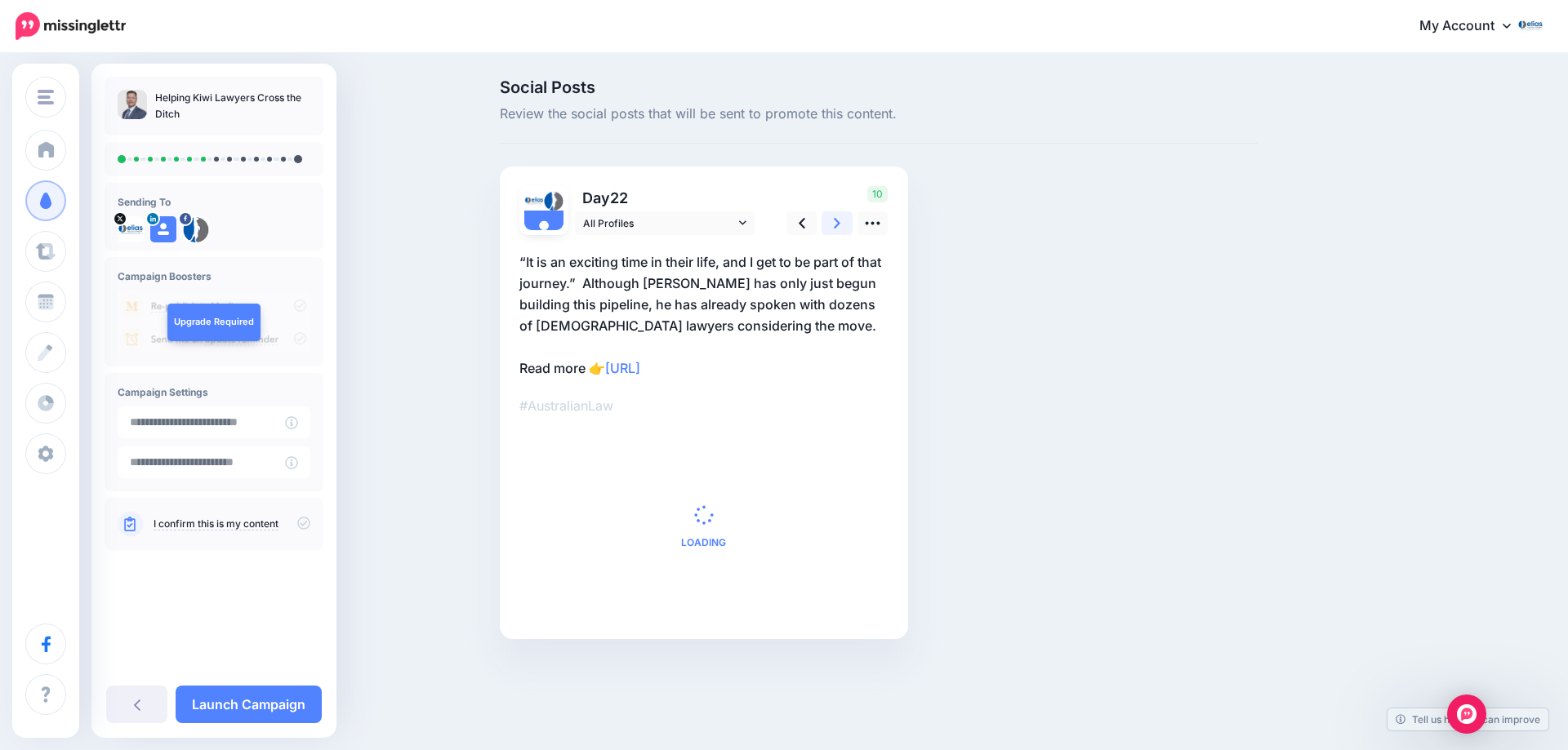
click at [836, 224] on icon at bounding box center [836, 224] width 6 height 17
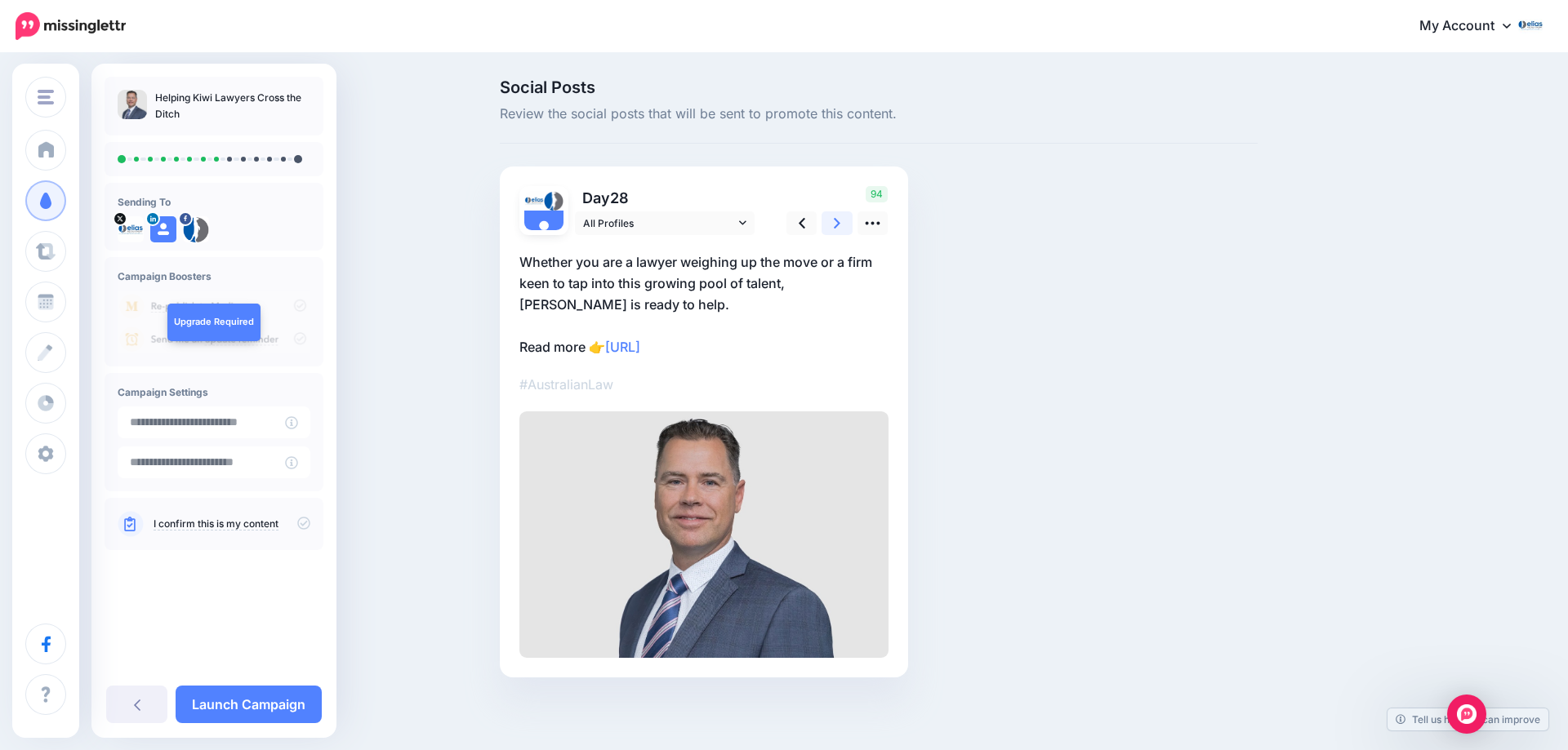
click at [836, 224] on icon at bounding box center [836, 224] width 6 height 17
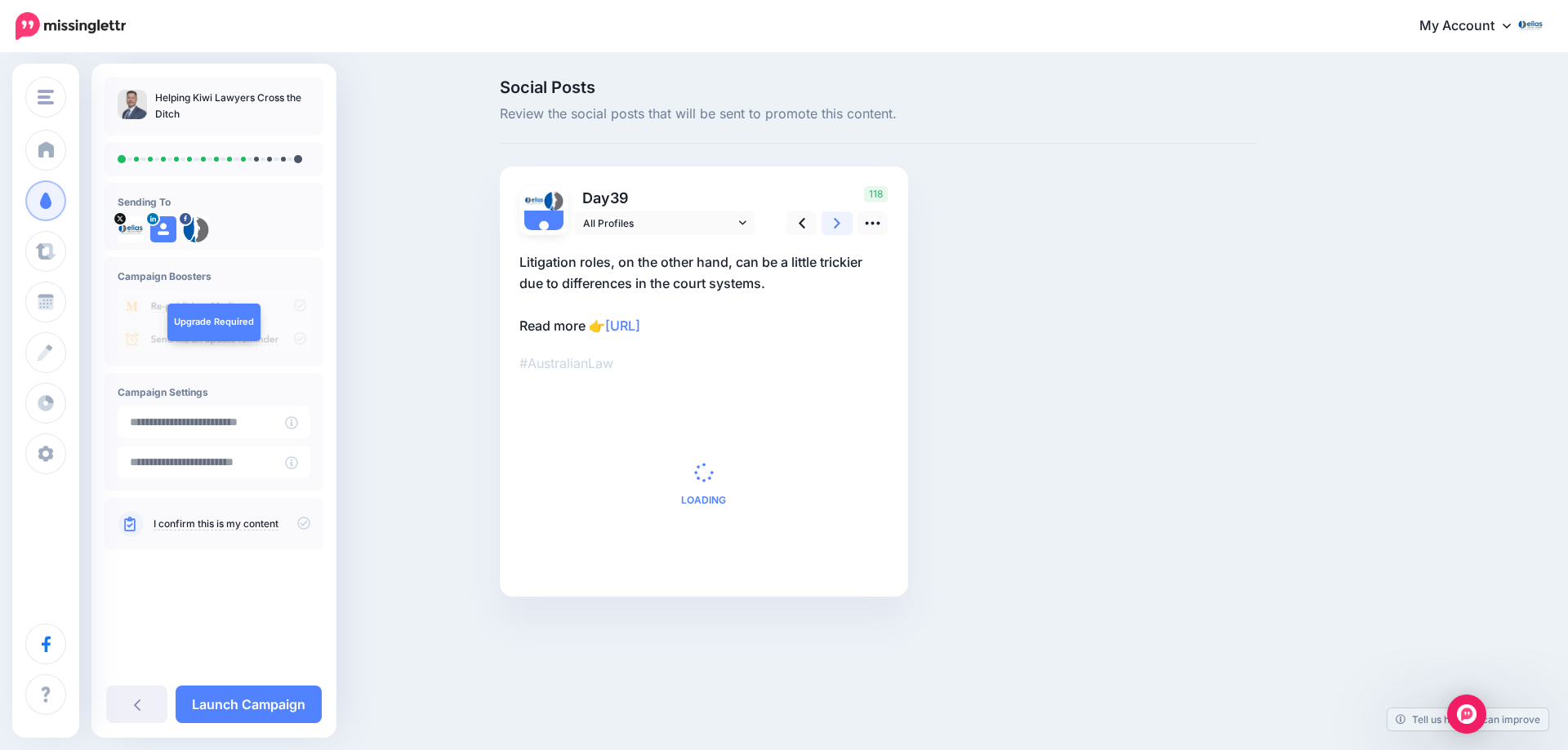
click at [836, 224] on icon at bounding box center [836, 224] width 6 height 17
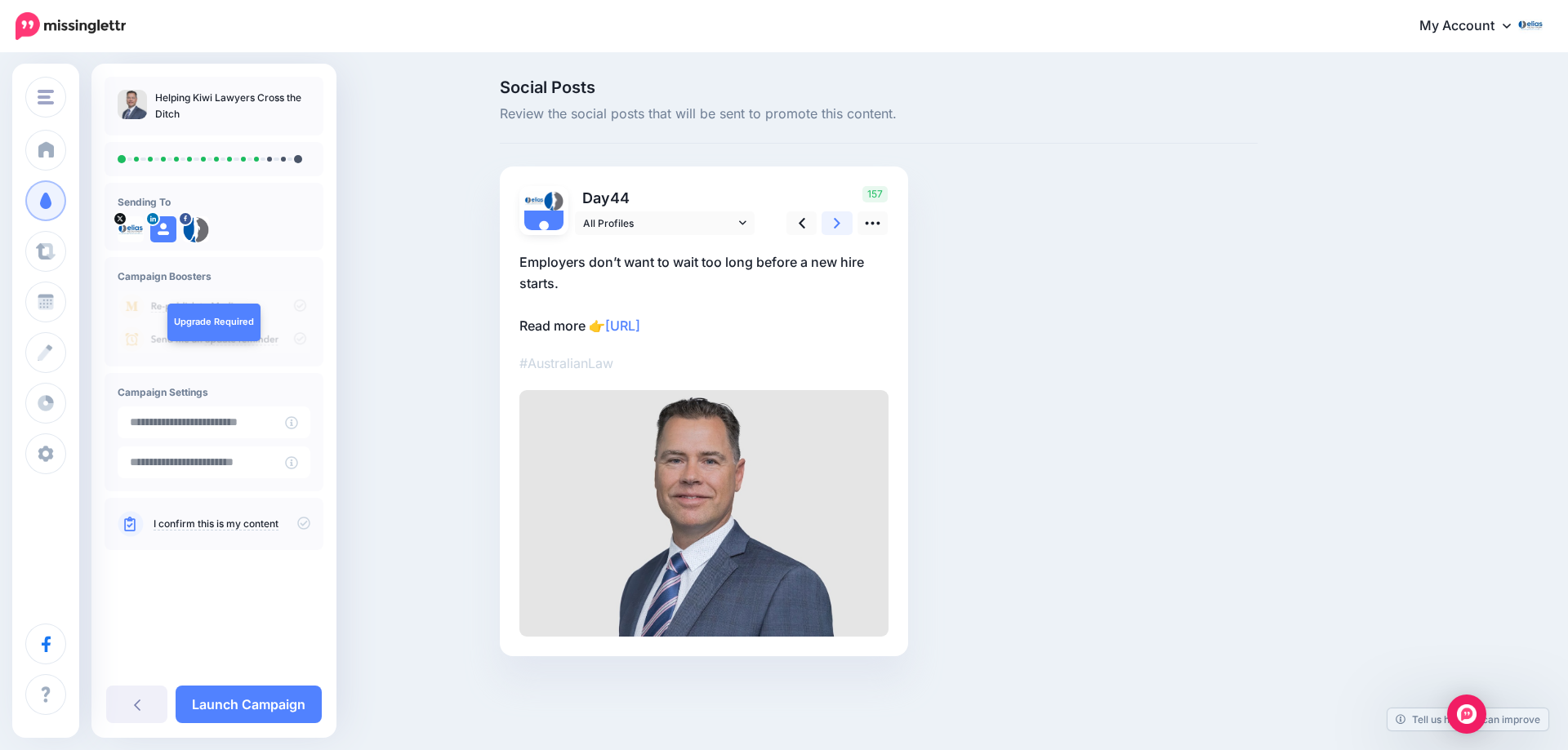
click at [839, 224] on icon at bounding box center [836, 224] width 6 height 17
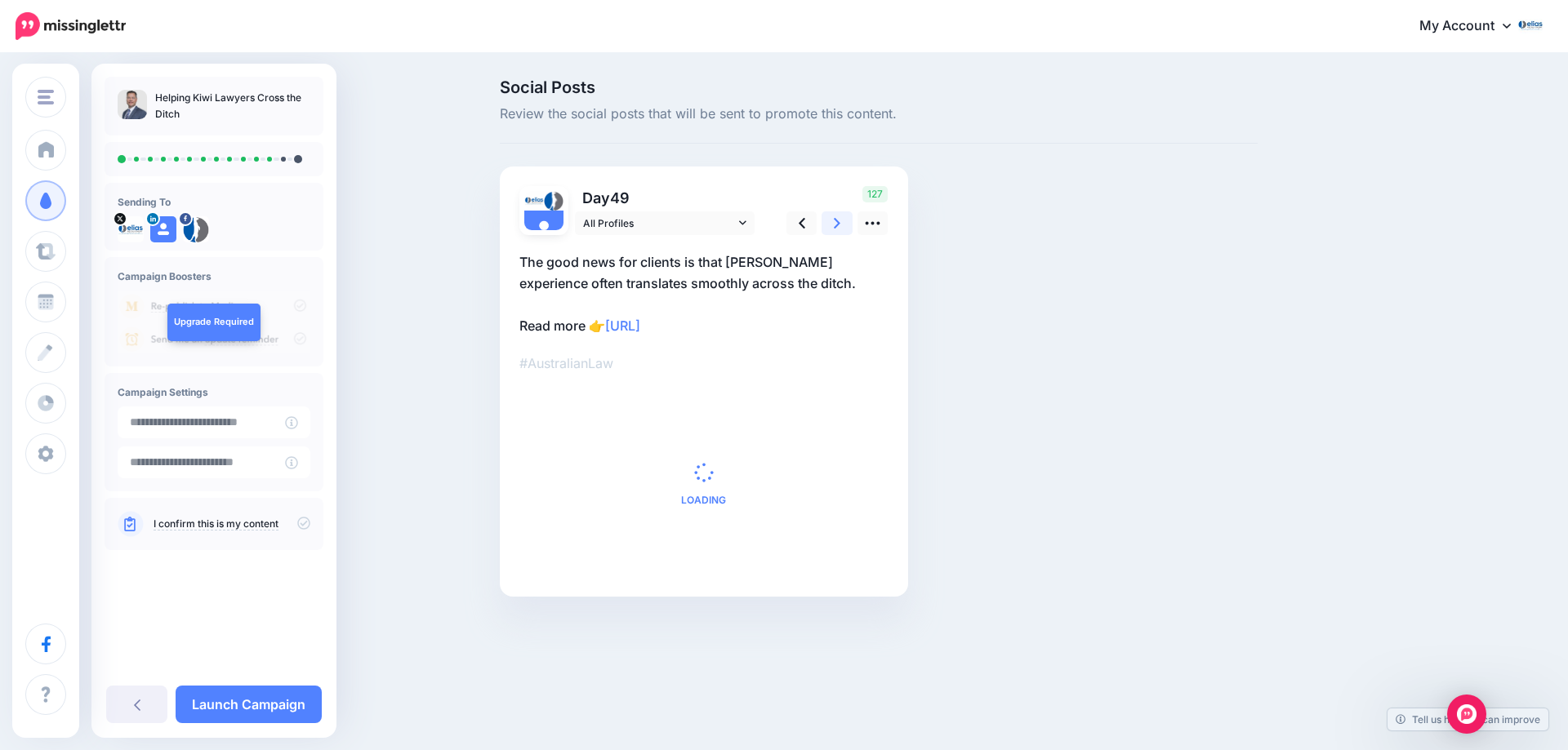
click at [847, 224] on link at bounding box center [836, 223] width 31 height 24
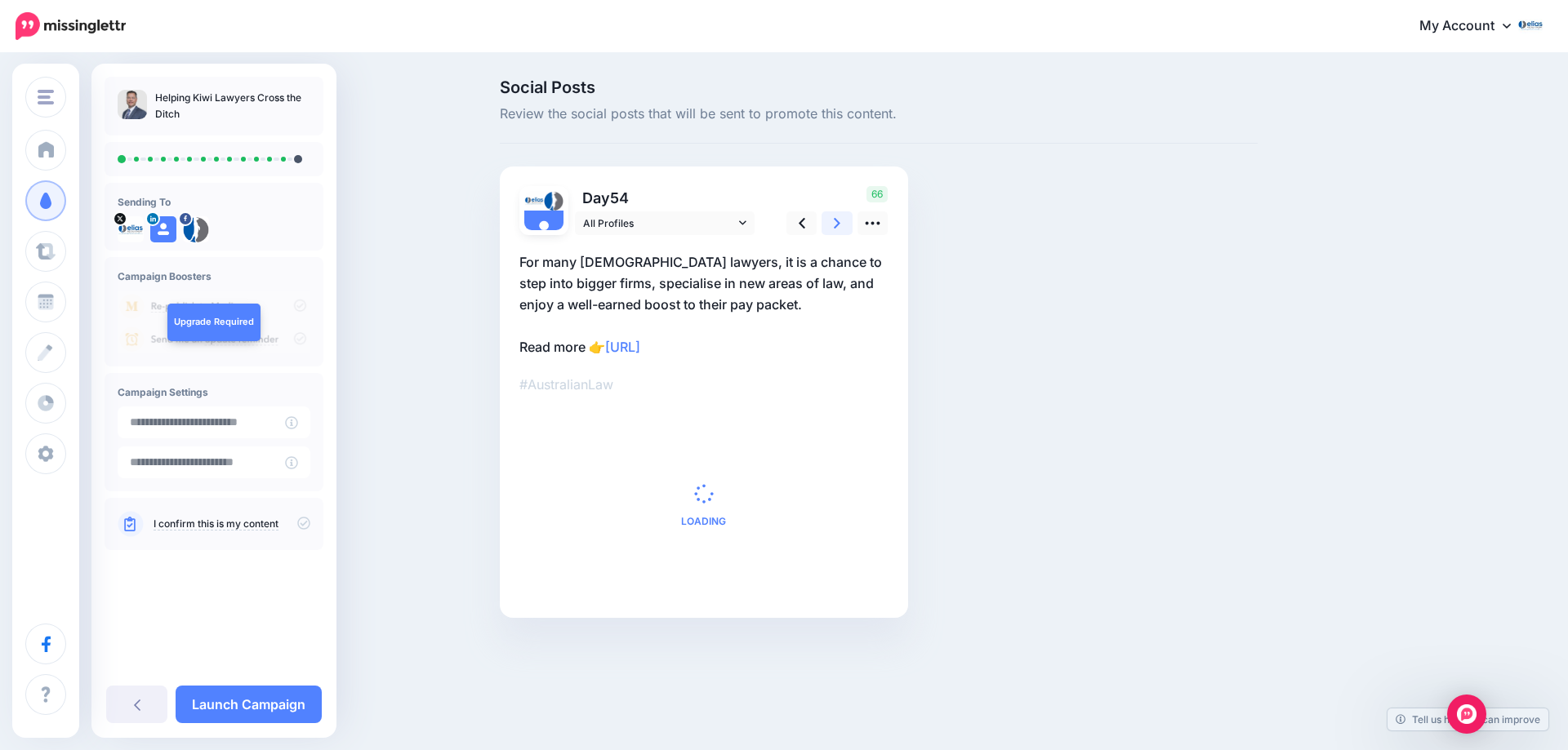
drag, startPoint x: 847, startPoint y: 224, endPoint x: 848, endPoint y: 212, distance: 12.0
click at [849, 226] on link at bounding box center [836, 223] width 31 height 24
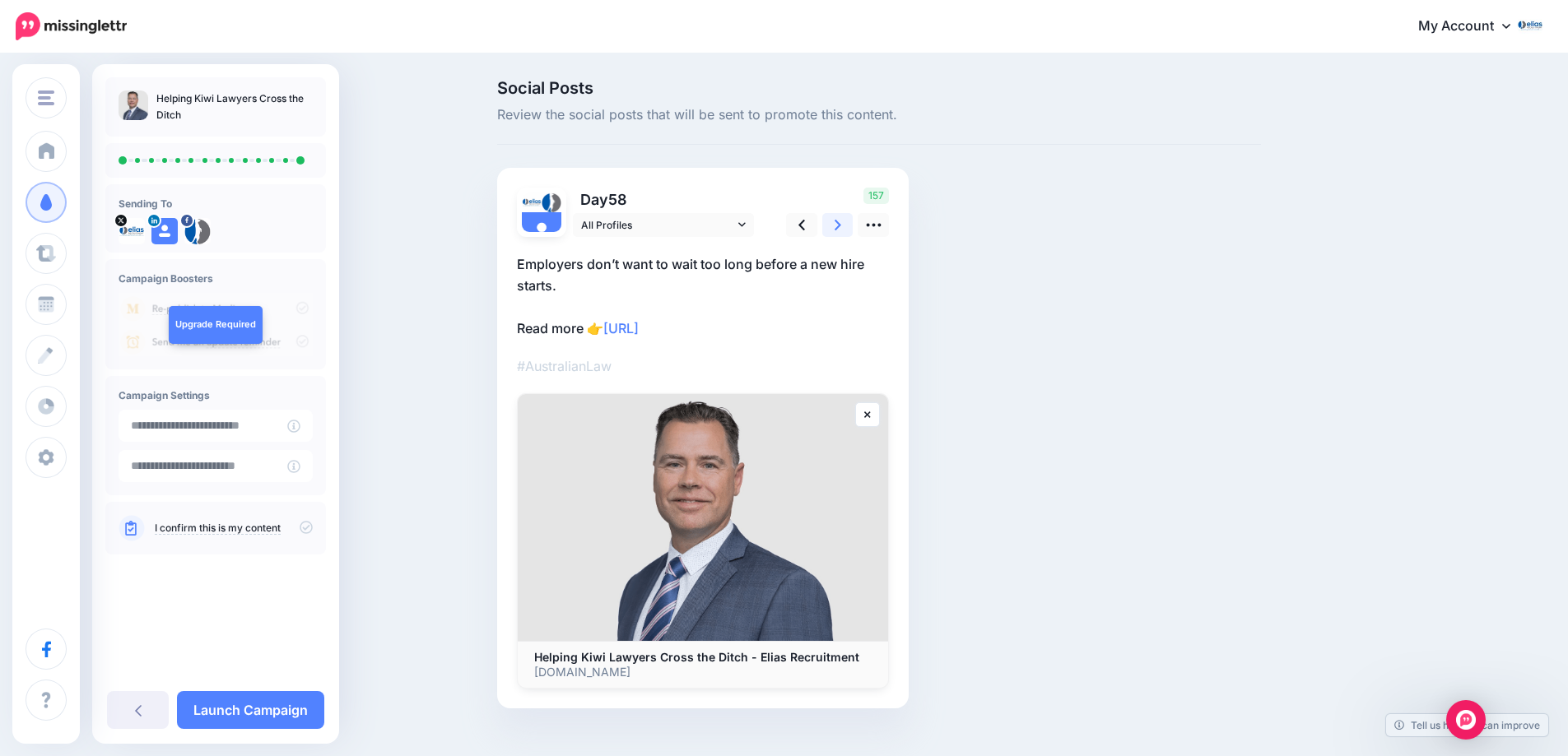
click at [853, 214] on link at bounding box center [837, 225] width 31 height 24
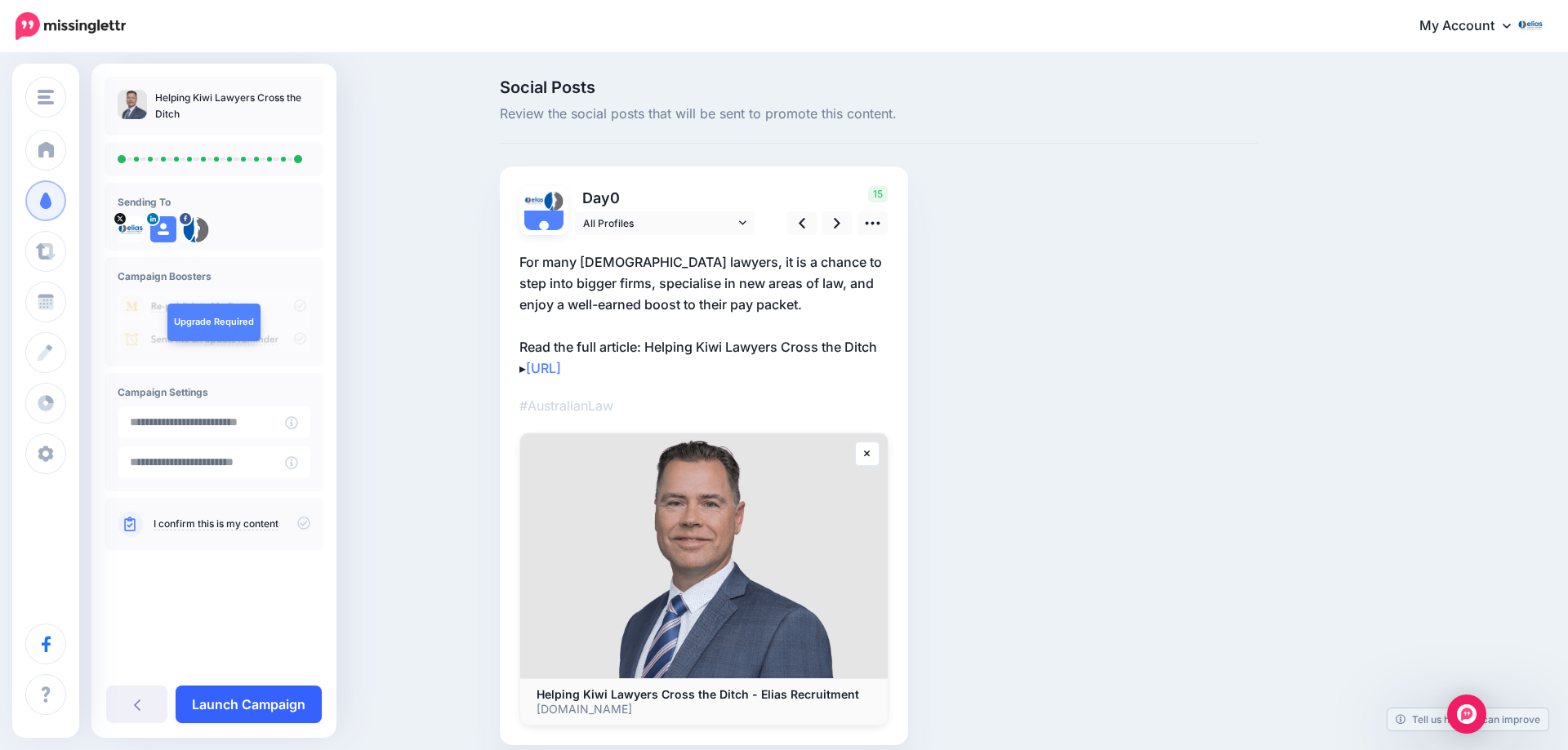
click at [252, 705] on link "Launch Campaign" at bounding box center [248, 704] width 146 height 38
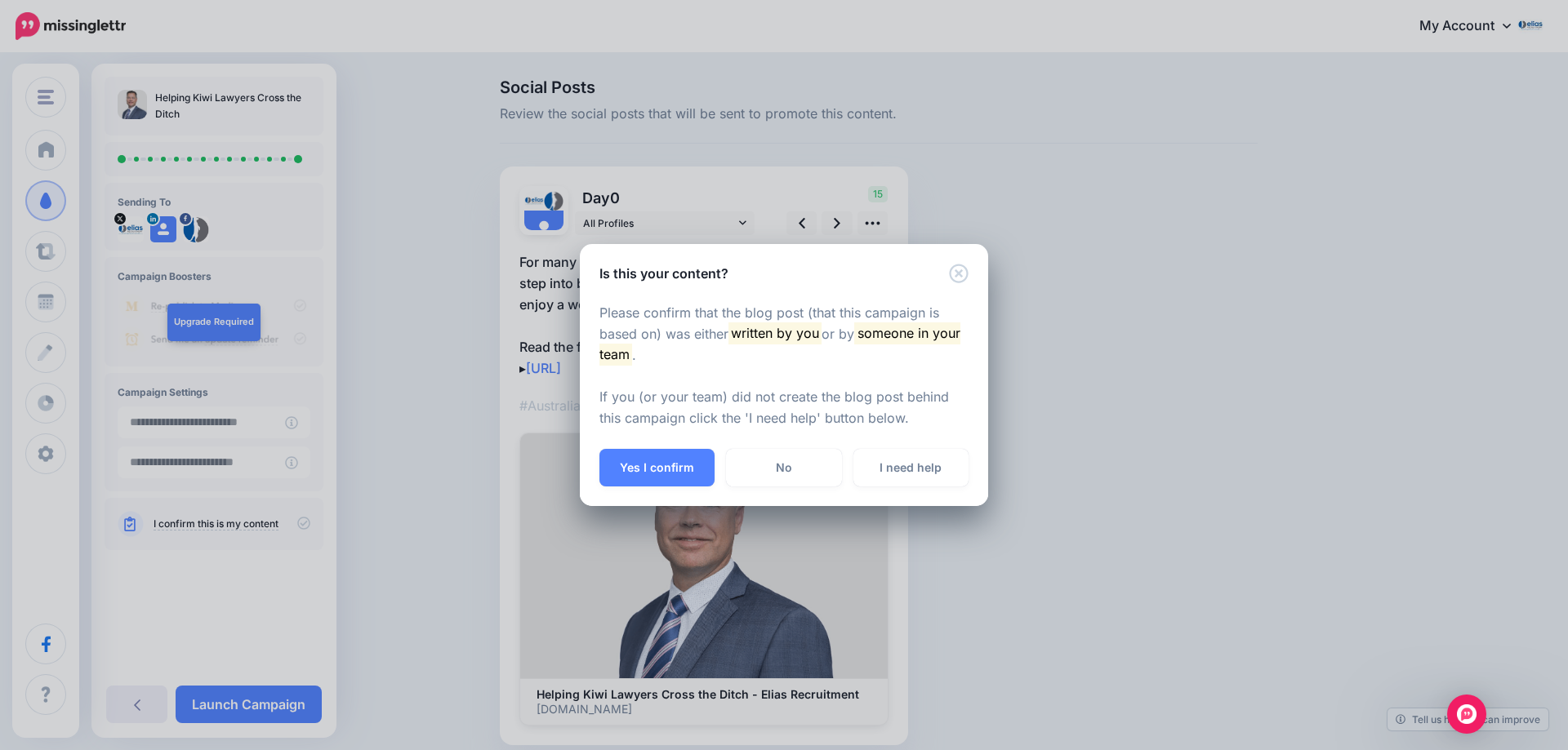
drag, startPoint x: 653, startPoint y: 459, endPoint x: 649, endPoint y: 438, distance: 21.4
click at [652, 459] on button "Yes I confirm" at bounding box center [657, 468] width 115 height 38
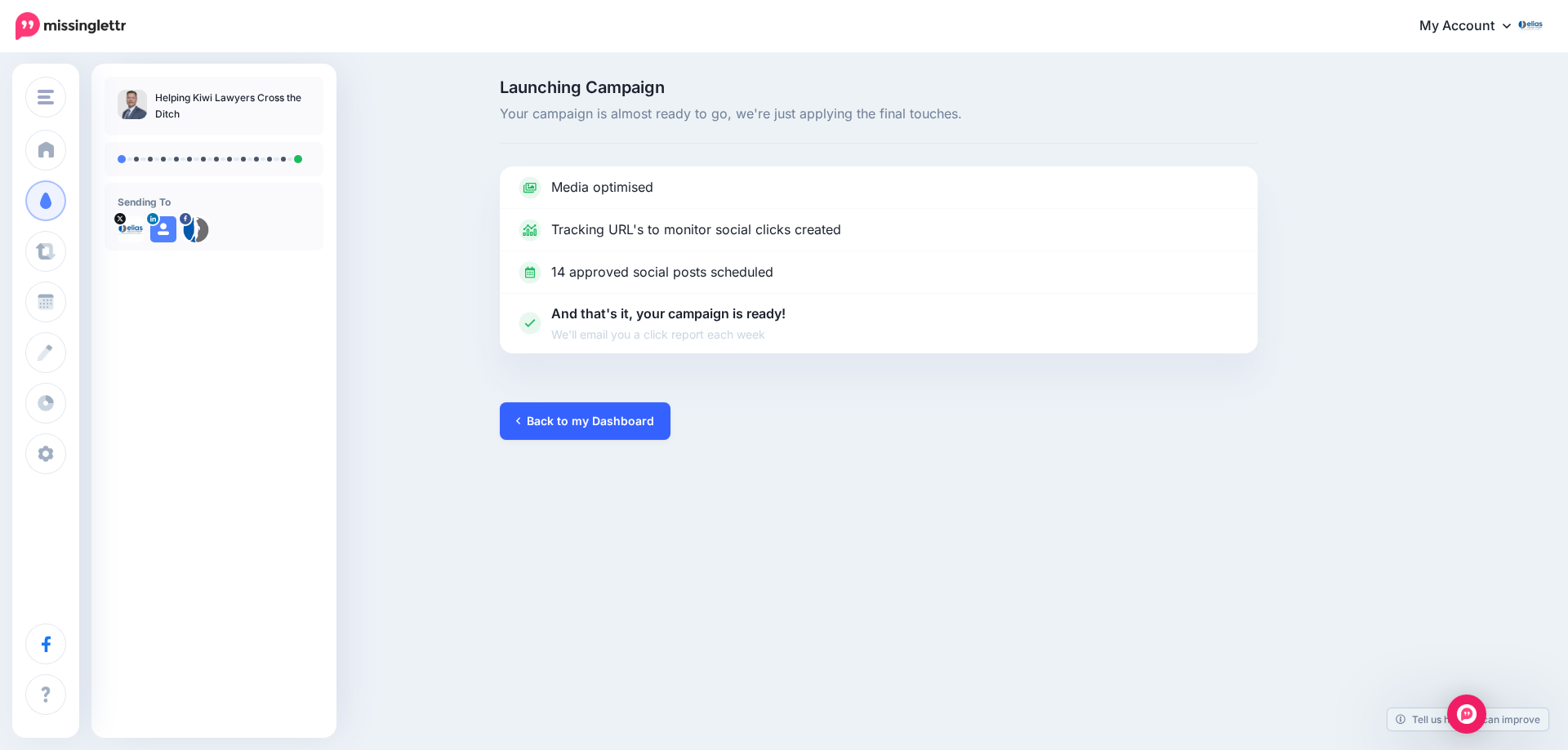
click at [601, 429] on link "Back to my Dashboard" at bounding box center [584, 420] width 171 height 38
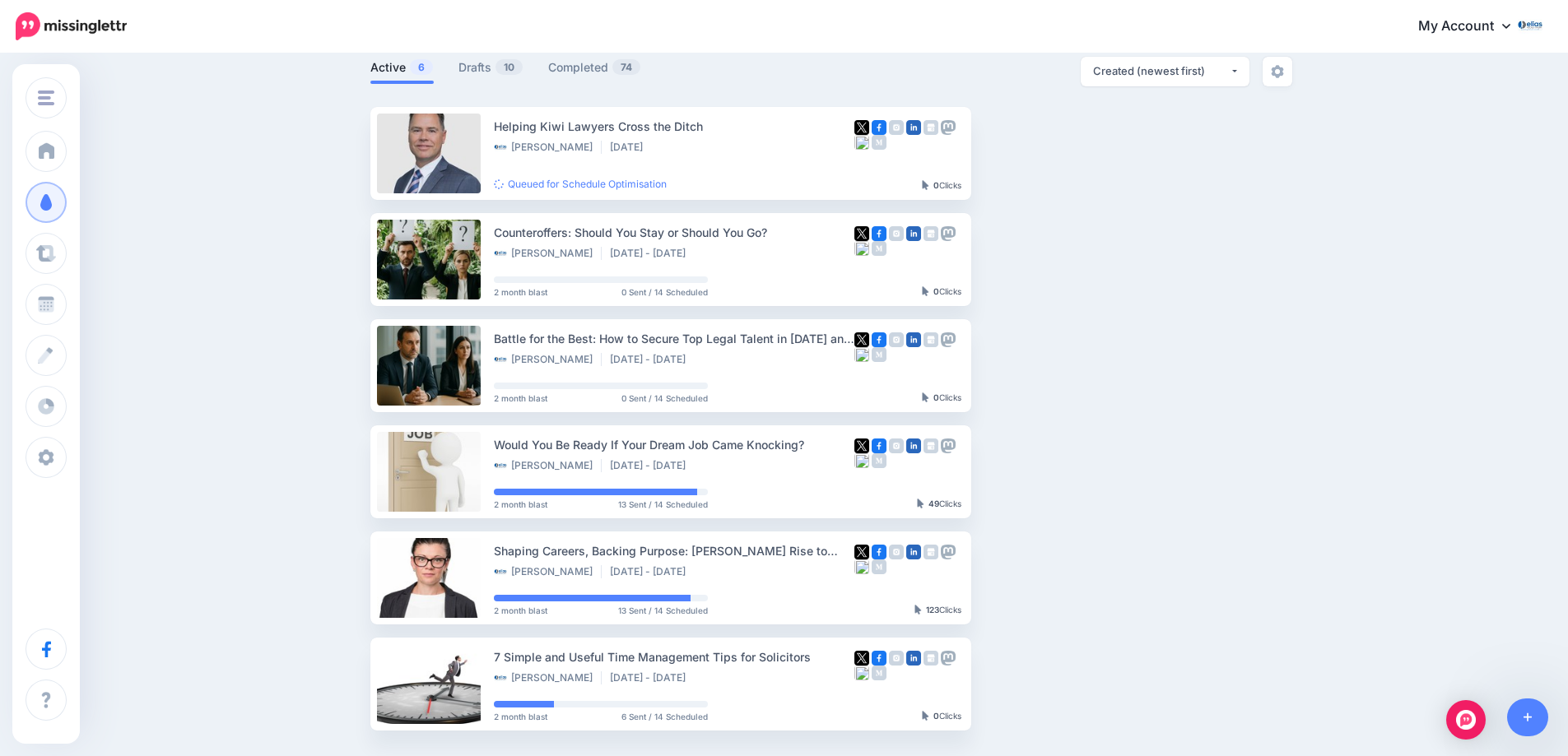
scroll to position [82, 0]
